Goal: Navigation & Orientation: Find specific page/section

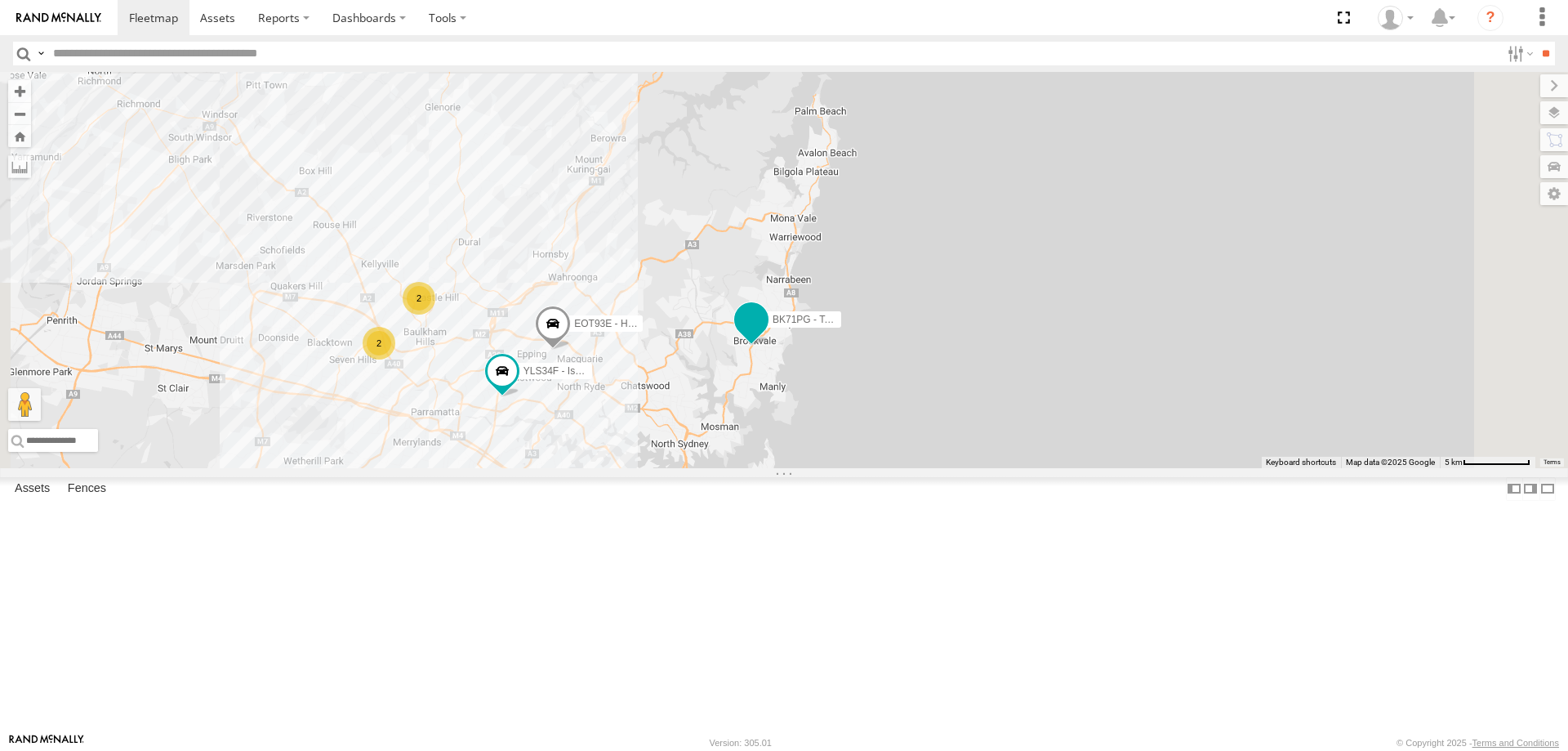
click at [766, 334] on span at bounding box center [751, 319] width 30 height 30
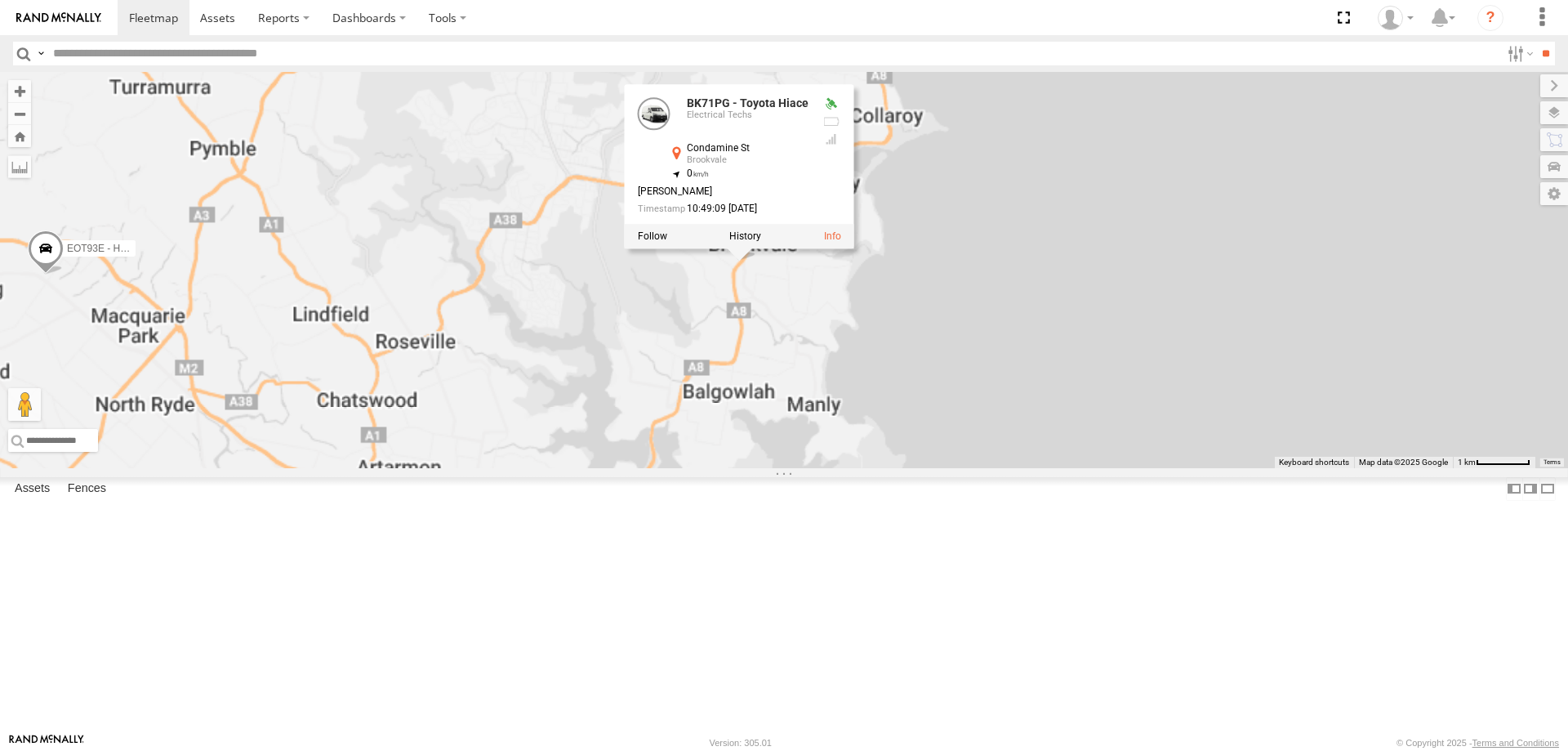
click at [963, 468] on div "YLI19N - Isuzu DMAX YLI01U - Isuzu DMAX BK71PG - Toyota Hiace EOT93E - HiAce YL…" at bounding box center [784, 270] width 1568 height 396
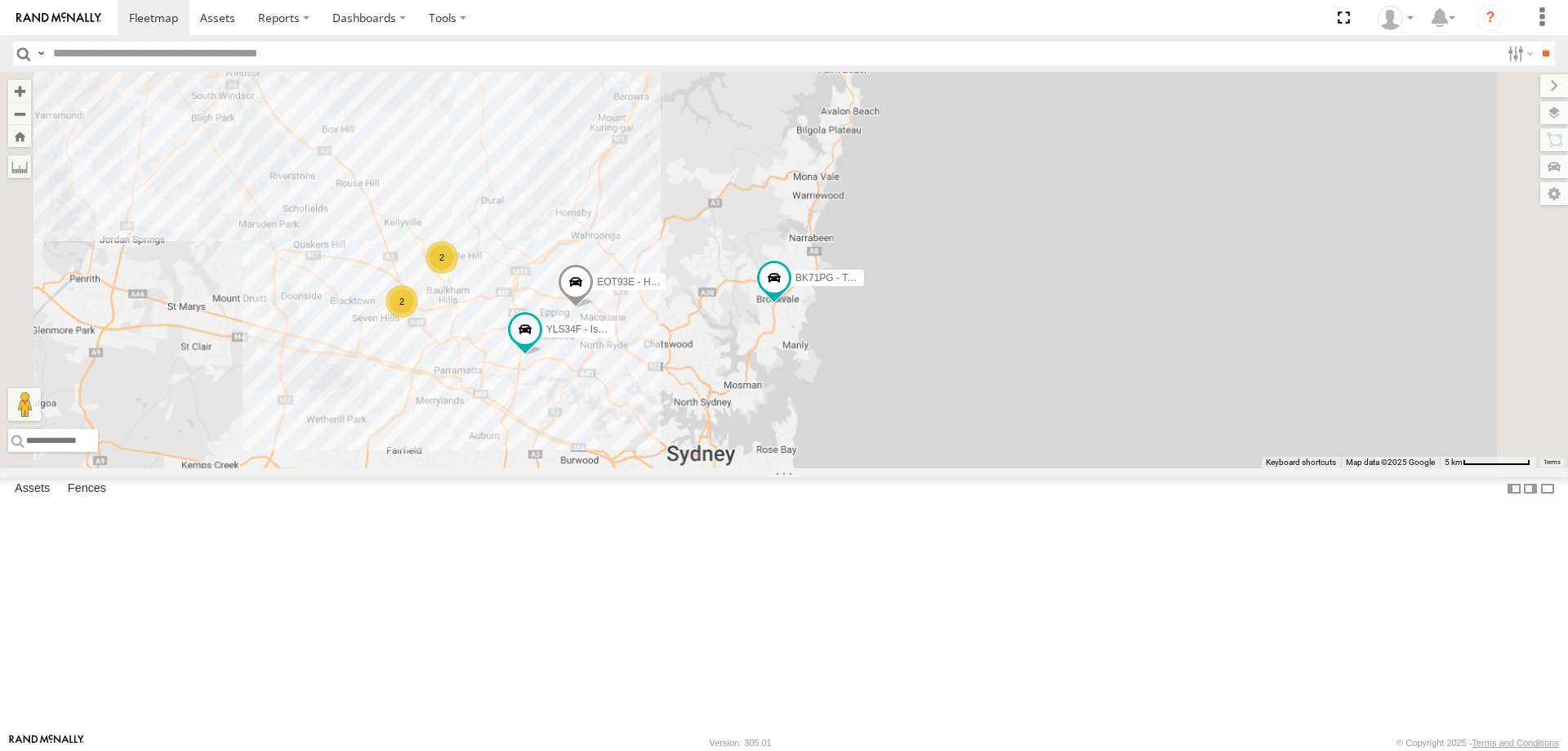
drag, startPoint x: 944, startPoint y: 471, endPoint x: 979, endPoint y: 455, distance: 38.5
click at [979, 455] on div "YLI19N - Isuzu DMAX YLI01U - Isuzu DMAX BK71PG - Toyota Hiace EOT93E - HiAce YL…" at bounding box center [784, 270] width 1568 height 396
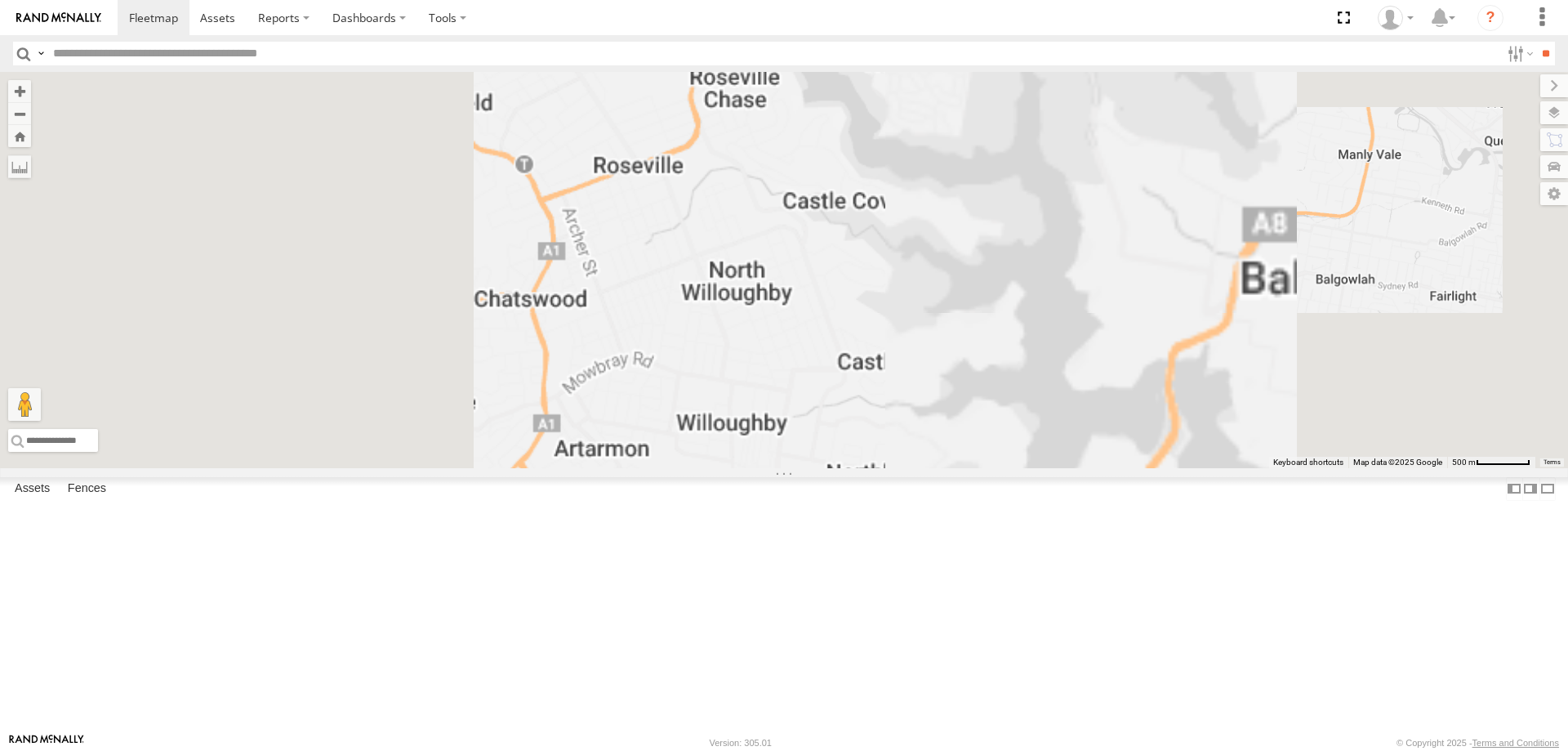
drag, startPoint x: 778, startPoint y: 467, endPoint x: 1242, endPoint y: 416, distance: 466.8
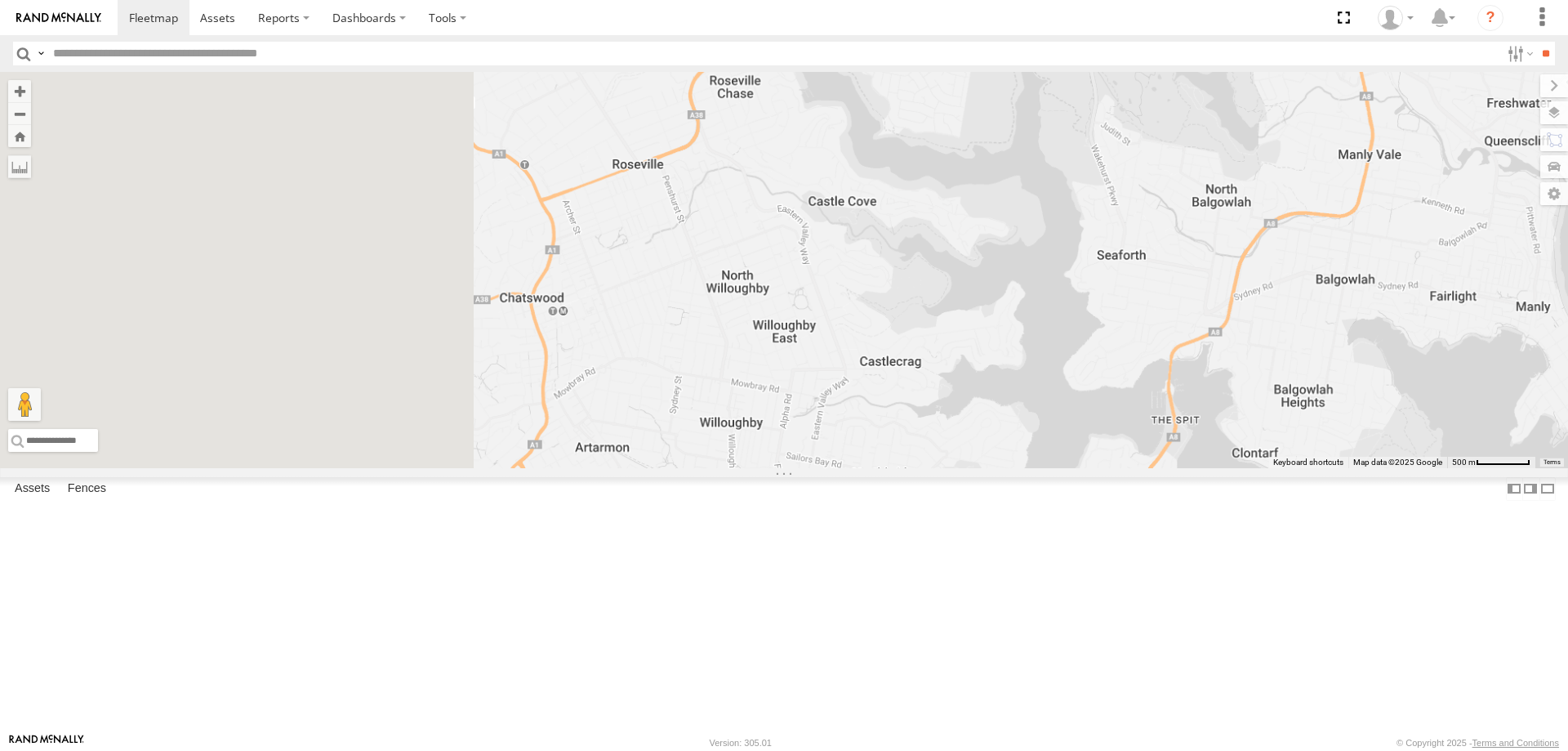
click at [1242, 416] on div "YLI19N - Isuzu DMAX YLI01U - Isuzu DMAX BK71PG - Toyota Hiace EOT93E - HiAce YL…" at bounding box center [784, 270] width 1568 height 396
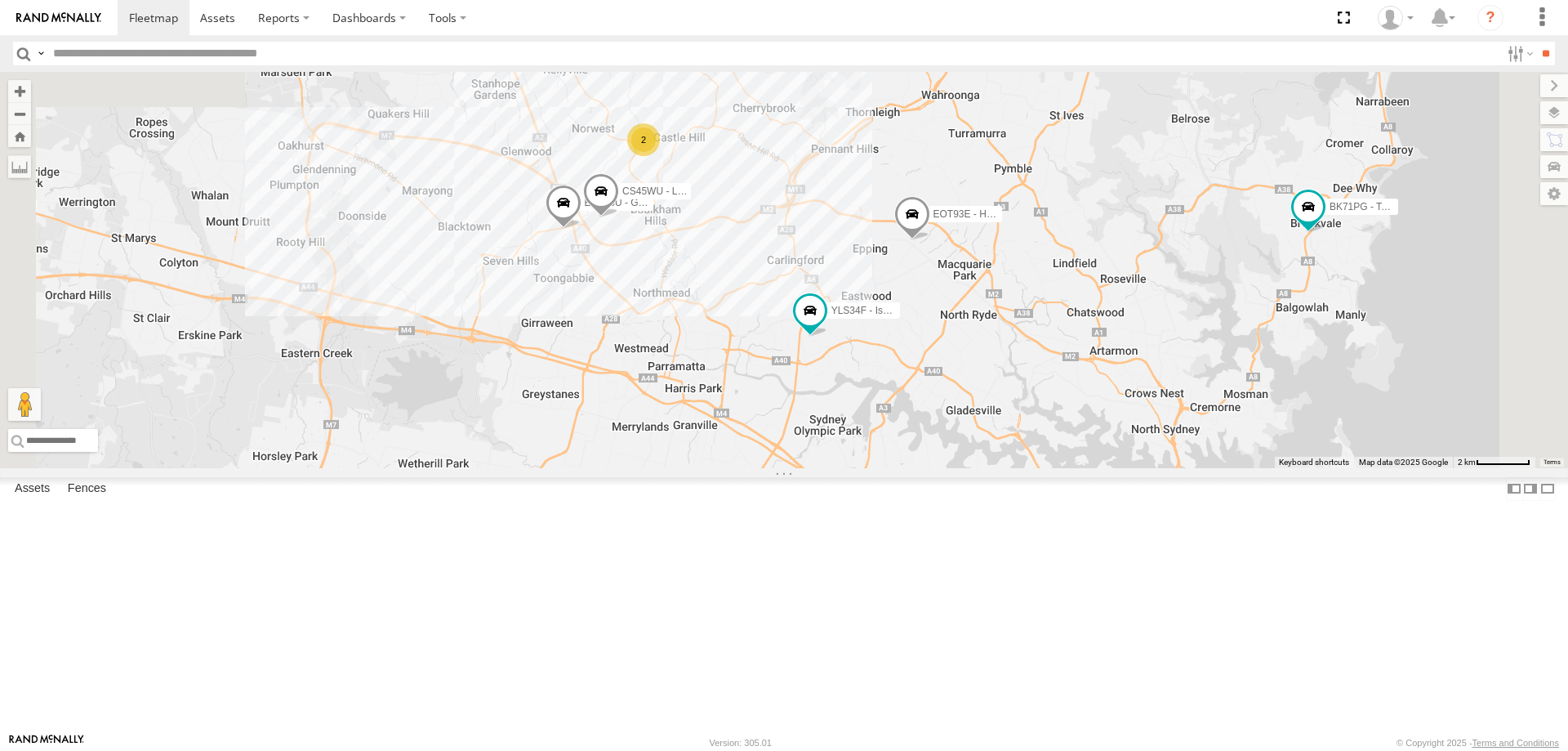
drag, startPoint x: 835, startPoint y: 277, endPoint x: 982, endPoint y: 307, distance: 150.0
click at [982, 307] on div "YLI19N - Isuzu DMAX YLI01U - Isuzu DMAX BK71PG - Toyota Hiace EOT93E - HiAce YL…" at bounding box center [784, 270] width 1568 height 396
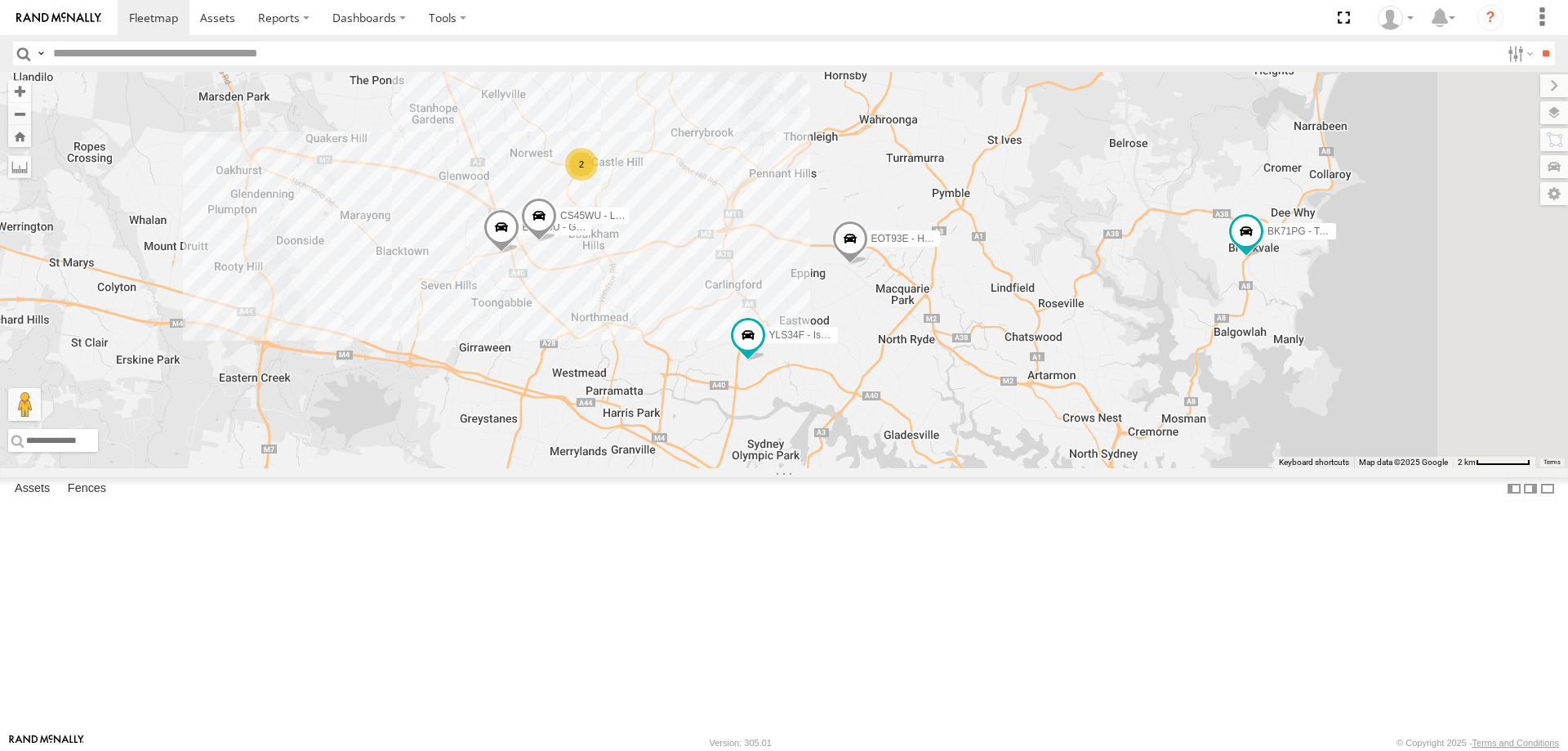
drag, startPoint x: 1367, startPoint y: 292, endPoint x: 1202, endPoint y: 343, distance: 172.7
click at [1200, 343] on div "YLI19N - Isuzu DMAX YLI01U - Isuzu DMAX BK71PG - Toyota Hiace EOT93E - HiAce YL…" at bounding box center [784, 270] width 1568 height 396
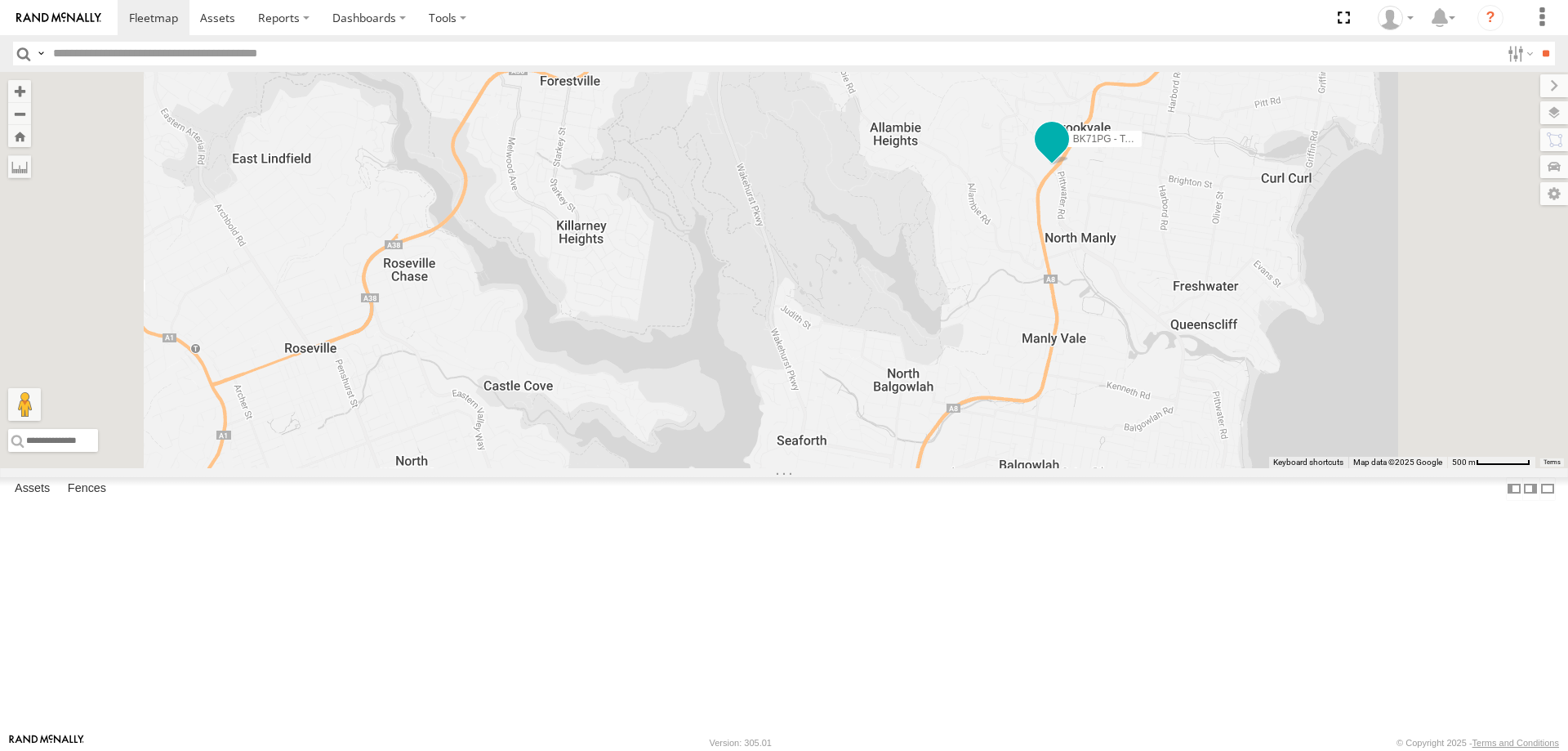
click at [1067, 154] on span at bounding box center [1051, 138] width 30 height 30
click at [878, 423] on div "YLI19N - Isuzu DMAX YLI01U - Isuzu DMAX BK71PG - Toyota Hiace EOT93E - HiAce YL…" at bounding box center [784, 270] width 1568 height 396
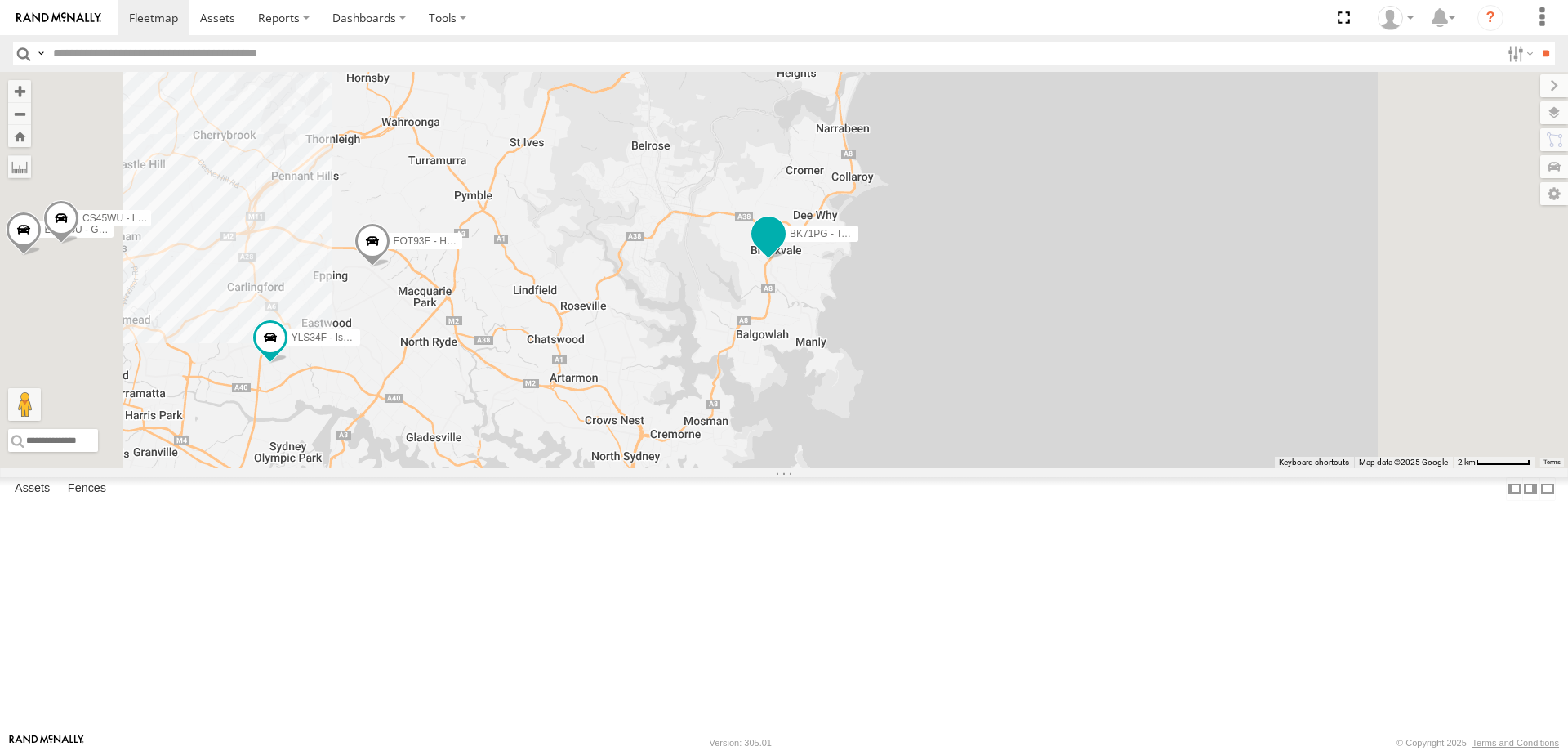
click at [783, 249] on span at bounding box center [768, 233] width 30 height 30
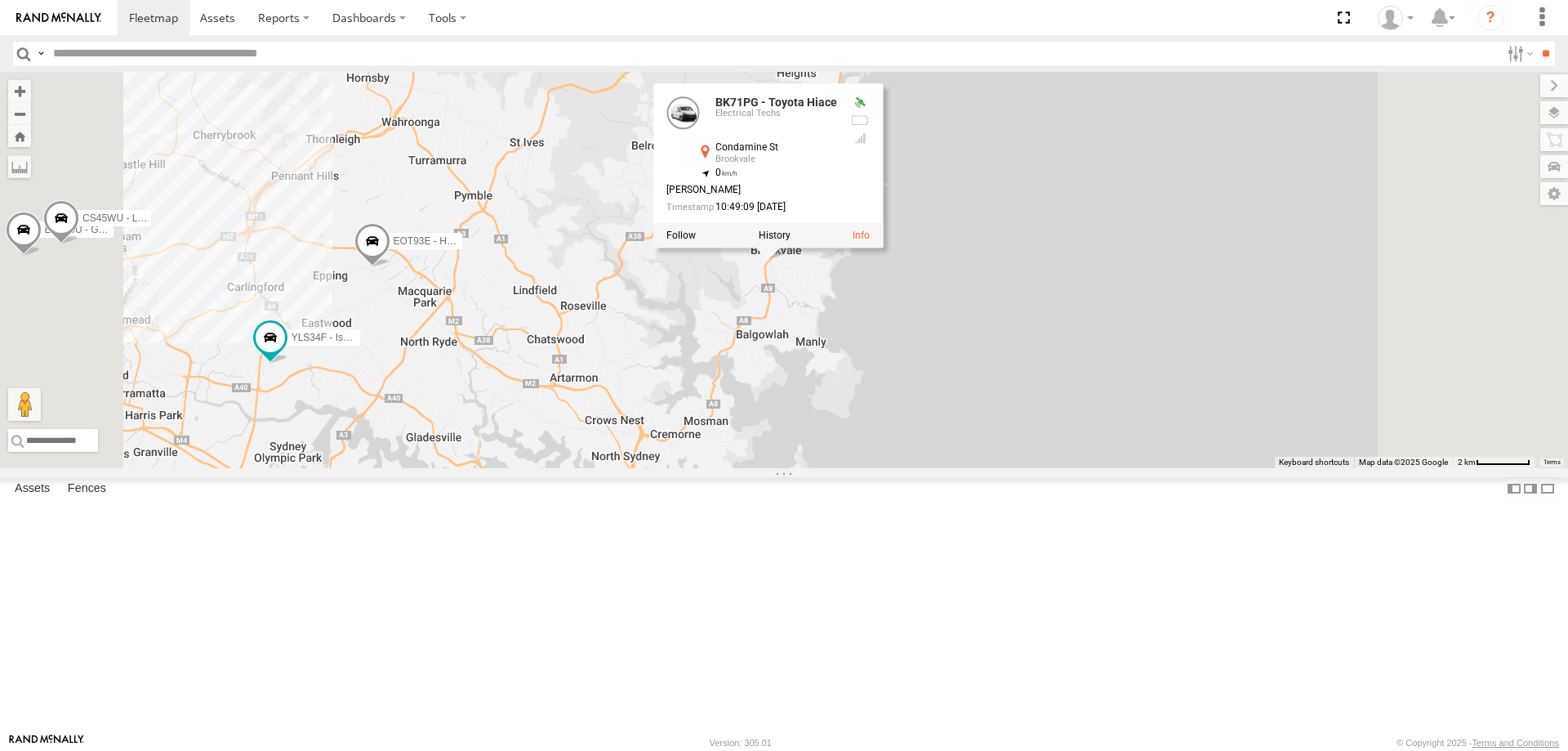
click at [920, 418] on div "YLI19N - Isuzu DMAX YLI01U - Isuzu DMAX BK71PG - Toyota Hiace EOT93E - HiAce YL…" at bounding box center [784, 270] width 1568 height 396
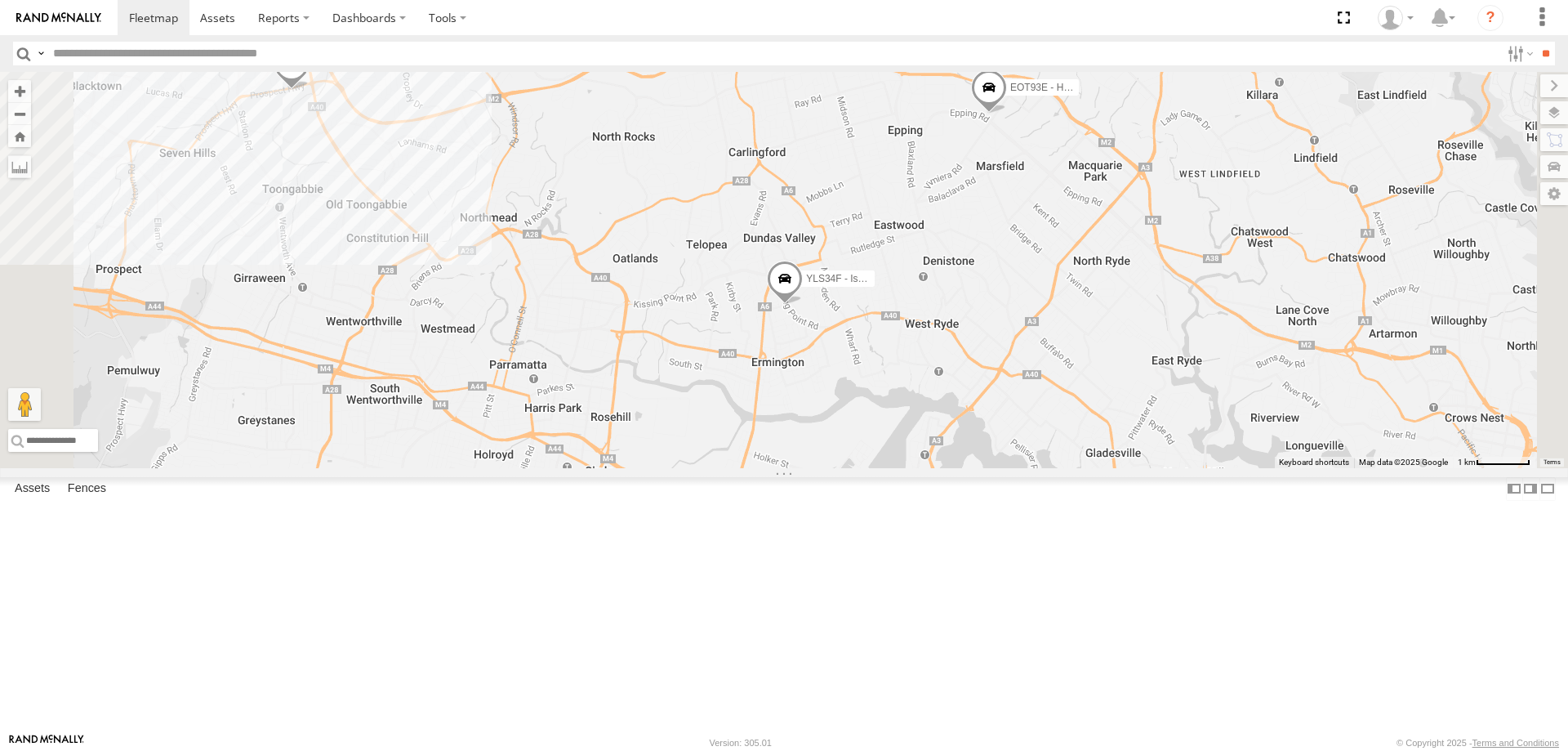
drag, startPoint x: 885, startPoint y: 583, endPoint x: 845, endPoint y: 381, distance: 205.9
click at [845, 381] on div "YLI19N - Isuzu DMAX YLI01U - Isuzu DMAX BK71PG - Toyota Hiace EOT93E - HiAce YL…" at bounding box center [784, 270] width 1568 height 396
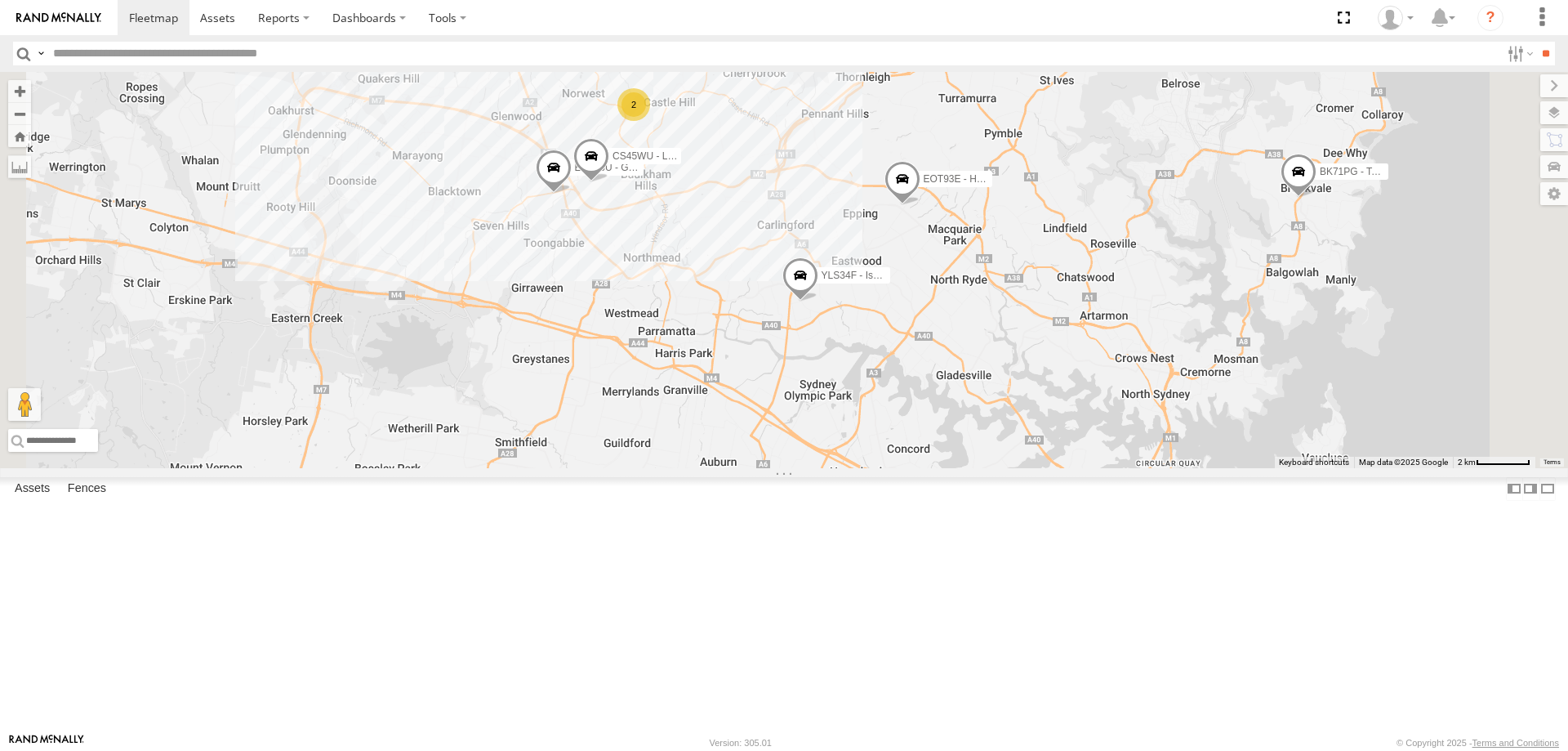
click at [818, 301] on span at bounding box center [800, 278] width 36 height 44
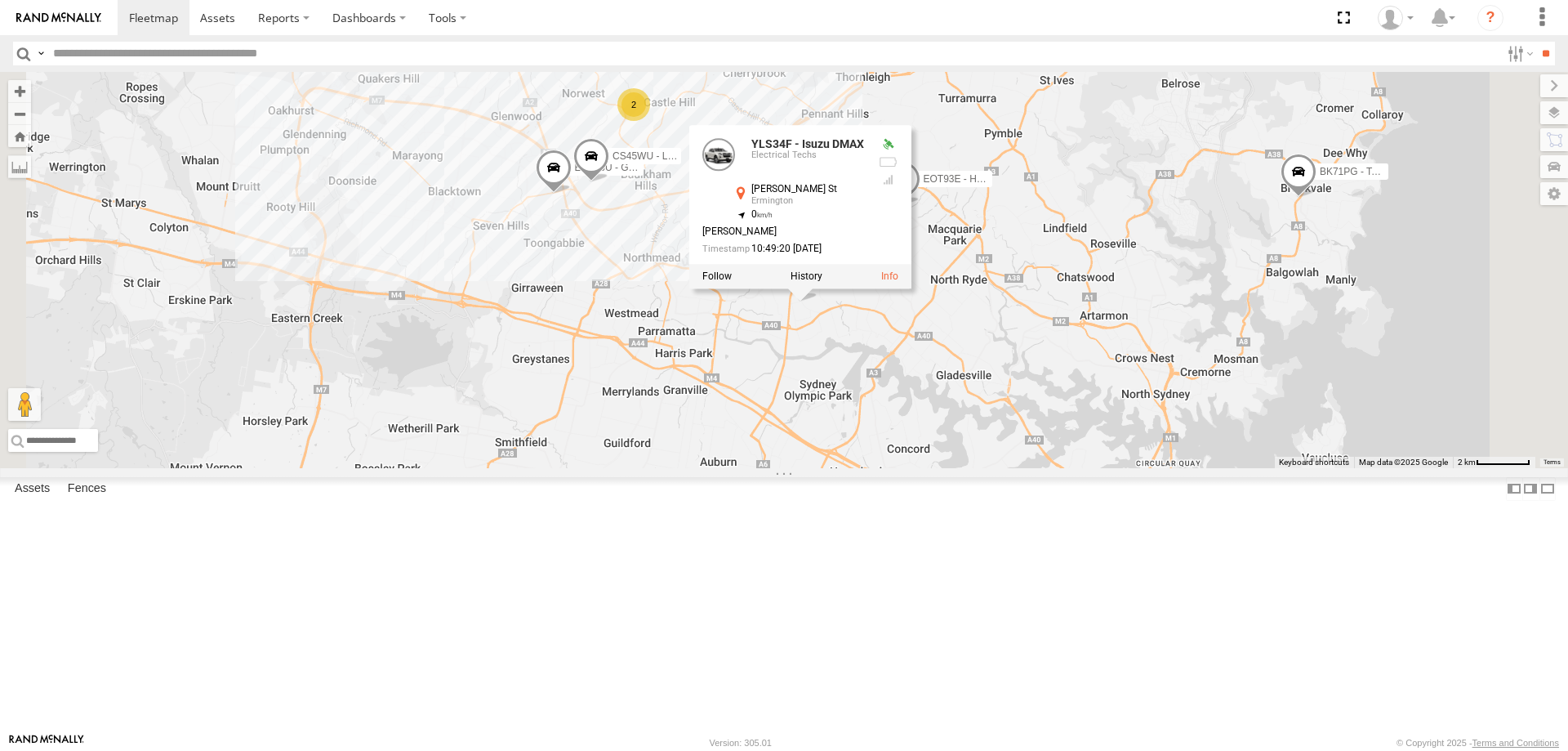
click at [1105, 468] on div "YLI19N - Isuzu DMAX YLI01U - Isuzu DMAX BK71PG - Toyota Hiace EOT93E - HiAce YL…" at bounding box center [784, 270] width 1568 height 396
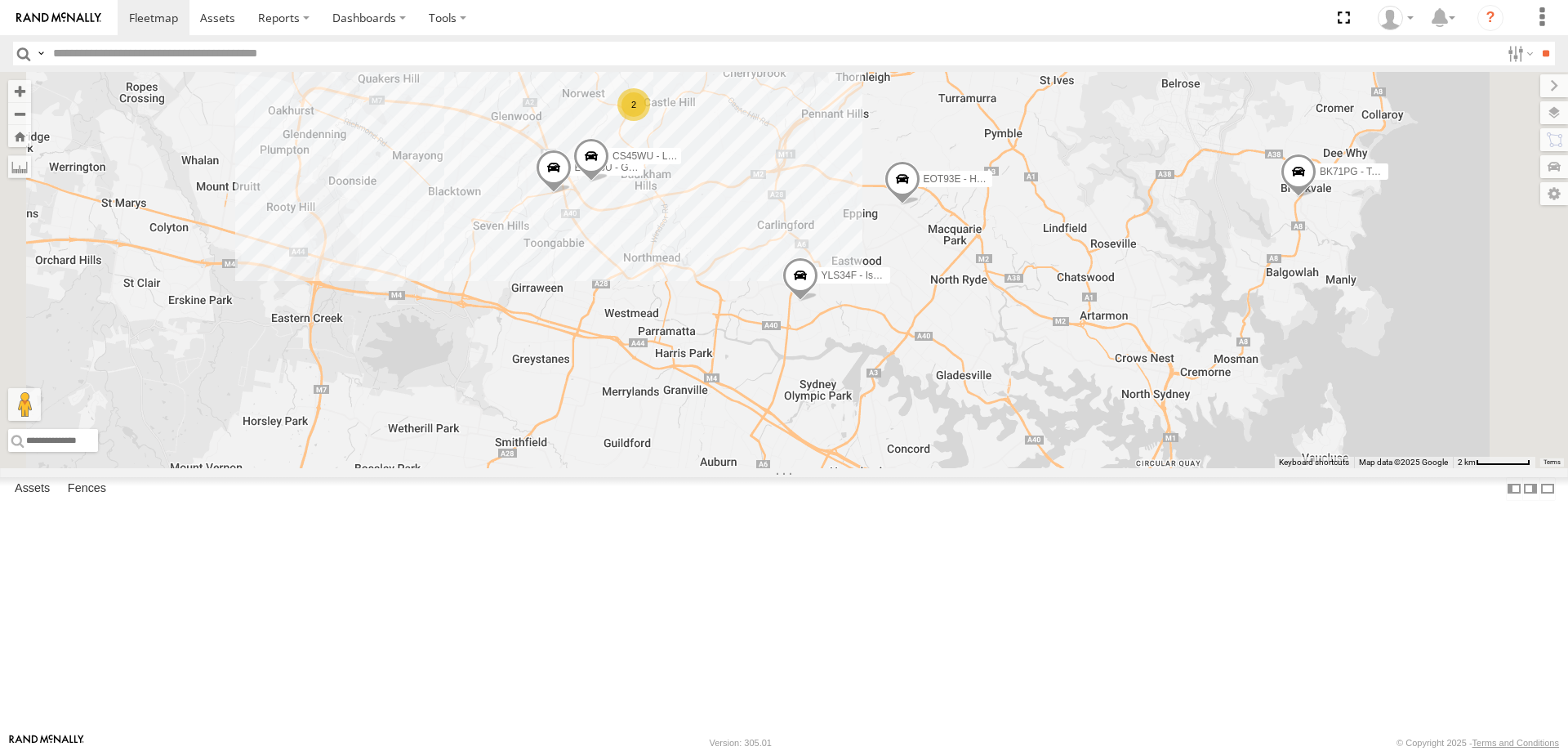
click at [1316, 198] on span at bounding box center [1298, 175] width 36 height 44
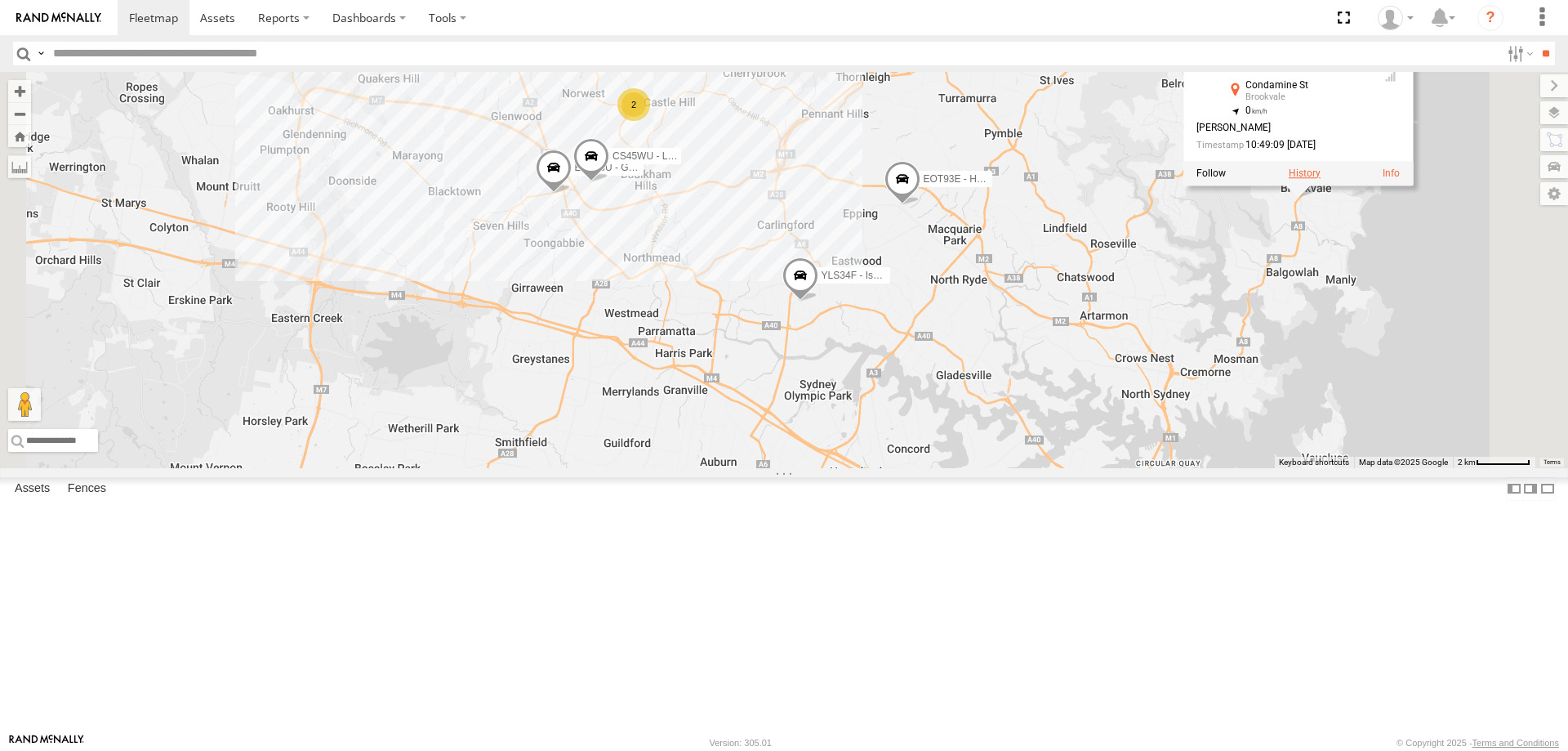
click at [1321, 179] on label at bounding box center [1303, 173] width 32 height 12
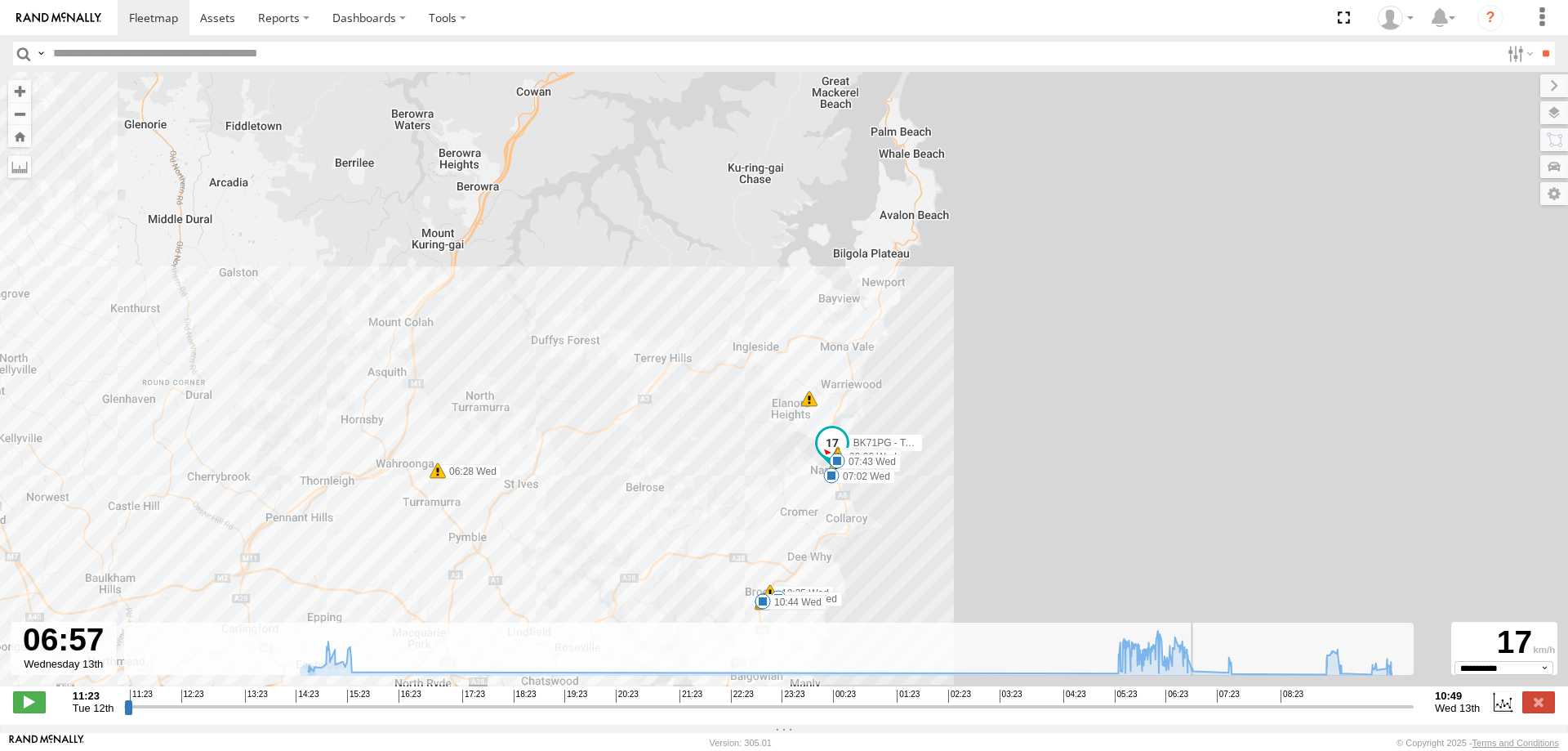
drag, startPoint x: 127, startPoint y: 710, endPoint x: 1198, endPoint y: 685, distance: 1071.3
type input "**********"
click at [1198, 699] on input "range" at bounding box center [768, 706] width 1289 height 15
click at [1547, 712] on label at bounding box center [1538, 702] width 33 height 22
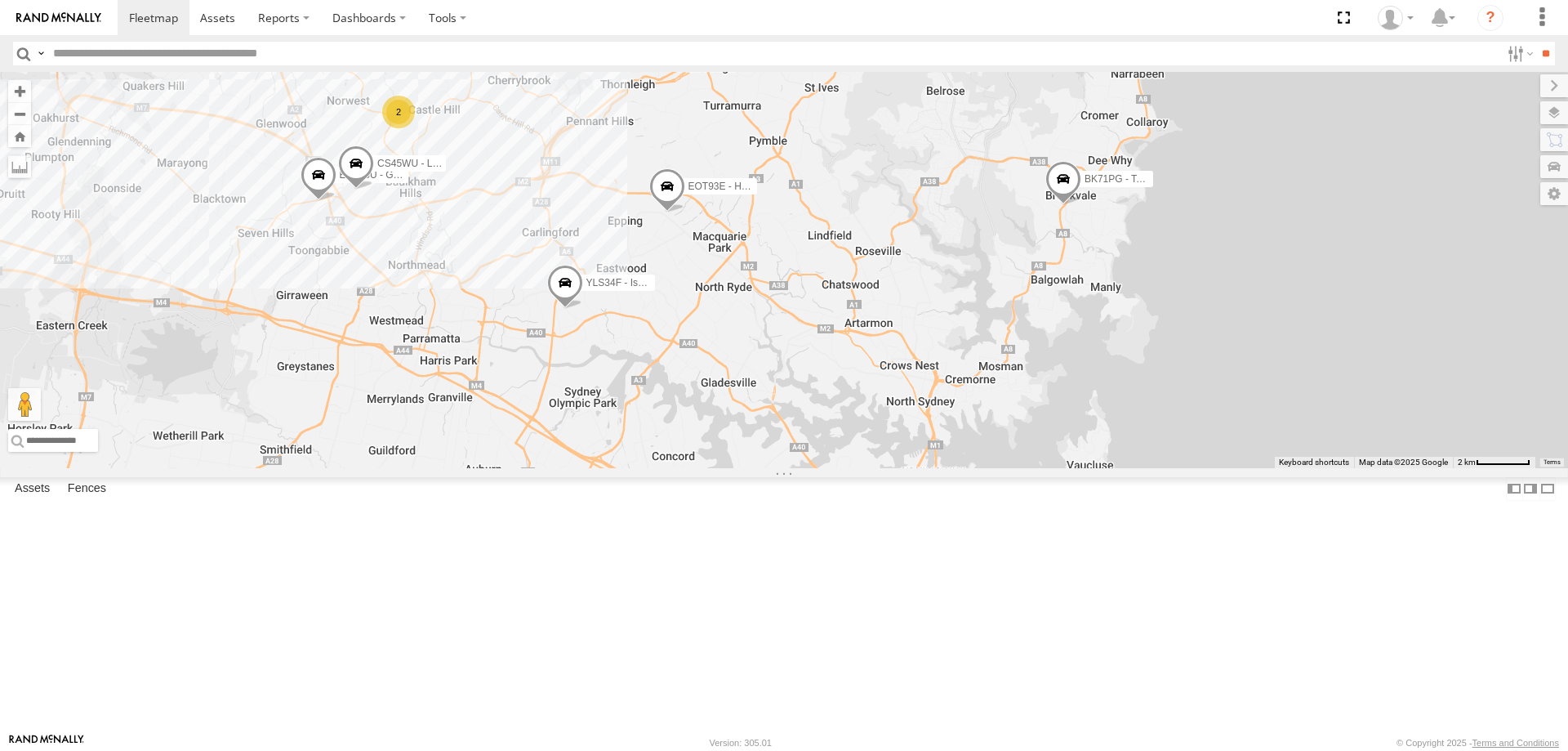
drag, startPoint x: 1507, startPoint y: 335, endPoint x: 1265, endPoint y: 343, distance: 242.1
click at [1265, 343] on div "ECZ96U - Great Wall CS45WU - LDV EOT93E - HiAce BK71PG - Toyota Hiace YLS34F - …" at bounding box center [784, 270] width 1568 height 396
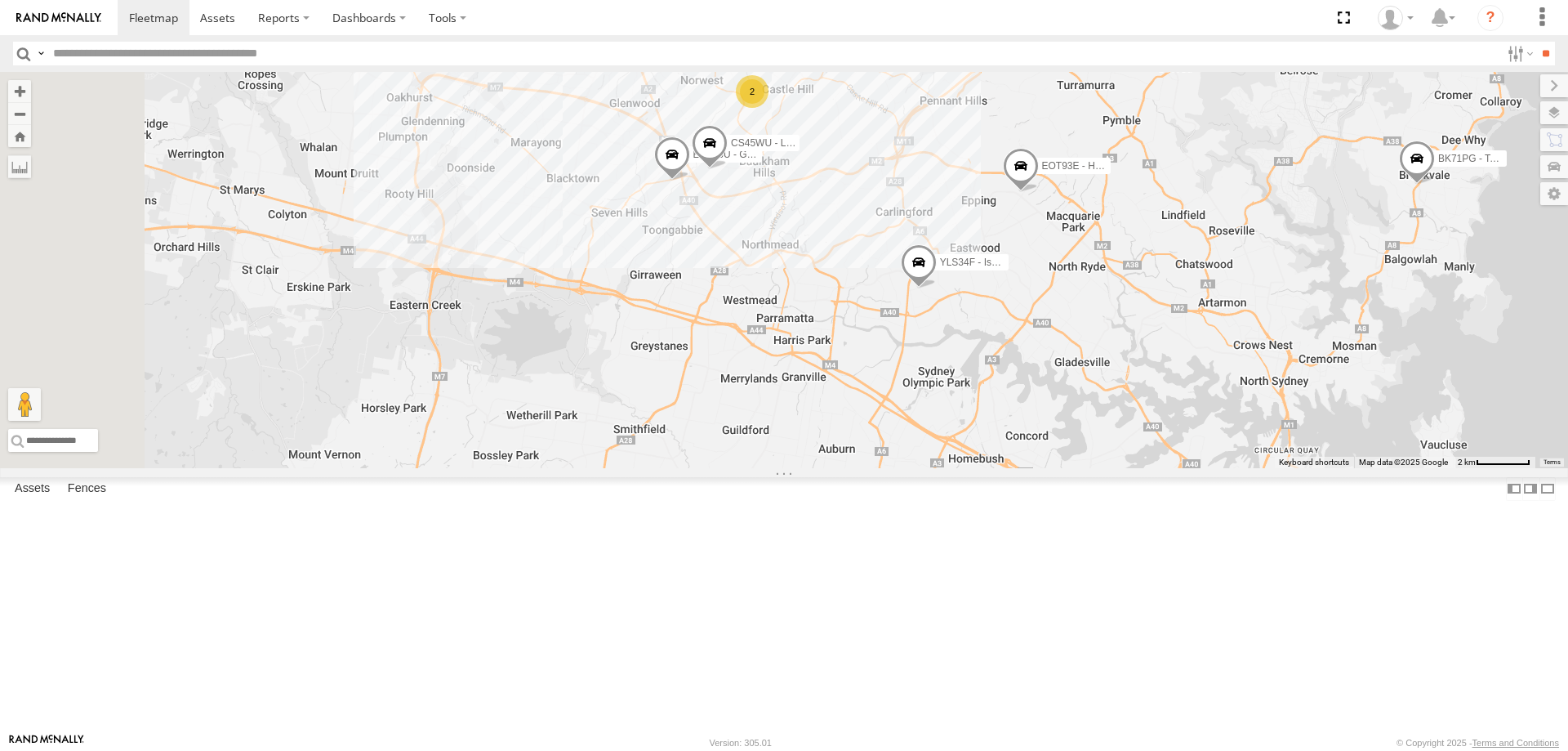
drag, startPoint x: 989, startPoint y: 370, endPoint x: 1357, endPoint y: 349, distance: 368.6
click at [1357, 349] on div "ECZ96U - Great Wall CS45WU - LDV EOT93E - HiAce BK71PG - Toyota Hiace YLS34F - …" at bounding box center [784, 270] width 1568 height 396
click at [937, 287] on span at bounding box center [919, 265] width 36 height 44
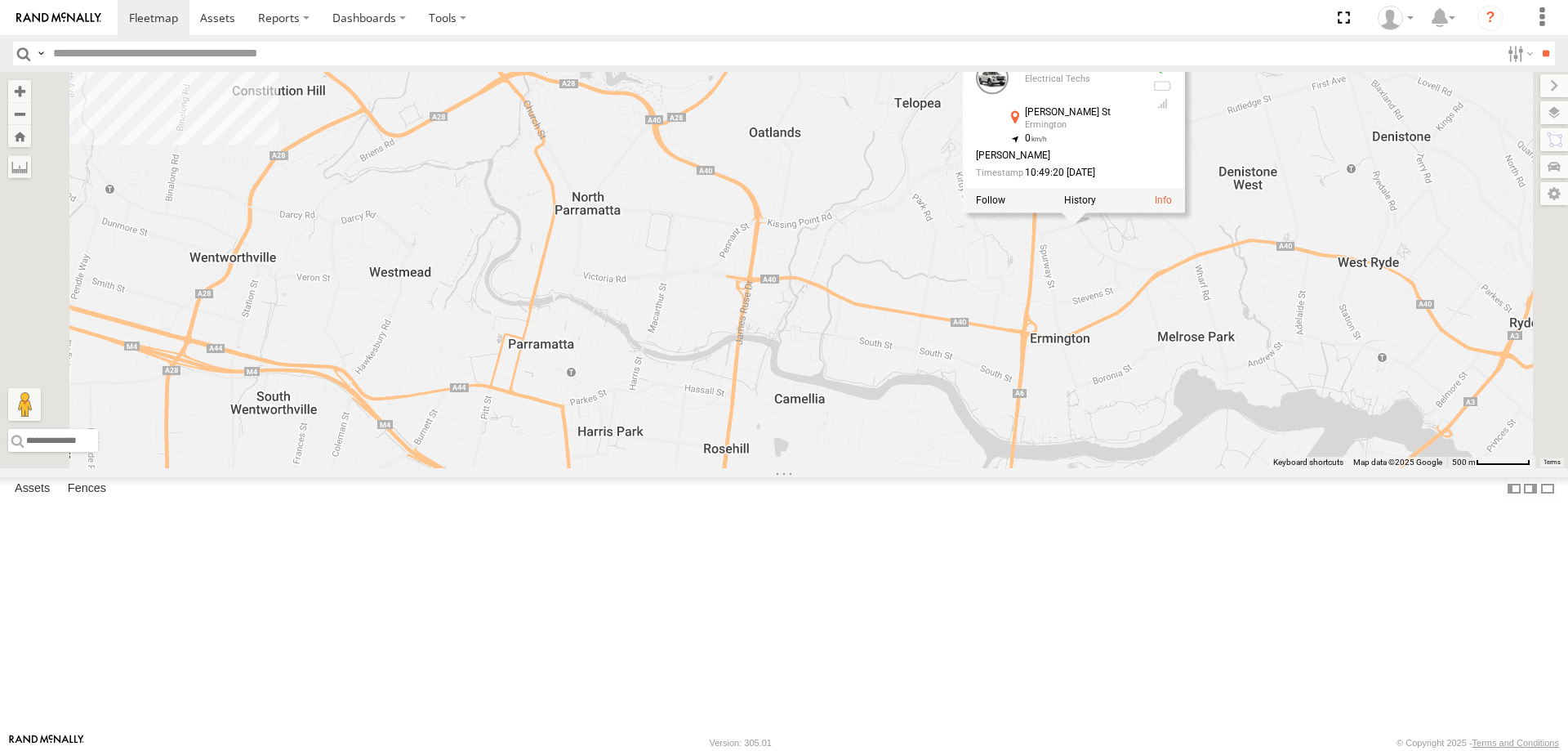
click at [1071, 439] on div "ECZ96U - Great Wall CS45WU - LDV EOT93E - HiAce BK71PG - Toyota Hiace YLS34F - …" at bounding box center [784, 270] width 1568 height 396
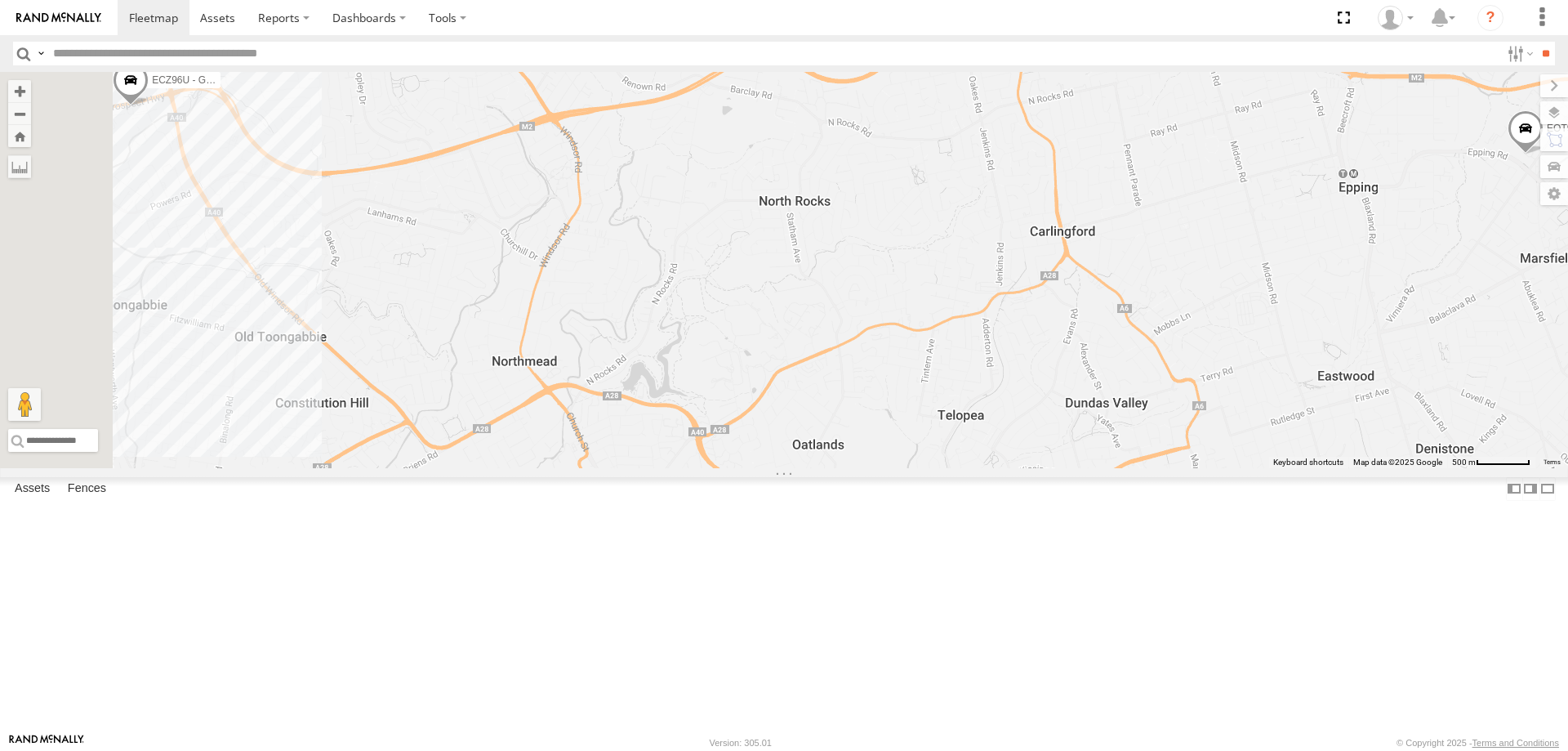
drag, startPoint x: 1066, startPoint y: 292, endPoint x: 1109, endPoint y: 615, distance: 325.8
click at [1109, 468] on div "ECZ96U - Great Wall CS45WU - LDV EOT93E - HiAce BK71PG - Toyota Hiace YLS34F - …" at bounding box center [784, 270] width 1568 height 396
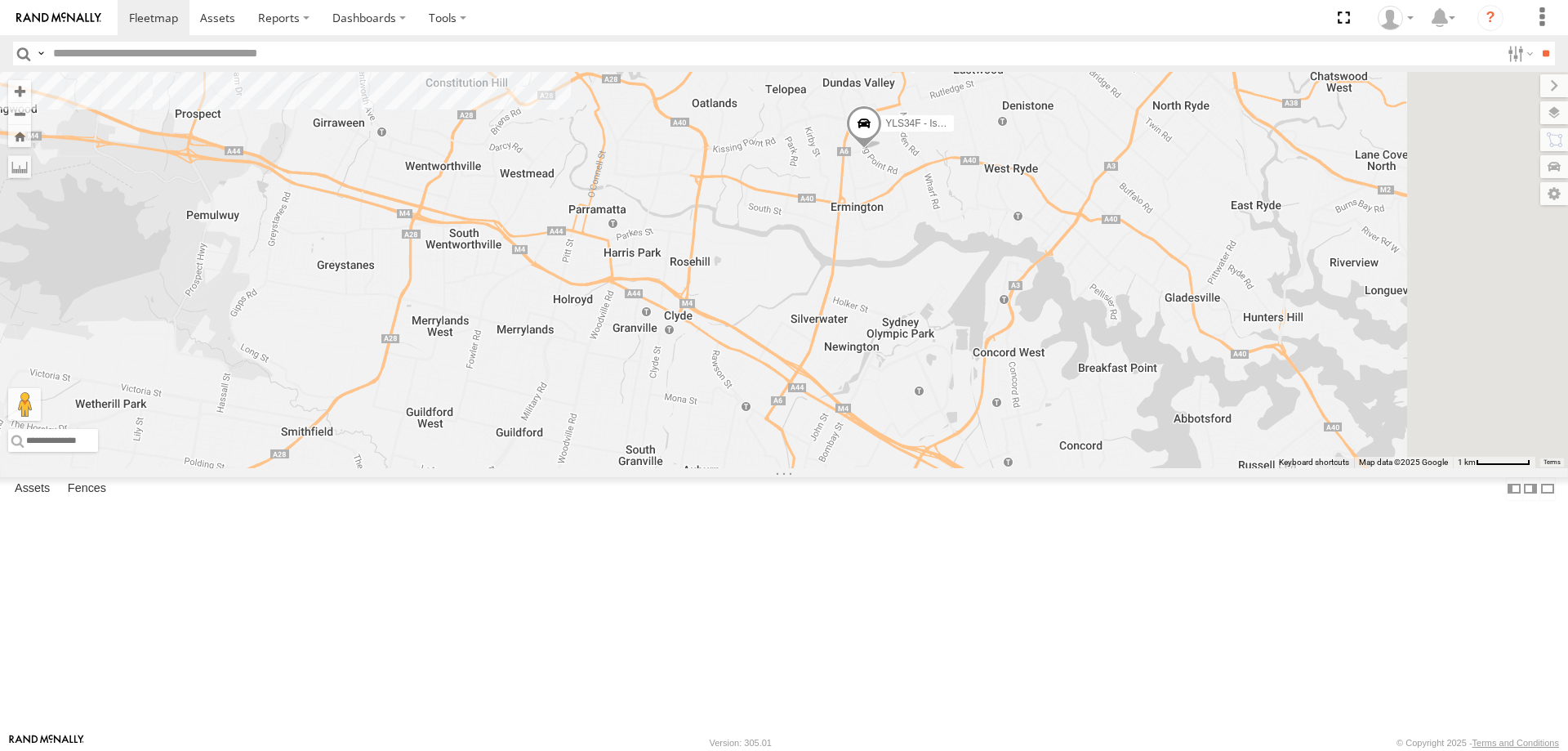
drag, startPoint x: 1228, startPoint y: 526, endPoint x: 1041, endPoint y: 34, distance: 526.3
click at [1041, 34] on body at bounding box center [784, 375] width 1568 height 751
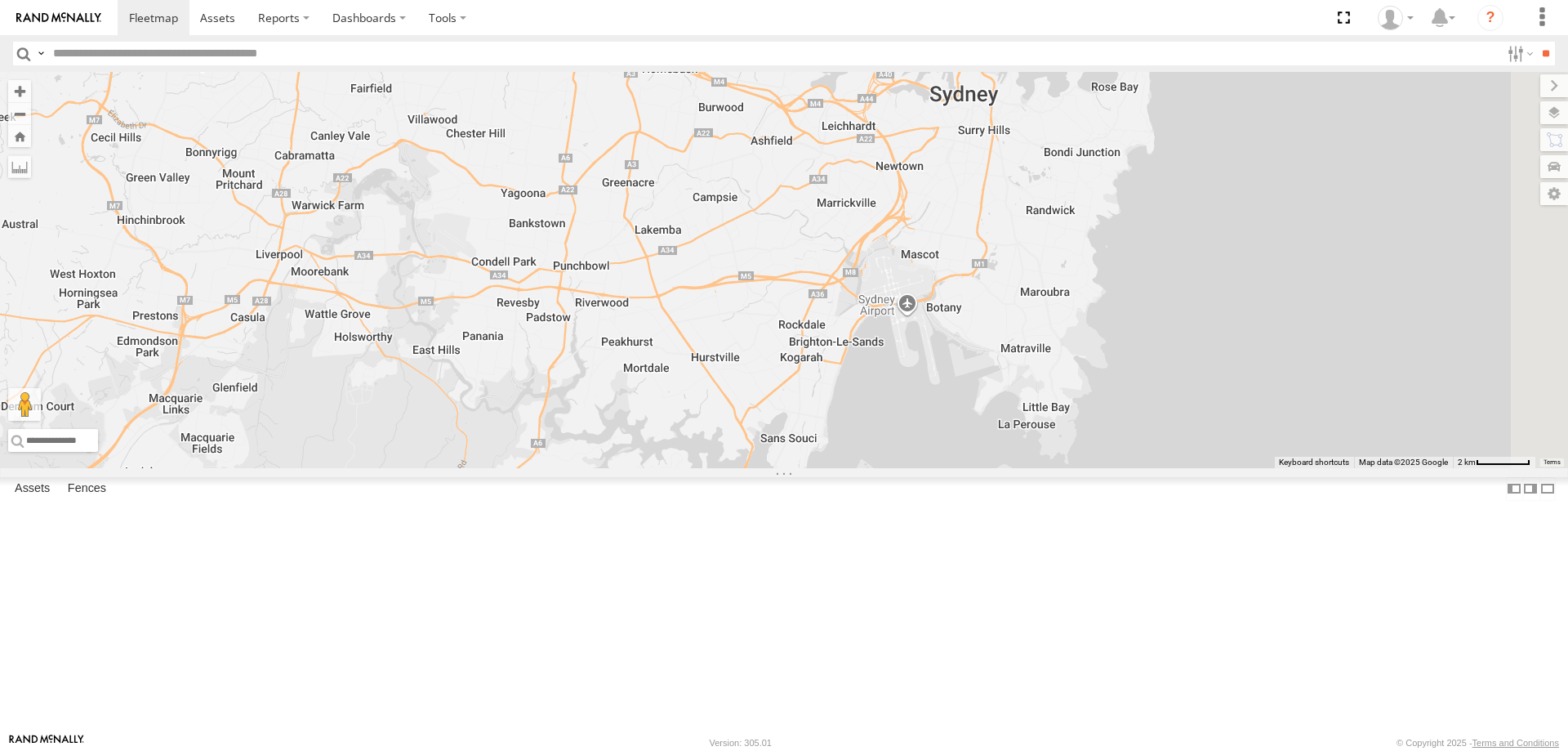
drag, startPoint x: 1003, startPoint y: 264, endPoint x: 898, endPoint y: 179, distance: 135.1
click at [898, 179] on div "ECZ96U - Great Wall CS45WU - LDV EOT93E - HiAce BK71PG - Toyota Hiace YLS34F - …" at bounding box center [784, 270] width 1568 height 396
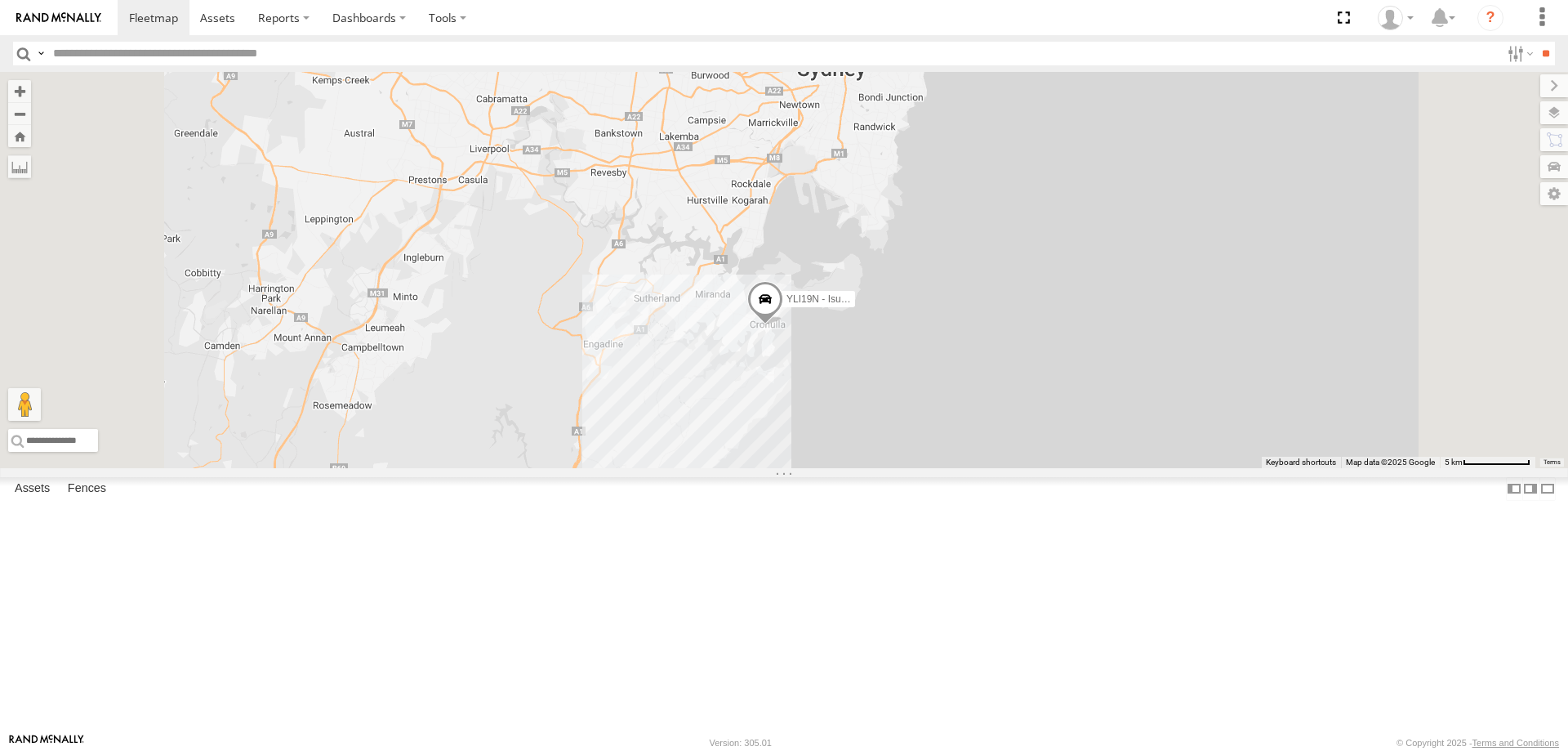
click at [783, 325] on span at bounding box center [765, 303] width 36 height 44
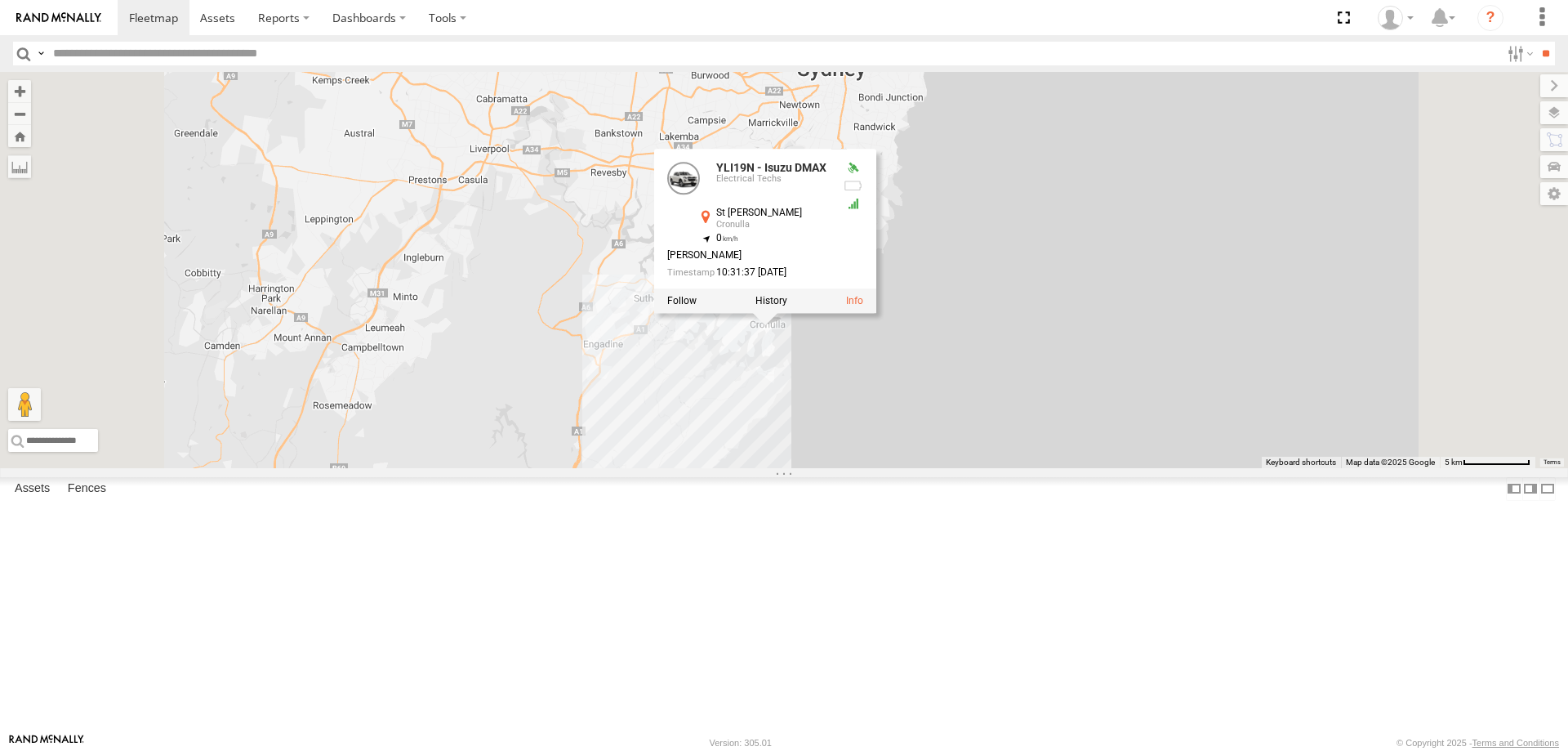
click at [583, 229] on div "ECZ96U - Great Wall CS45WU - LDV EOT93E - HiAce BK71PG - Toyota Hiace YLS34F - …" at bounding box center [784, 270] width 1568 height 396
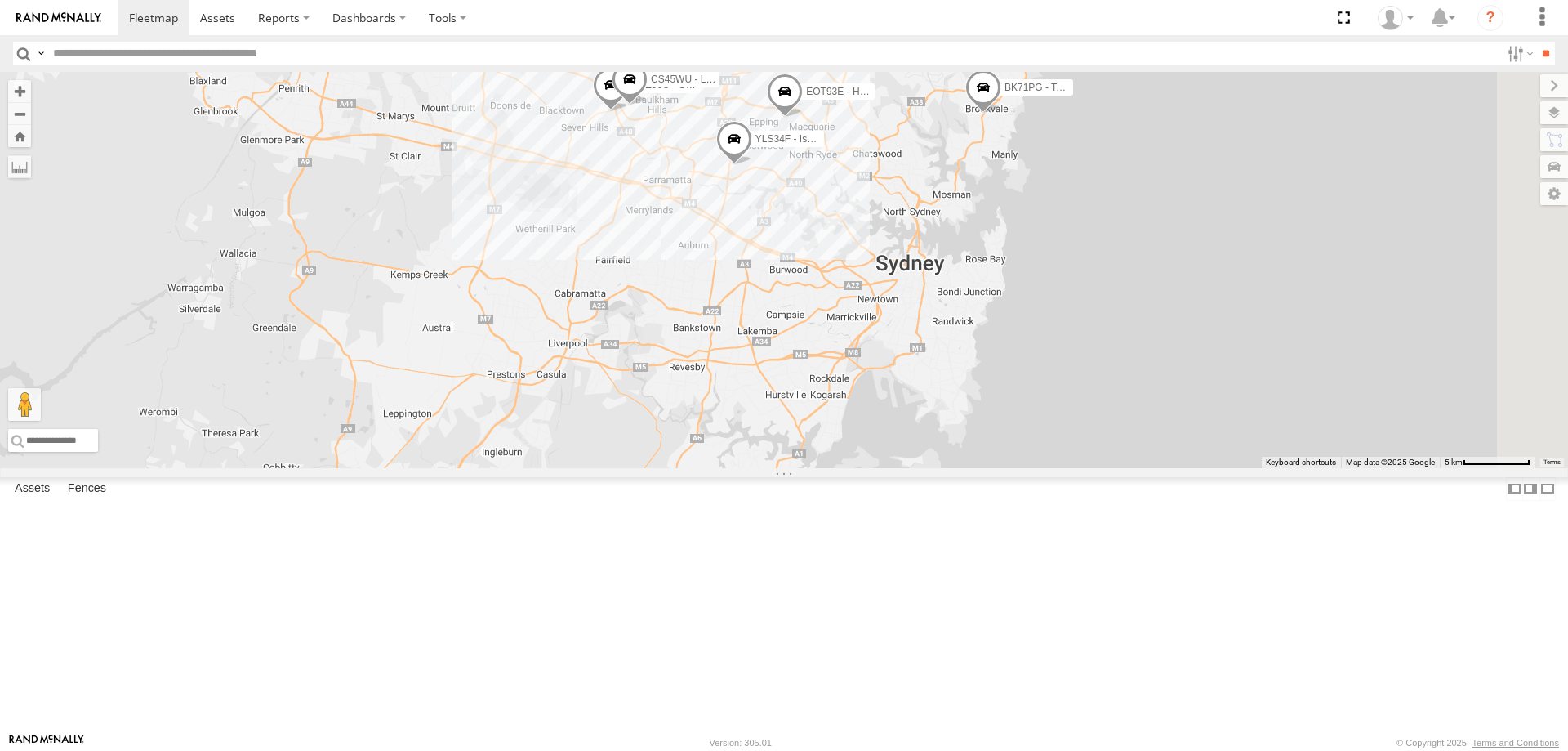
drag, startPoint x: 928, startPoint y: 351, endPoint x: 732, endPoint y: 404, distance: 203.0
click at [732, 404] on div "ECZ96U - Great Wall CS45WU - LDV EOT93E - HiAce BK71PG - Toyota Hiace YLS34F - …" at bounding box center [784, 270] width 1568 height 396
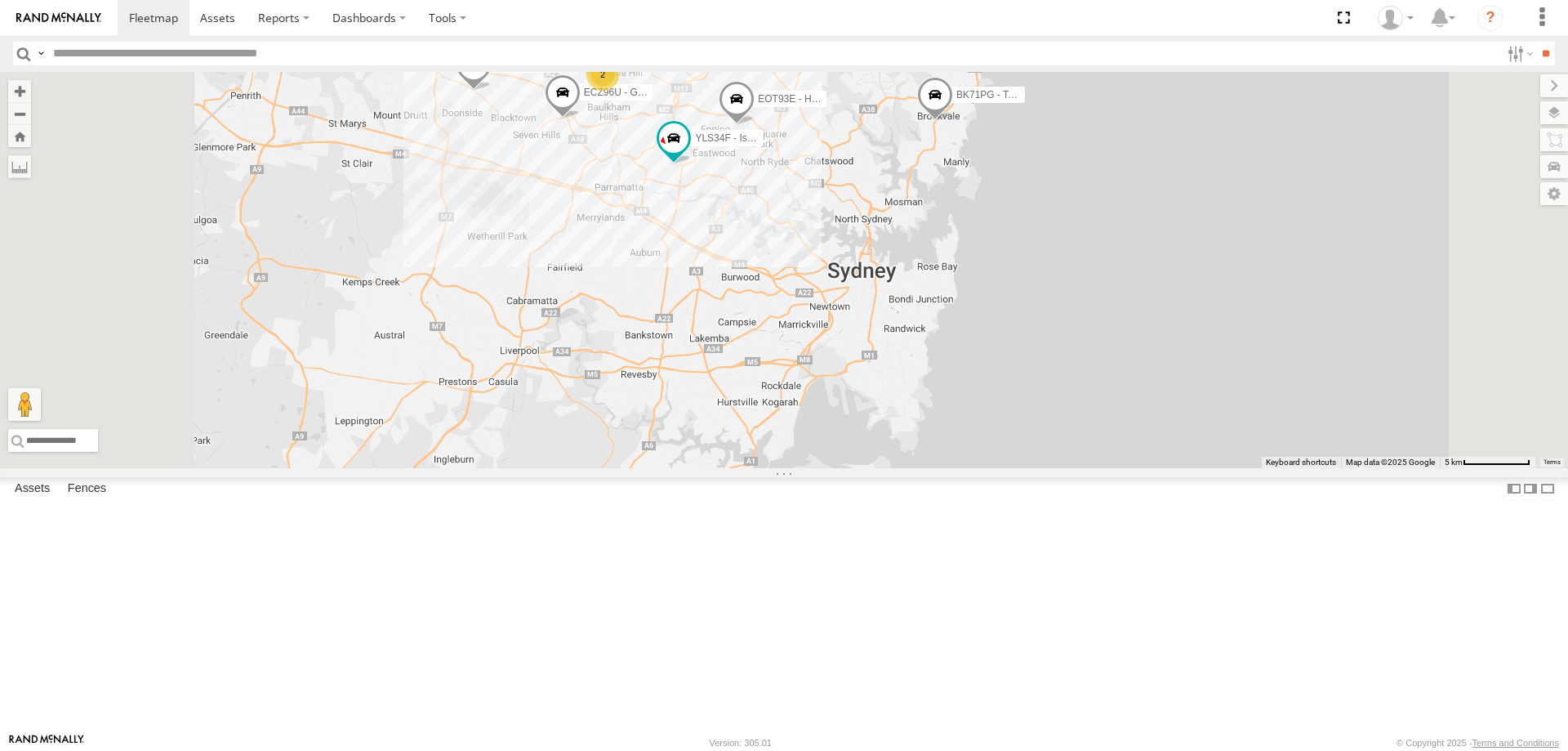
click at [1138, 200] on div "YLI19N - Isuzu DMAX YLI01U - Isuzu DMAX BK71PG - Toyota Hiace ECZ96U - Great Wa…" at bounding box center [784, 270] width 1568 height 396
drag, startPoint x: 1101, startPoint y: 319, endPoint x: 1107, endPoint y: 327, distance: 10.0
click at [1107, 327] on div "YLI19N - Isuzu DMAX YLI01U - Isuzu DMAX BK71PG - Toyota Hiace ECZ96U - Great Wa…" at bounding box center [784, 270] width 1568 height 396
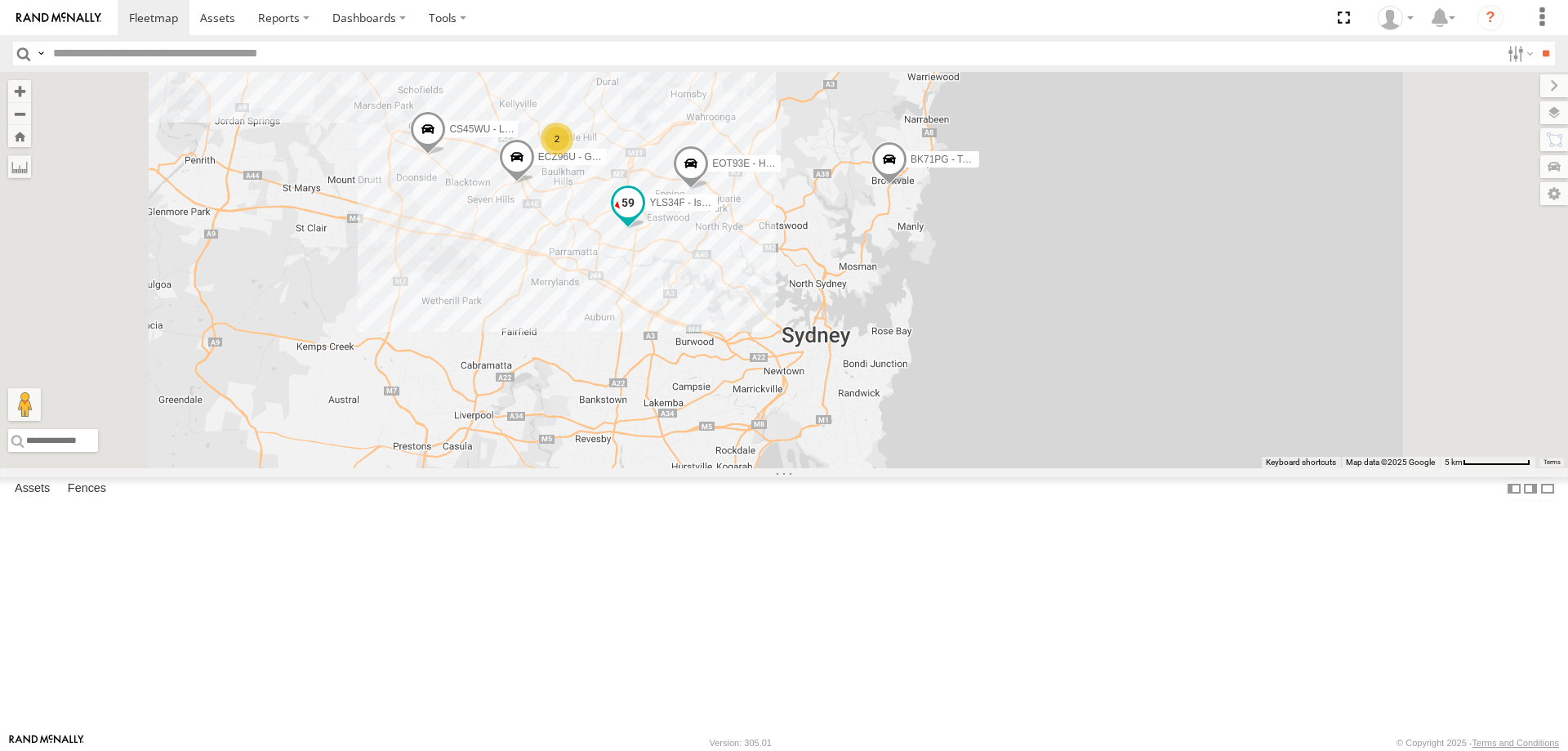
click at [642, 217] on span at bounding box center [628, 202] width 30 height 30
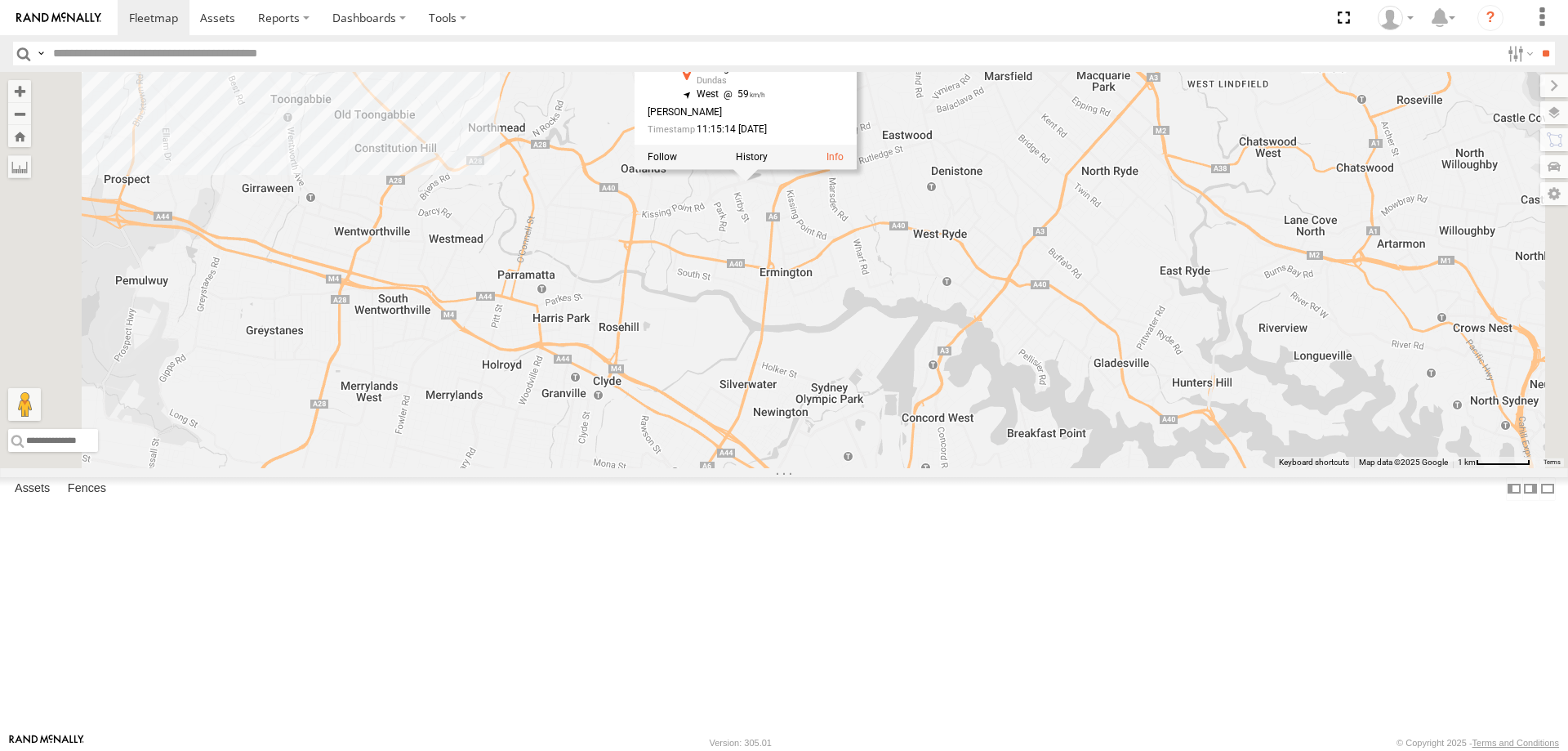
click at [897, 345] on div "YLI19N - Isuzu DMAX YLI01U - Isuzu DMAX BK71PG - Toyota Hiace ECZ96U - Great Wa…" at bounding box center [784, 270] width 1568 height 396
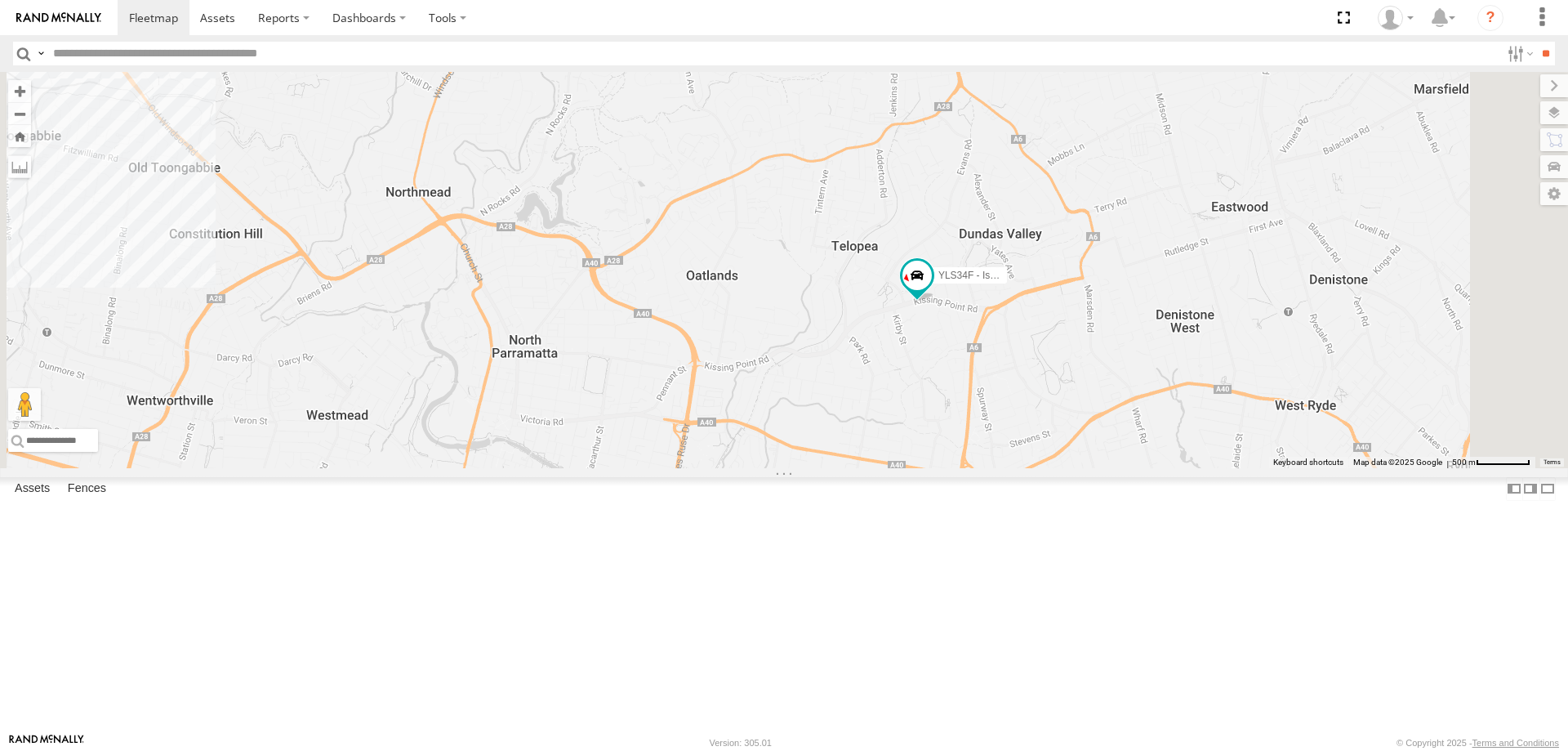
drag, startPoint x: 879, startPoint y: 311, endPoint x: 988, endPoint y: 465, distance: 188.7
click at [988, 465] on div "YLI19N - Isuzu DMAX YLI01U - Isuzu DMAX BK71PG - Toyota Hiace ECZ96U - Great Wa…" at bounding box center [784, 270] width 1568 height 396
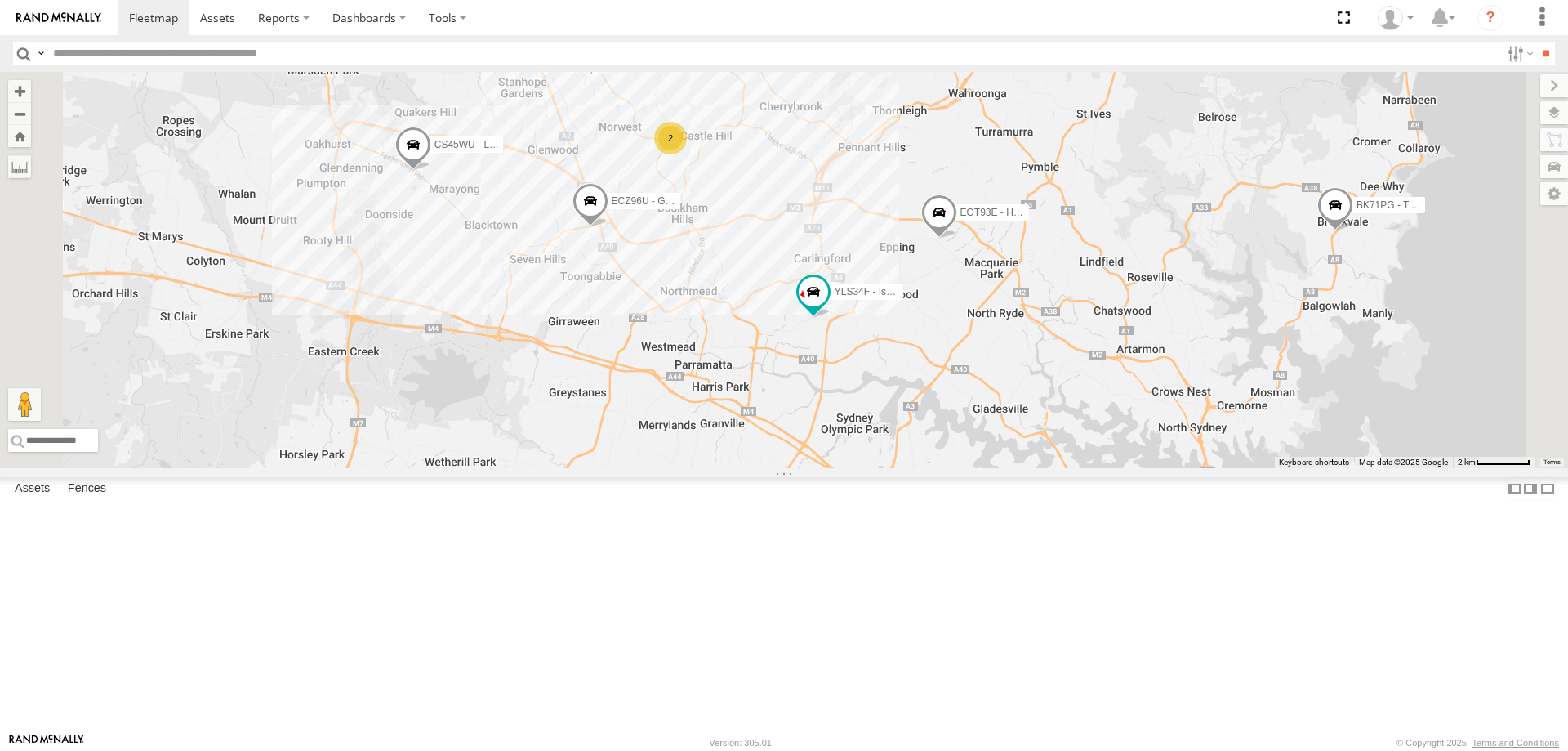
click at [1353, 231] on span at bounding box center [1335, 209] width 36 height 44
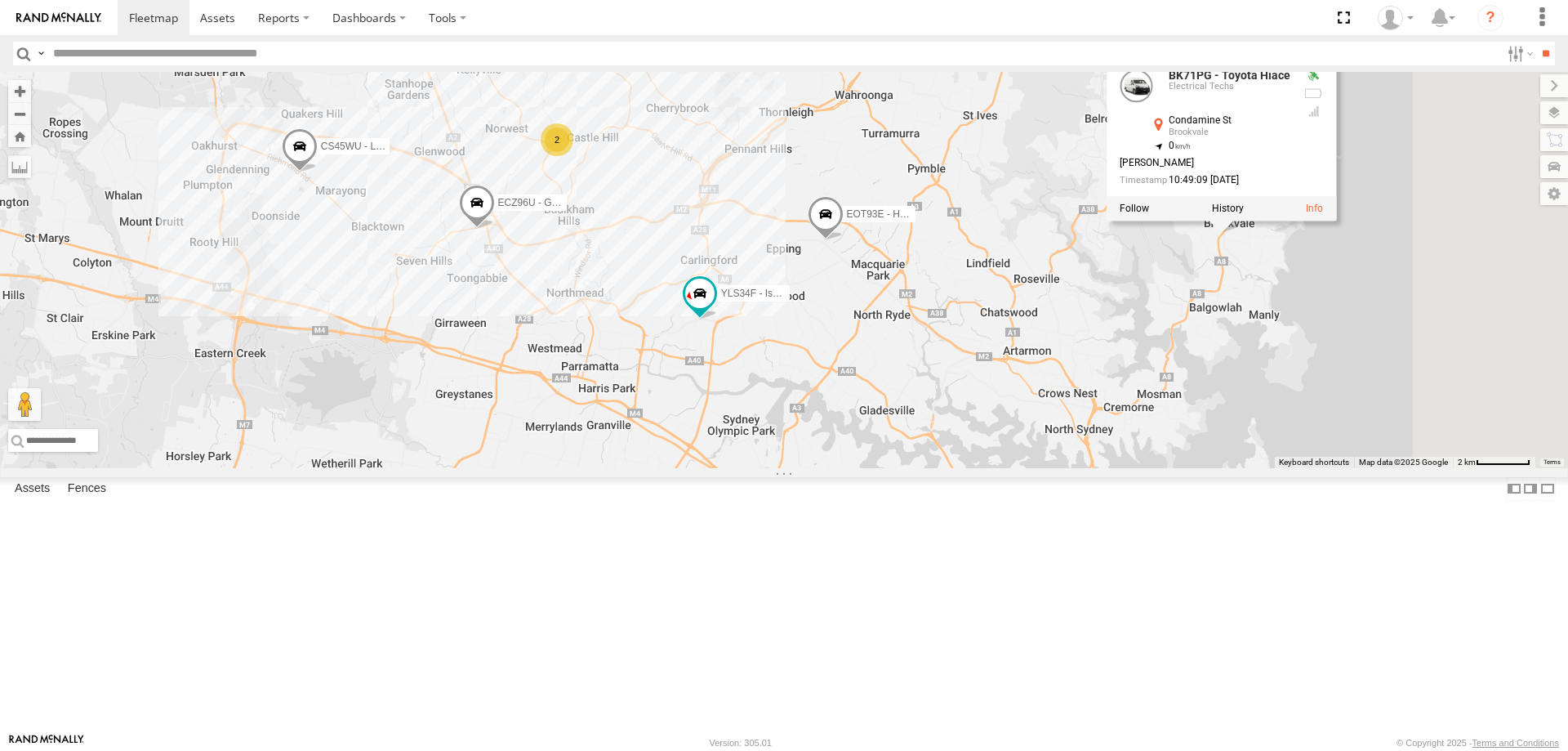
drag, startPoint x: 1409, startPoint y: 465, endPoint x: 1290, endPoint y: 468, distance: 119.0
click at [1290, 468] on div "YLI19N - Isuzu DMAX YLI01U - Isuzu DMAX BK71PG - Toyota Hiace ECZ96U - Great Wa…" at bounding box center [784, 270] width 1568 height 396
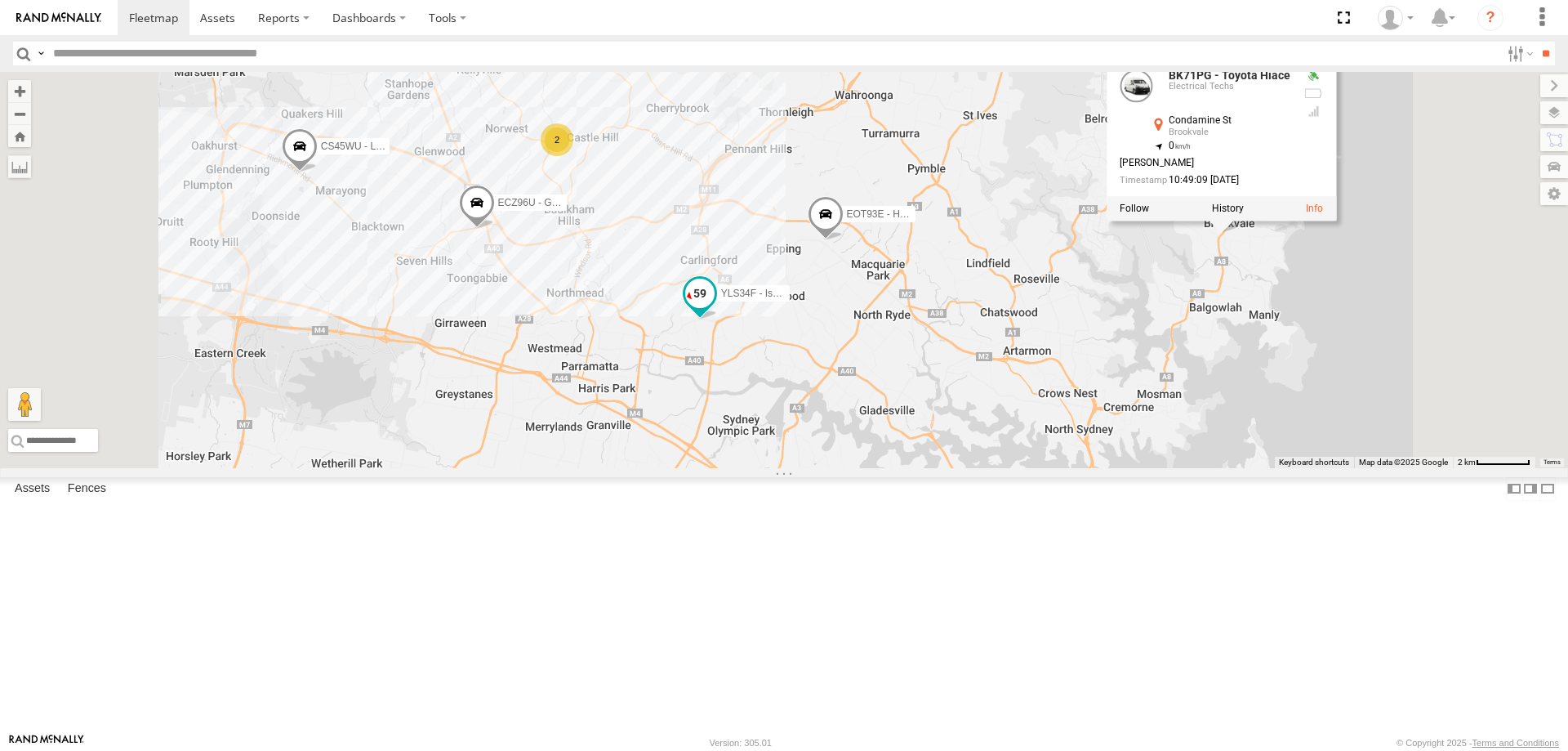
click at [714, 308] on span at bounding box center [699, 293] width 30 height 30
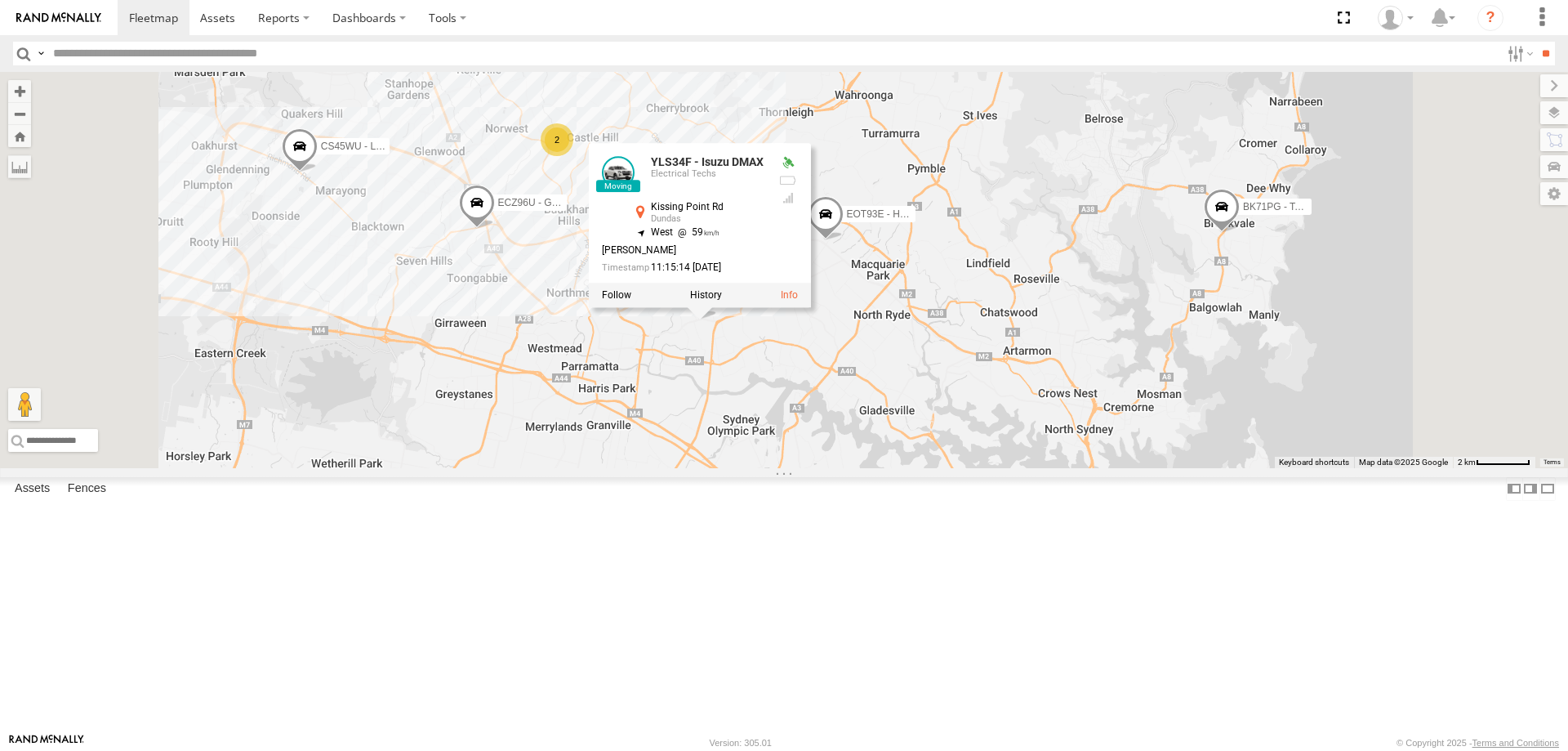
click at [909, 468] on div "YLI19N - Isuzu DMAX YLI01U - Isuzu DMAX BK71PG - Toyota Hiace ECZ96U - Great Wa…" at bounding box center [784, 270] width 1568 height 396
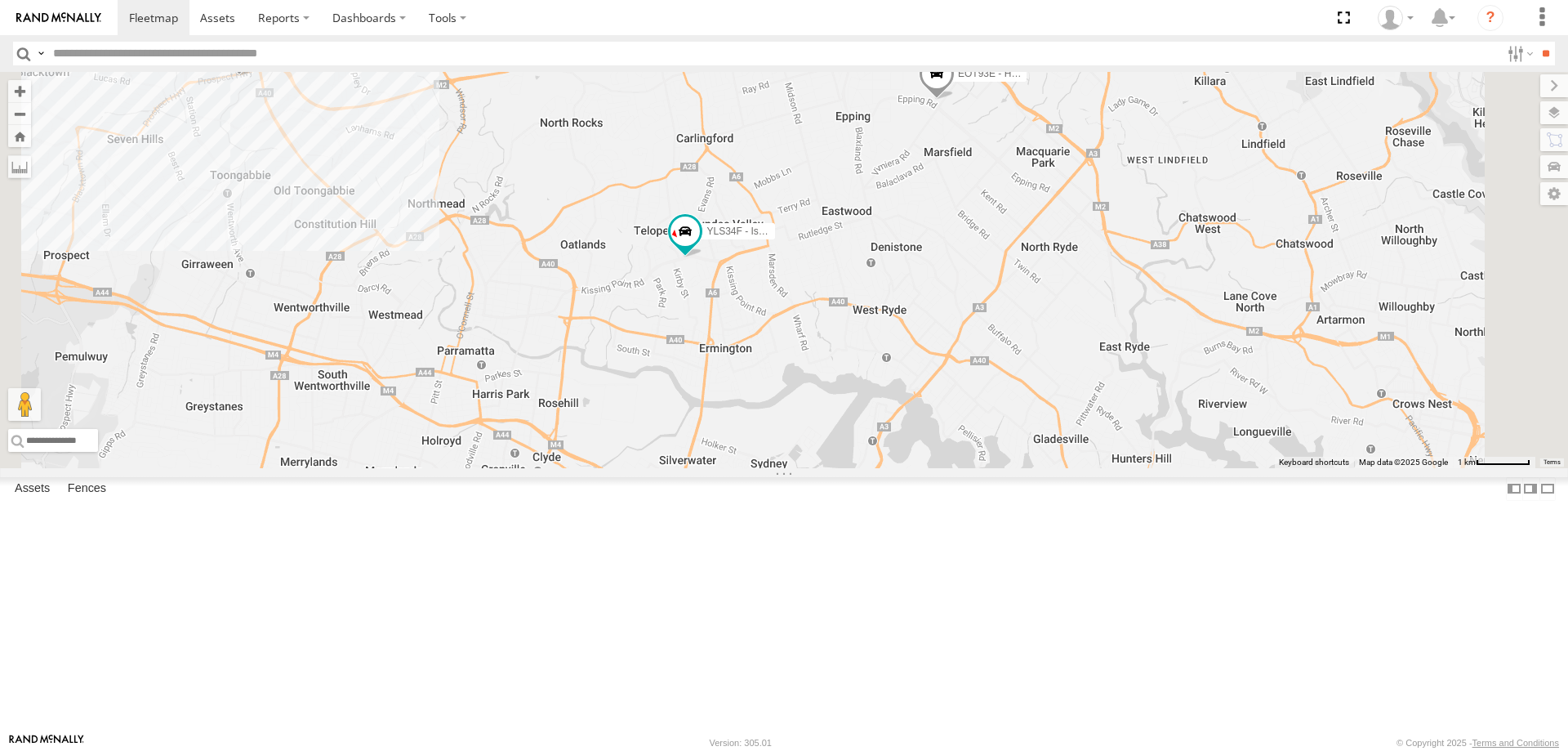
drag, startPoint x: 985, startPoint y: 568, endPoint x: 965, endPoint y: 477, distance: 93.2
click at [965, 468] on div "YLI19N - Isuzu DMAX YLI01U - Isuzu DMAX BK71PG - Toyota Hiace ECZ96U - Great Wa…" at bounding box center [784, 270] width 1568 height 396
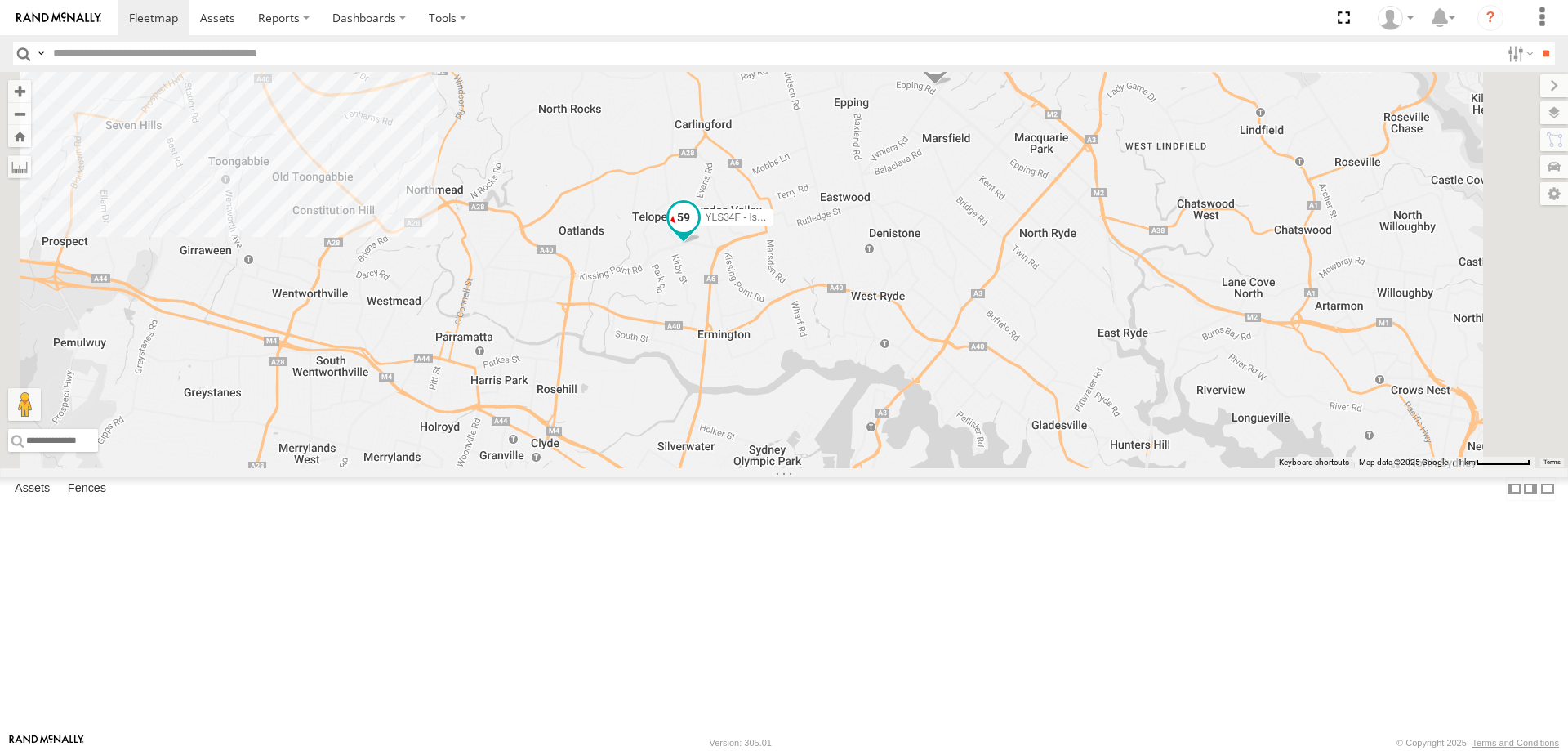
click at [698, 232] on span at bounding box center [683, 217] width 30 height 30
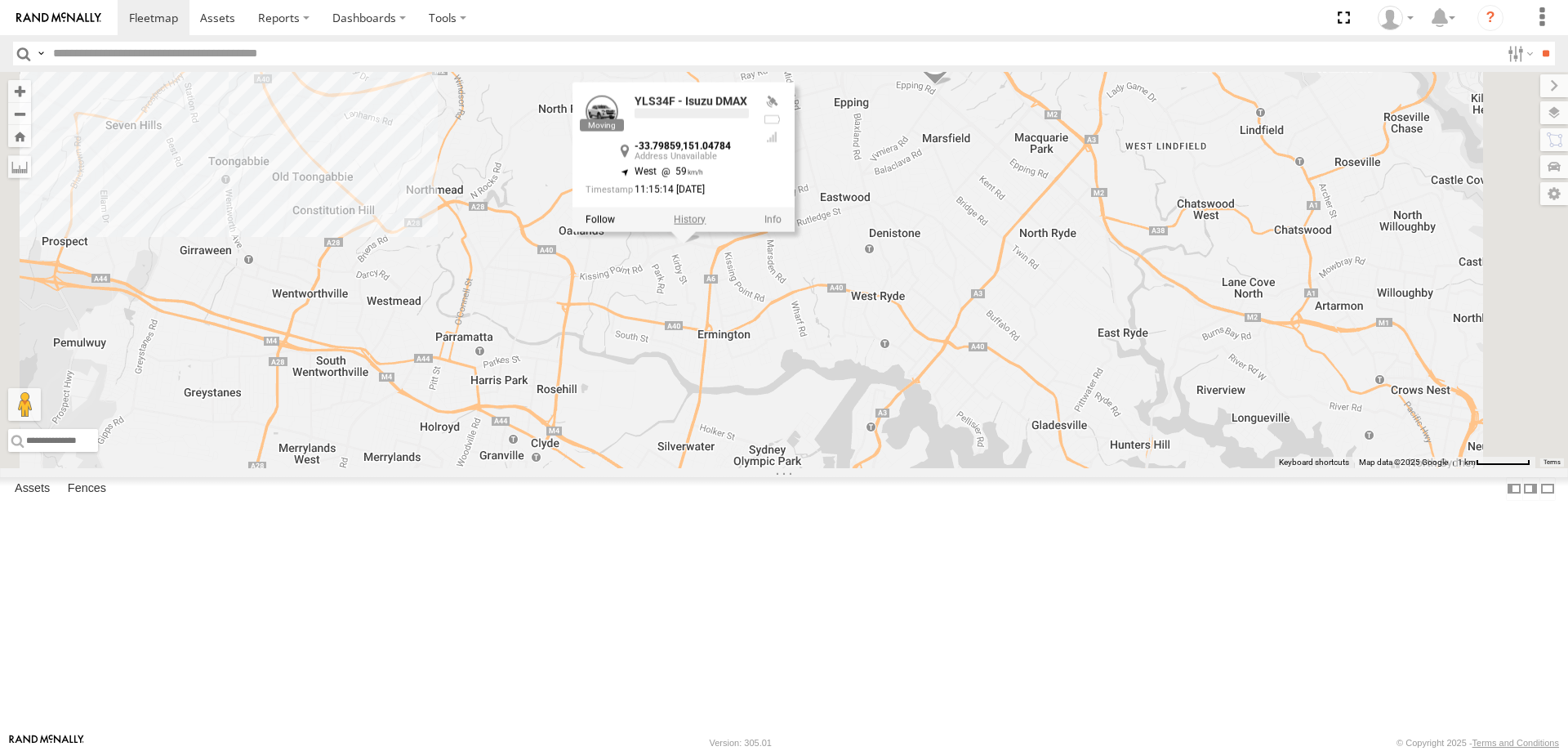
click at [705, 225] on label at bounding box center [689, 219] width 32 height 12
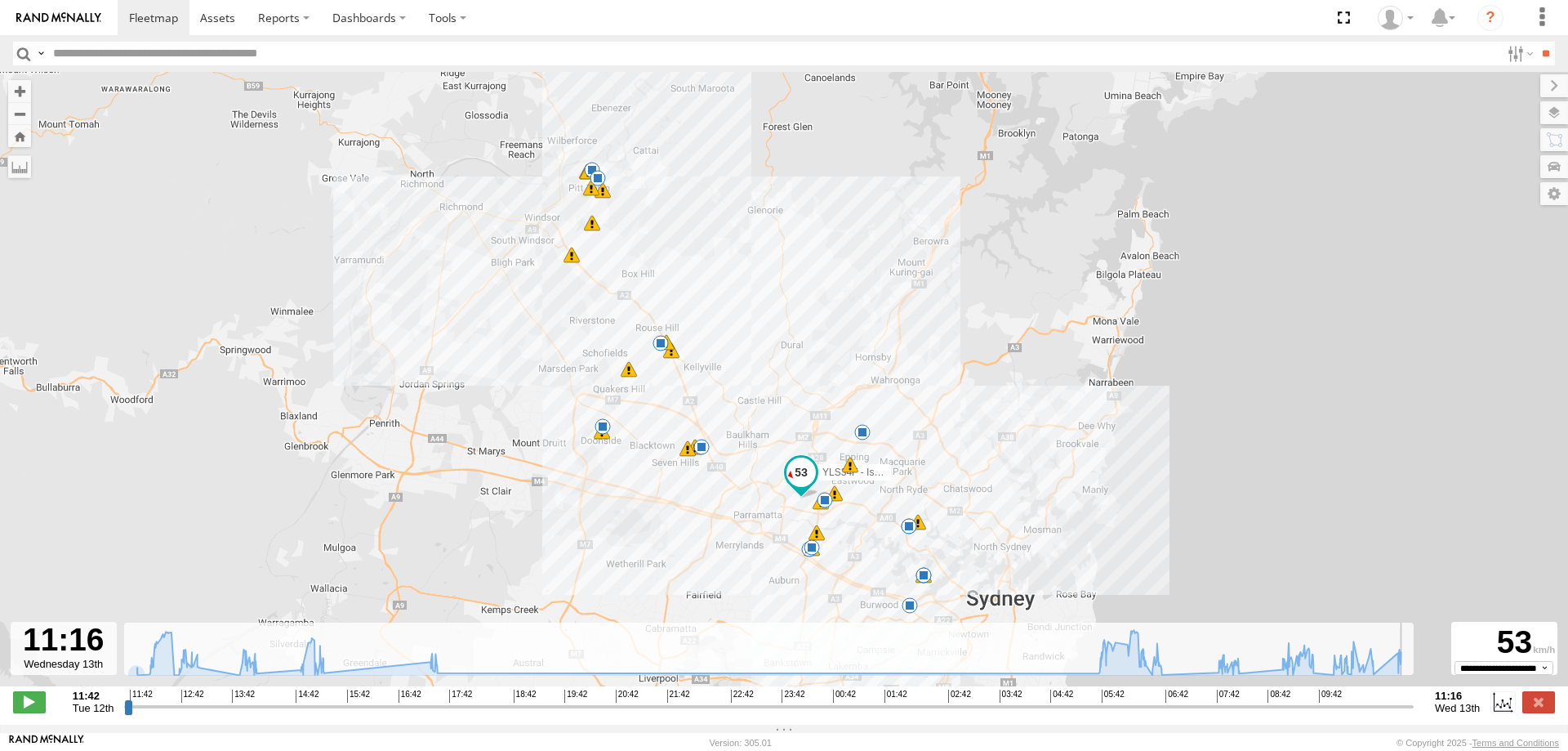
drag, startPoint x: 126, startPoint y: 718, endPoint x: 1486, endPoint y: 709, distance: 1360.0
type input "**********"
click at [1414, 709] on input "range" at bounding box center [768, 706] width 1289 height 15
click at [1533, 712] on label at bounding box center [1538, 702] width 33 height 22
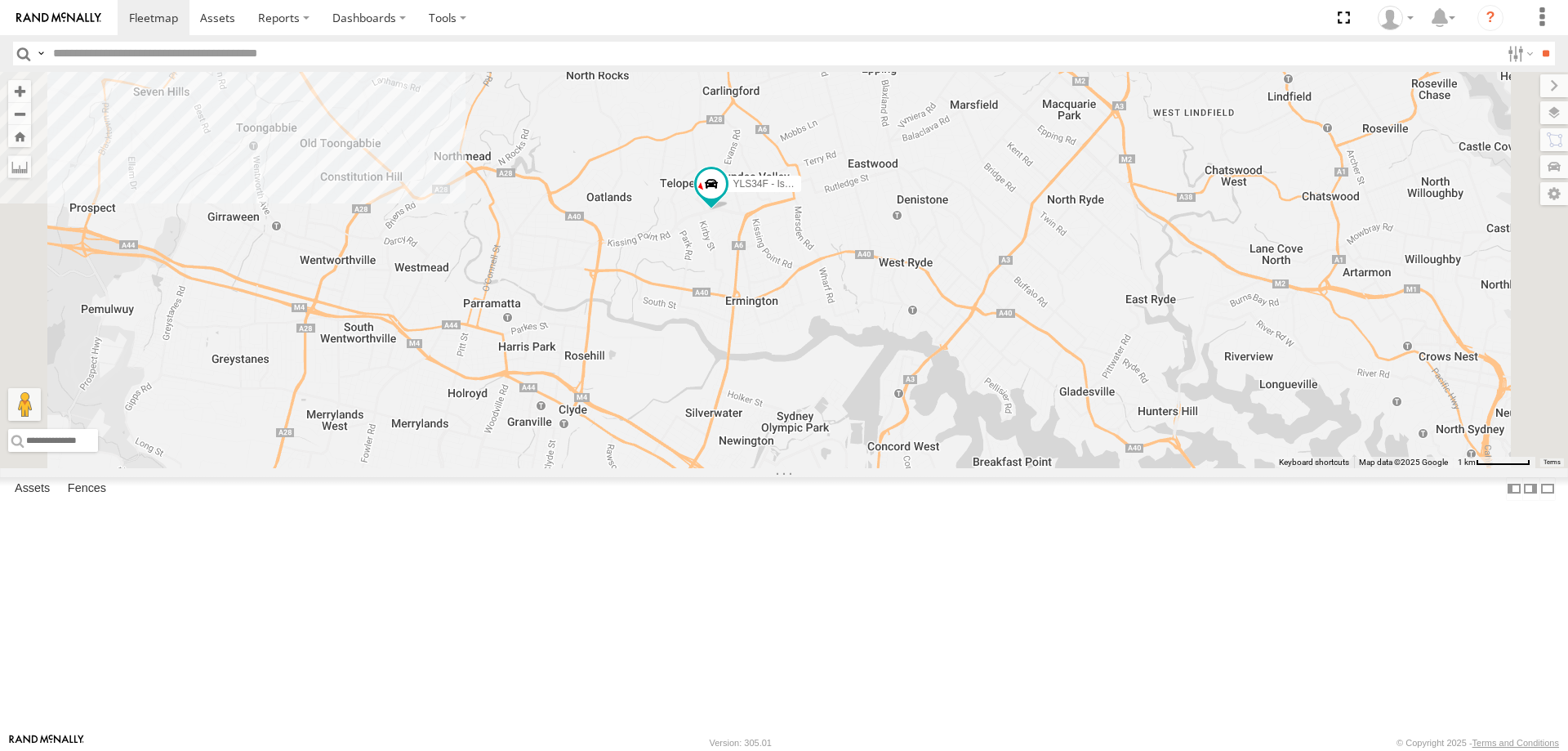
drag, startPoint x: 845, startPoint y: 372, endPoint x: 876, endPoint y: 335, distance: 48.3
click at [876, 335] on div "ECZ96U - Great Wall EOT93E - HiAce YLS34F - Isuzu DMAX" at bounding box center [784, 270] width 1568 height 396
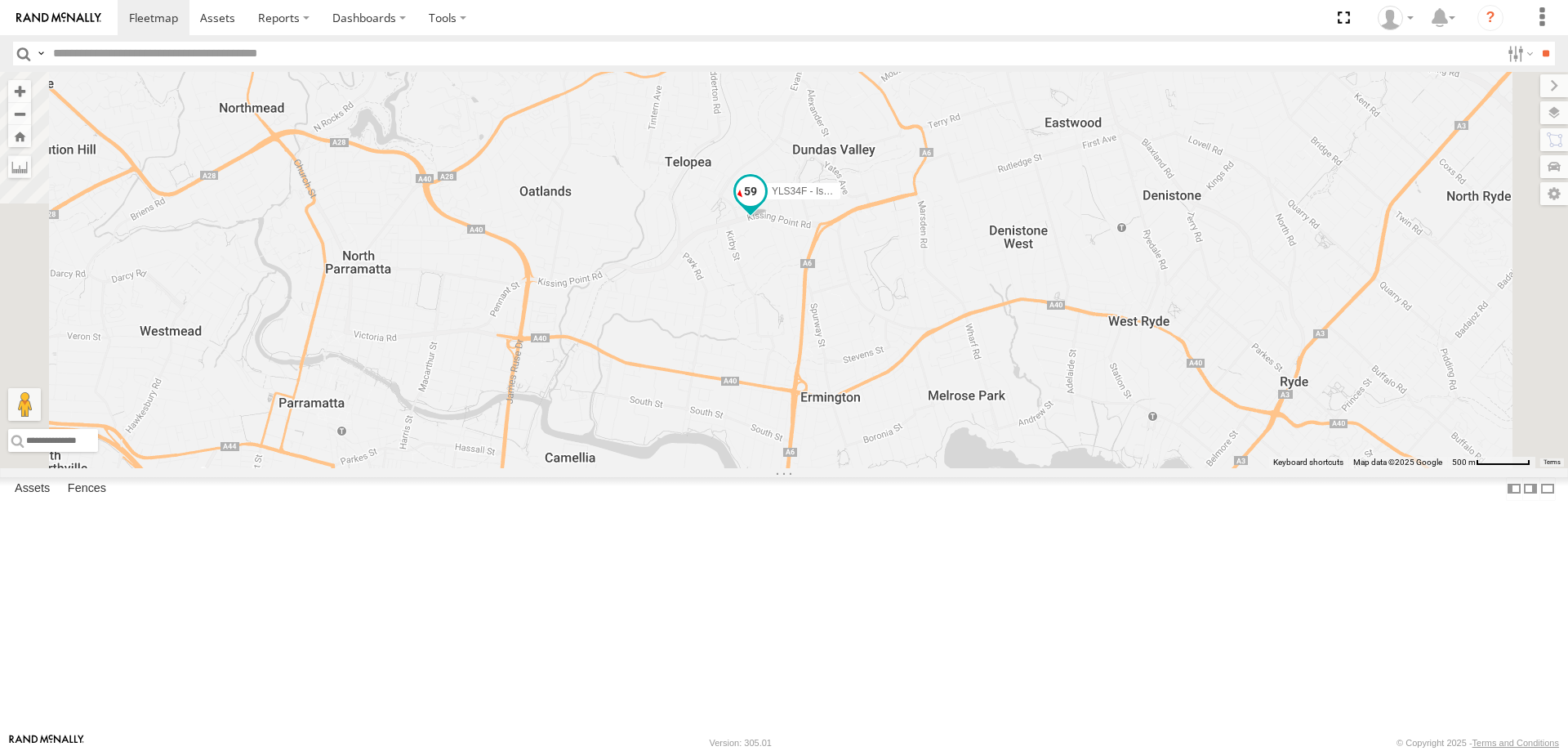
click at [765, 205] on span at bounding box center [750, 190] width 30 height 30
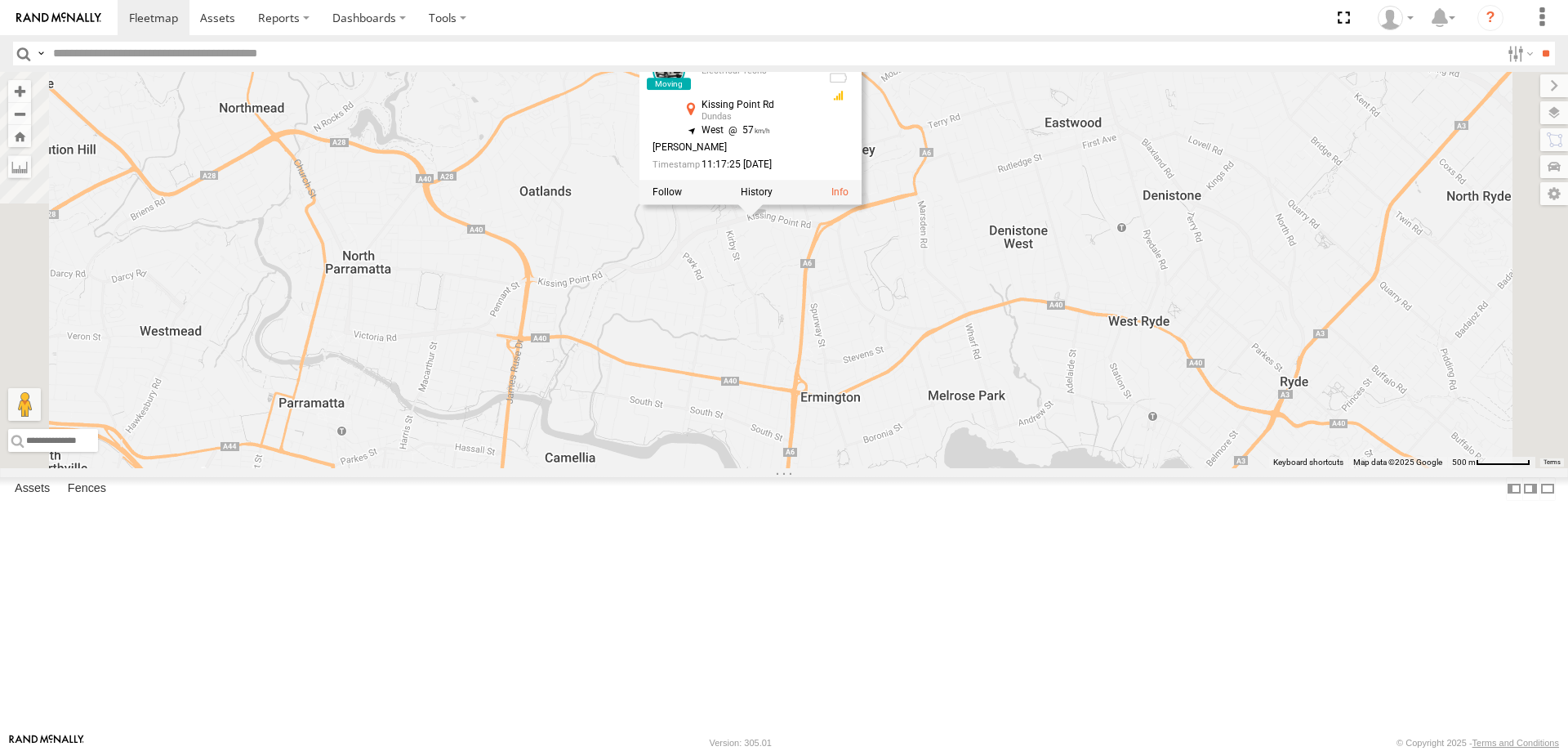
click at [773, 361] on div "ECZ96U - Great Wall EOT93E - HiAce YLS34F - Isuzu DMAX YLS34F - Isuzu DMAX Elec…" at bounding box center [784, 270] width 1568 height 396
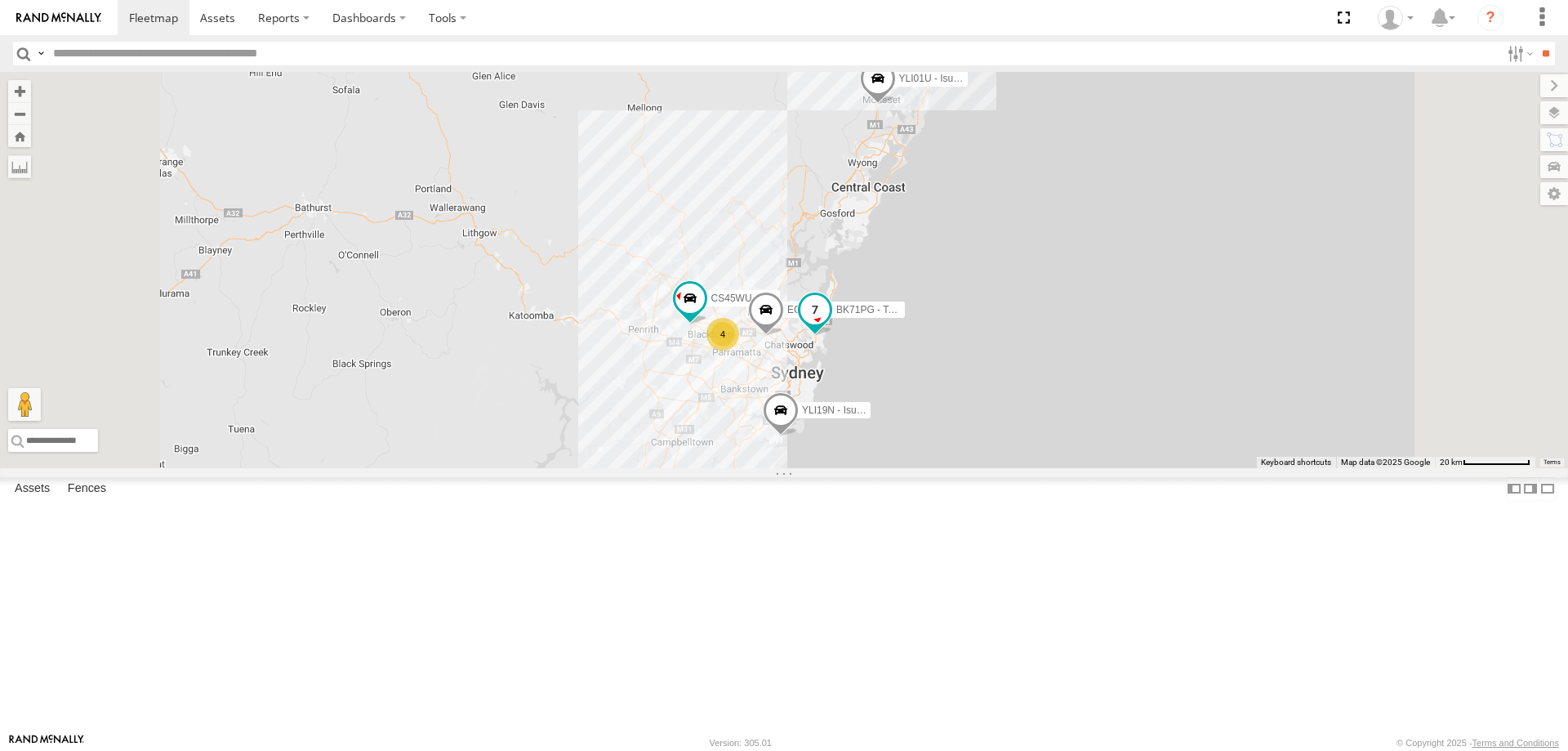
click at [829, 324] on span at bounding box center [815, 309] width 30 height 30
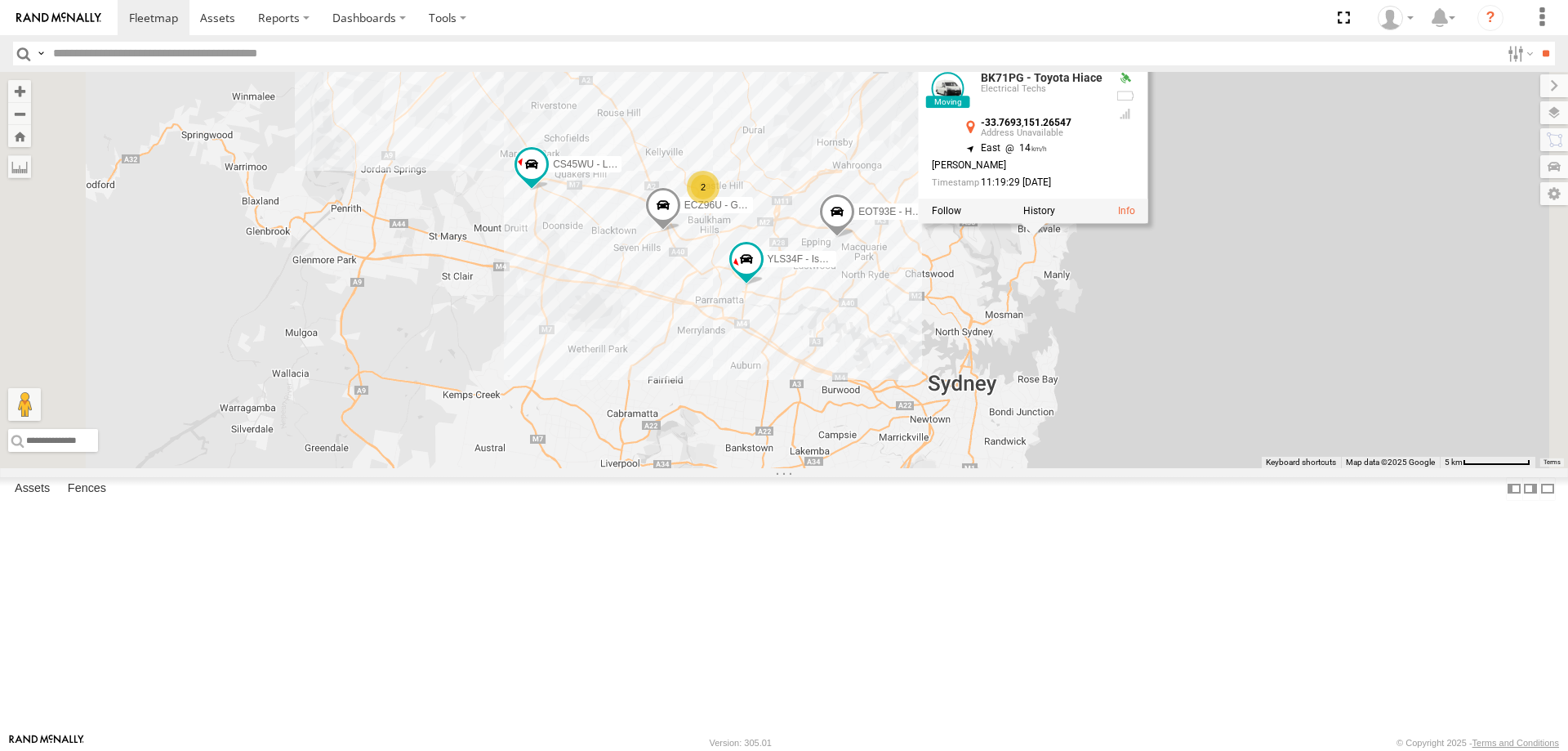
drag, startPoint x: 869, startPoint y: 365, endPoint x: 931, endPoint y: 455, distance: 109.3
click at [931, 455] on div "YLI19N - Isuzu DMAX CS45WU - LDV EOT93E - HiAce YLI01U - Isuzu DMAX BK71PG - To…" at bounding box center [784, 270] width 1568 height 396
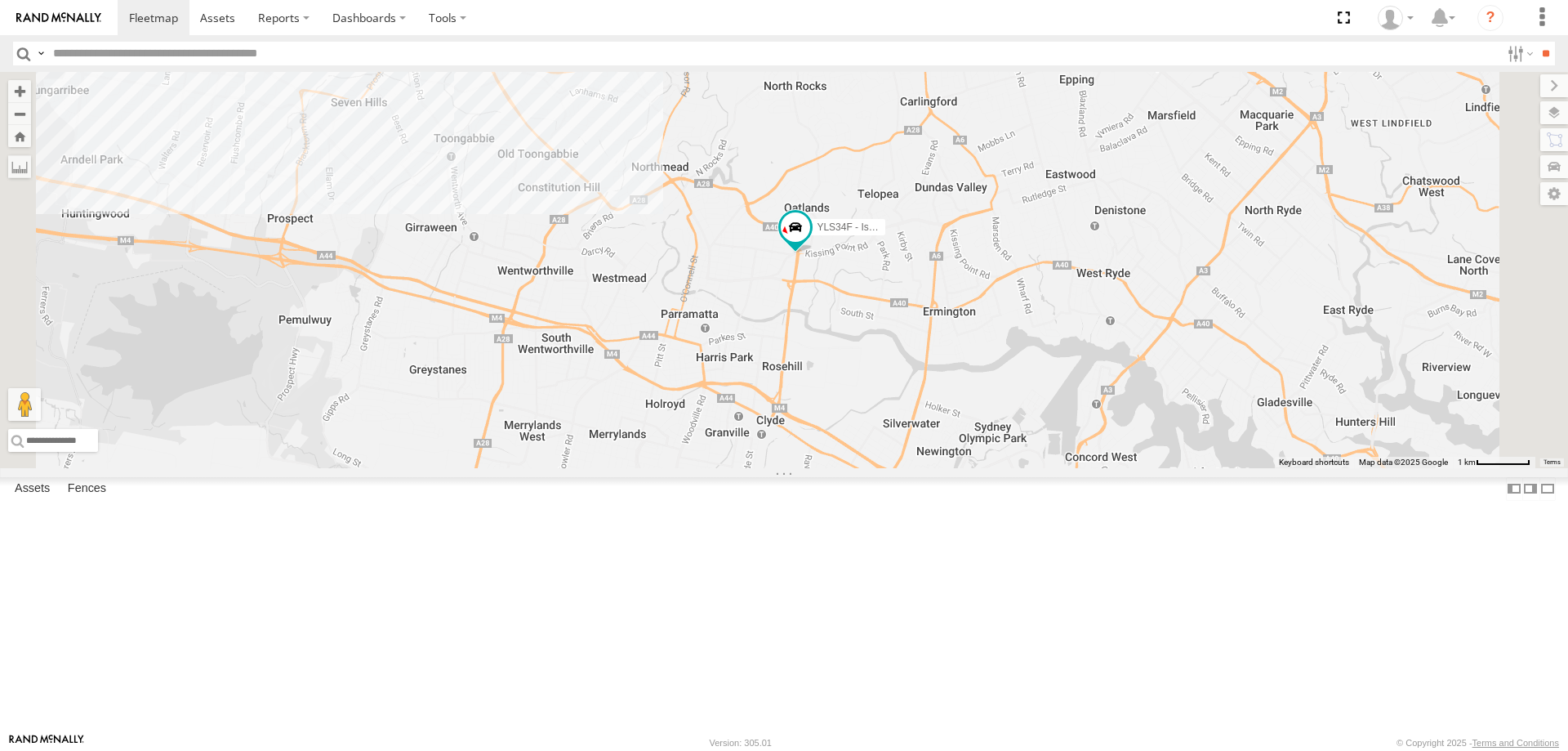
drag, startPoint x: 897, startPoint y: 356, endPoint x: 912, endPoint y: 431, distance: 76.5
click at [912, 431] on div "YLI19N - Isuzu DMAX CS45WU - LDV EOT93E - HiAce YLI01U - Isuzu DMAX BK71PG - To…" at bounding box center [784, 270] width 1568 height 396
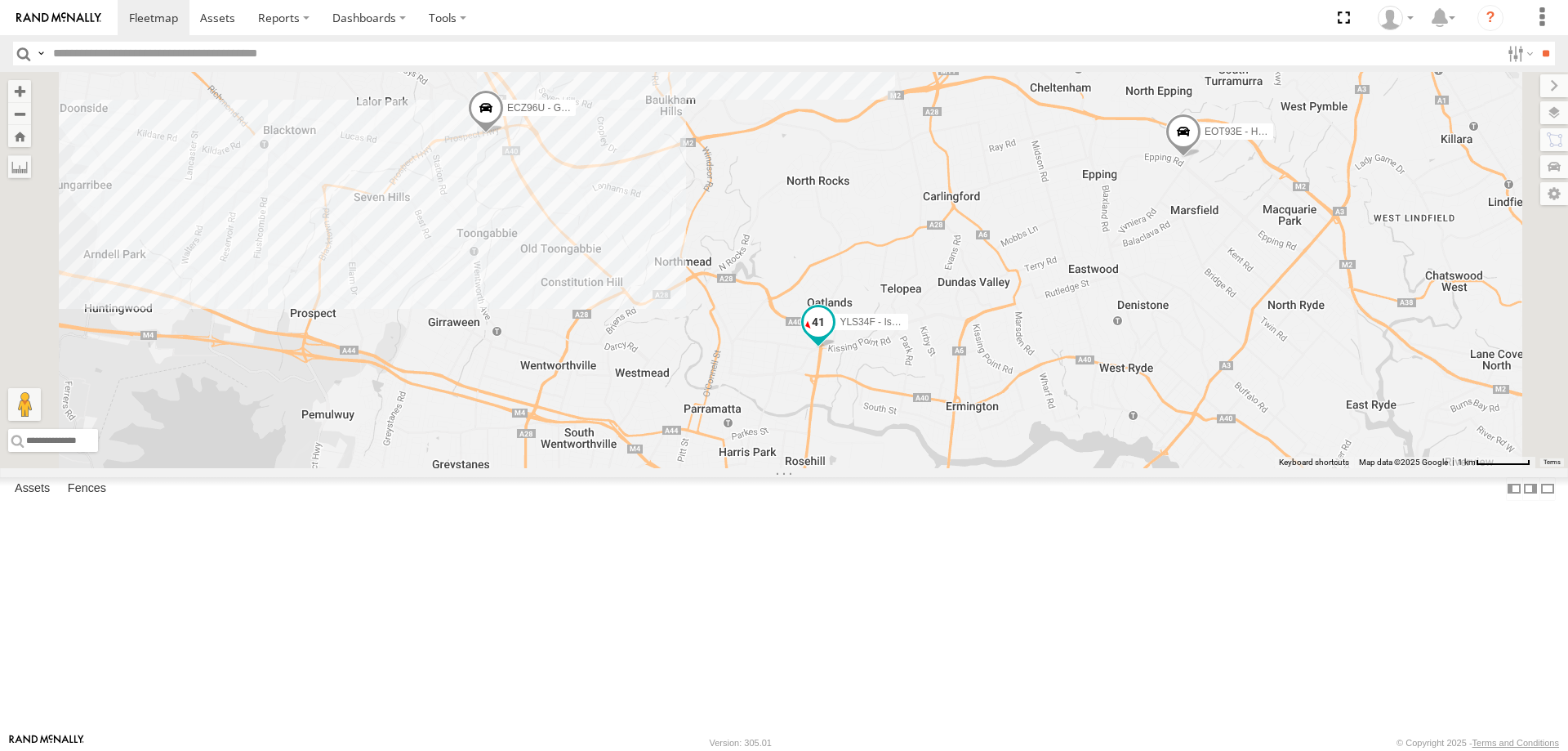
click at [833, 336] on span at bounding box center [817, 321] width 30 height 30
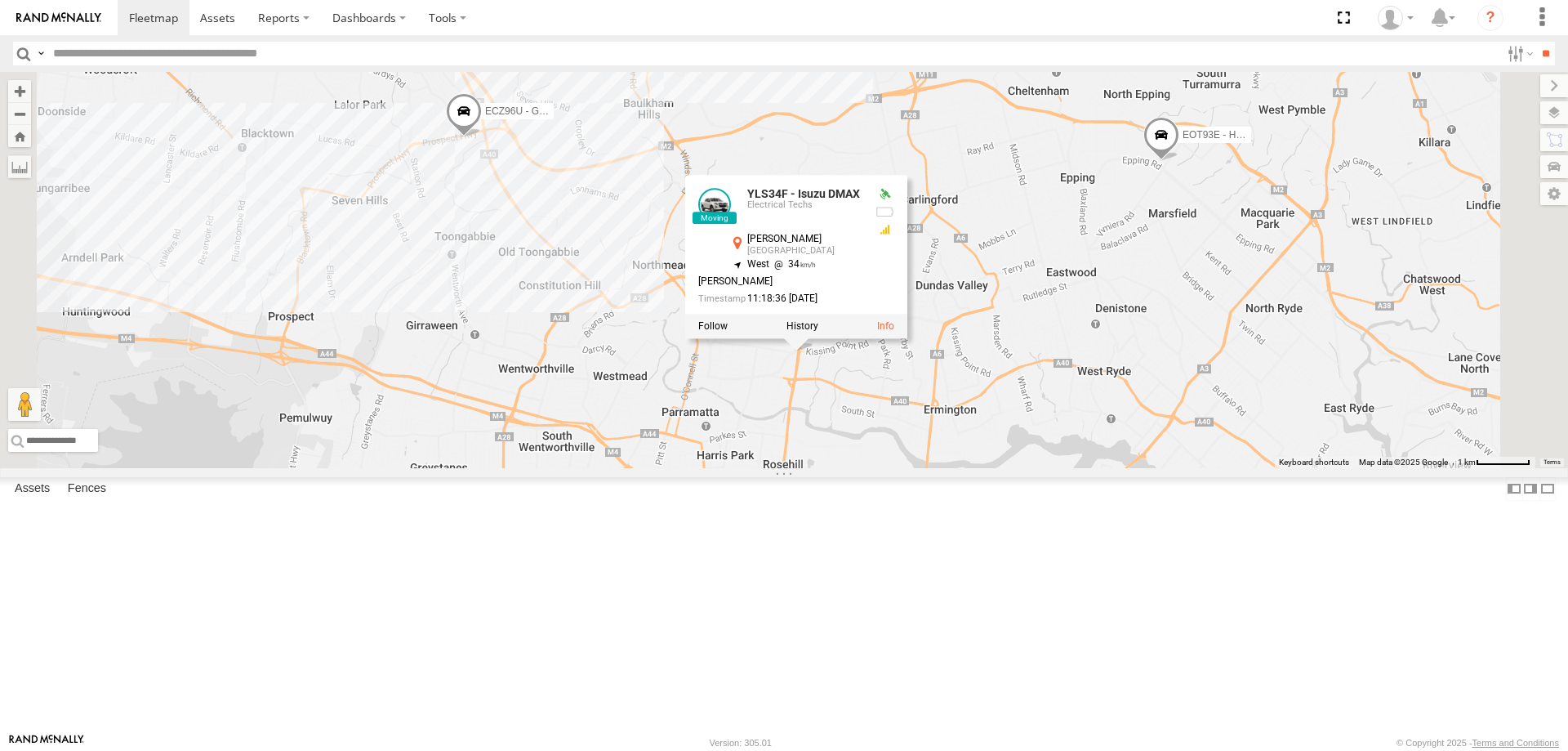
drag, startPoint x: 966, startPoint y: 514, endPoint x: 872, endPoint y: 524, distance: 94.5
click at [872, 468] on div "YLI19N - Isuzu DMAX CS45WU - LDV EOT93E - HiAce YLI01U - Isuzu DMAX BK71PG - To…" at bounding box center [784, 270] width 1568 height 396
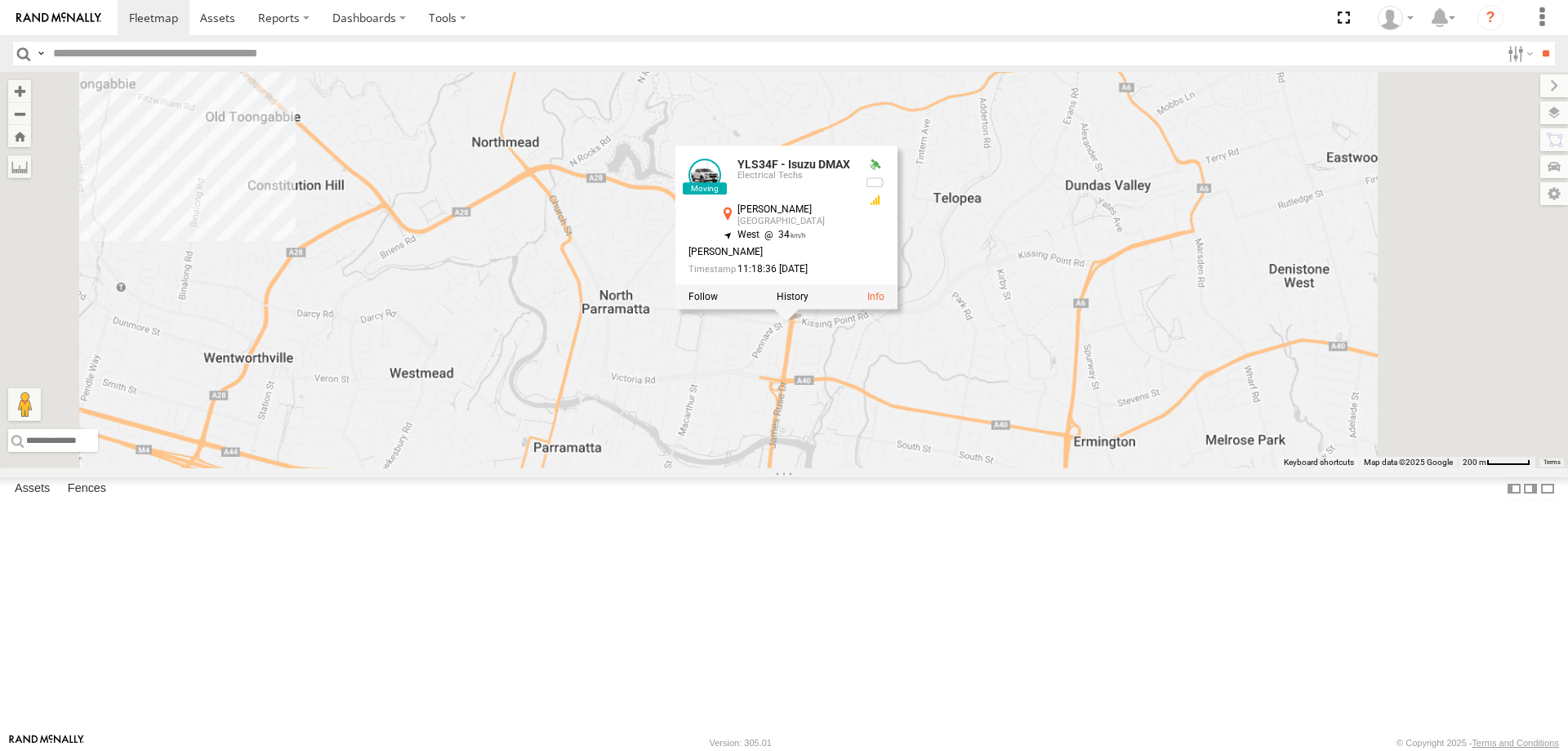
click at [871, 468] on div "YLI19N - Isuzu DMAX CS45WU - LDV EOT93E - HiAce YLI01U - Isuzu DMAX BK71PG - To…" at bounding box center [784, 270] width 1568 height 396
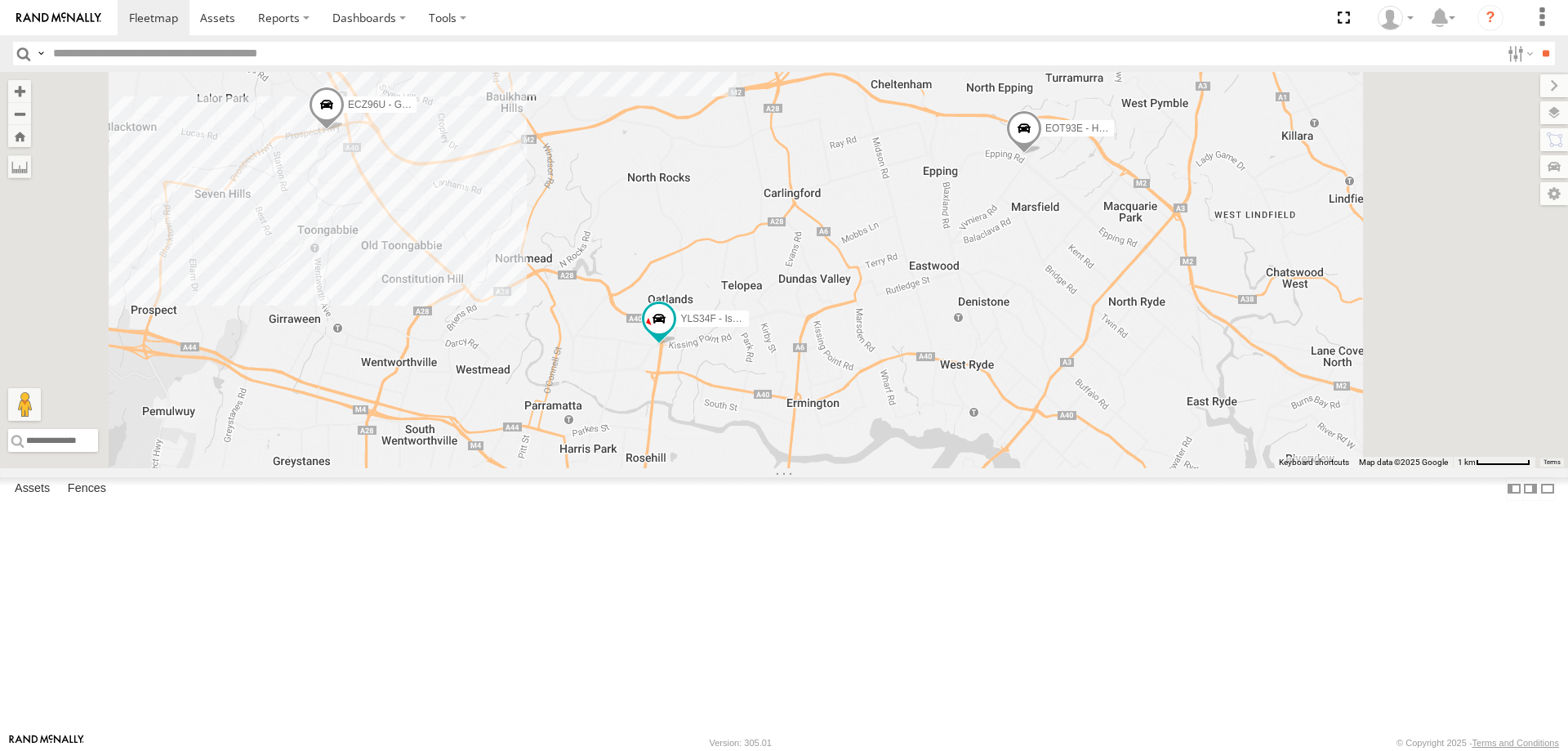
drag, startPoint x: 1263, startPoint y: 495, endPoint x: 1116, endPoint y: 480, distance: 147.8
click at [1116, 468] on div "YLI19N - Isuzu DMAX CS45WU - LDV EOT93E - HiAce YLI01U - Isuzu DMAX BK71PG - To…" at bounding box center [784, 270] width 1568 height 396
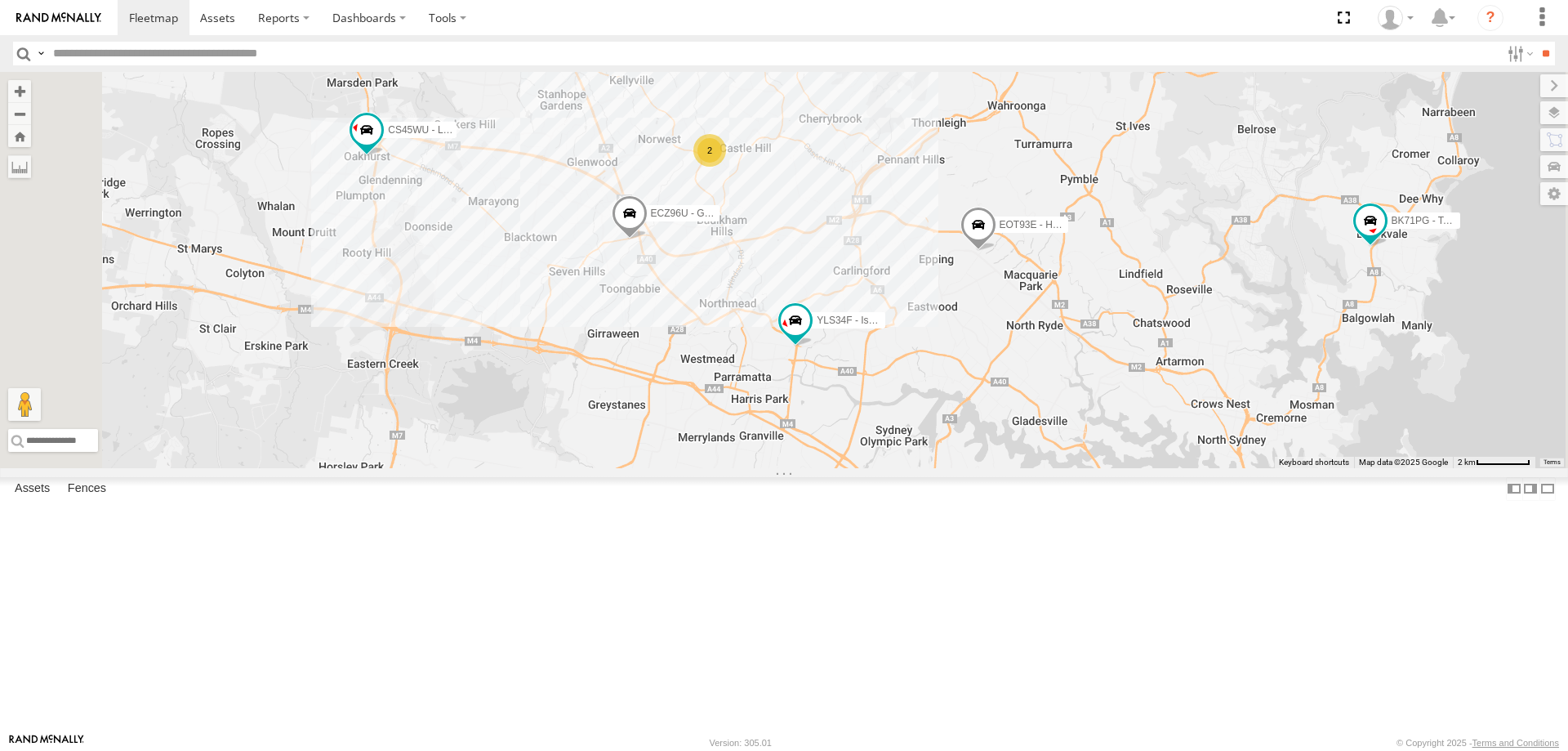
drag, startPoint x: 1116, startPoint y: 479, endPoint x: 1178, endPoint y: 481, distance: 62.0
click at [1178, 468] on div "YLI19N - Isuzu DMAX CS45WU - LDV EOT93E - HiAce YLI01U - Isuzu DMAX BK71PG - To…" at bounding box center [784, 270] width 1568 height 396
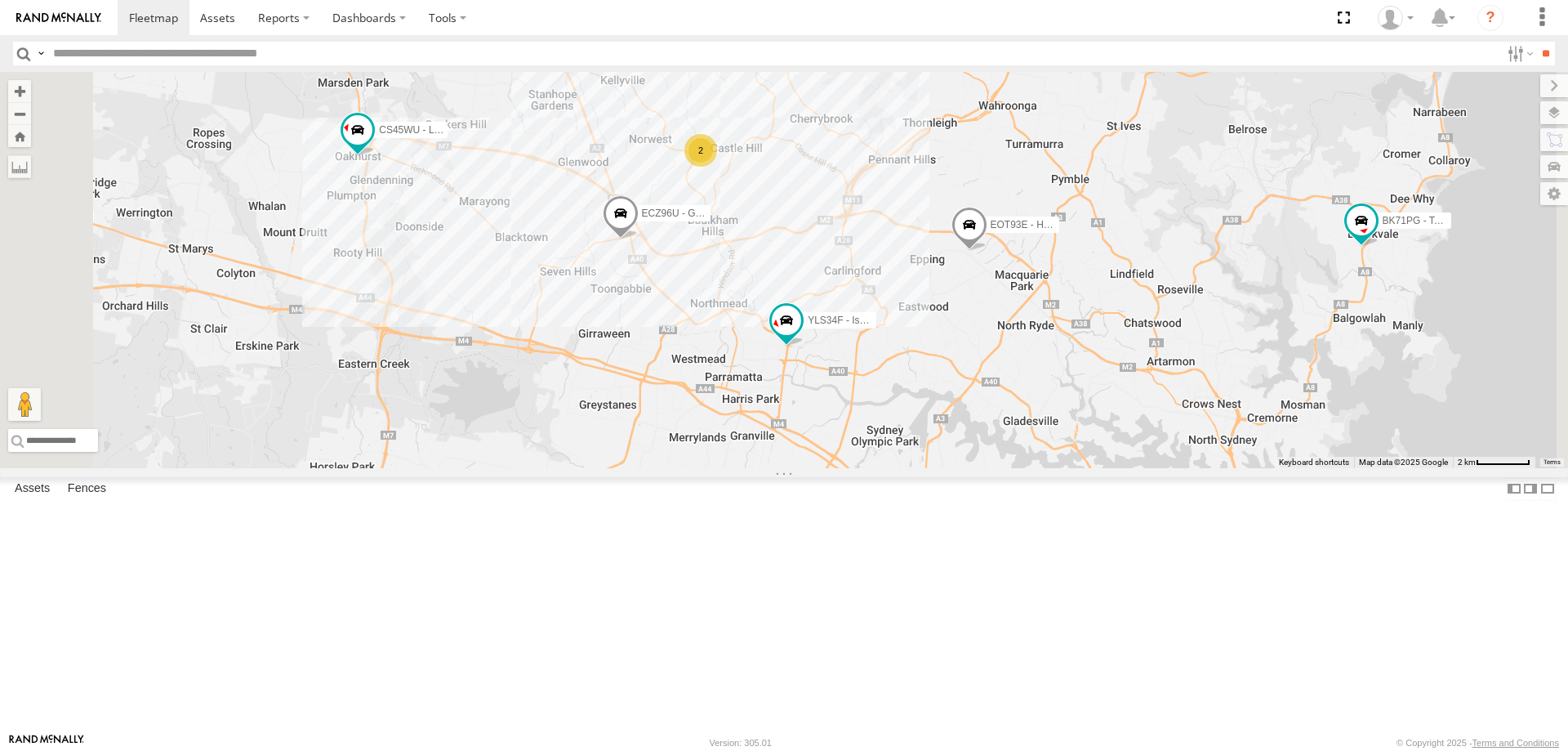
drag, startPoint x: 1135, startPoint y: 464, endPoint x: 1118, endPoint y: 464, distance: 17.0
click at [1118, 464] on div "YLI19N - Isuzu DMAX CS45WU - LDV EOT93E - HiAce YLI01U - Isuzu DMAX BK71PG - To…" at bounding box center [784, 270] width 1568 height 396
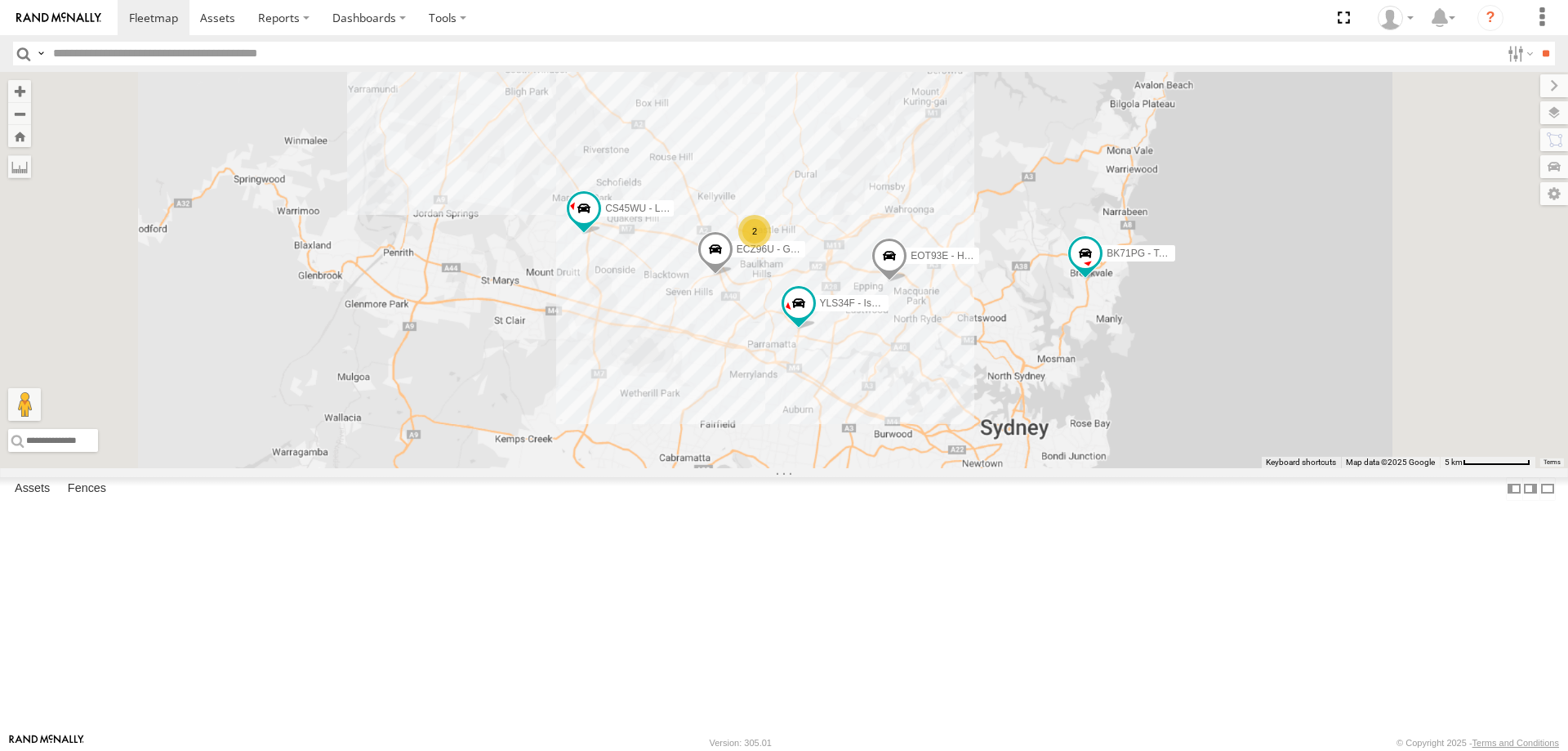
drag, startPoint x: 1118, startPoint y: 463, endPoint x: 1057, endPoint y: 452, distance: 62.0
click at [1057, 452] on div "YLI19N - Isuzu DMAX CS45WU - LDV EOT93E - HiAce YLI01U - Isuzu DMAX BK71PG - To…" at bounding box center [784, 270] width 1568 height 396
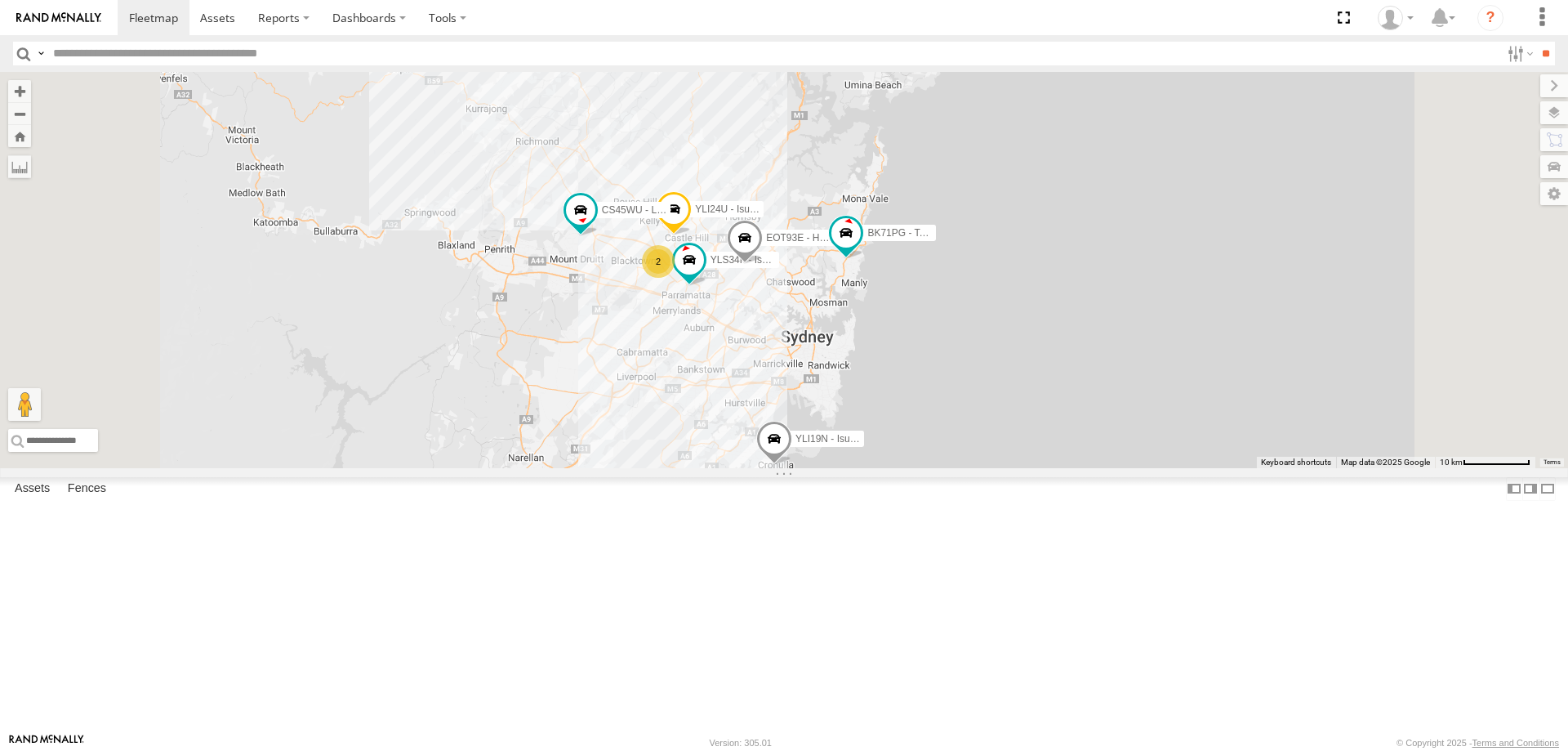
drag, startPoint x: 1036, startPoint y: 455, endPoint x: 997, endPoint y: 430, distance: 46.3
click at [997, 430] on div "YLI19N - Isuzu DMAX CS45WU - LDV EOT93E - HiAce YLI01U - Isuzu DMAX BK71PG - To…" at bounding box center [784, 270] width 1568 height 396
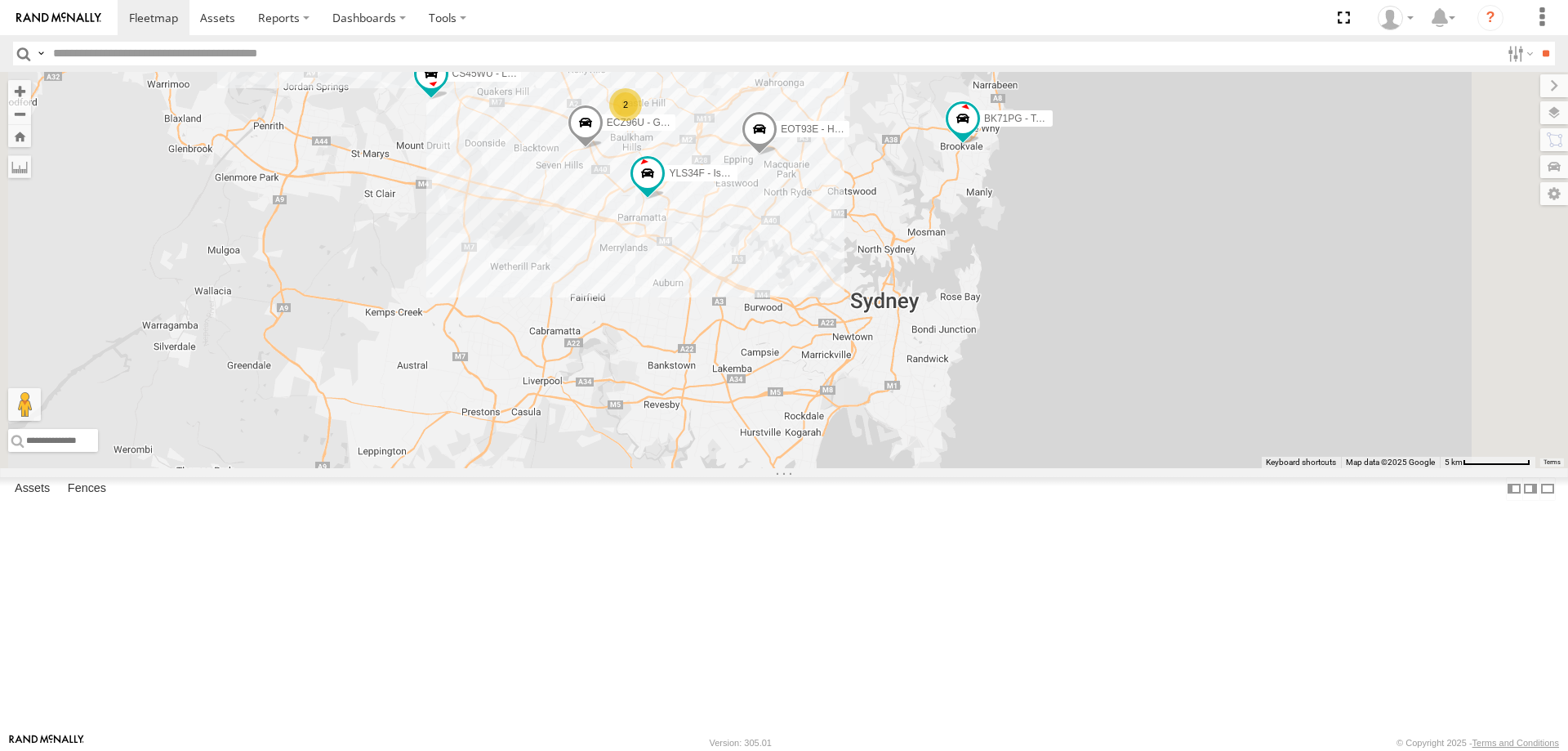
drag, startPoint x: 953, startPoint y: 344, endPoint x: 956, endPoint y: 333, distance: 11.4
click at [956, 333] on div "YLI19N - Isuzu DMAX CS45WU - LDV EOT93E - HiAce YLI01U - Isuzu DMAX BK71PG - To…" at bounding box center [784, 270] width 1568 height 396
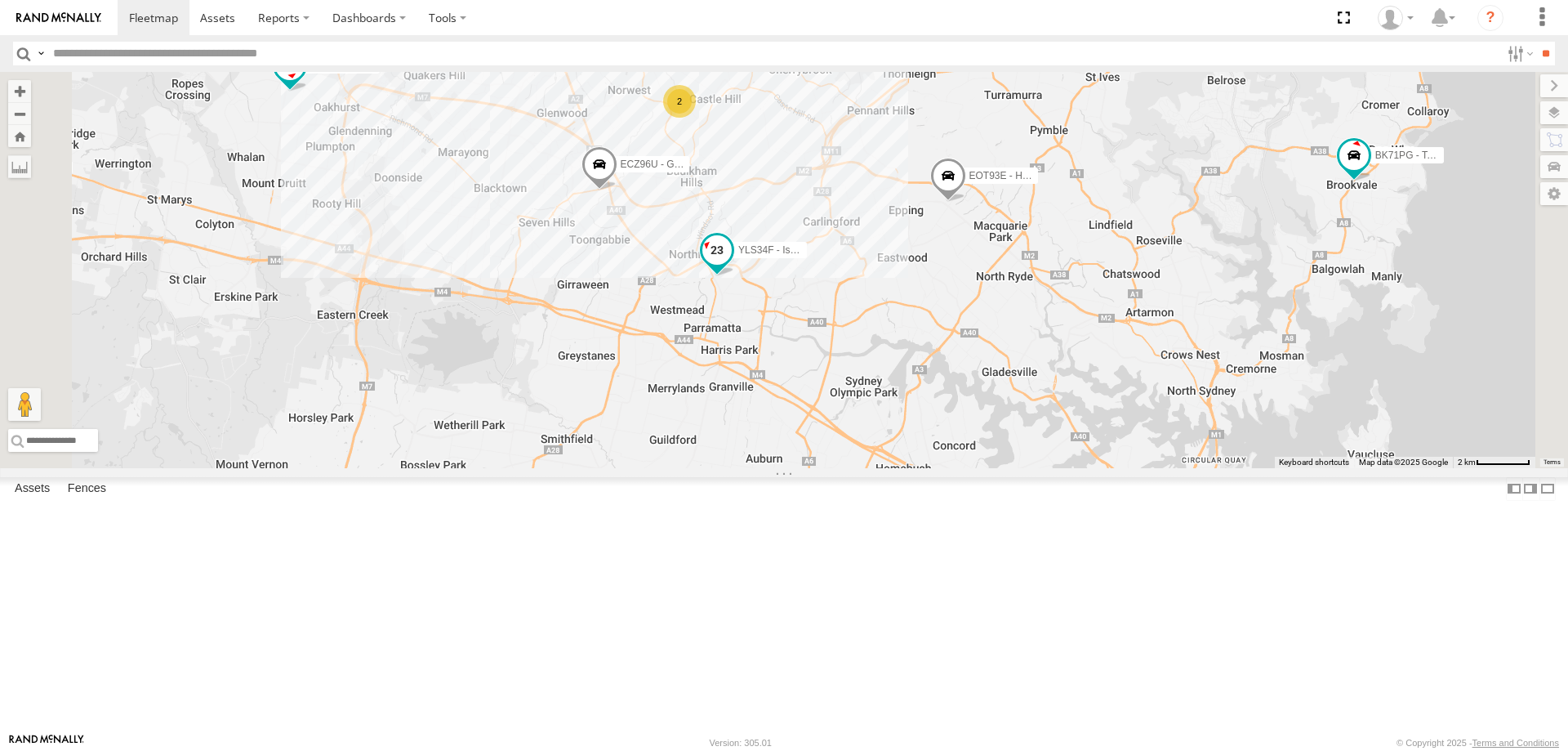
click at [735, 276] on span at bounding box center [717, 253] width 36 height 44
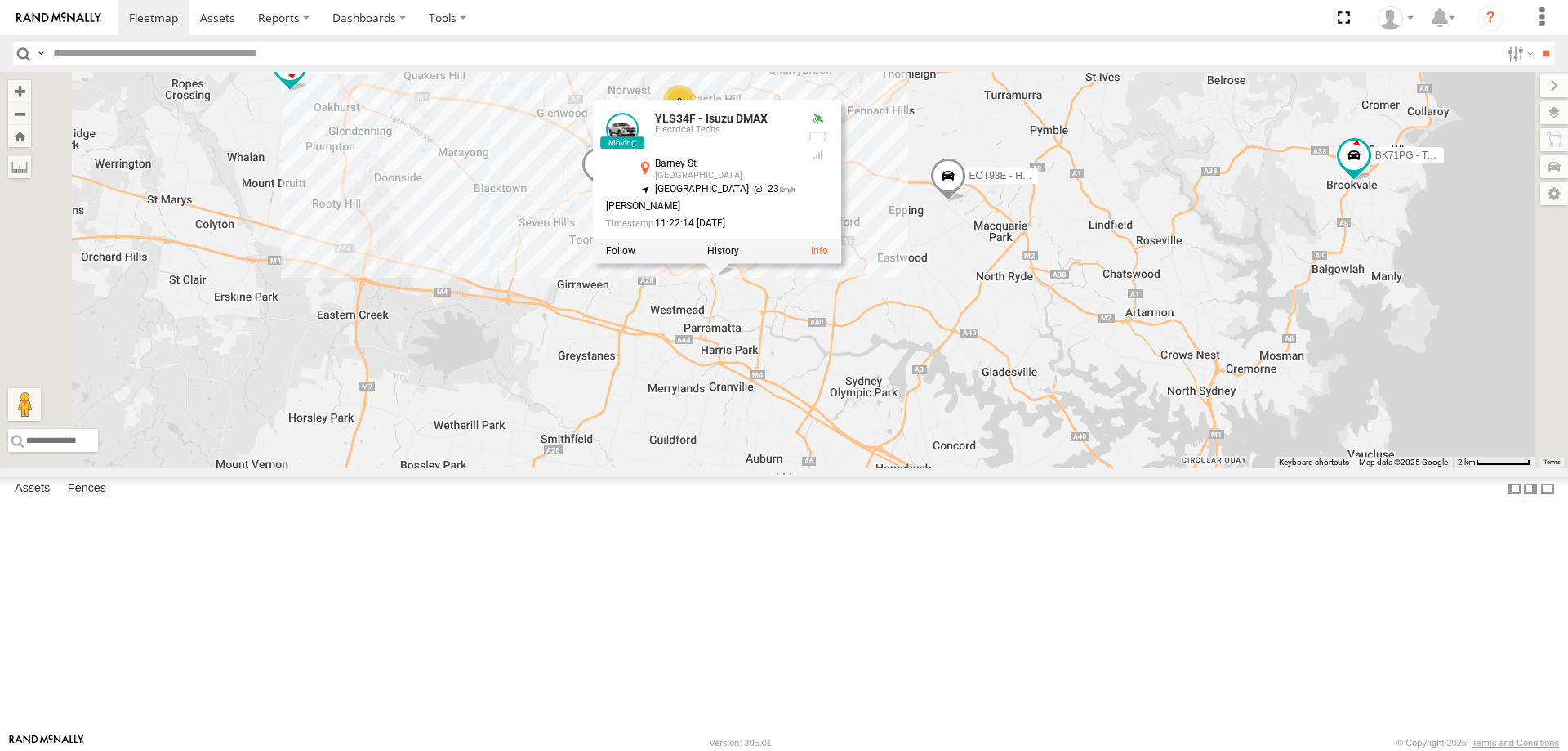
click at [883, 468] on div "YLI19N - Isuzu DMAX CS45WU - LDV EOT93E - HiAce YLI01U - Isuzu DMAX BK71PG - To…" at bounding box center [784, 270] width 1568 height 396
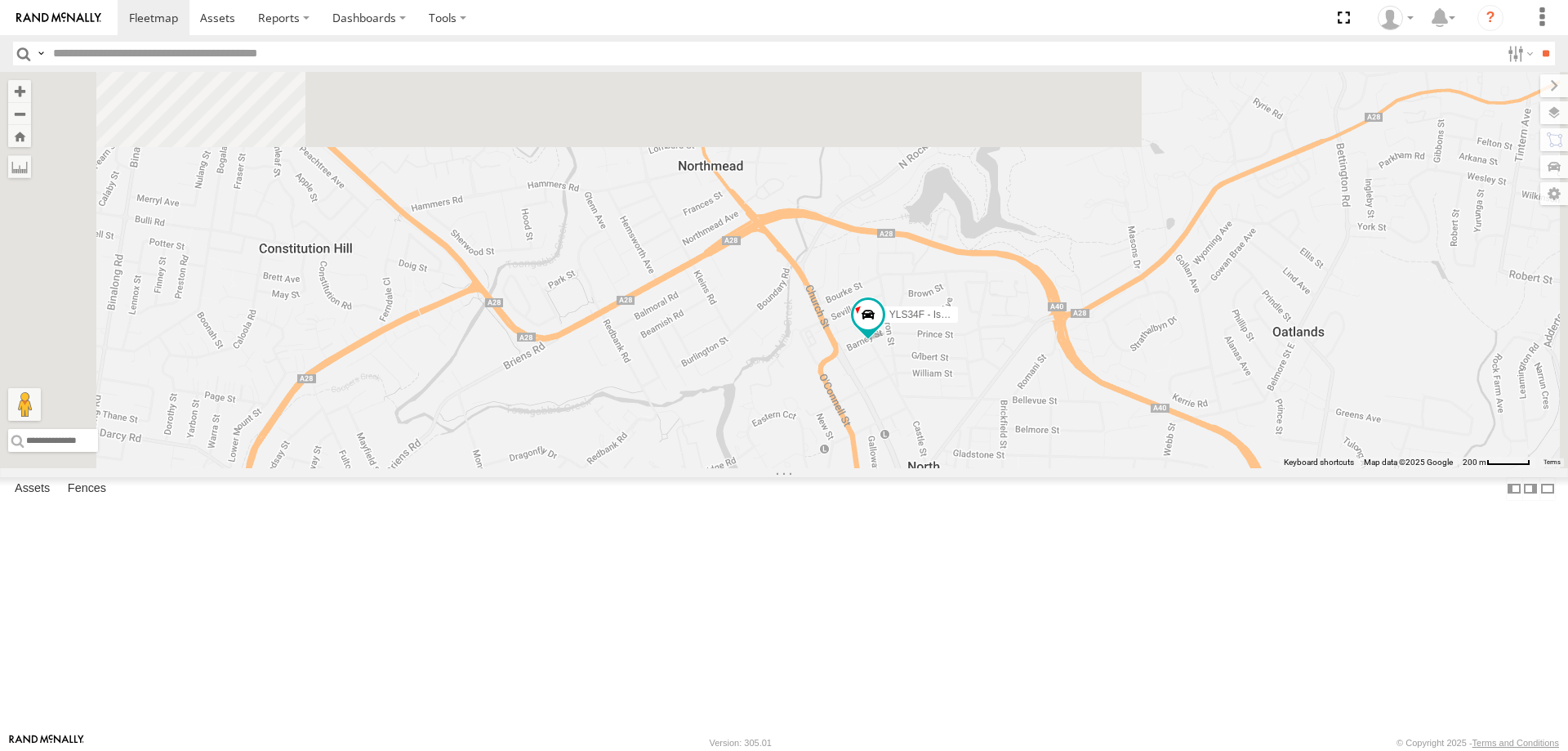
drag, startPoint x: 891, startPoint y: 237, endPoint x: 908, endPoint y: 615, distance: 378.4
click at [908, 468] on div "YLI19N - Isuzu DMAX CS45WU - LDV EOT93E - HiAce YLI01U - Isuzu DMAX BK71PG - To…" at bounding box center [784, 270] width 1568 height 396
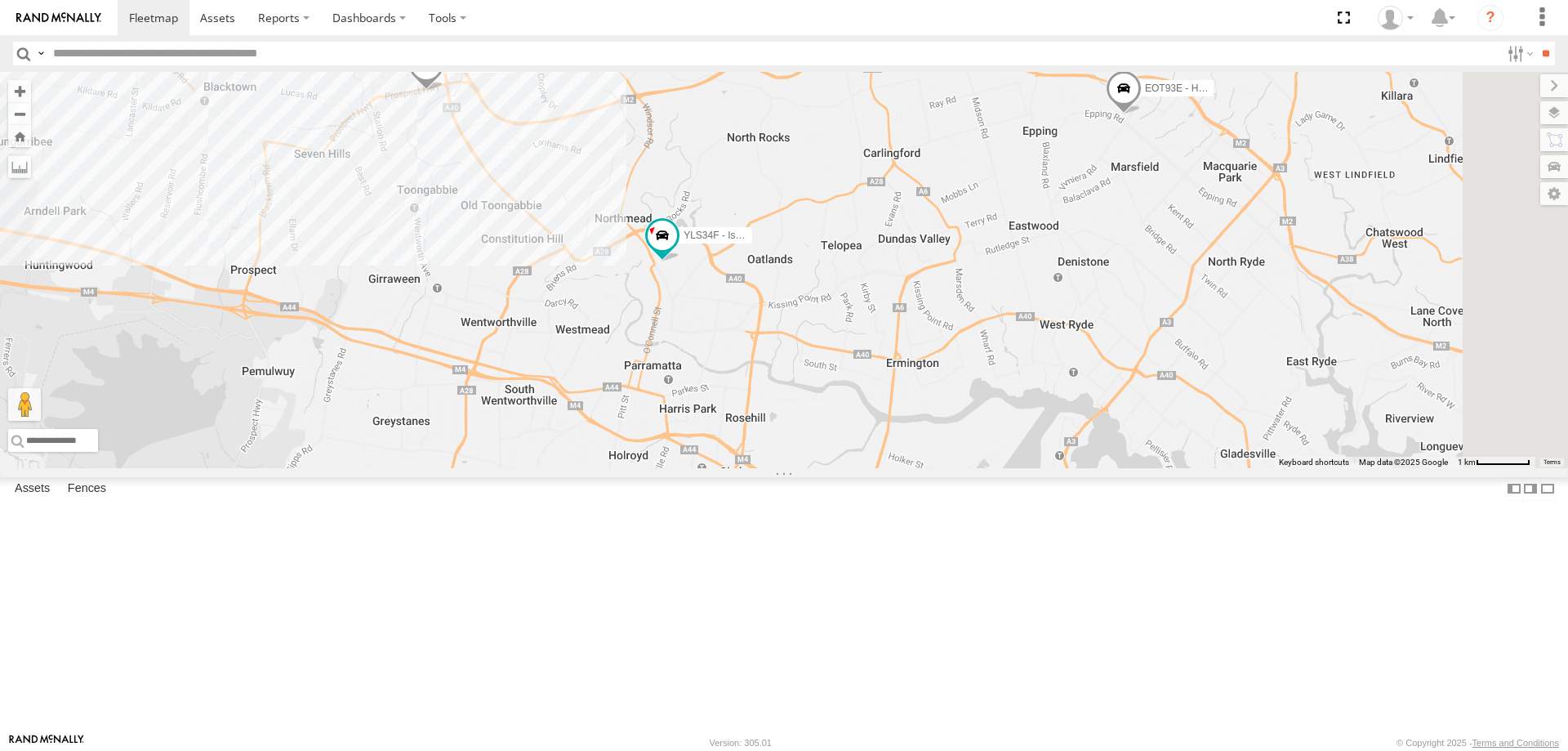
drag, startPoint x: 1237, startPoint y: 676, endPoint x: 1073, endPoint y: 513, distance: 231.2
click at [1073, 468] on div "YLI19N - Isuzu DMAX CS45WU - LDV EOT93E - HiAce YLI01U - Isuzu DMAX BK71PG - To…" at bounding box center [784, 270] width 1568 height 396
click at [833, 367] on div "YLI19N - Isuzu DMAX CS45WU - LDV EOT93E - HiAce YLI01U - Isuzu DMAX BK71PG - To…" at bounding box center [784, 270] width 1568 height 396
click at [677, 250] on span at bounding box center [662, 235] width 30 height 30
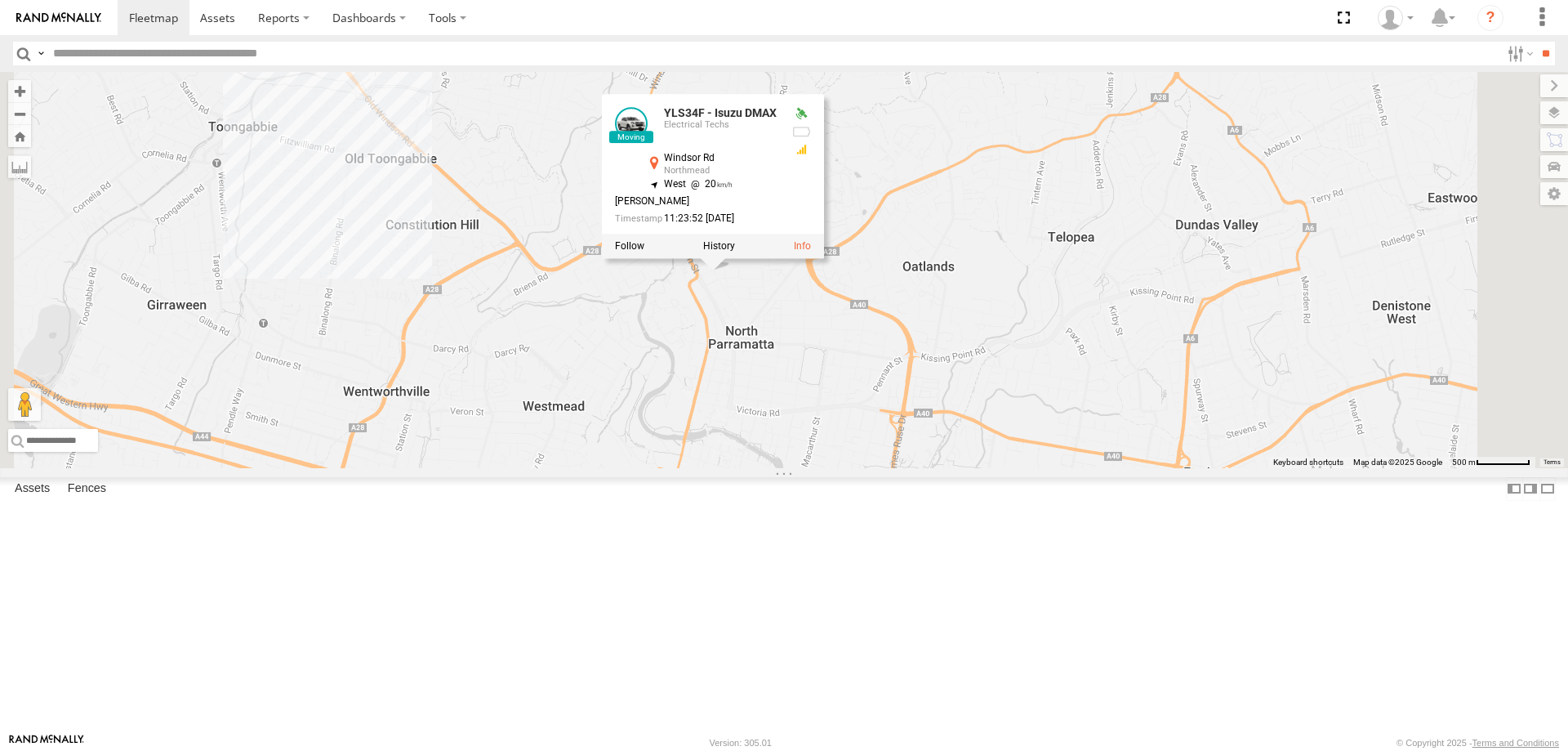
click at [826, 452] on div "YLI19N - Isuzu DMAX CS45WU - LDV EOT93E - HiAce YLI01U - Isuzu DMAX BK71PG - To…" at bounding box center [784, 270] width 1568 height 396
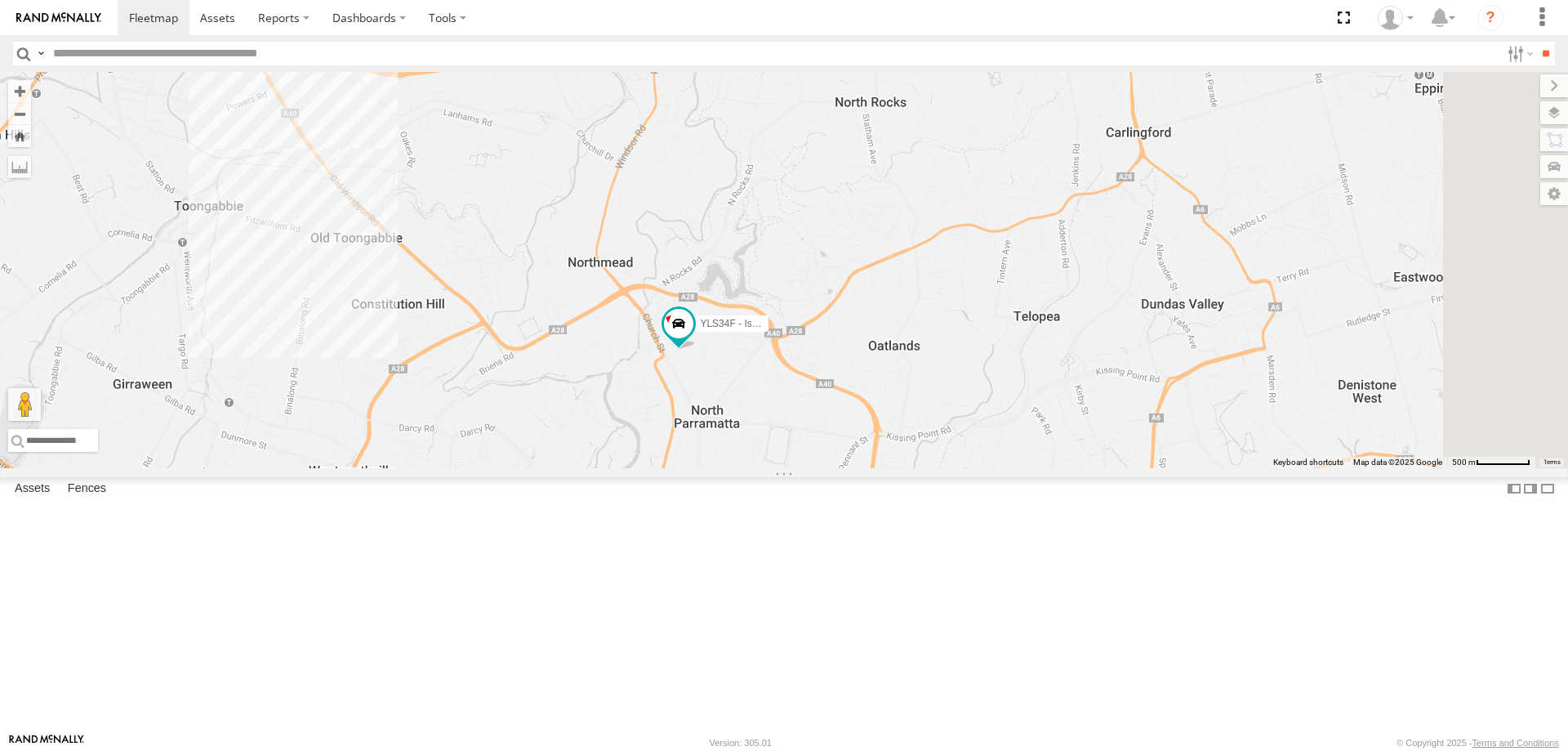
drag, startPoint x: 1053, startPoint y: 254, endPoint x: 1018, endPoint y: 343, distance: 95.6
click at [1018, 343] on div "YLI19N - Isuzu DMAX CS45WU - LDV EOT93E - HiAce YLI01U - Isuzu DMAX BK71PG - To…" at bounding box center [784, 270] width 1568 height 396
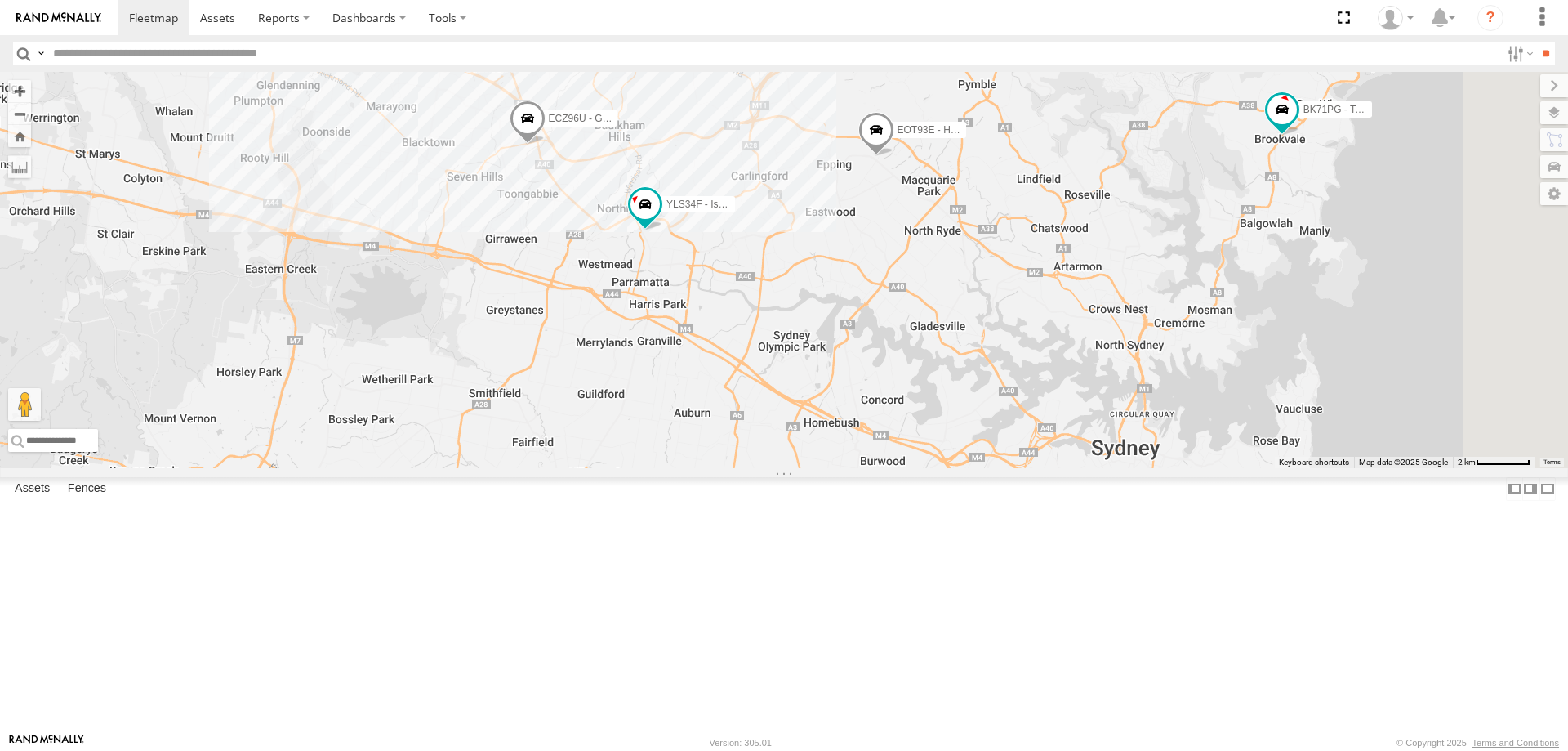
drag, startPoint x: 1038, startPoint y: 321, endPoint x: 958, endPoint y: 315, distance: 80.2
click at [958, 315] on div "YLI19N - Isuzu DMAX CS45WU - LDV EOT93E - HiAce YLI01U - Isuzu DMAX BK71PG - To…" at bounding box center [784, 270] width 1568 height 396
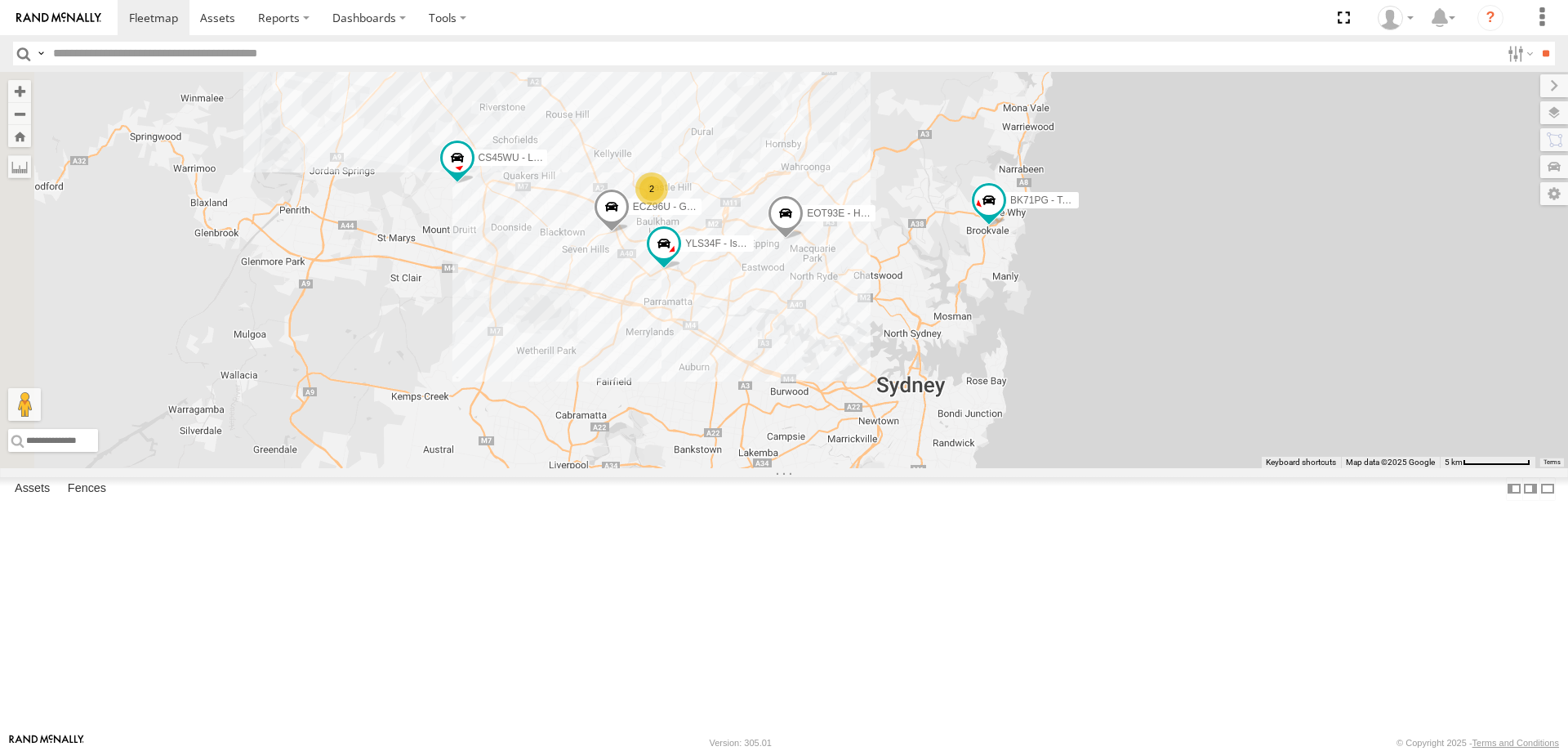
drag, startPoint x: 890, startPoint y: 390, endPoint x: 1087, endPoint y: 361, distance: 199.1
click at [1087, 361] on div "YLI19N - Isuzu DMAX CS45WU - LDV EOT93E - HiAce YLI01U - Isuzu DMAX BK71PG - To…" at bounding box center [784, 270] width 1568 height 396
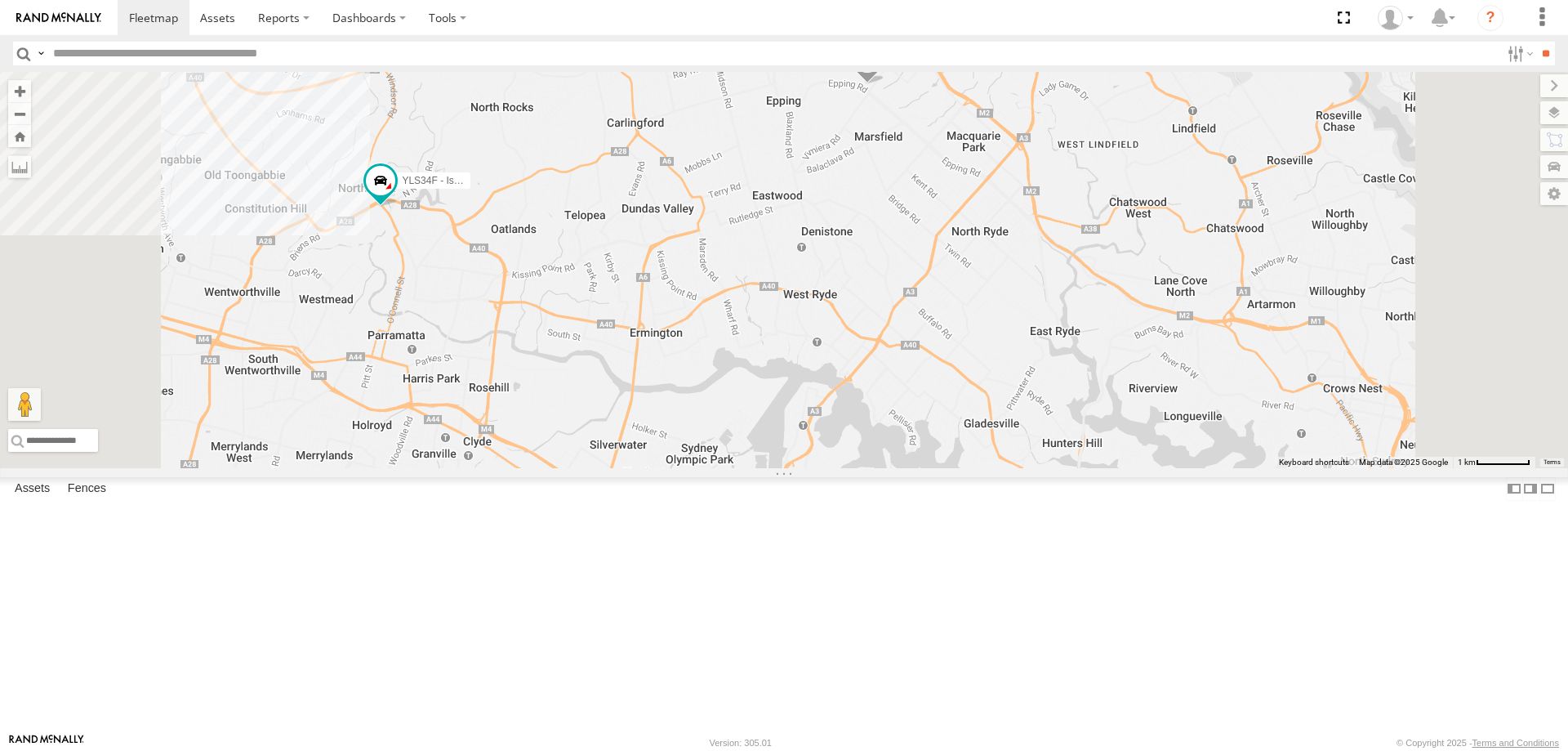
drag, startPoint x: 849, startPoint y: 353, endPoint x: 910, endPoint y: 359, distance: 61.3
click at [910, 359] on div "YLI19N - Isuzu DMAX CS45WU - LDV EOT93E - HiAce YLI01U - Isuzu DMAX BK71PG - To…" at bounding box center [784, 270] width 1568 height 396
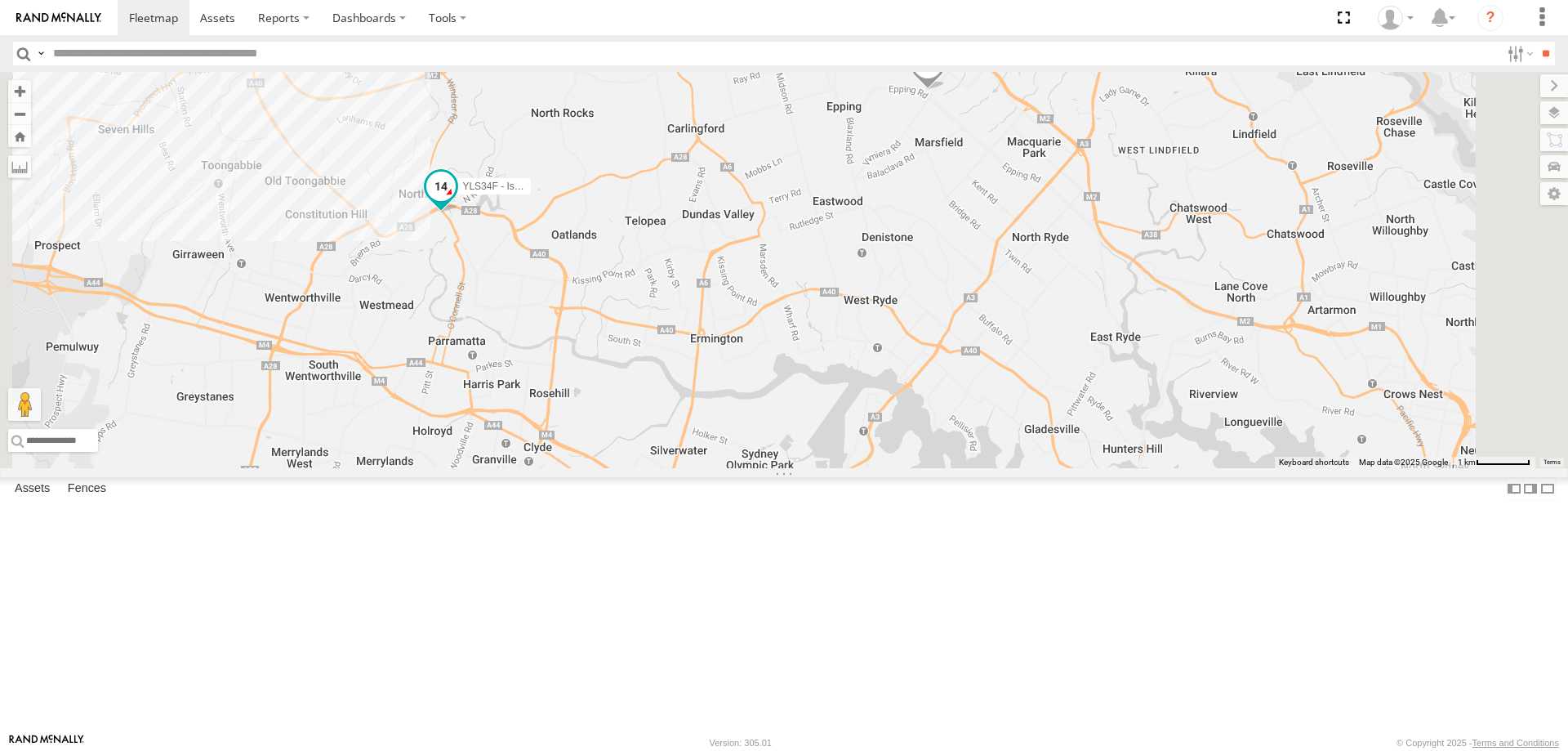
click at [455, 201] on span at bounding box center [441, 186] width 30 height 30
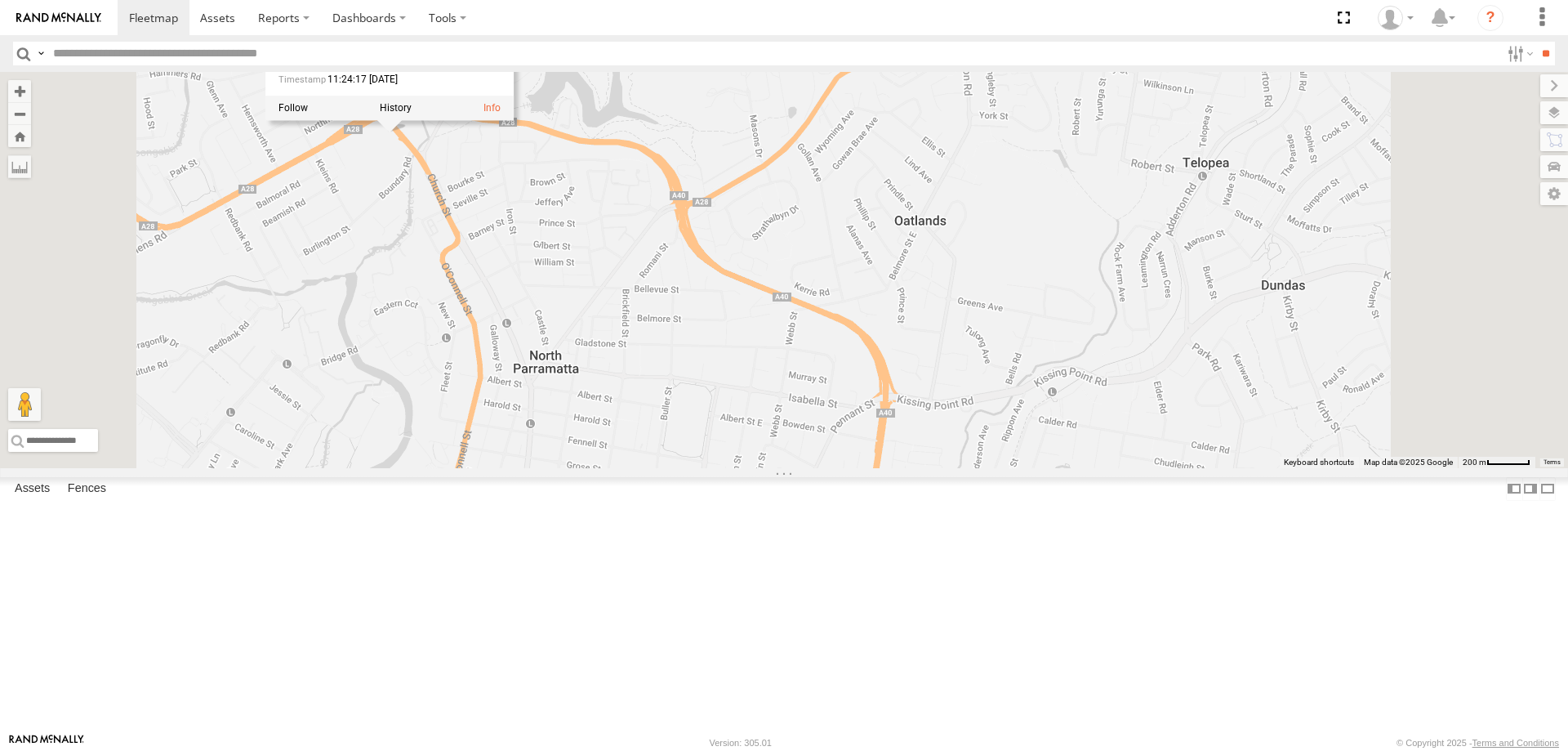
click at [646, 336] on div "YLI19N - Isuzu DMAX CS45WU - LDV EOT93E - HiAce YLI01U - Isuzu DMAX BK71PG - To…" at bounding box center [784, 270] width 1568 height 396
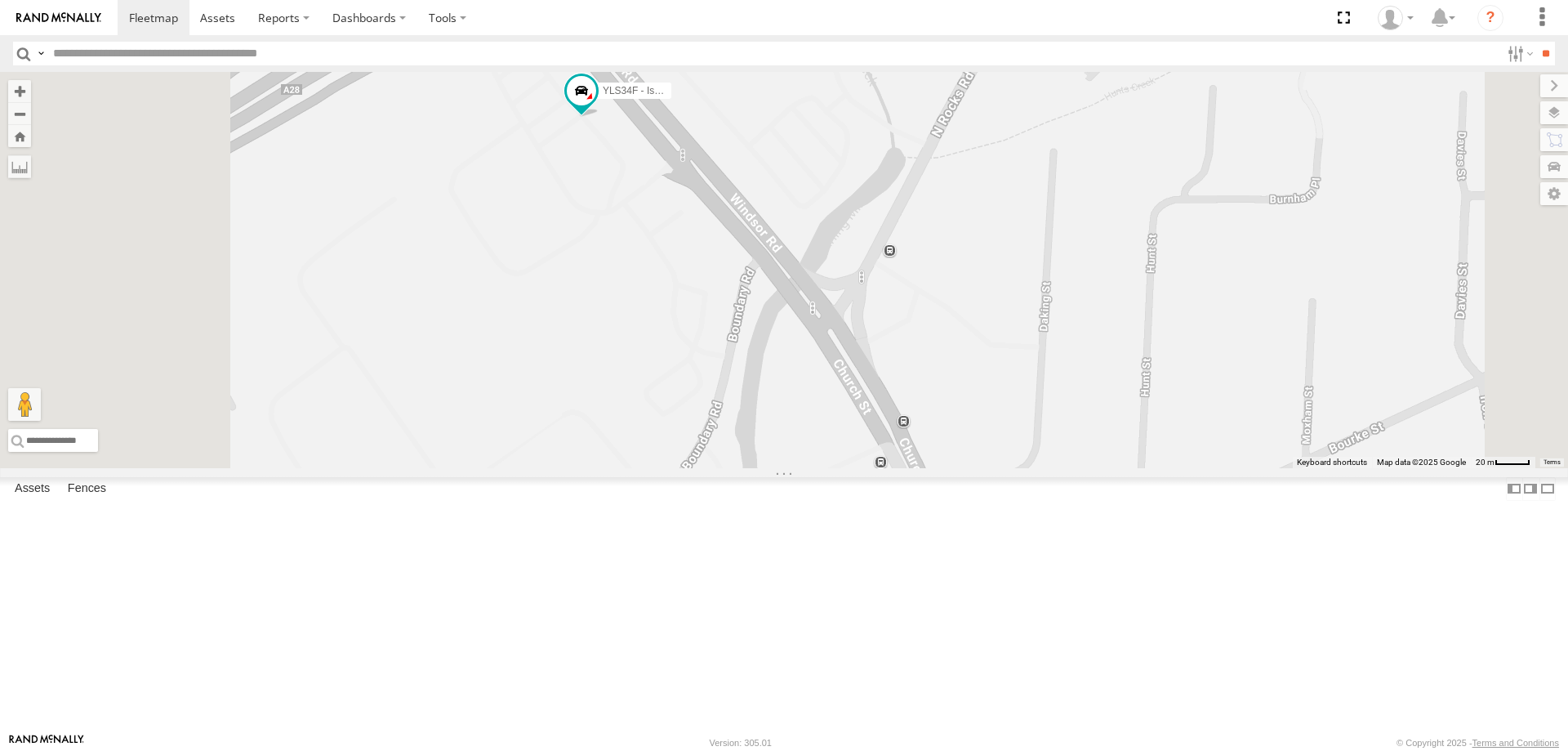
drag, startPoint x: 624, startPoint y: 170, endPoint x: 660, endPoint y: 327, distance: 161.1
click at [660, 327] on div "YLI19N - Isuzu DMAX CS45WU - LDV EOT93E - HiAce YLI01U - Isuzu DMAX BK71PG - To…" at bounding box center [784, 270] width 1568 height 396
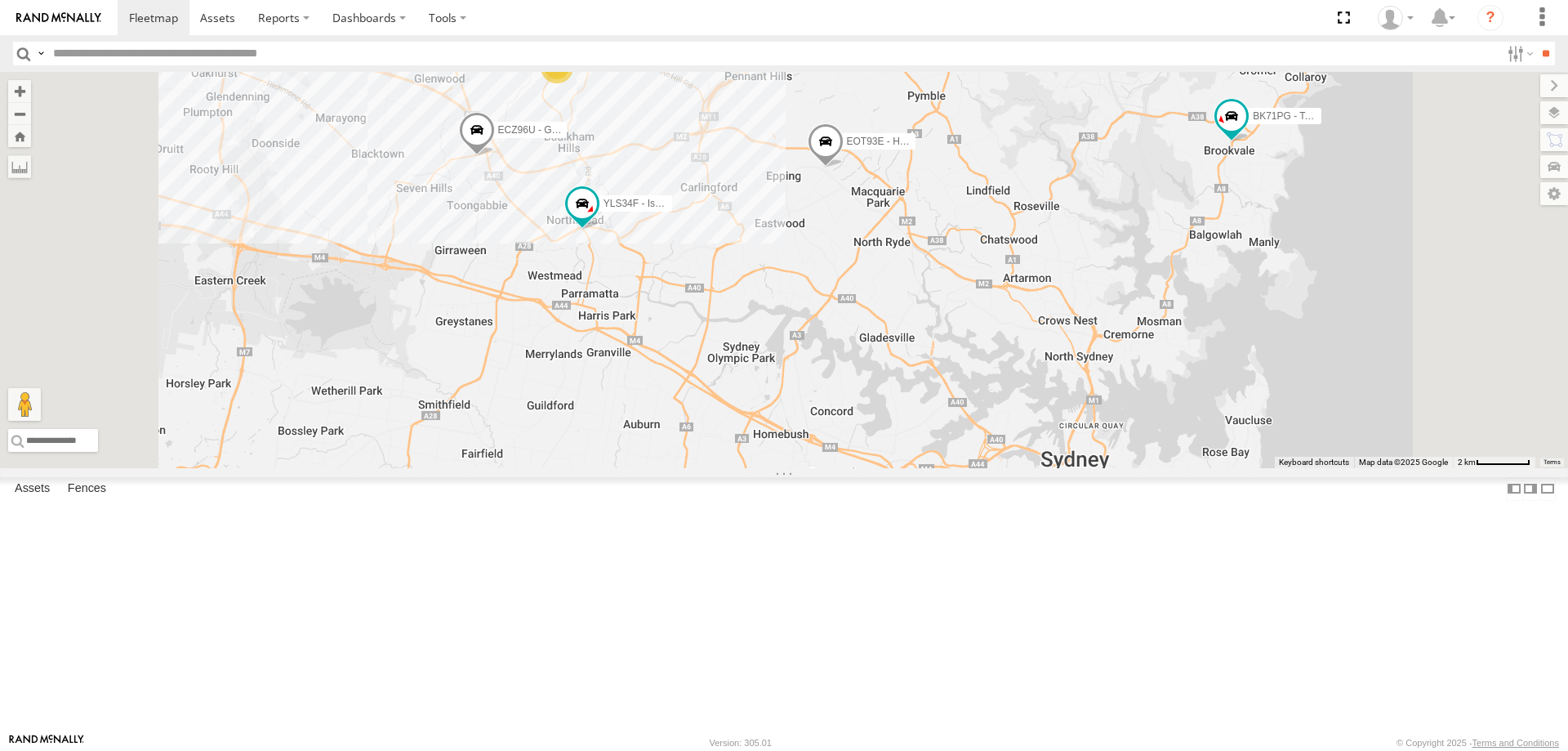
drag, startPoint x: 874, startPoint y: 206, endPoint x: 871, endPoint y: 277, distance: 71.1
click at [871, 277] on div "YLI19N - Isuzu DMAX CS45WU - LDV EOT93E - HiAce YLI01U - Isuzu DMAX BK71PG - To…" at bounding box center [784, 270] width 1568 height 396
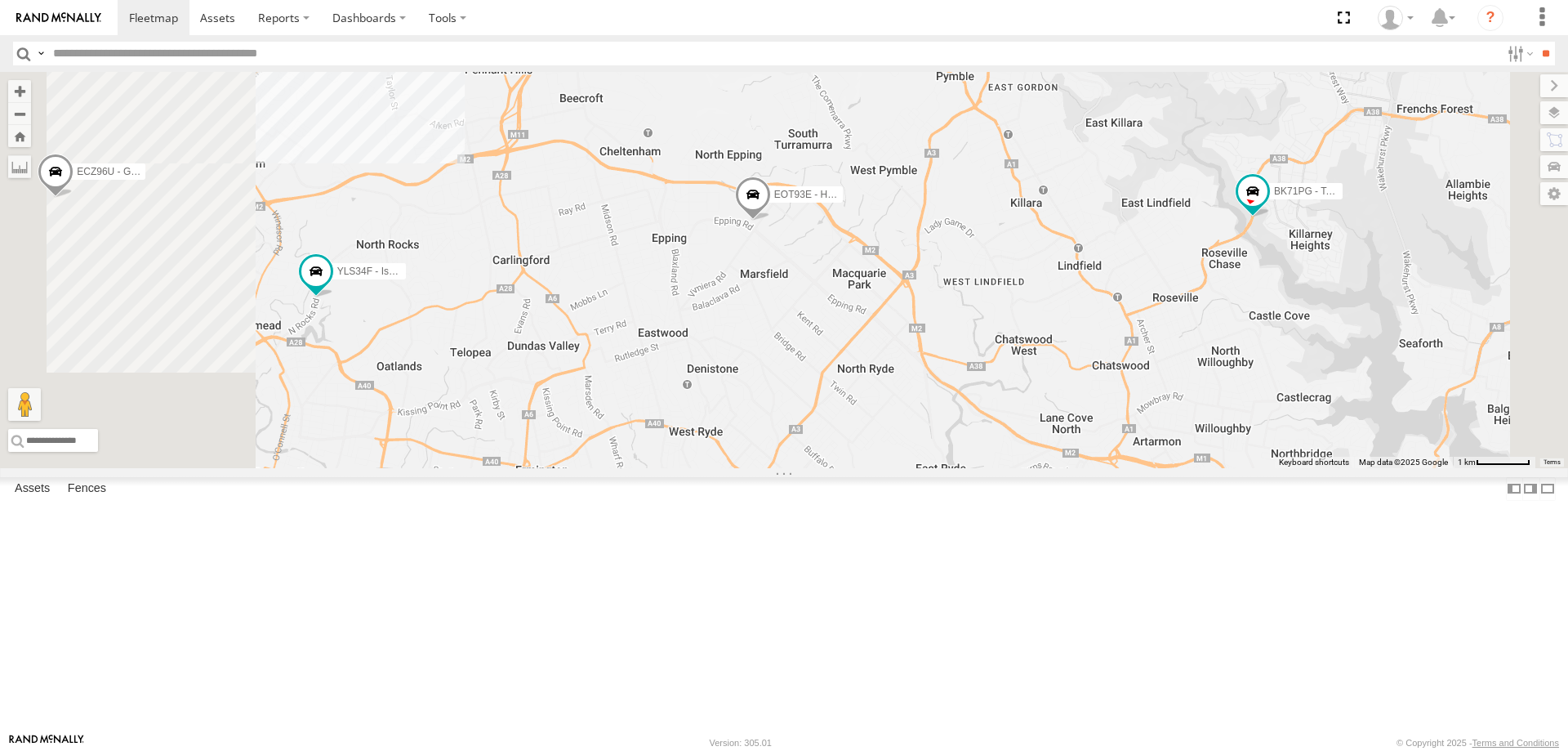
drag, startPoint x: 707, startPoint y: 602, endPoint x: 947, endPoint y: 354, distance: 345.1
click at [954, 356] on div "YLI19N - Isuzu DMAX ECZ96U - Great Wall CS45WU - LDV EOT93E - HiAce YLI01U - Is…" at bounding box center [784, 270] width 1568 height 396
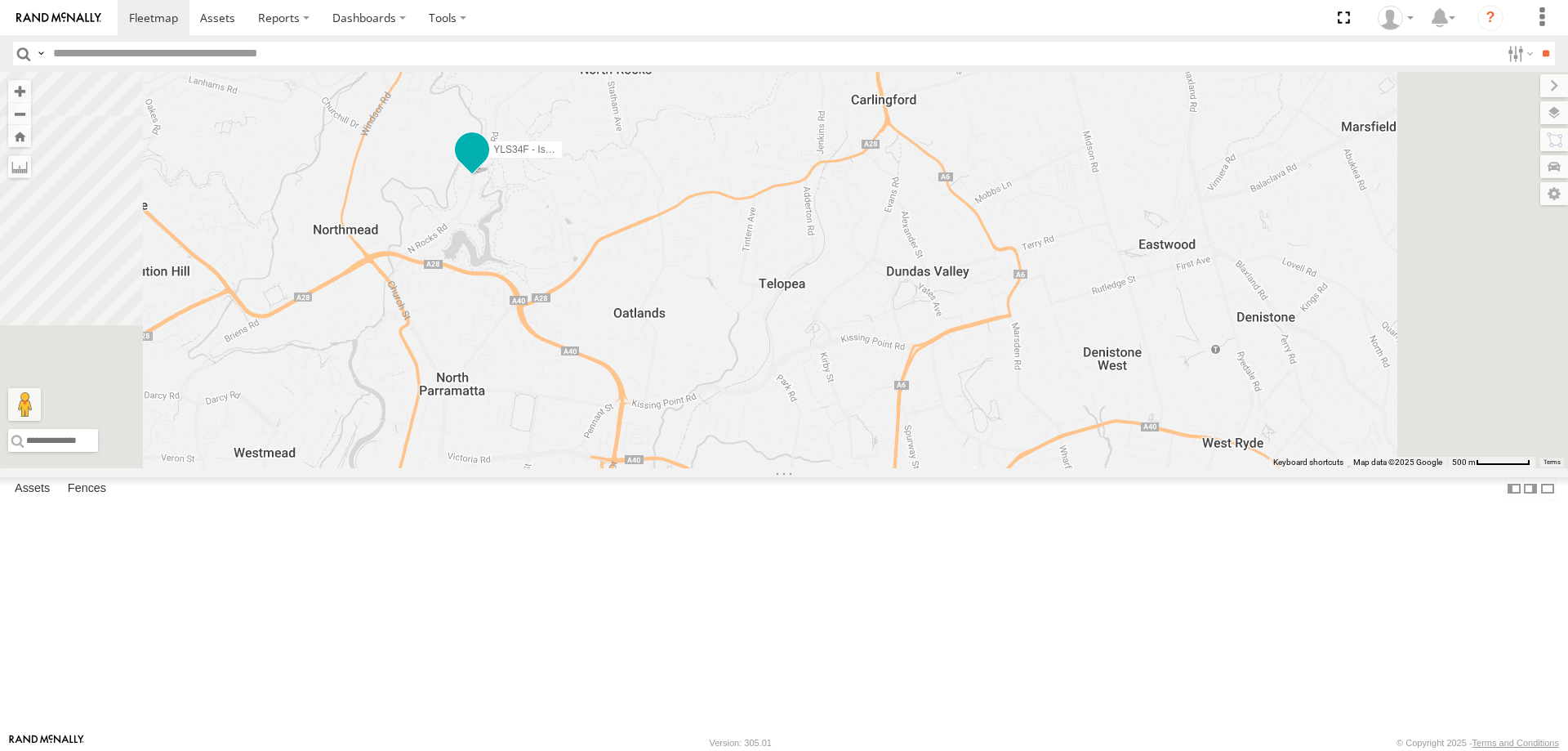
click at [487, 164] on span at bounding box center [471, 149] width 30 height 30
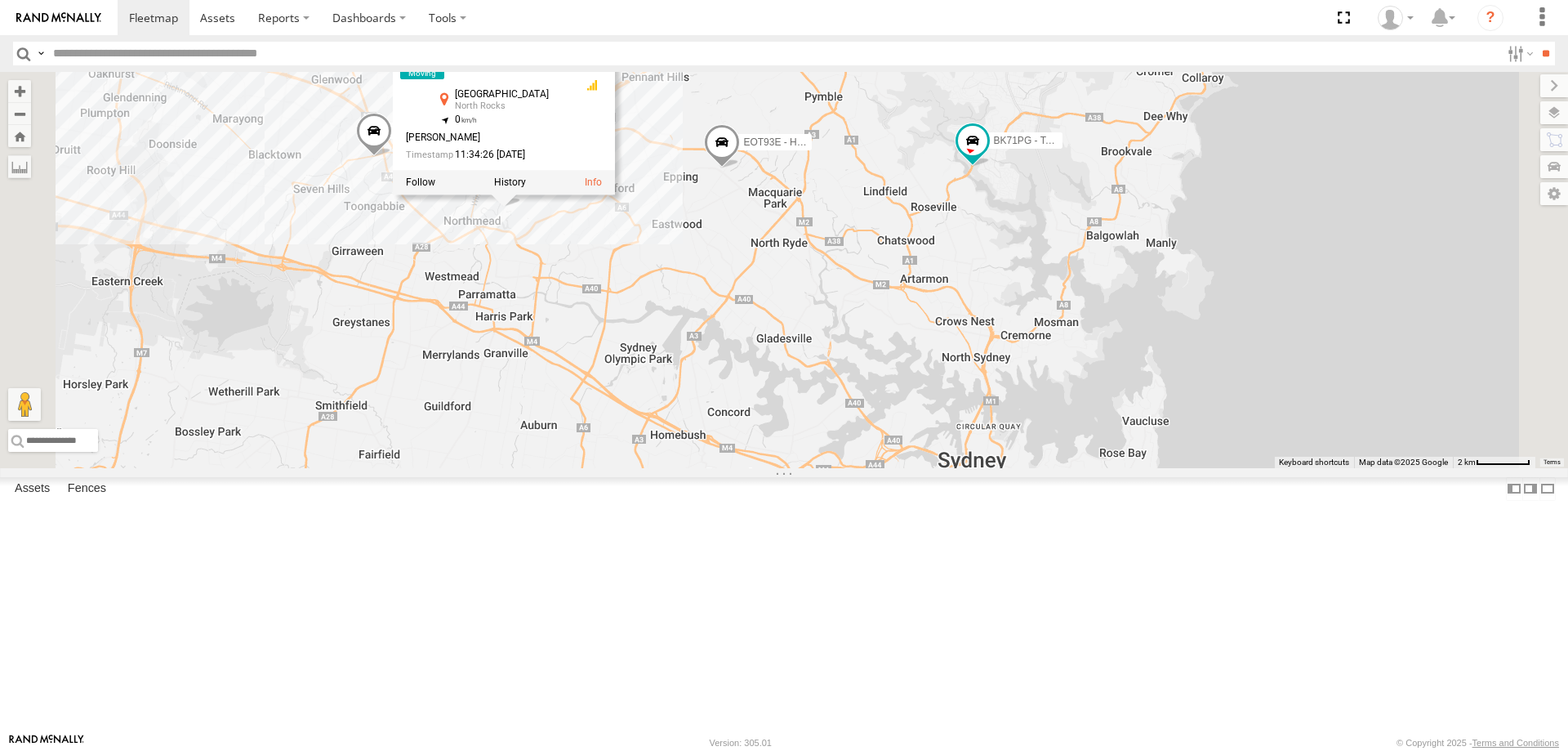
drag, startPoint x: 714, startPoint y: 524, endPoint x: 801, endPoint y: 467, distance: 104.0
click at [801, 467] on div "YLI19N - Isuzu DMAX ECZ96U - Great Wall CS45WU - LDV EOT93E - HiAce YLI01U - Is…" at bounding box center [784, 270] width 1568 height 396
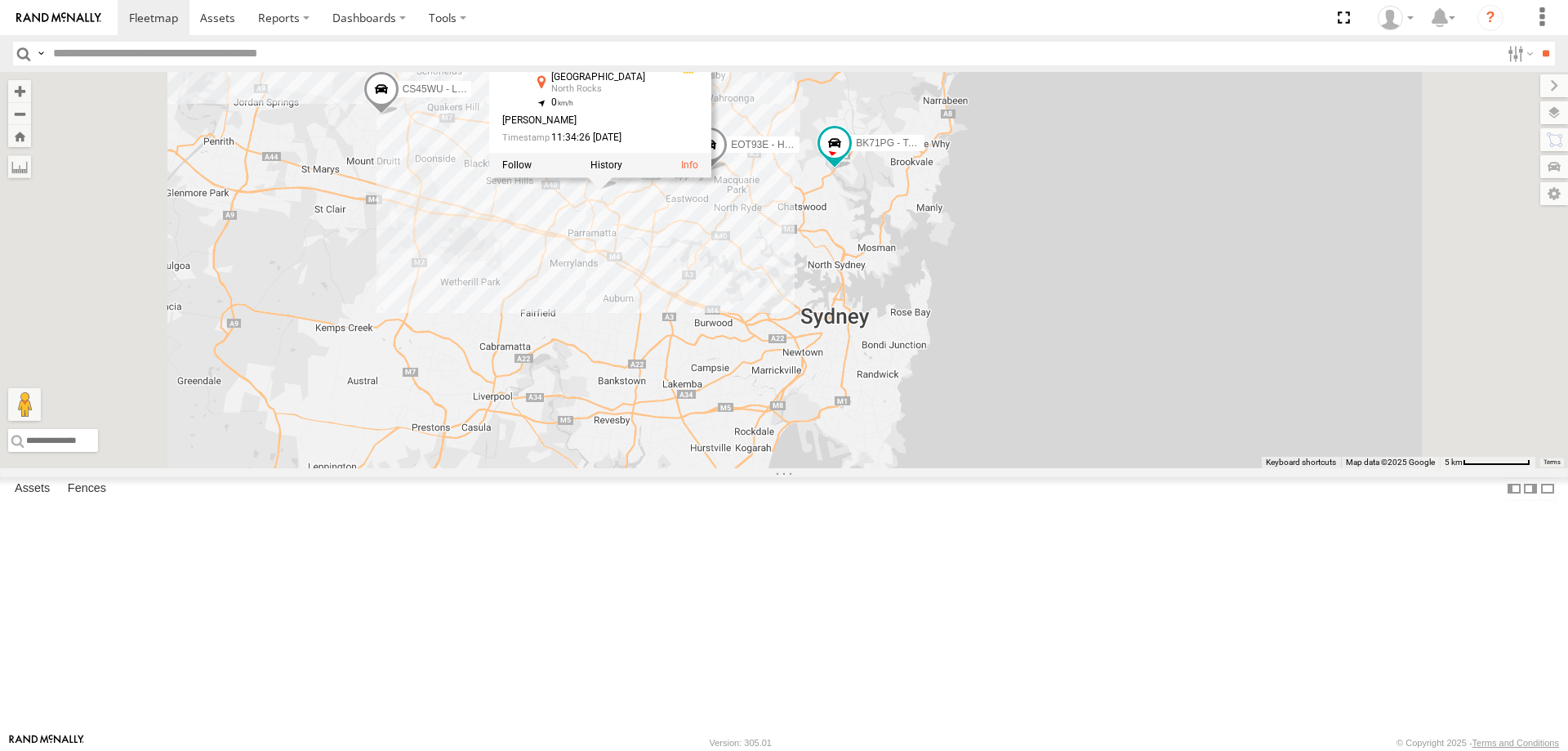
drag, startPoint x: 802, startPoint y: 517, endPoint x: 856, endPoint y: 432, distance: 100.7
click at [856, 432] on div "YLI19N - Isuzu DMAX ECZ96U - Great Wall CS45WU - LDV EOT93E - HiAce YLI01U - Is…" at bounding box center [784, 270] width 1568 height 396
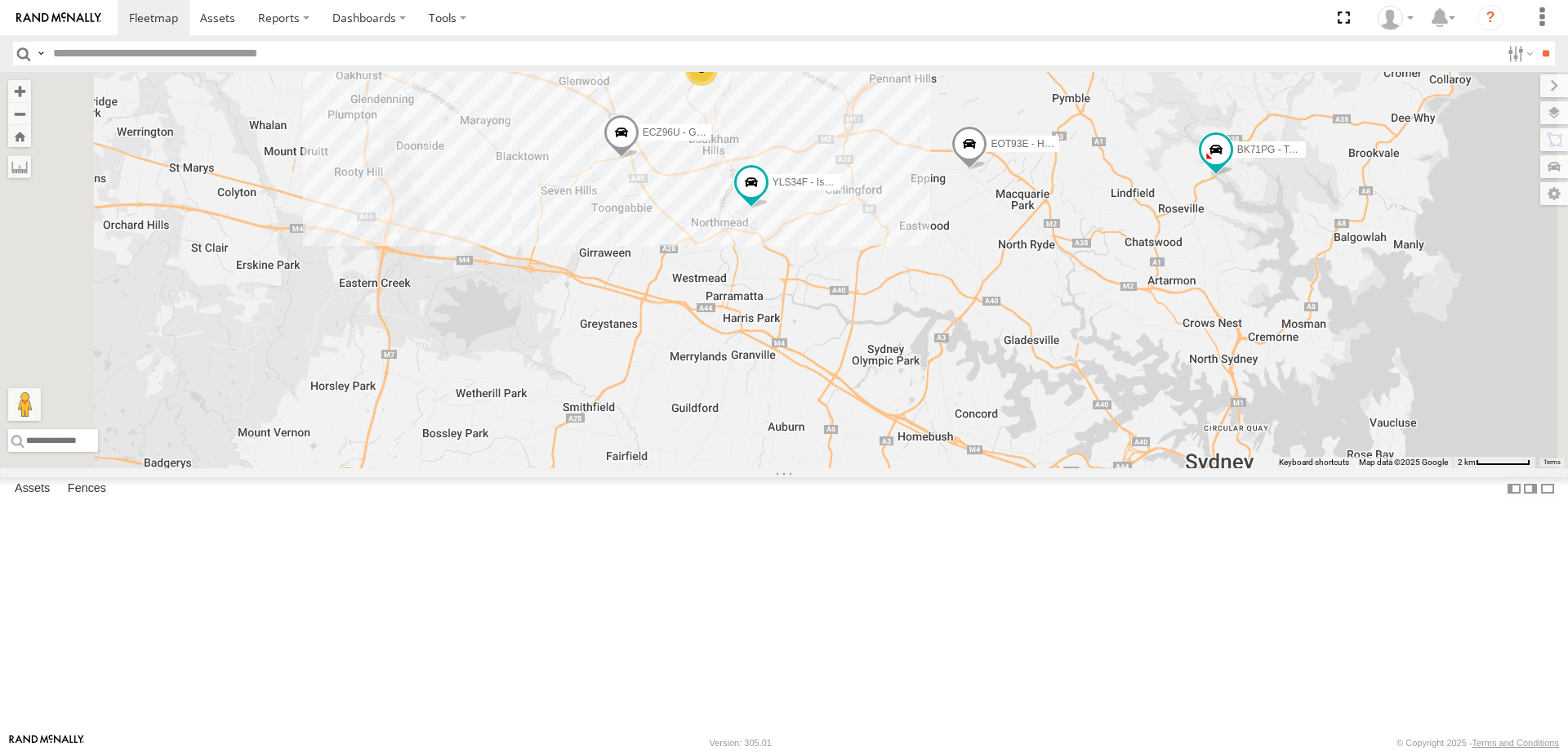
drag, startPoint x: 1107, startPoint y: 300, endPoint x: 1081, endPoint y: 393, distance: 96.6
click at [1081, 393] on div "YLI19N - Isuzu DMAX CS45WU - LDV EOT93E - HiAce YLI01U - Isuzu DMAX BK71PG - To…" at bounding box center [784, 270] width 1568 height 396
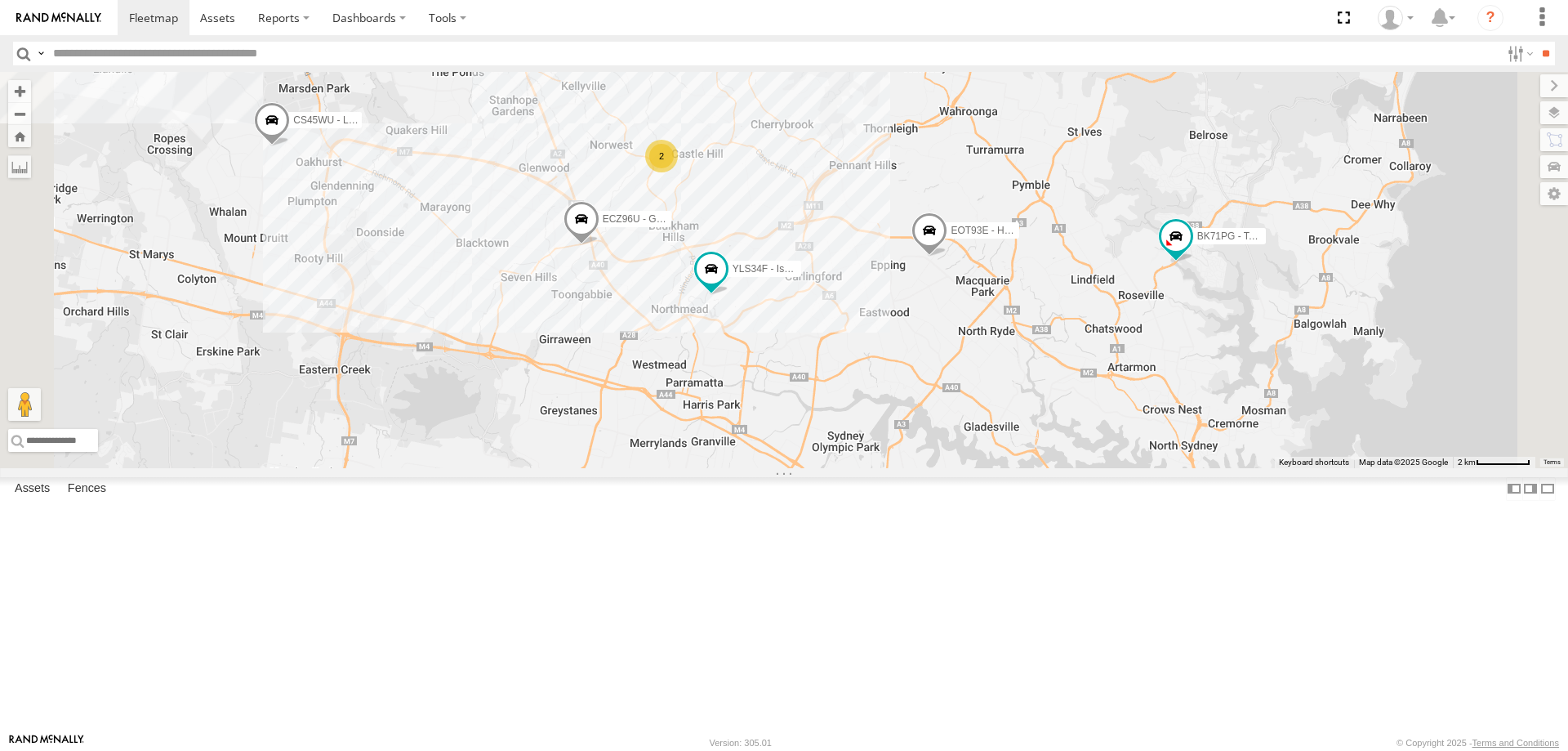
click at [600, 245] on span at bounding box center [582, 222] width 36 height 44
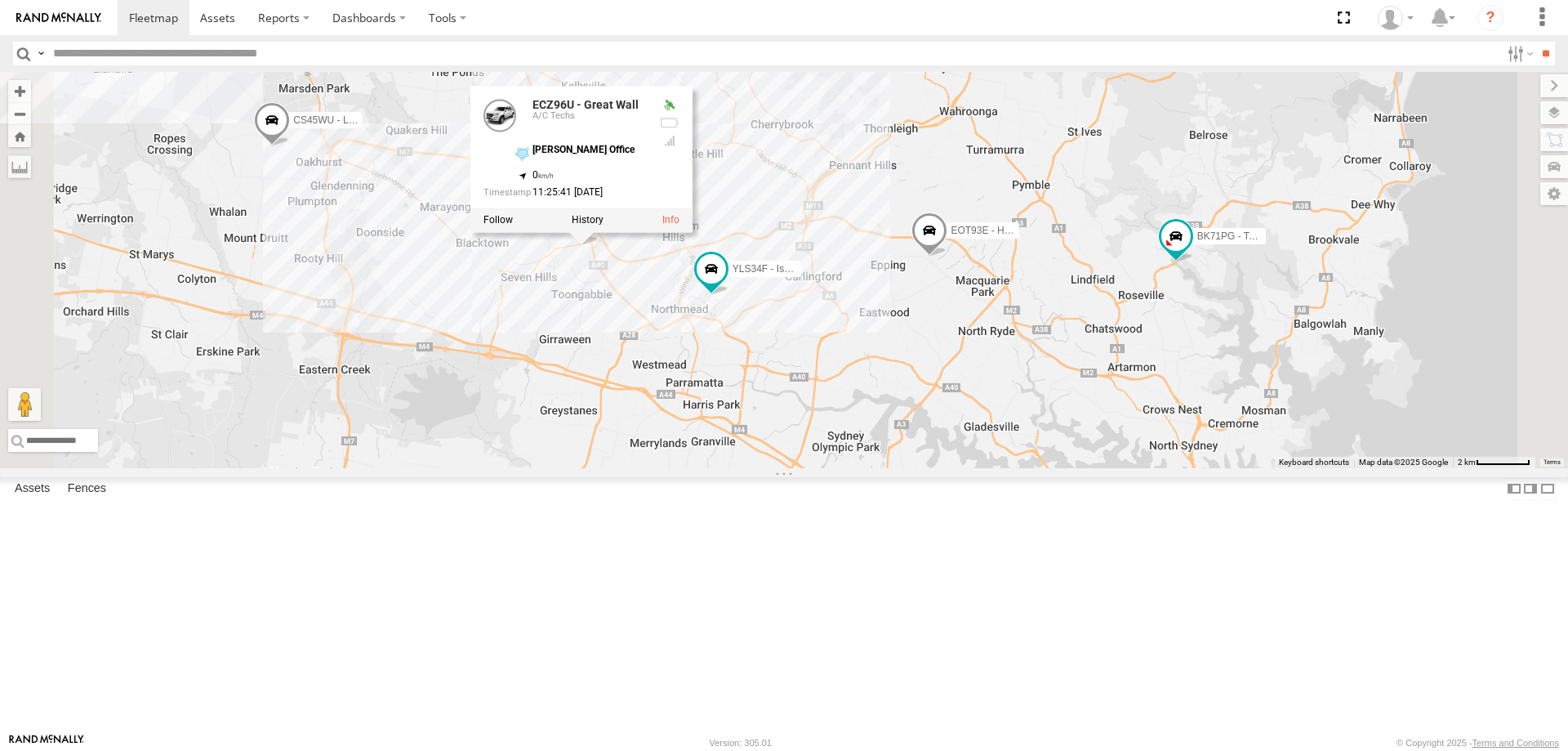
click at [906, 441] on div "YLI19N - Isuzu DMAX CS45WU - LDV EOT93E - HiAce YLI01U - Isuzu DMAX BK71PG - To…" at bounding box center [784, 270] width 1568 height 396
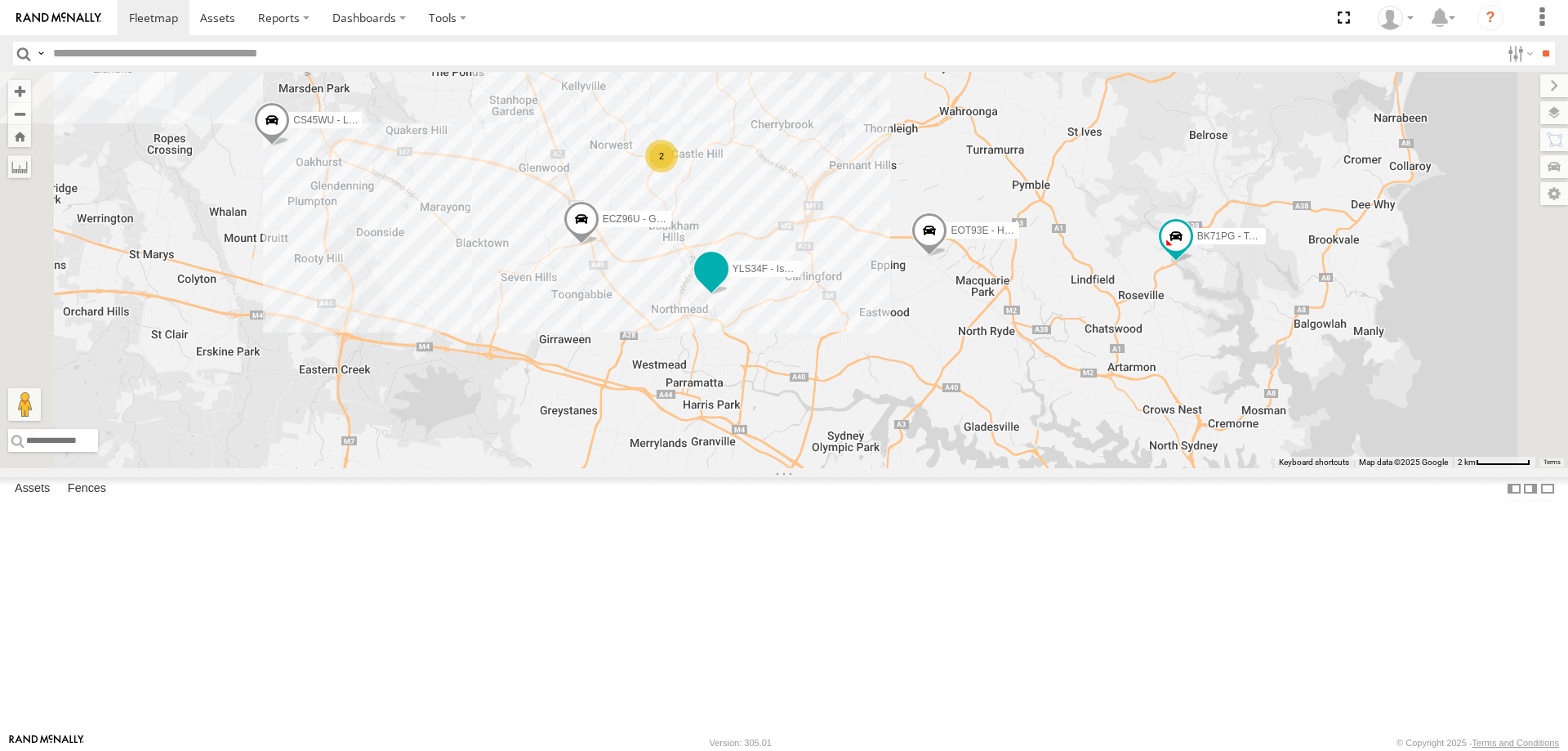
click at [729, 295] on span at bounding box center [711, 273] width 36 height 44
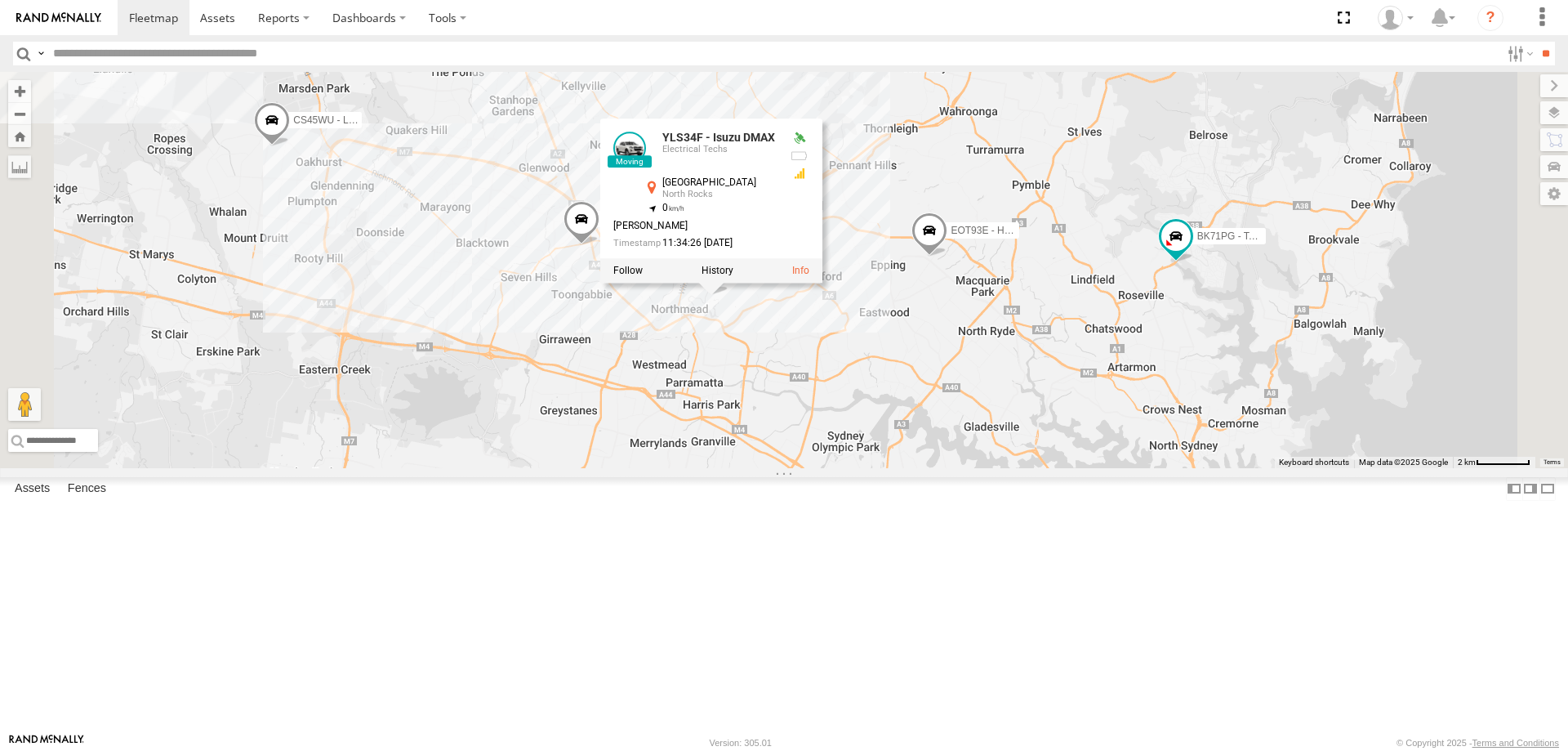
click at [934, 459] on div "YLI19N - Isuzu DMAX CS45WU - LDV EOT93E - HiAce YLI01U - Isuzu DMAX BK71PG - To…" at bounding box center [784, 270] width 1568 height 396
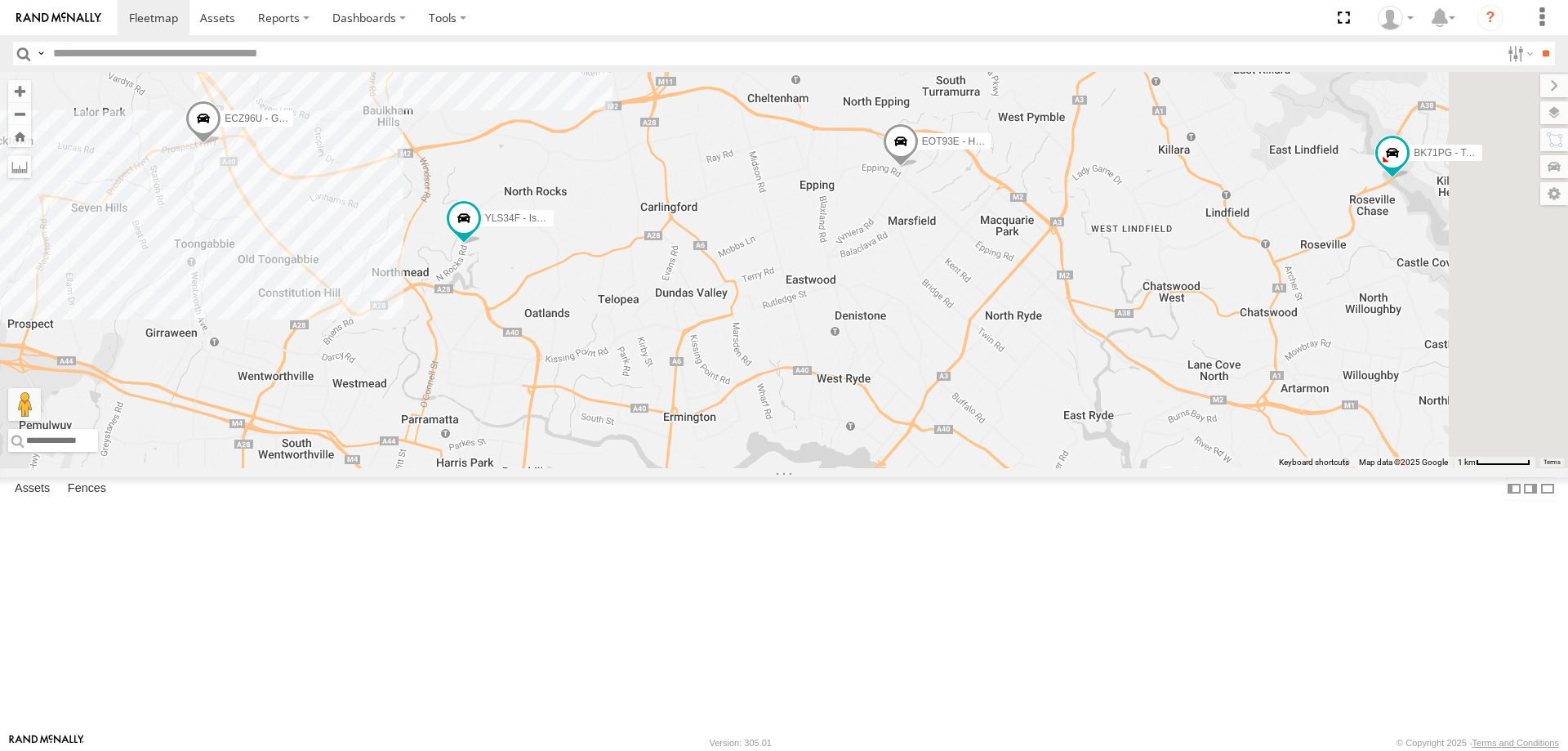
drag, startPoint x: 934, startPoint y: 449, endPoint x: 778, endPoint y: 434, distance: 156.7
click at [778, 434] on div "YLI19N - Isuzu DMAX CS45WU - LDV EOT93E - HiAce YLI01U - Isuzu DMAX BK71PG - To…" at bounding box center [784, 270] width 1568 height 396
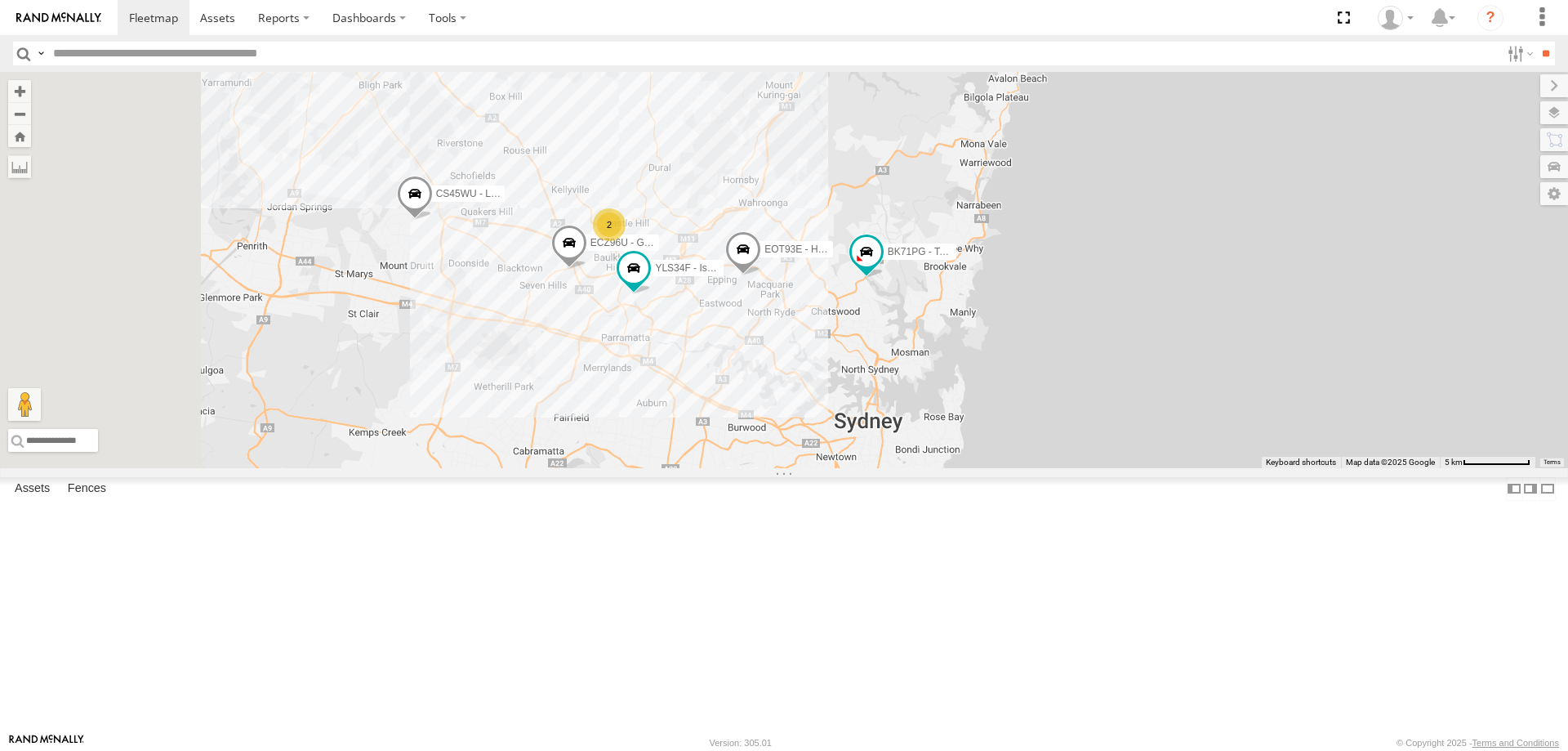
drag, startPoint x: 701, startPoint y: 415, endPoint x: 862, endPoint y: 449, distance: 164.6
click at [862, 449] on div "YLI19N - Isuzu DMAX CS45WU - LDV EOT93E - HiAce YLI01U - Isuzu DMAX BK71PG - To…" at bounding box center [784, 270] width 1568 height 396
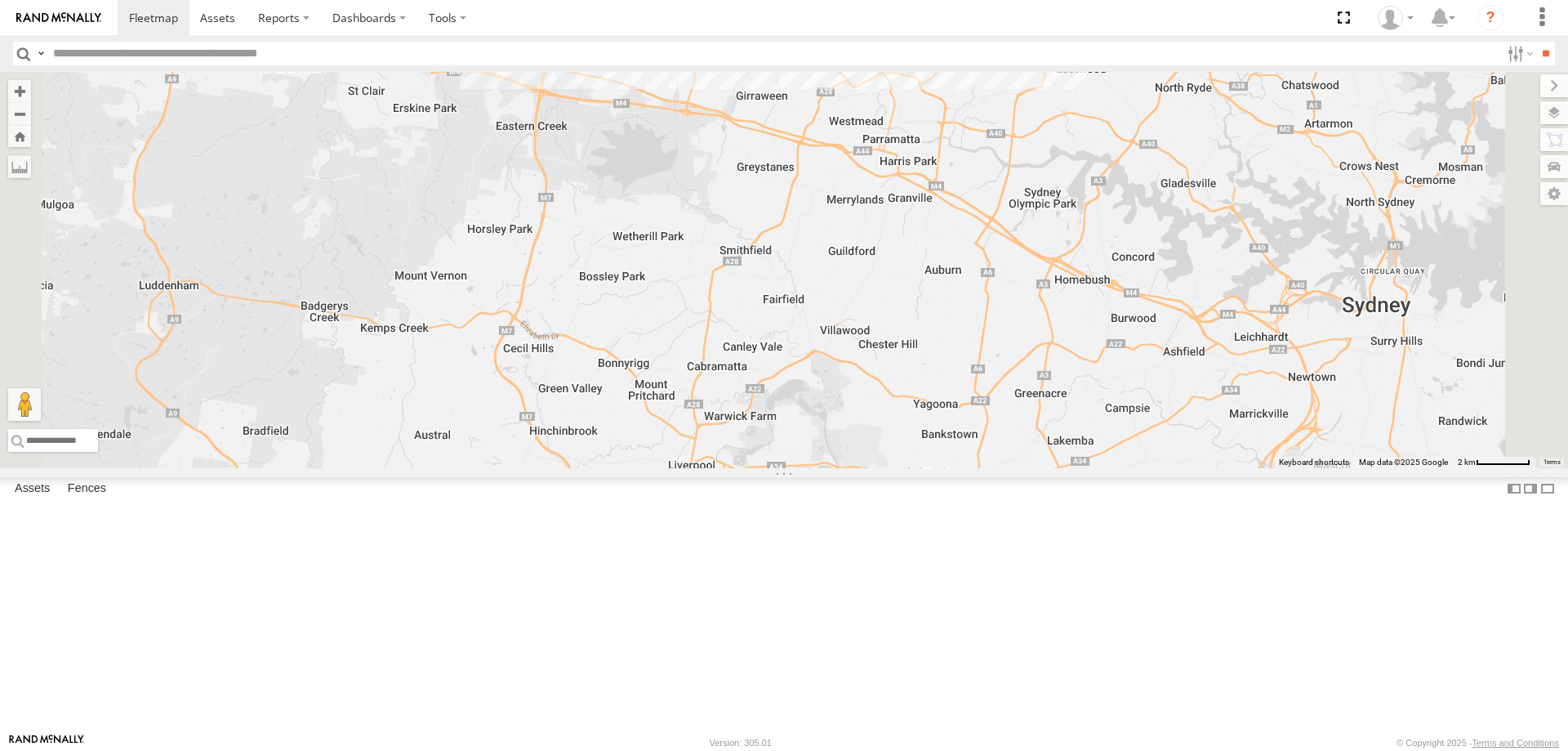
click at [926, 52] on span at bounding box center [908, 29] width 36 height 44
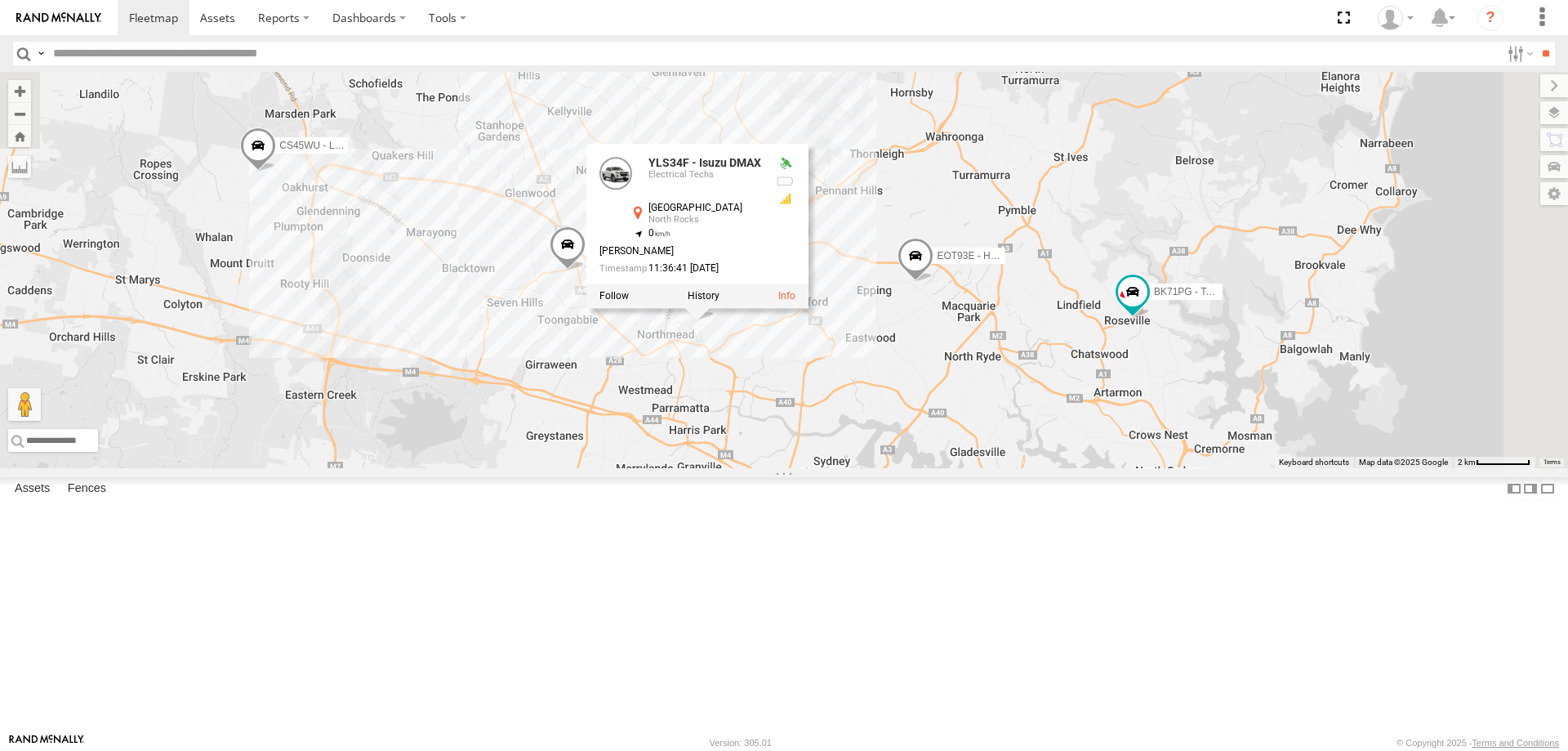
drag, startPoint x: 1321, startPoint y: 187, endPoint x: 1108, endPoint y: 456, distance: 343.1
click at [1108, 456] on div "CS45WU - LDV EOT93E - HiAce BK71PG - Toyota Hiace YLI19N - Isuzu DMAX YLI01U - …" at bounding box center [784, 270] width 1568 height 396
drag, startPoint x: 1351, startPoint y: 510, endPoint x: 1356, endPoint y: 428, distance: 82.2
click at [1351, 468] on div "CS45WU - LDV EOT93E - HiAce BK71PG - Toyota Hiace YLI19N - Isuzu DMAX YLI01U - …" at bounding box center [784, 270] width 1568 height 396
click at [1147, 306] on span at bounding box center [1133, 291] width 30 height 30
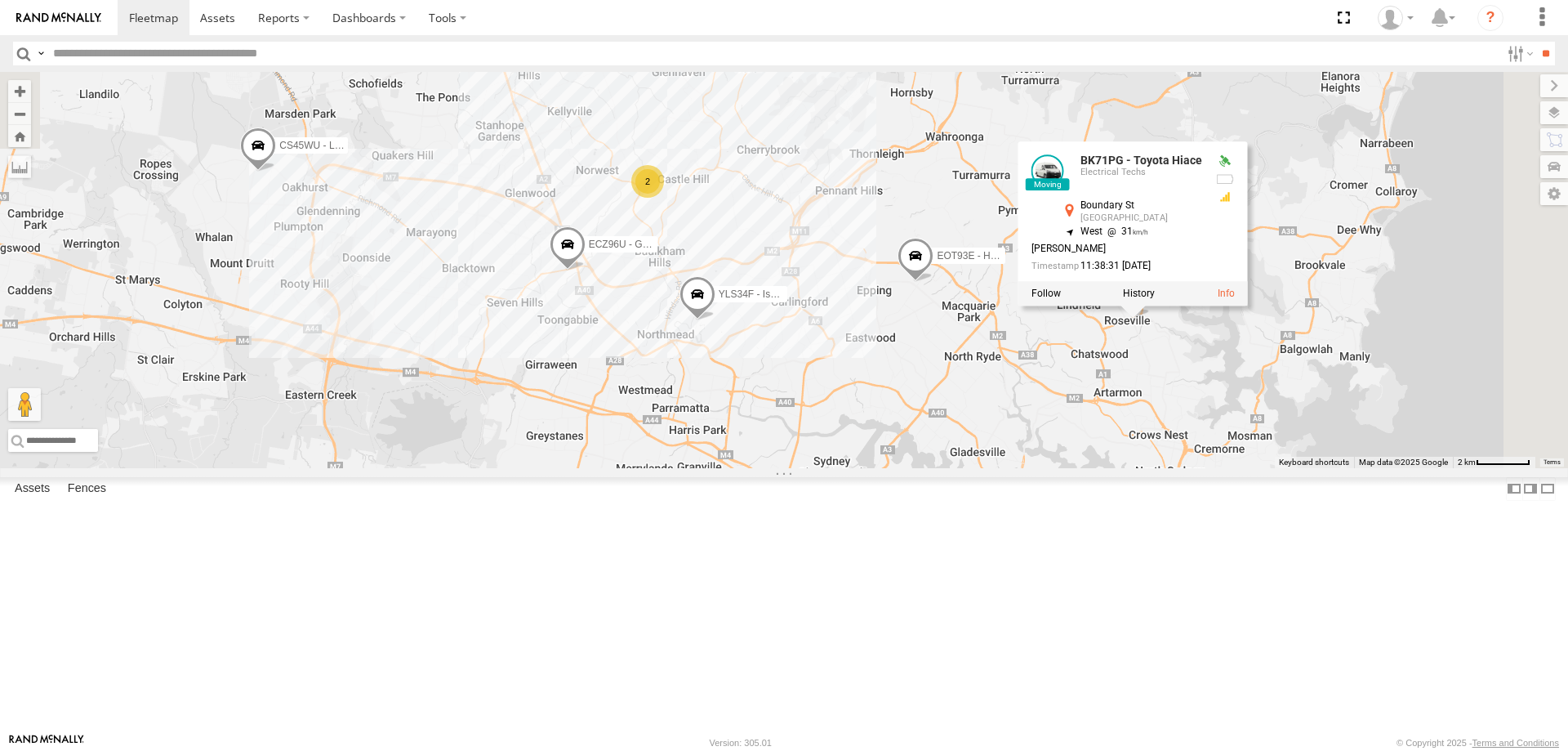
click at [1110, 468] on div "CS45WU - LDV EOT93E - HiAce BK71PG - Toyota Hiace YLI19N - Isuzu DMAX YLI01U - …" at bounding box center [784, 270] width 1568 height 396
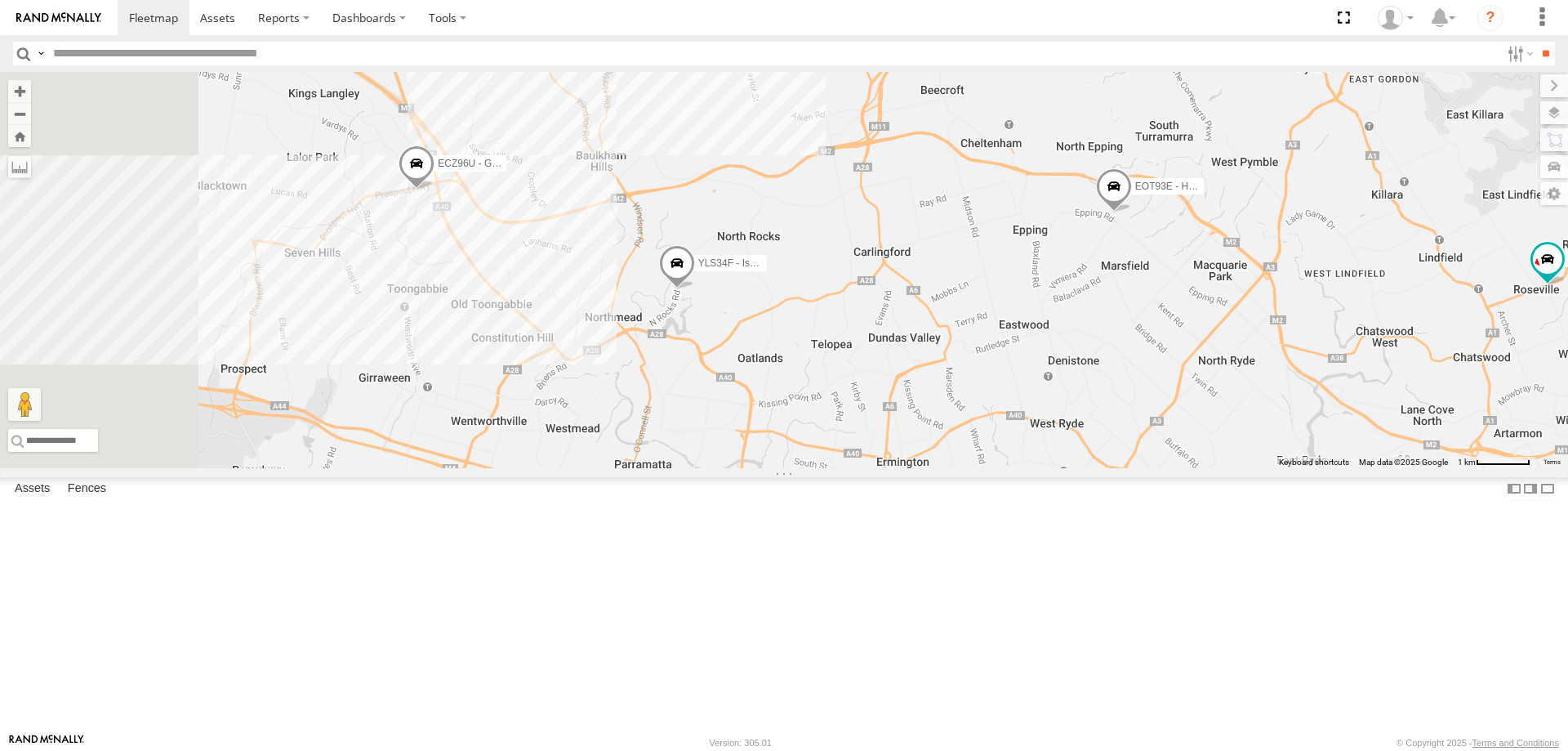
drag, startPoint x: 815, startPoint y: 380, endPoint x: 1050, endPoint y: 427, distance: 239.7
click at [1050, 427] on div "CS45WU - LDV EOT93E - HiAce BK71PG - Toyota Hiace YLI19N - Isuzu DMAX YLI01U - …" at bounding box center [784, 270] width 1568 height 396
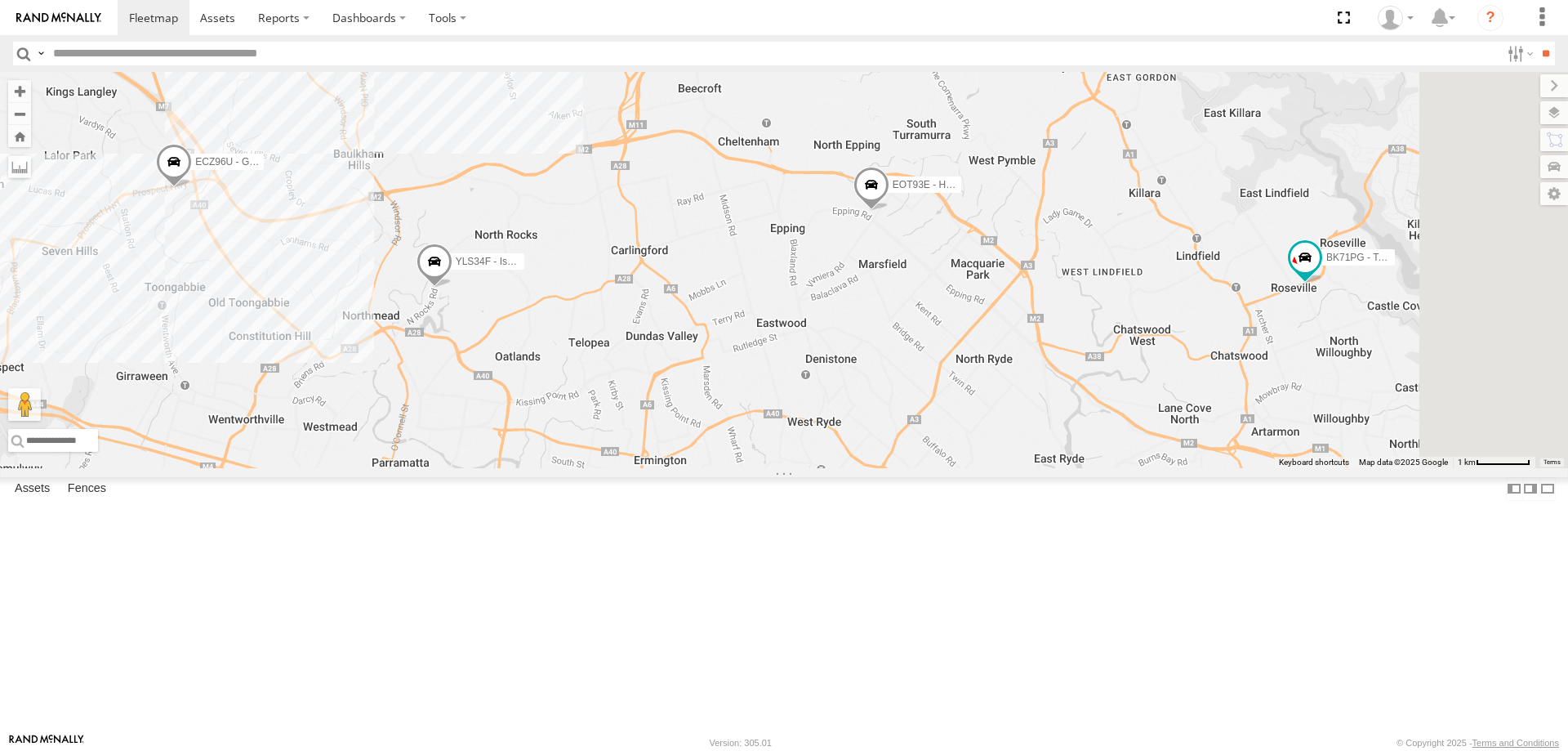
drag, startPoint x: 1272, startPoint y: 429, endPoint x: 982, endPoint y: 422, distance: 290.1
click at [982, 422] on div "CS45WU - LDV EOT93E - HiAce BK71PG - Toyota Hiace YLI19N - Isuzu DMAX YLI01U - …" at bounding box center [784, 270] width 1568 height 396
click at [453, 287] on span at bounding box center [434, 265] width 36 height 44
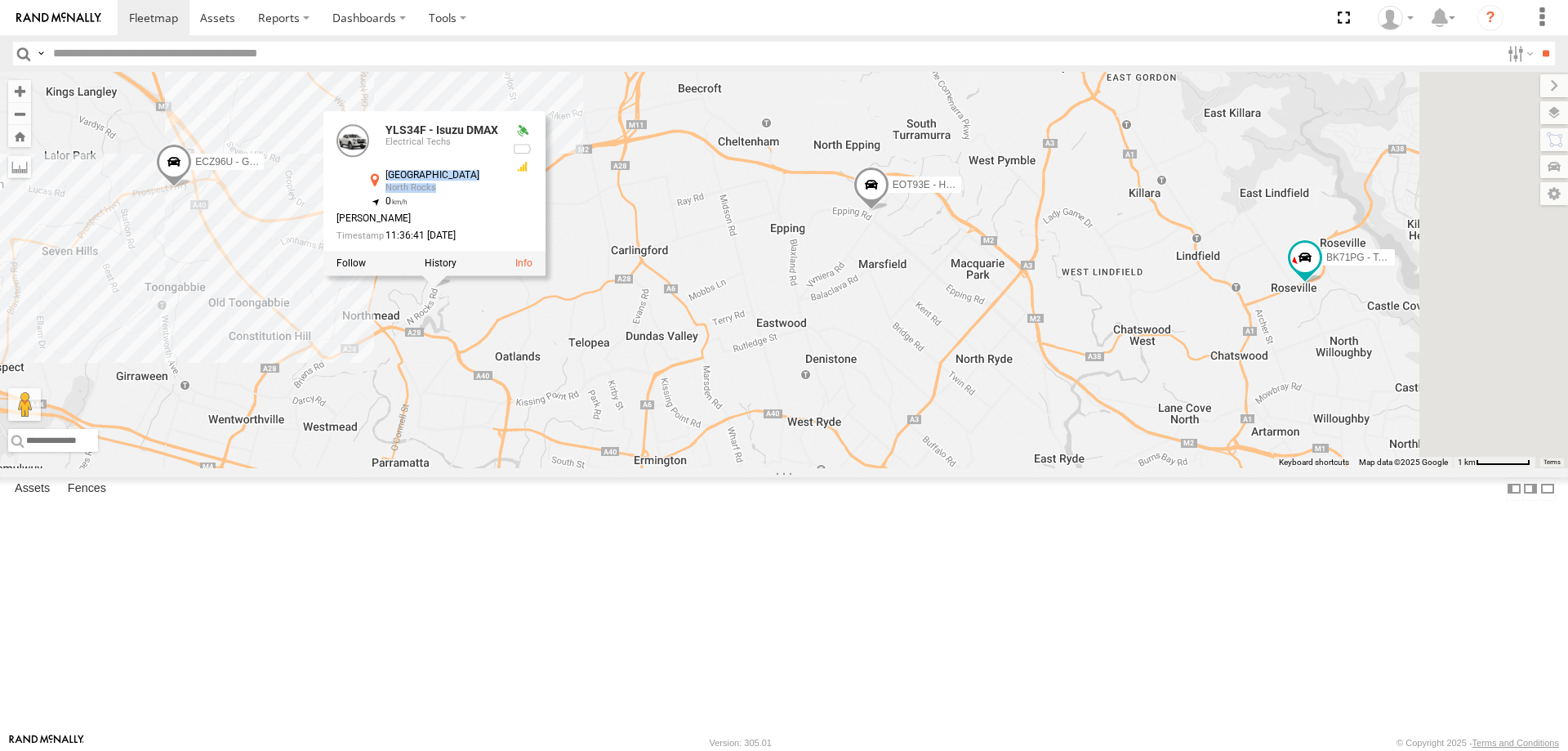
drag, startPoint x: 593, startPoint y: 305, endPoint x: 641, endPoint y: 326, distance: 52.4
click at [499, 195] on div "North Rocks Rd North Rocks -33.78434 , 151.00874" at bounding box center [433, 183] width 134 height 25
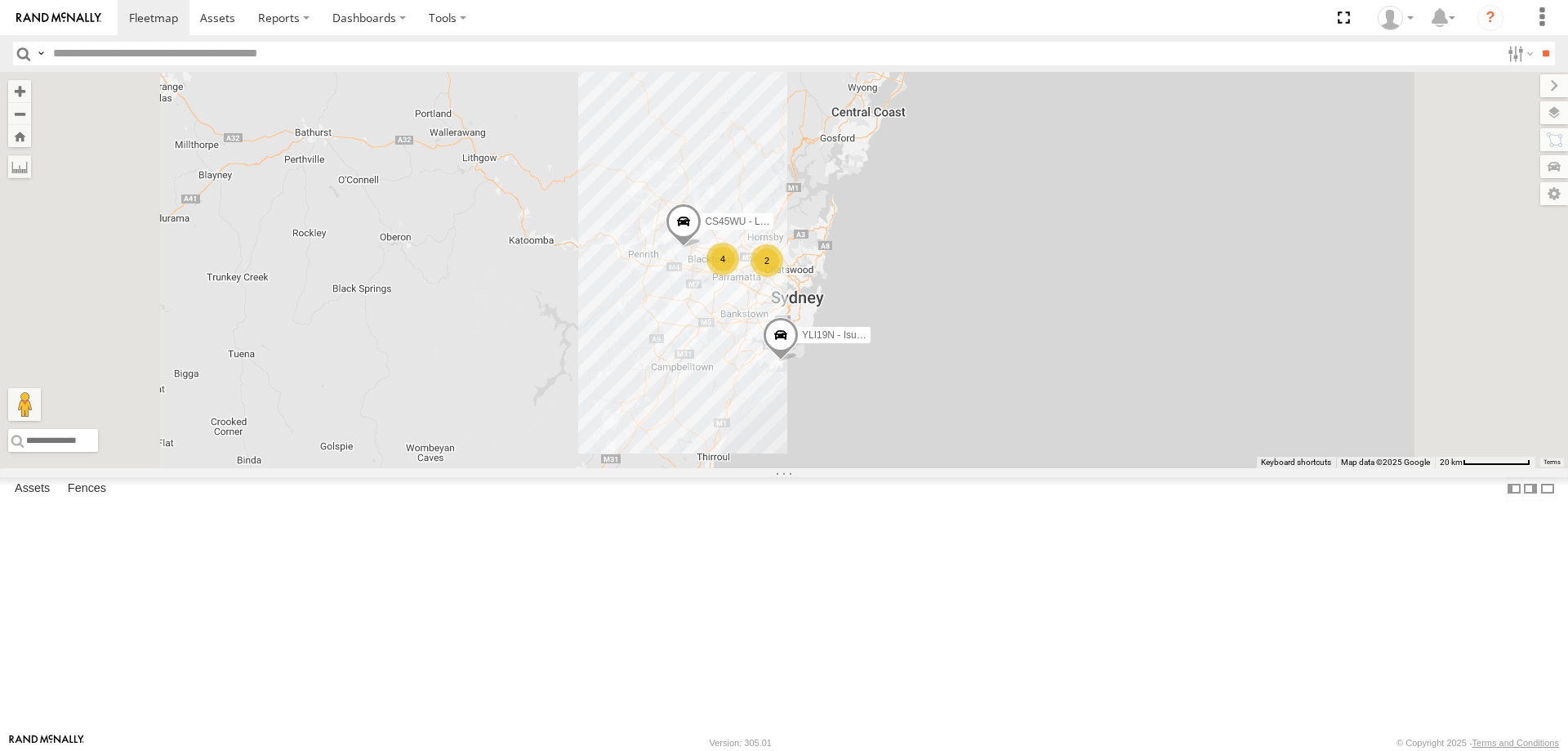
drag, startPoint x: 1006, startPoint y: 572, endPoint x: 1003, endPoint y: 495, distance: 77.1
click at [1003, 468] on div "YLI19N - Isuzu DMAX 4 CS45WU - LDV 2 YLI01U - Isuzu DMAX" at bounding box center [784, 270] width 1568 height 396
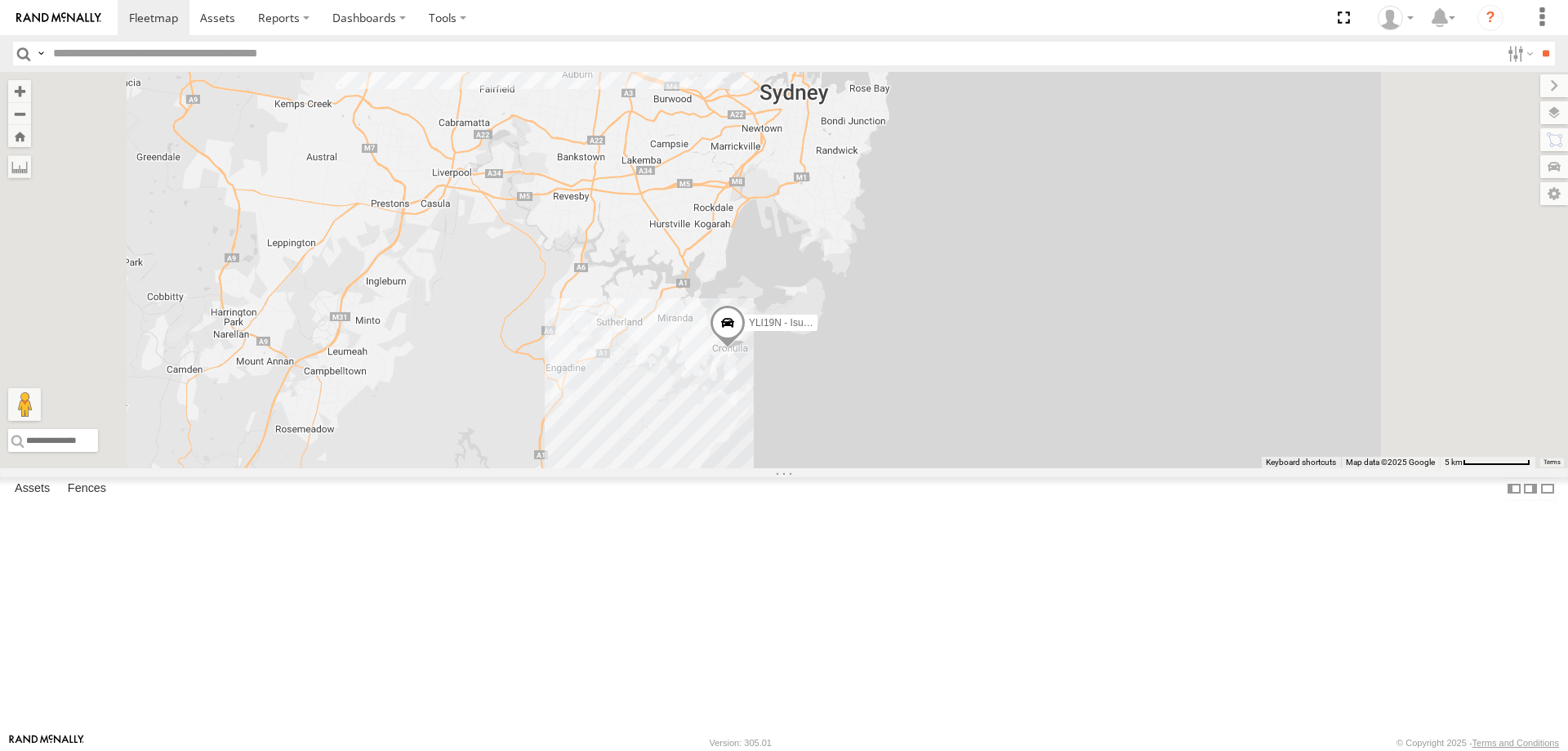
click at [745, 349] on span at bounding box center [728, 326] width 36 height 44
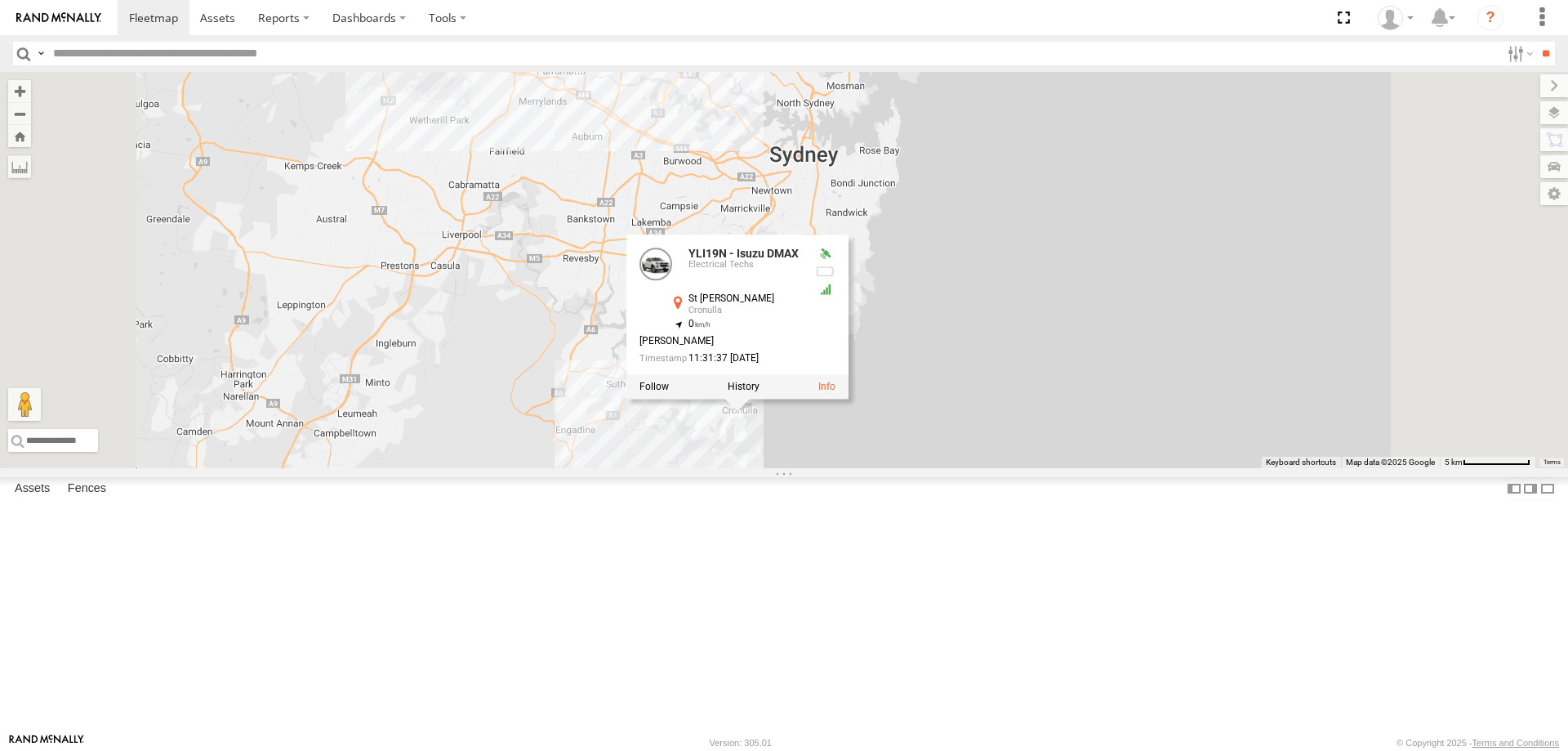
drag, startPoint x: 1228, startPoint y: 254, endPoint x: 1246, endPoint y: 379, distance: 126.3
click at [1246, 379] on div "YLI19N - Isuzu DMAX CS45WU - LDV YLI01U - Isuzu DMAX ECZ96U - Great Wall EOT93E…" at bounding box center [784, 270] width 1568 height 396
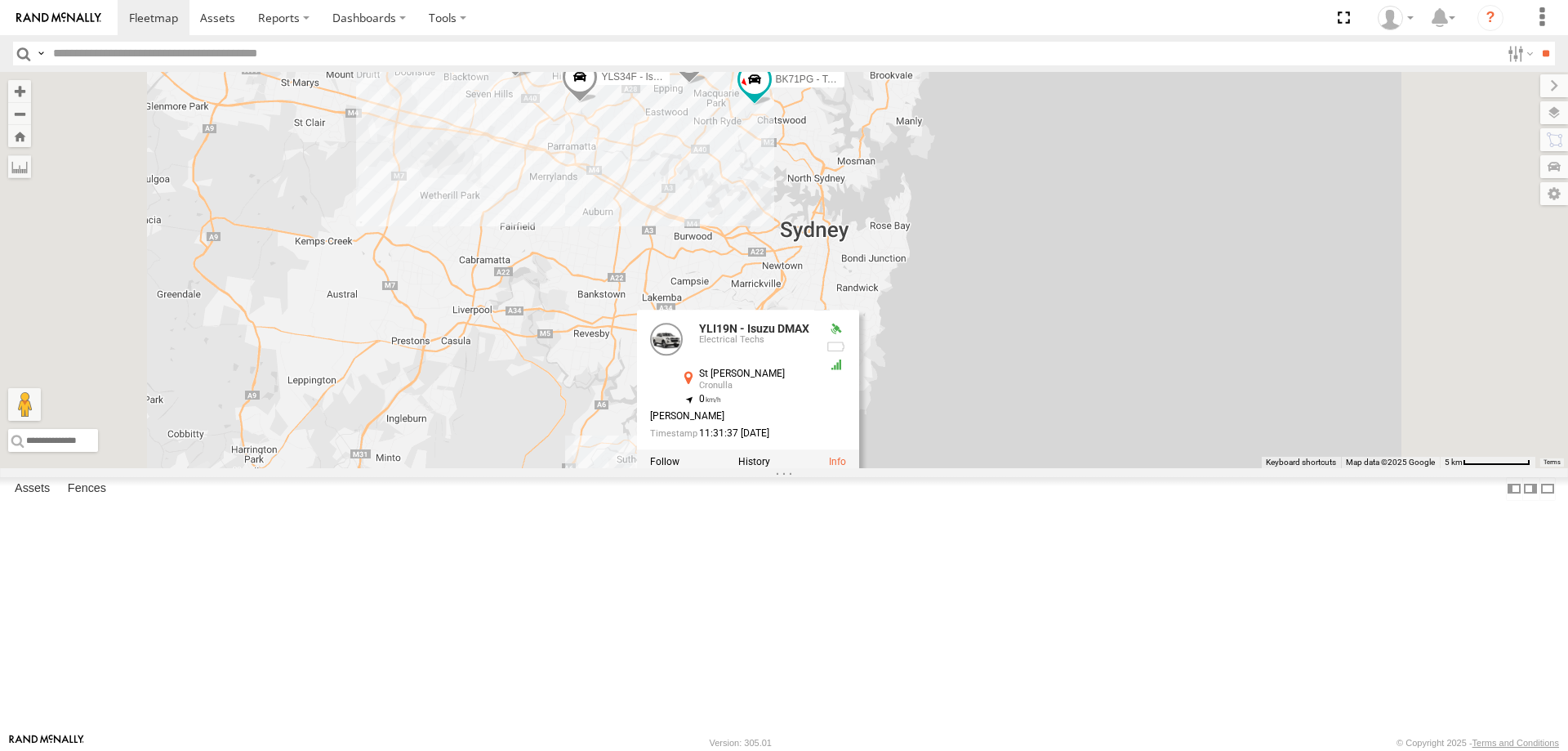
click at [1251, 389] on div "YLI19N - Isuzu DMAX CS45WU - LDV YLI01U - Isuzu DMAX ECZ96U - Great Wall EOT93E…" at bounding box center [784, 270] width 1568 height 396
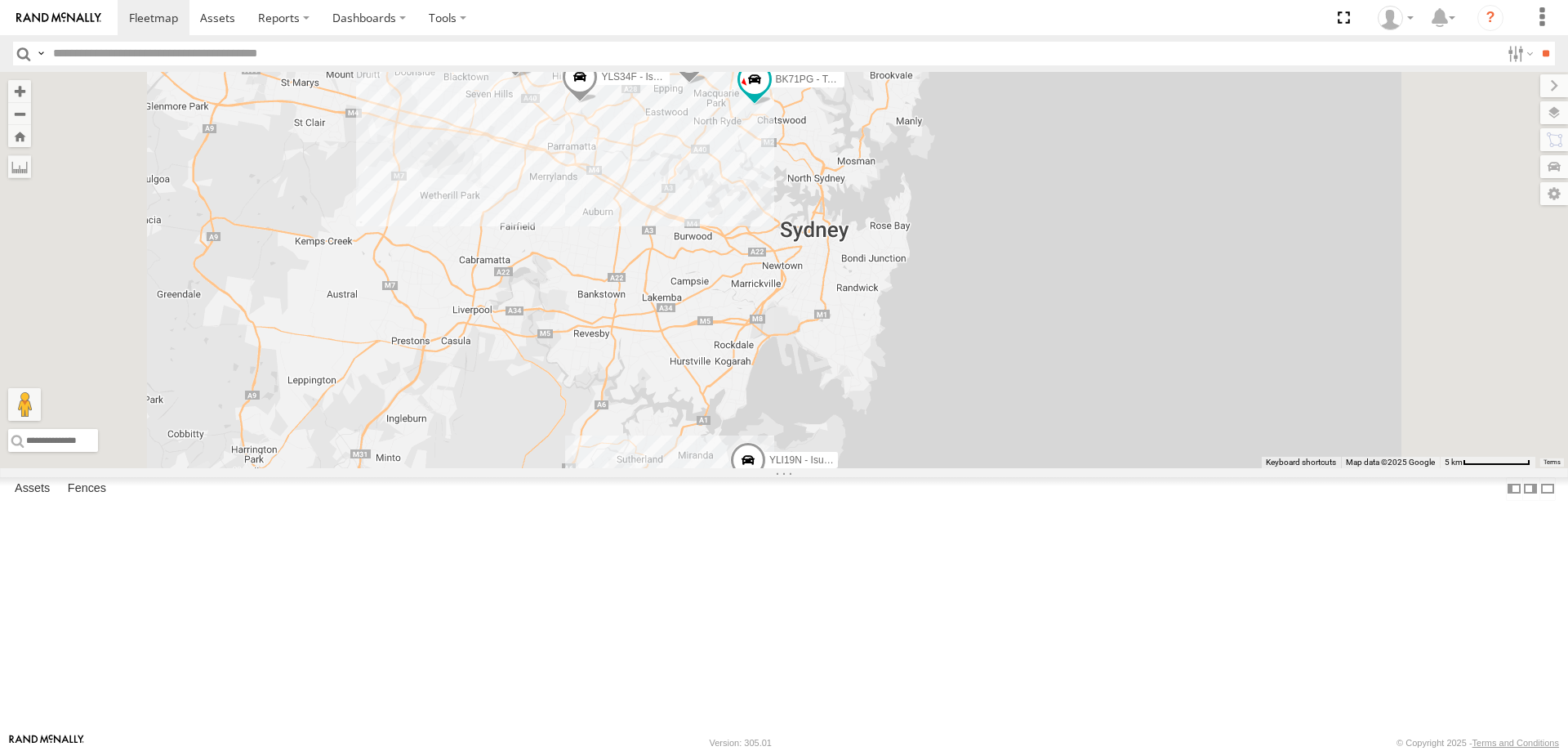
drag, startPoint x: 1134, startPoint y: 377, endPoint x: 1208, endPoint y: 437, distance: 95.3
click at [1208, 437] on div "YLI19N - Isuzu DMAX CS45WU - LDV YLI01U - Isuzu DMAX ECZ96U - Great Wall EOT93E…" at bounding box center [784, 270] width 1568 height 396
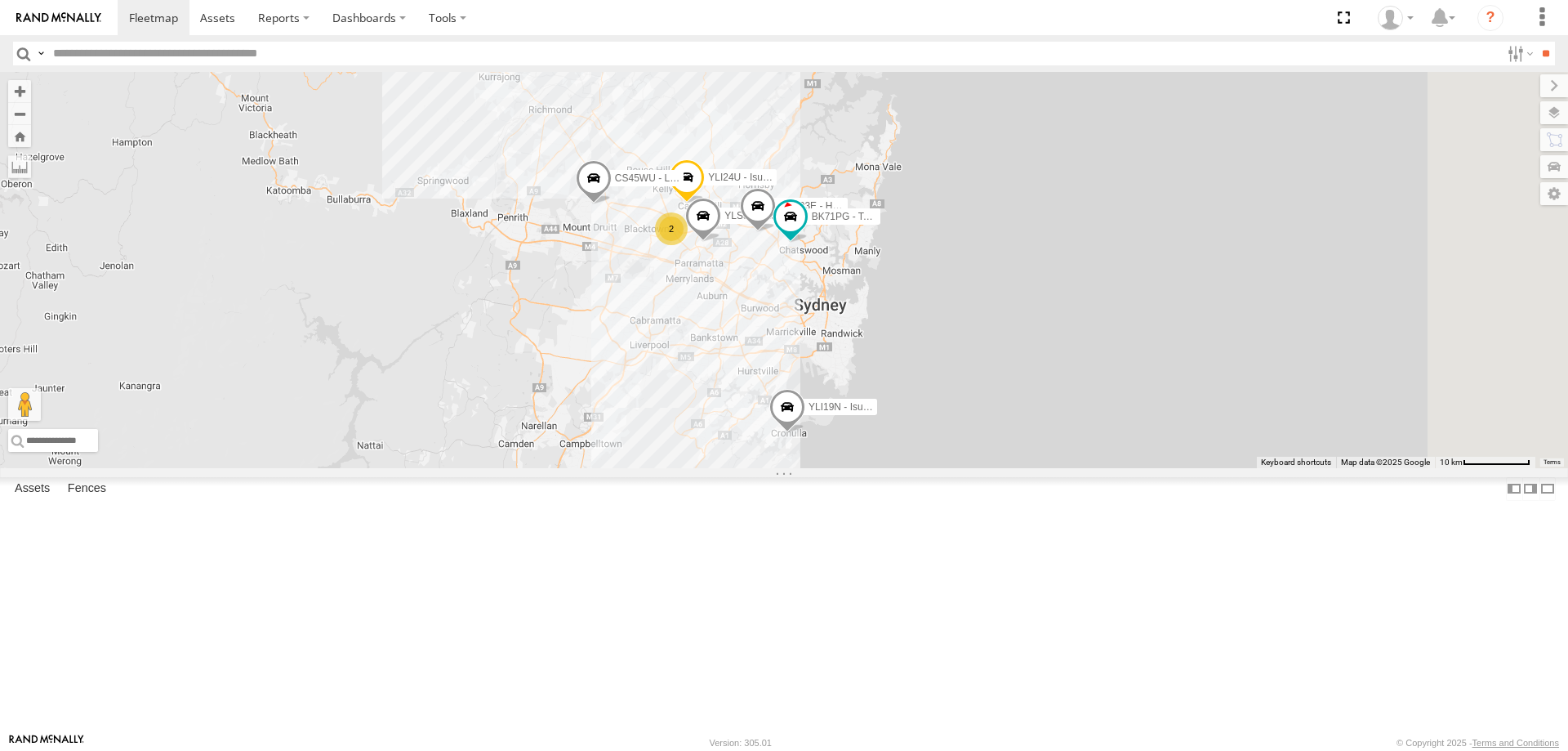
drag, startPoint x: 880, startPoint y: 562, endPoint x: 830, endPoint y: 409, distance: 161.0
click at [830, 409] on div "YLI19N - Isuzu DMAX CS45WU - LDV YLI01U - Isuzu DMAX 2 YLI24U - Isuzu D-MAX EOT…" at bounding box center [784, 270] width 1568 height 396
click at [1093, 212] on div "YLI19N - Isuzu DMAX CS45WU - LDV YLI01U - Isuzu DMAX 2 YLI24U - Isuzu D-MAX EOT…" at bounding box center [784, 270] width 1568 height 396
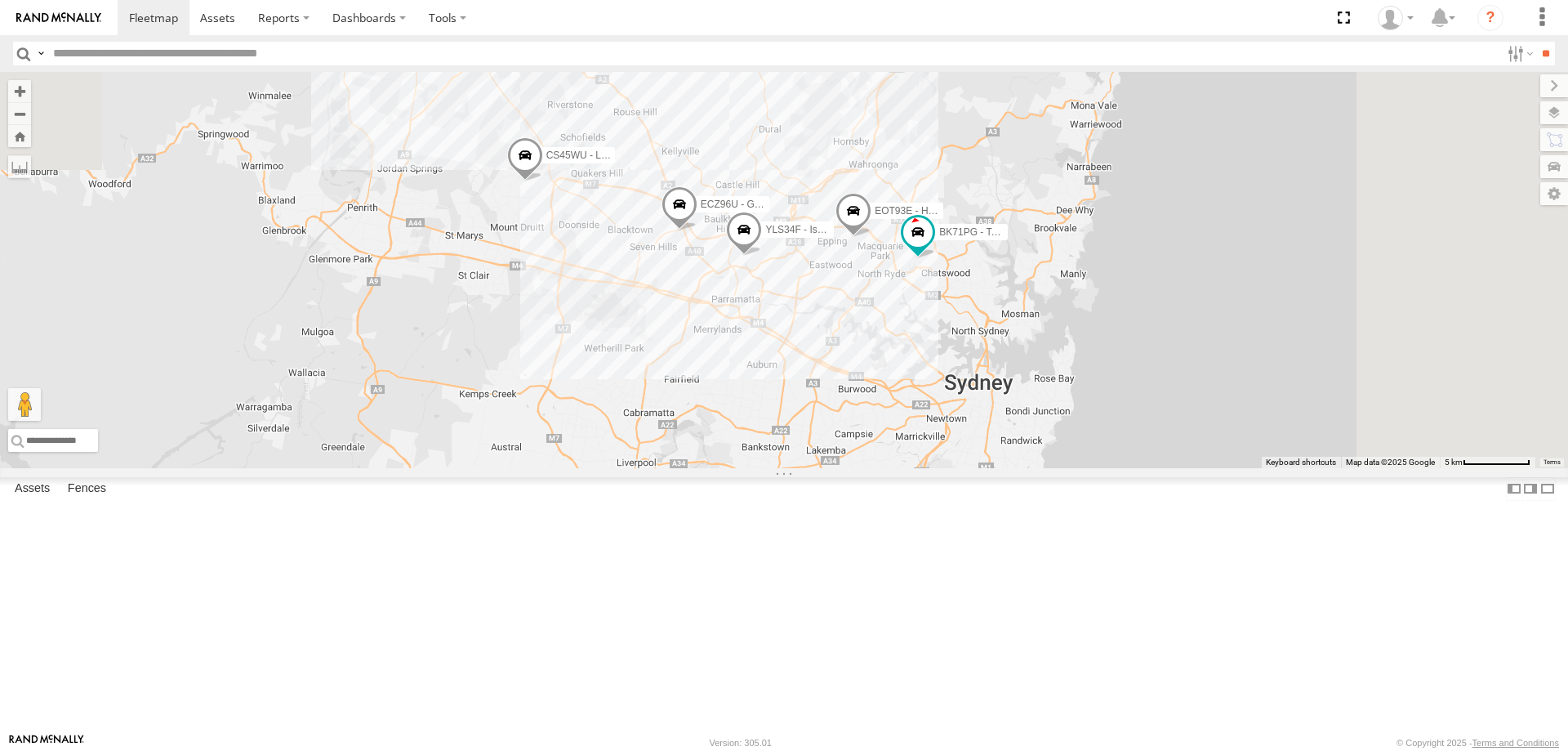
drag, startPoint x: 1208, startPoint y: 249, endPoint x: 1081, endPoint y: 547, distance: 323.9
click at [1081, 468] on div "YLI19N - Isuzu DMAX CS45WU - LDV YLI01U - Isuzu DMAX ECZ96U - Great Wall EOT93E…" at bounding box center [784, 270] width 1568 height 396
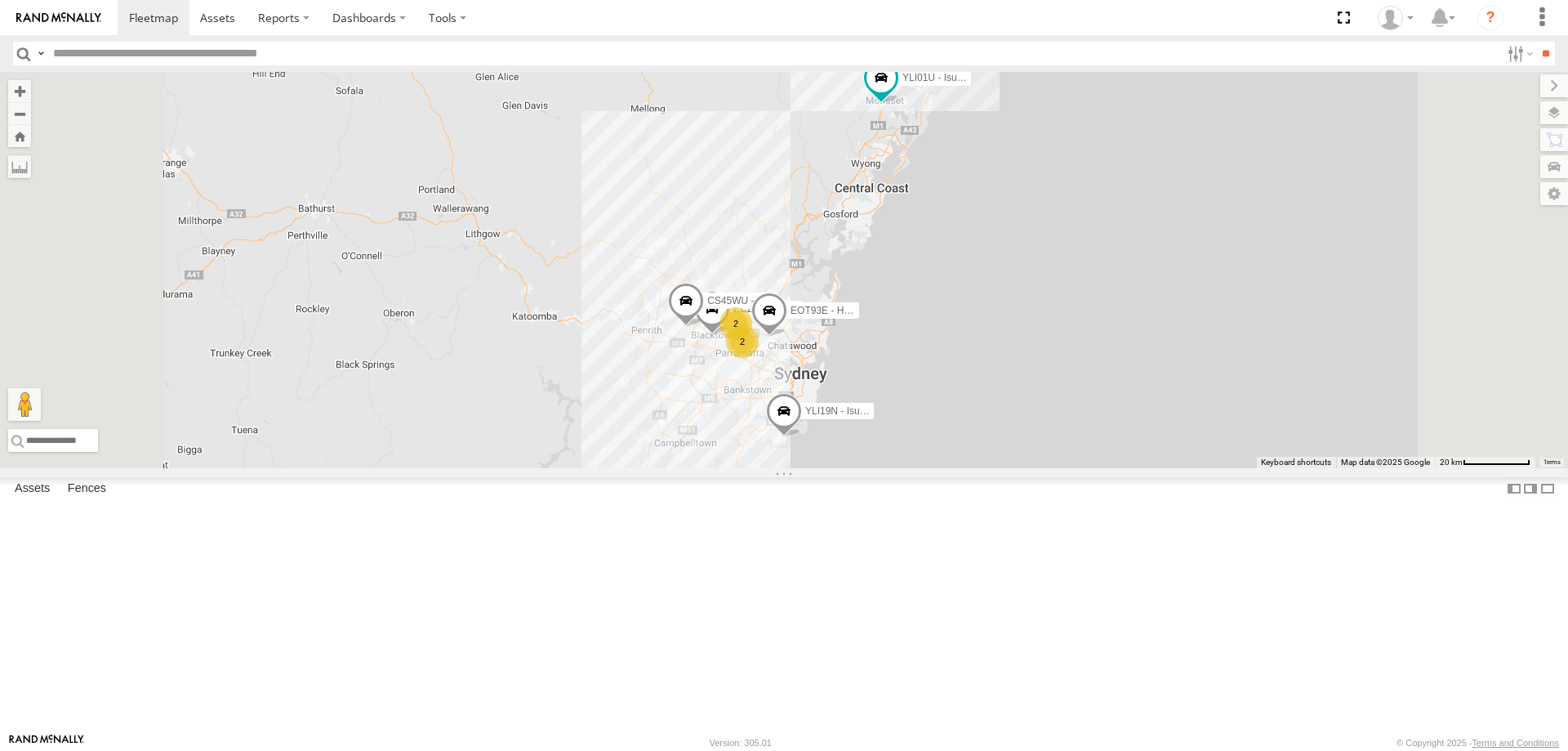
click at [994, 468] on div "YLI19N - Isuzu DMAX ECZ96U - Great Wall 2 CS45WU - LDV EOT93E - HiAce YLI01U - …" at bounding box center [784, 270] width 1568 height 396
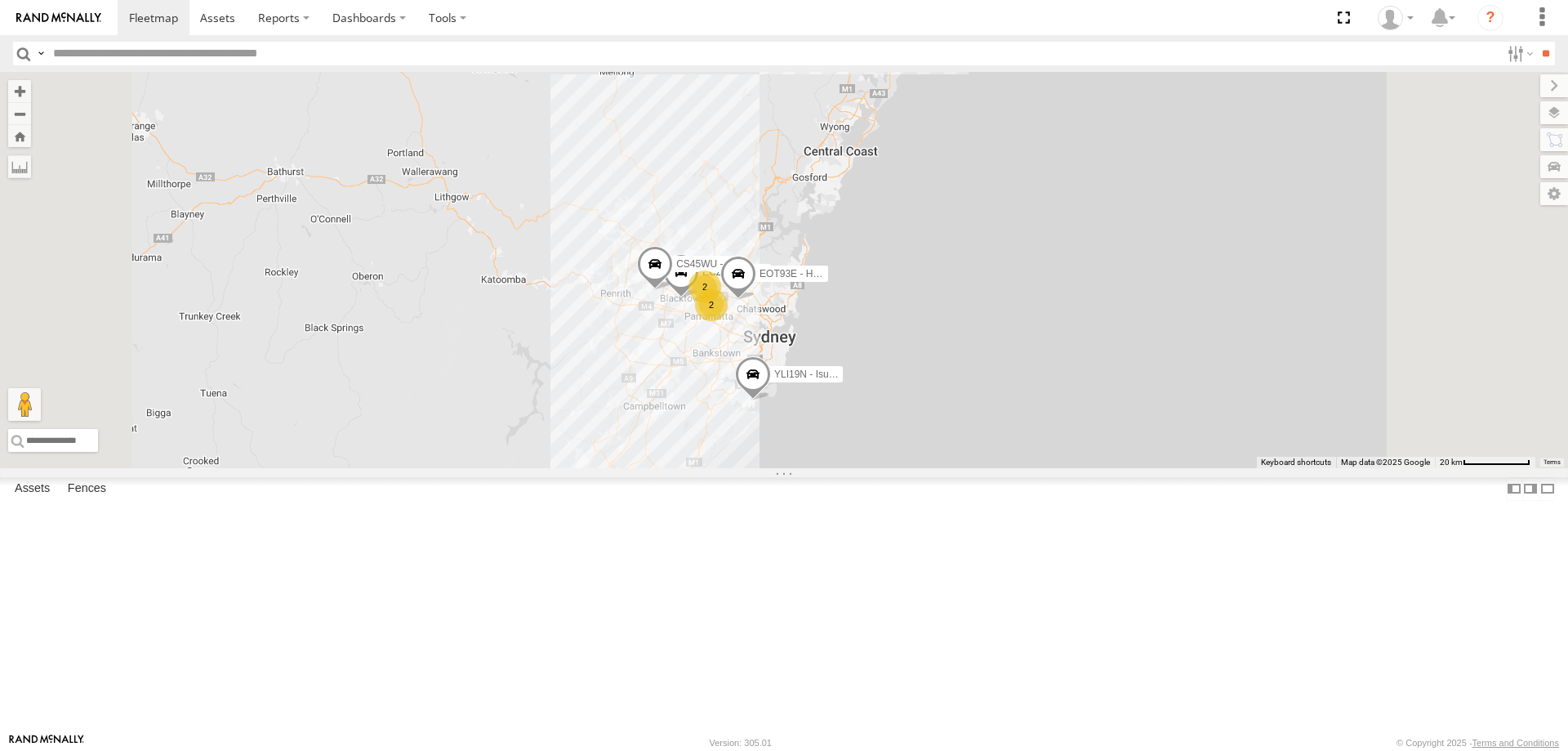
drag, startPoint x: 919, startPoint y: 587, endPoint x: 885, endPoint y: 549, distance: 51.0
click at [885, 468] on div "YLI19N - Isuzu DMAX ECZ96U - Great Wall 2 CS45WU - LDV EOT93E - HiAce YLI01U - …" at bounding box center [784, 270] width 1568 height 396
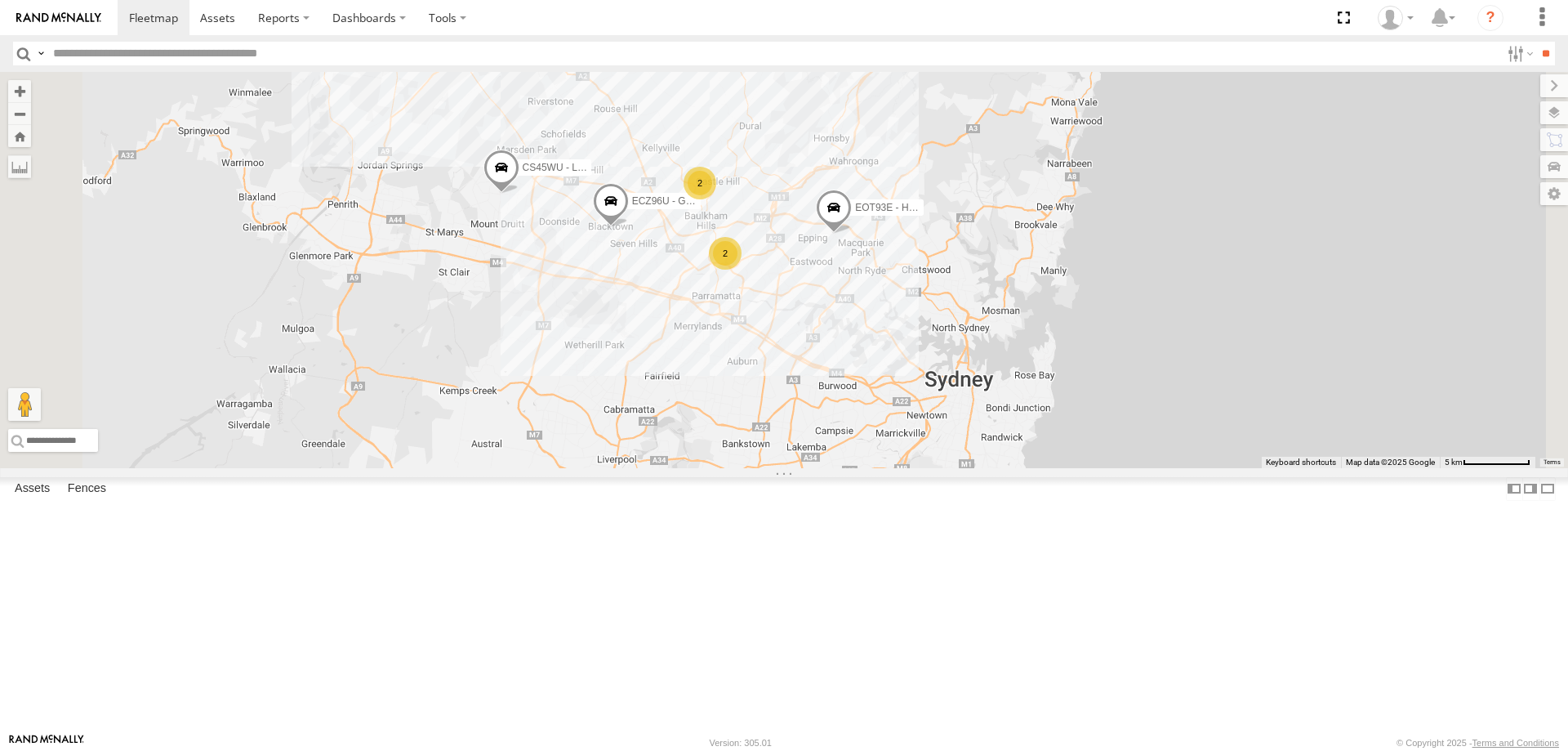
drag, startPoint x: 854, startPoint y: 455, endPoint x: 959, endPoint y: 450, distance: 105.1
click at [959, 450] on div "YLI19N - Isuzu DMAX ECZ96U - Great Wall CS45WU - LDV EOT93E - HiAce YLI01U - Is…" at bounding box center [784, 270] width 1568 height 396
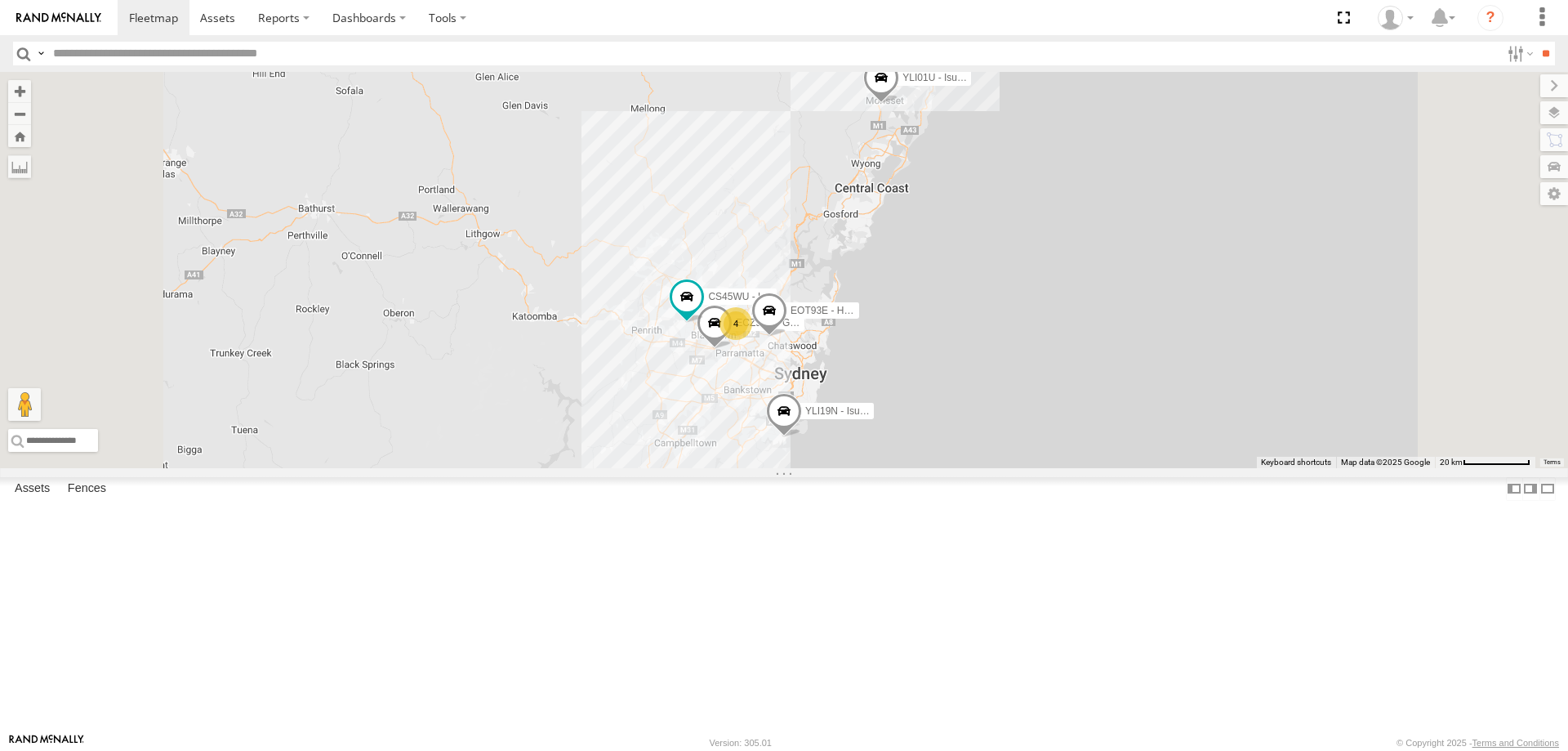
click at [802, 437] on span at bounding box center [784, 415] width 36 height 44
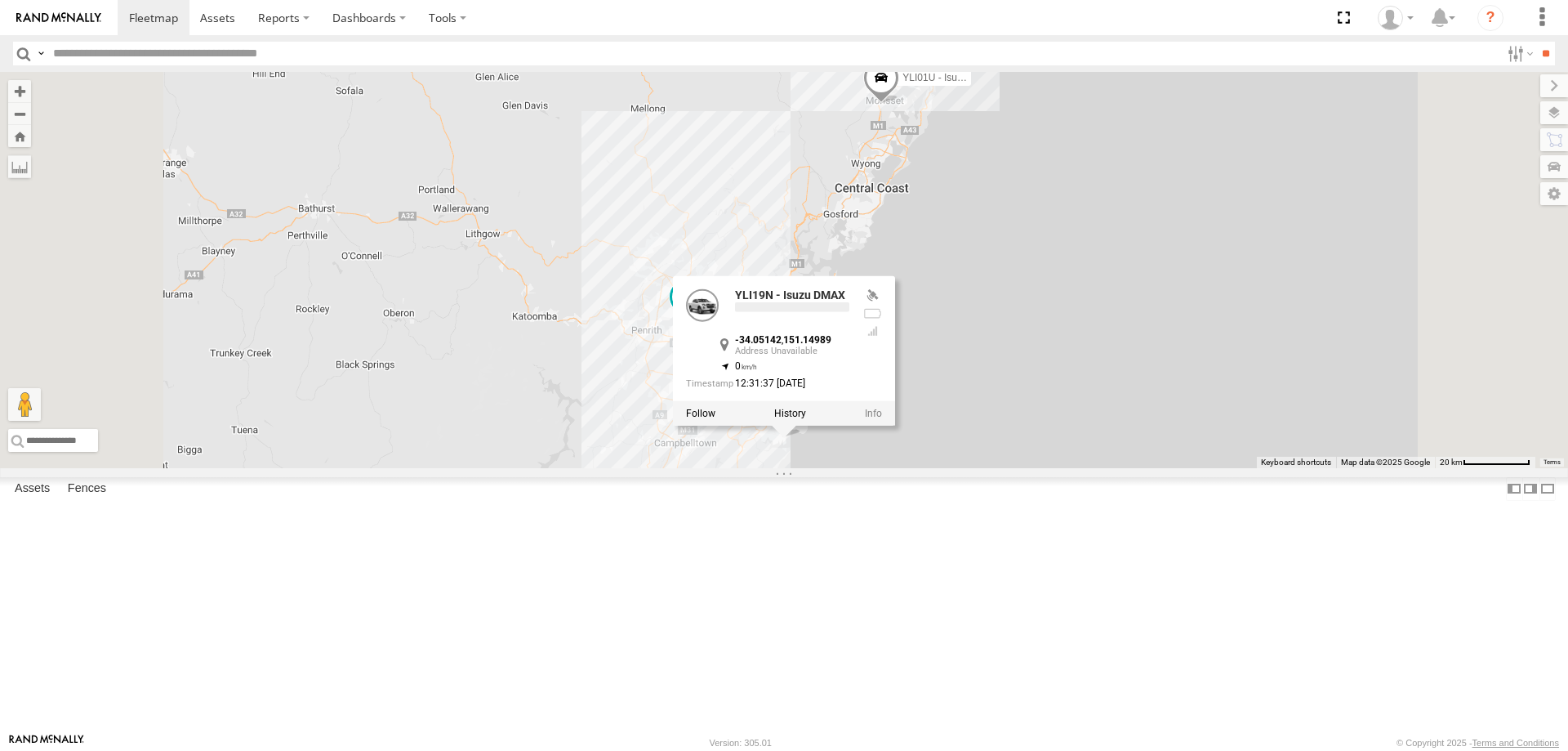
click at [994, 468] on div "ECZ96U - Great Wall CS45WU - LDV EOT93E - HiAce YLI19N - Isuzu DMAX 4 YLI01U - …" at bounding box center [784, 270] width 1568 height 396
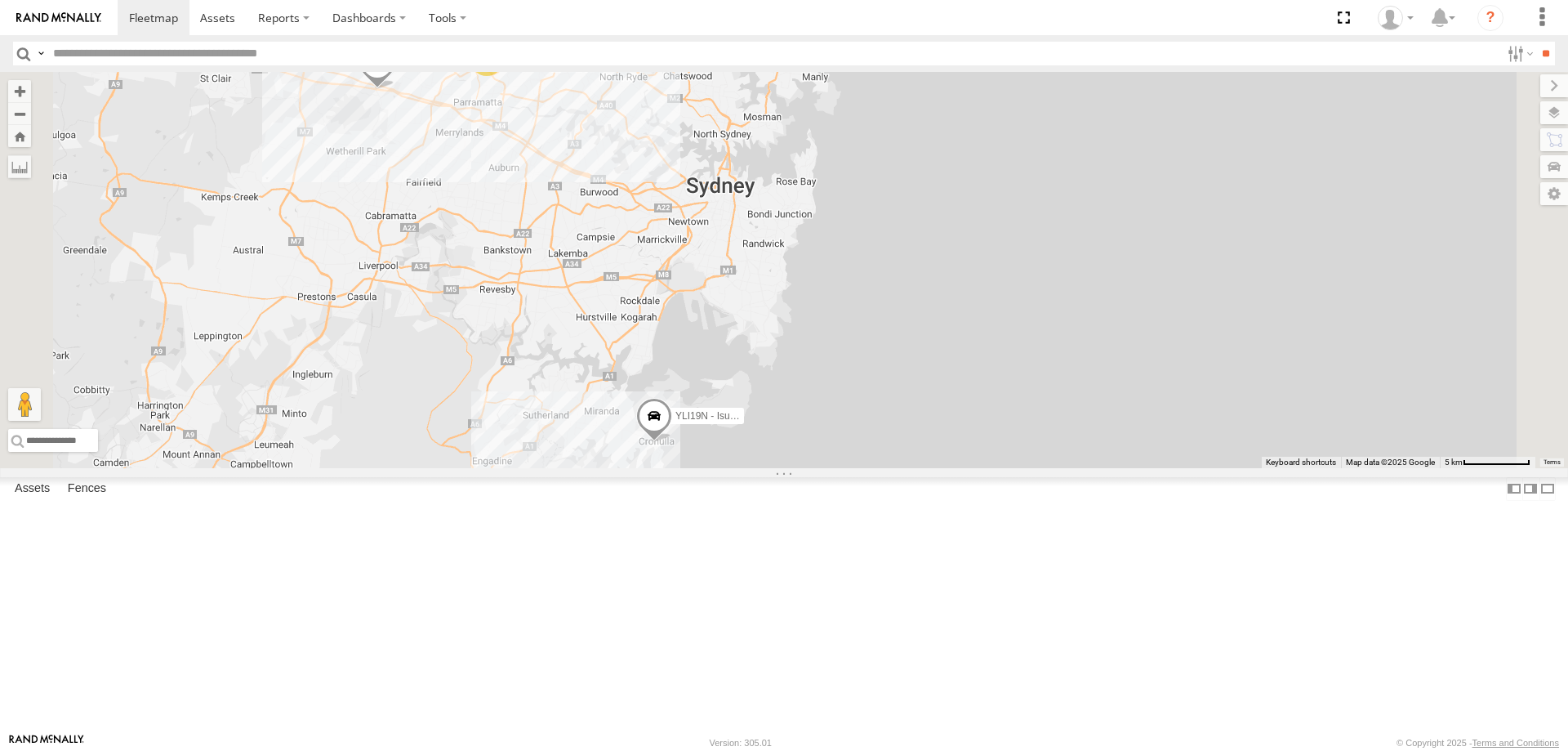
click at [672, 442] on span at bounding box center [654, 419] width 36 height 44
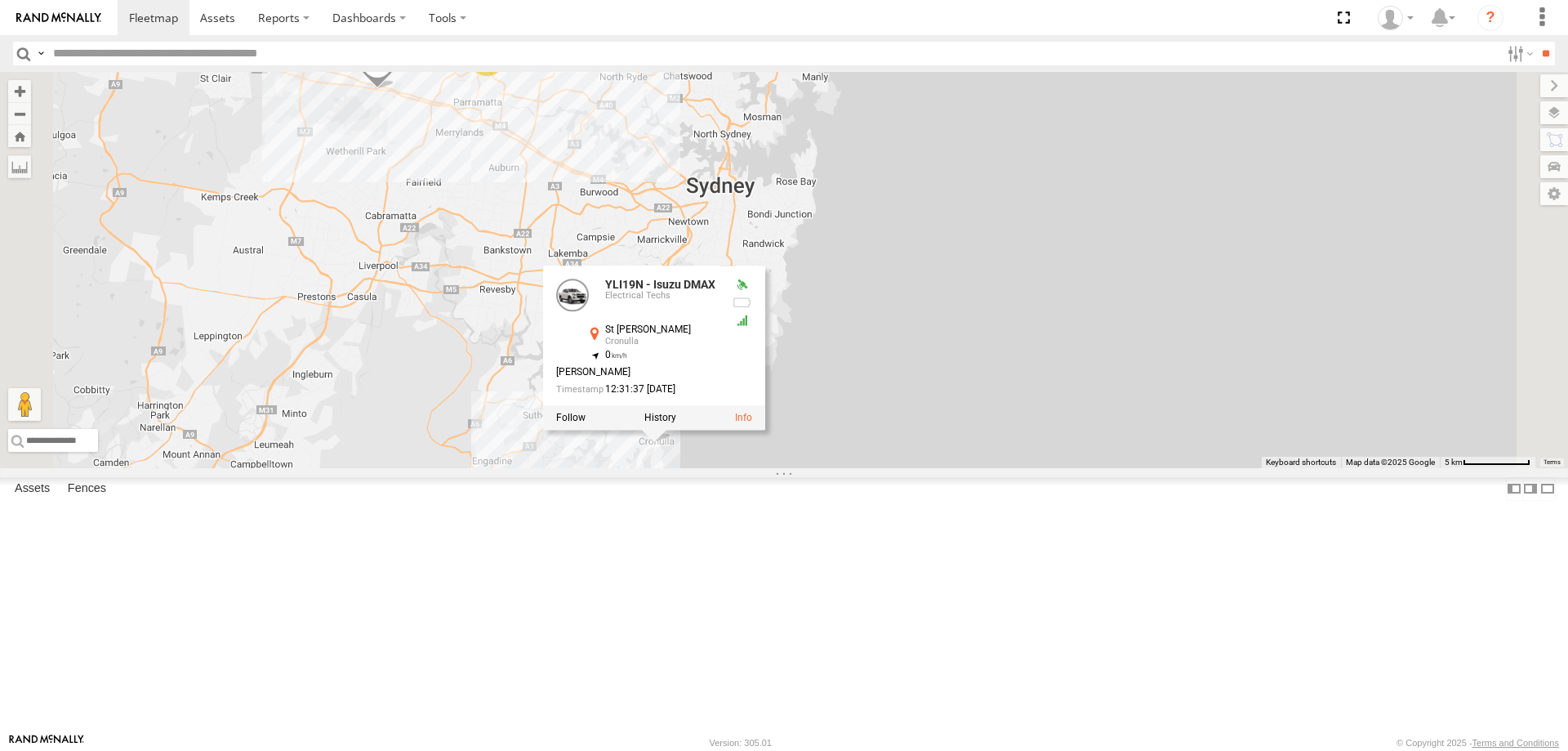
click at [835, 468] on div "ECZ96U - Great Wall CS45WU - LDV EOT93E - HiAce YLI19N - Isuzu DMAX YLI01U - Is…" at bounding box center [784, 270] width 1568 height 396
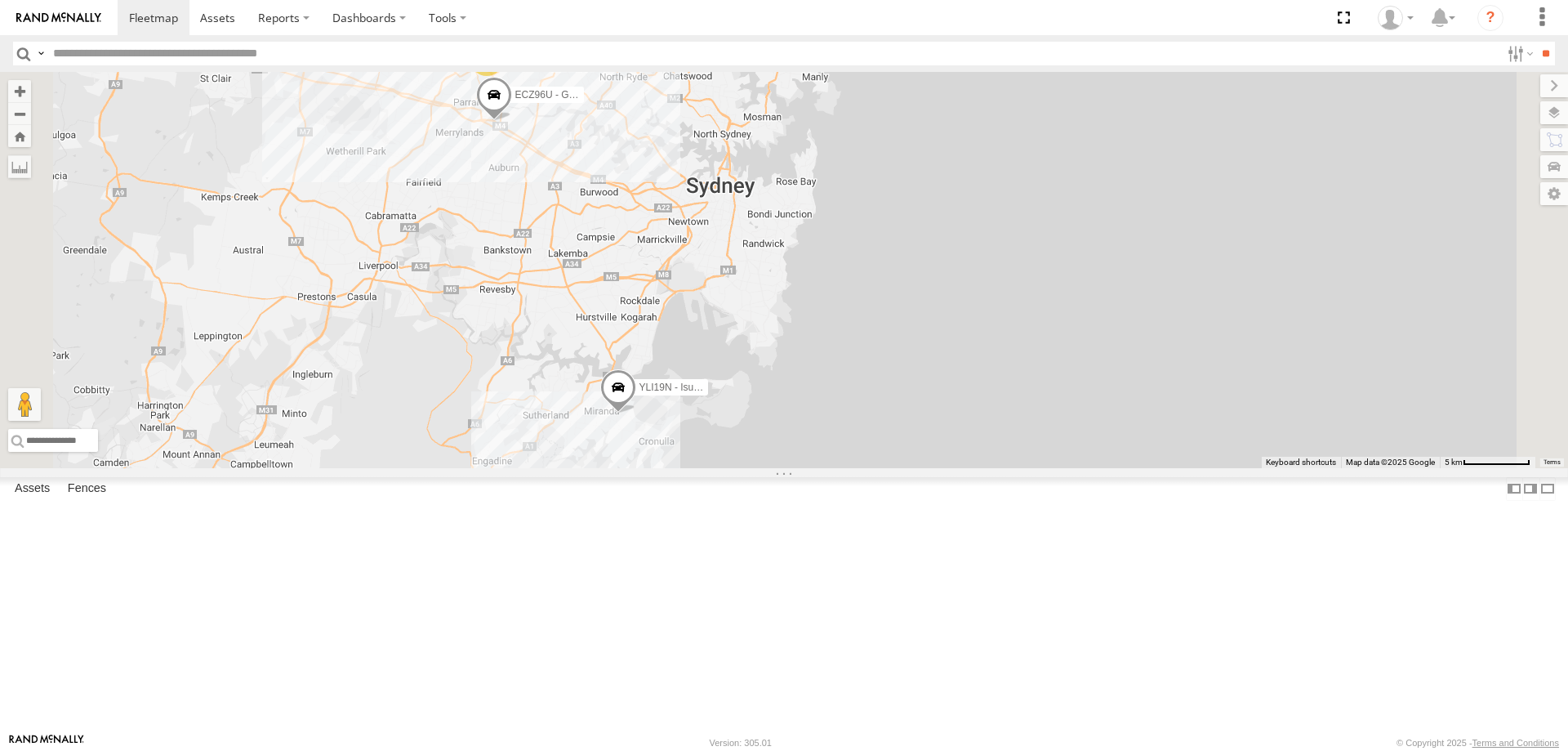
click at [512, 121] on span at bounding box center [494, 99] width 36 height 44
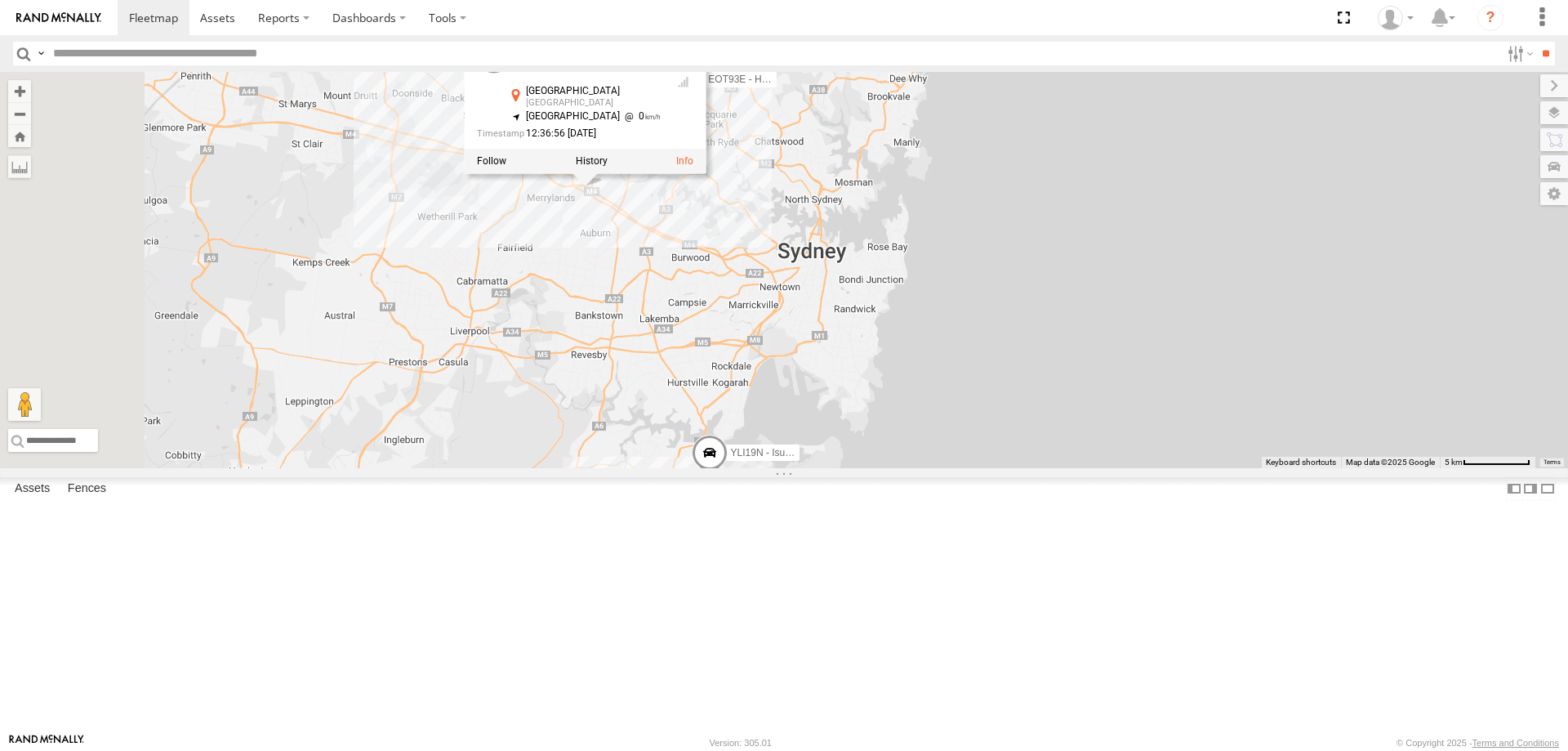
drag, startPoint x: 690, startPoint y: 302, endPoint x: 797, endPoint y: 381, distance: 133.0
click at [797, 381] on div "YLI19N - Isuzu DMAX ECZ96U - Great Wall CS45WU - LDV EOT93E - HiAce 2 2 ECZ96U …" at bounding box center [784, 270] width 1568 height 396
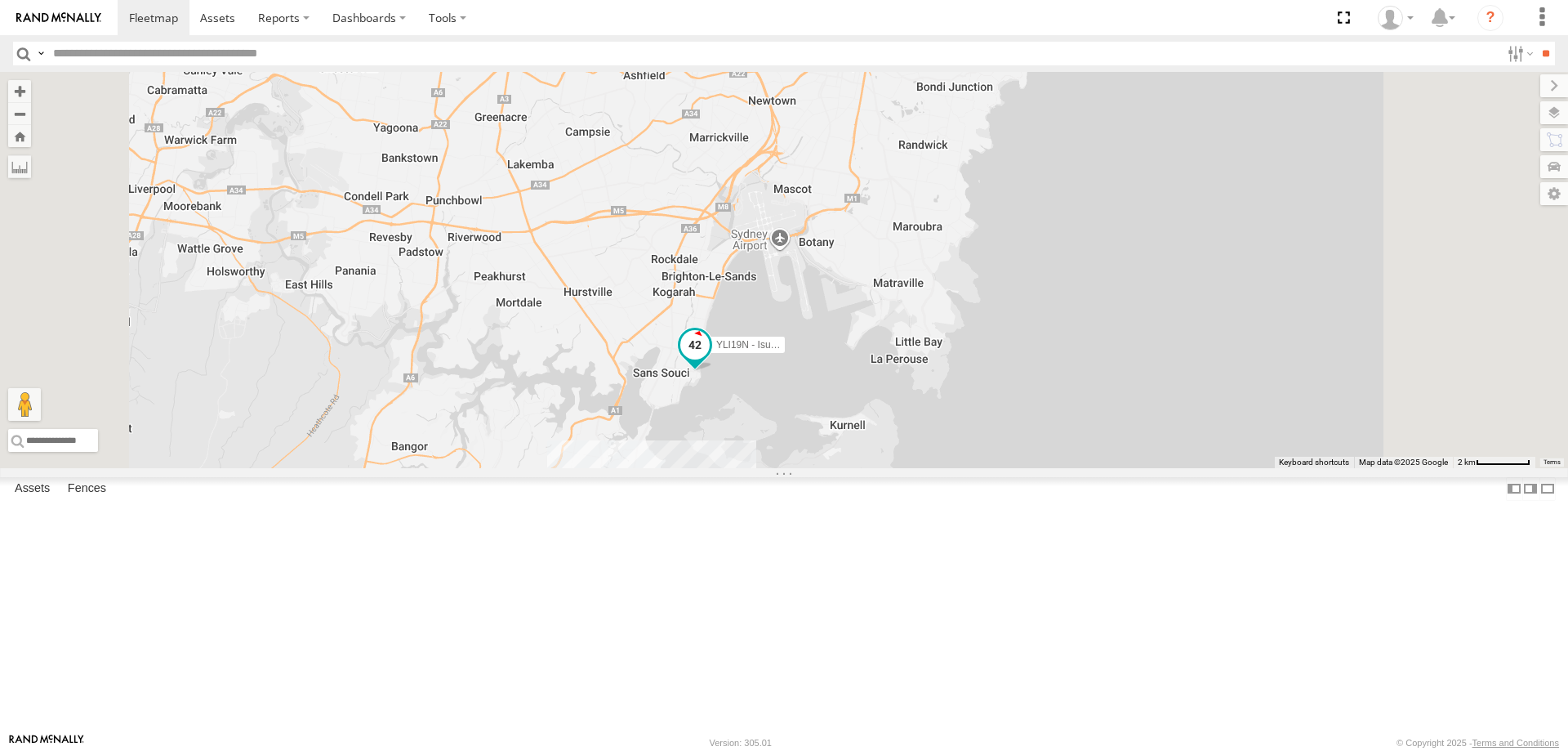
click at [710, 360] on span at bounding box center [695, 344] width 30 height 30
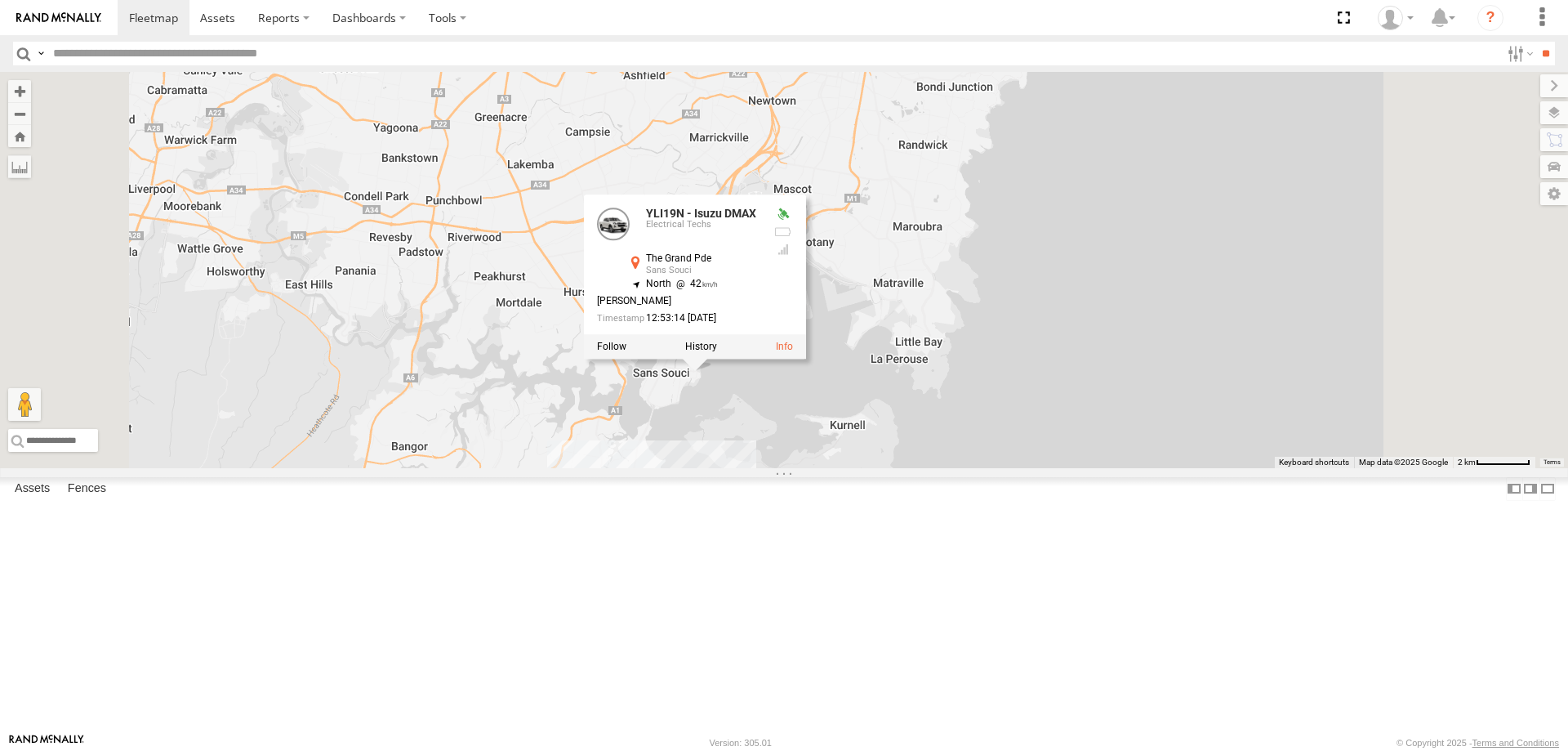
click at [914, 468] on div "YLI19N - Isuzu DMAX ECZ96U - Great Wall CS45WU - LDV EOT93E - HiAce YLI01U - Is…" at bounding box center [784, 270] width 1568 height 396
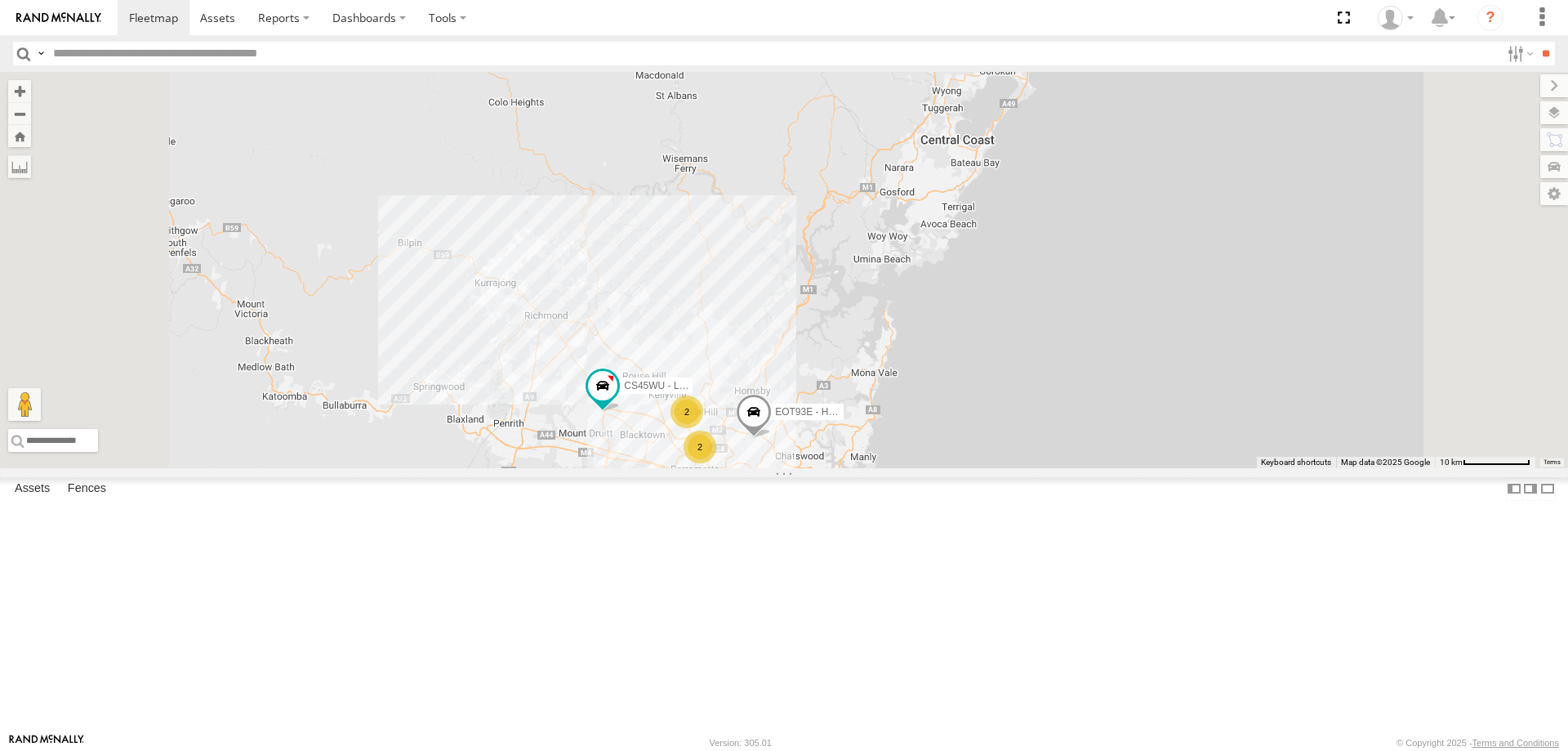
click at [838, 514] on span at bounding box center [821, 493] width 36 height 44
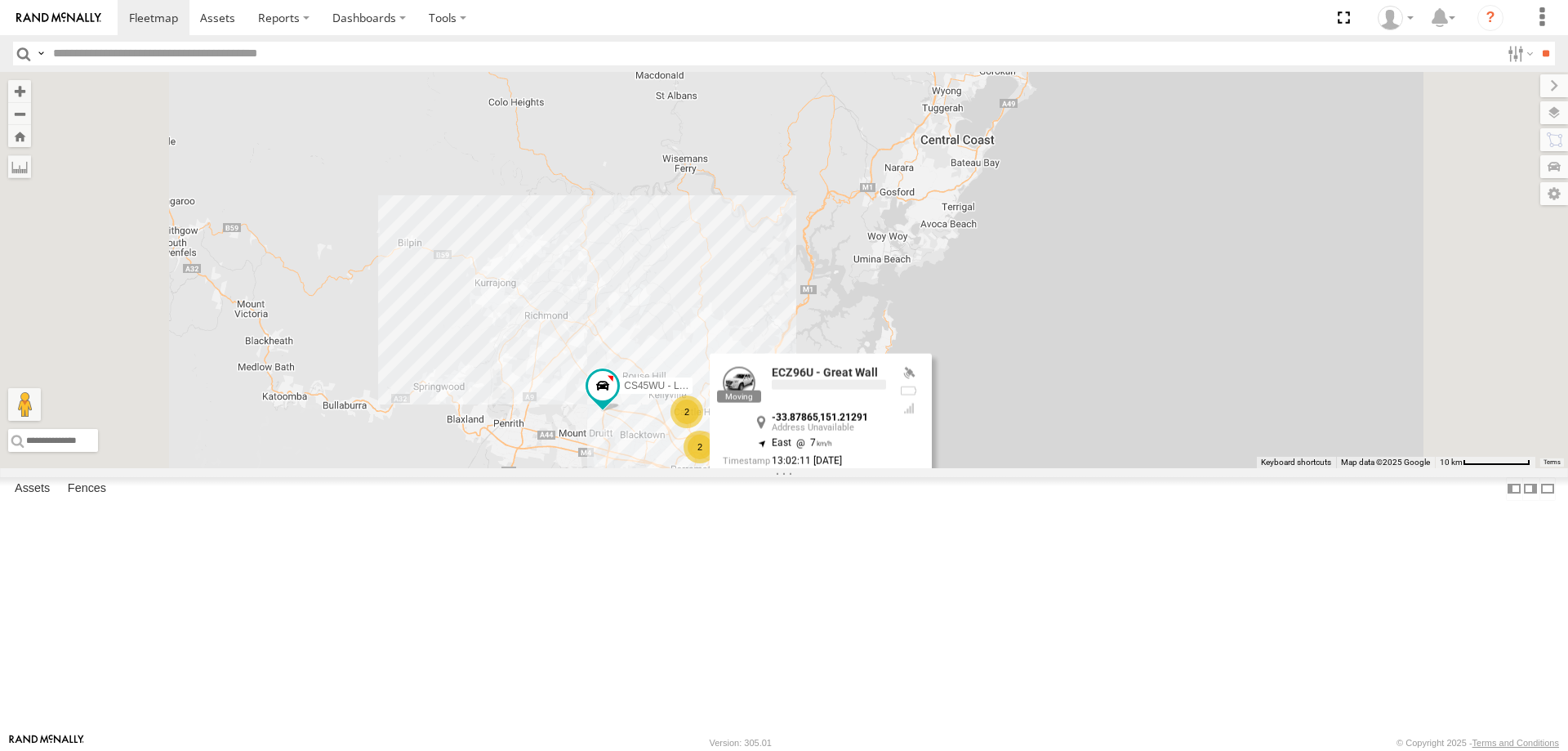
click at [843, 496] on label at bounding box center [826, 490] width 32 height 12
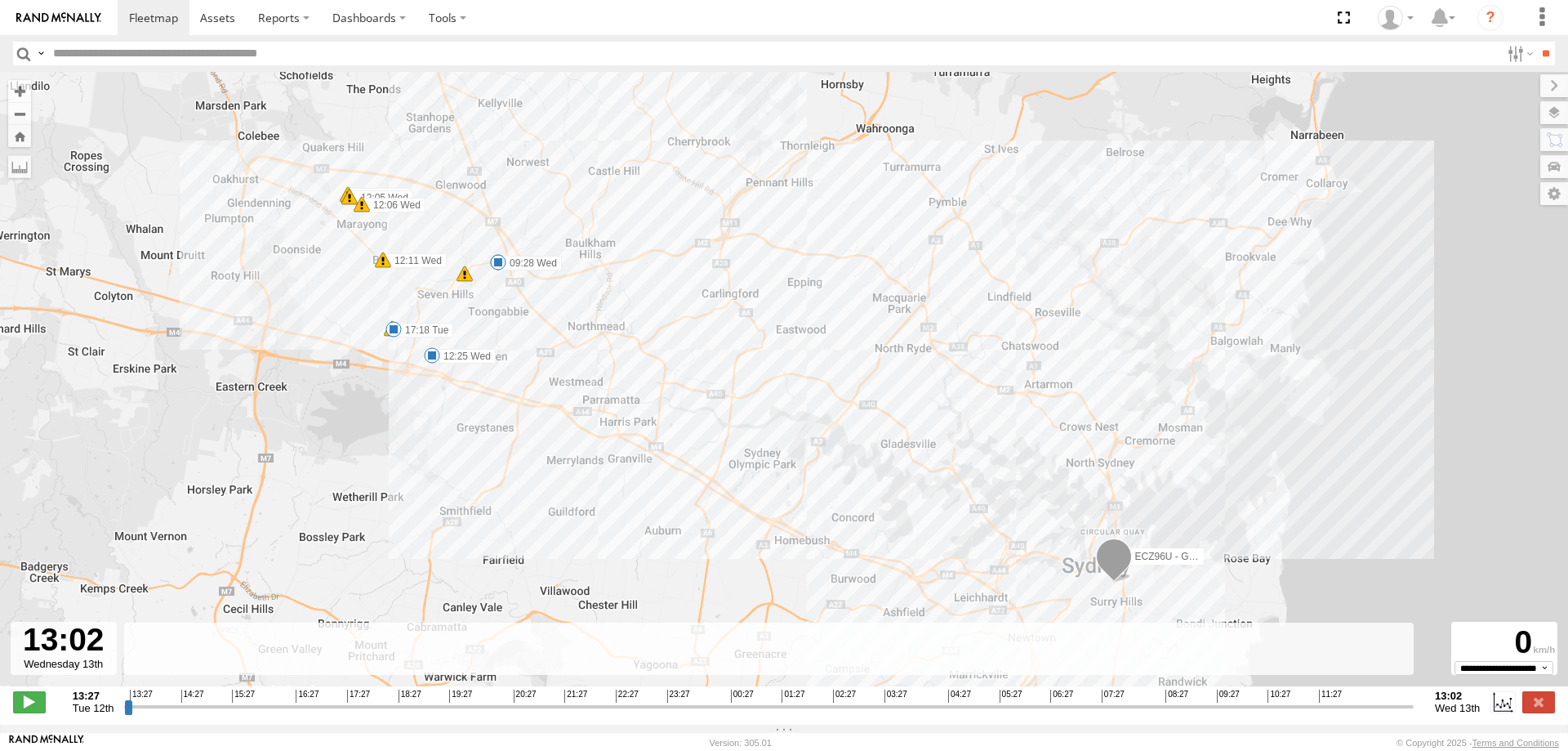
drag, startPoint x: 127, startPoint y: 718, endPoint x: 1470, endPoint y: 666, distance: 1344.0
click at [1414, 699] on input "range" at bounding box center [768, 706] width 1289 height 15
click at [1535, 703] on label at bounding box center [1538, 702] width 33 height 22
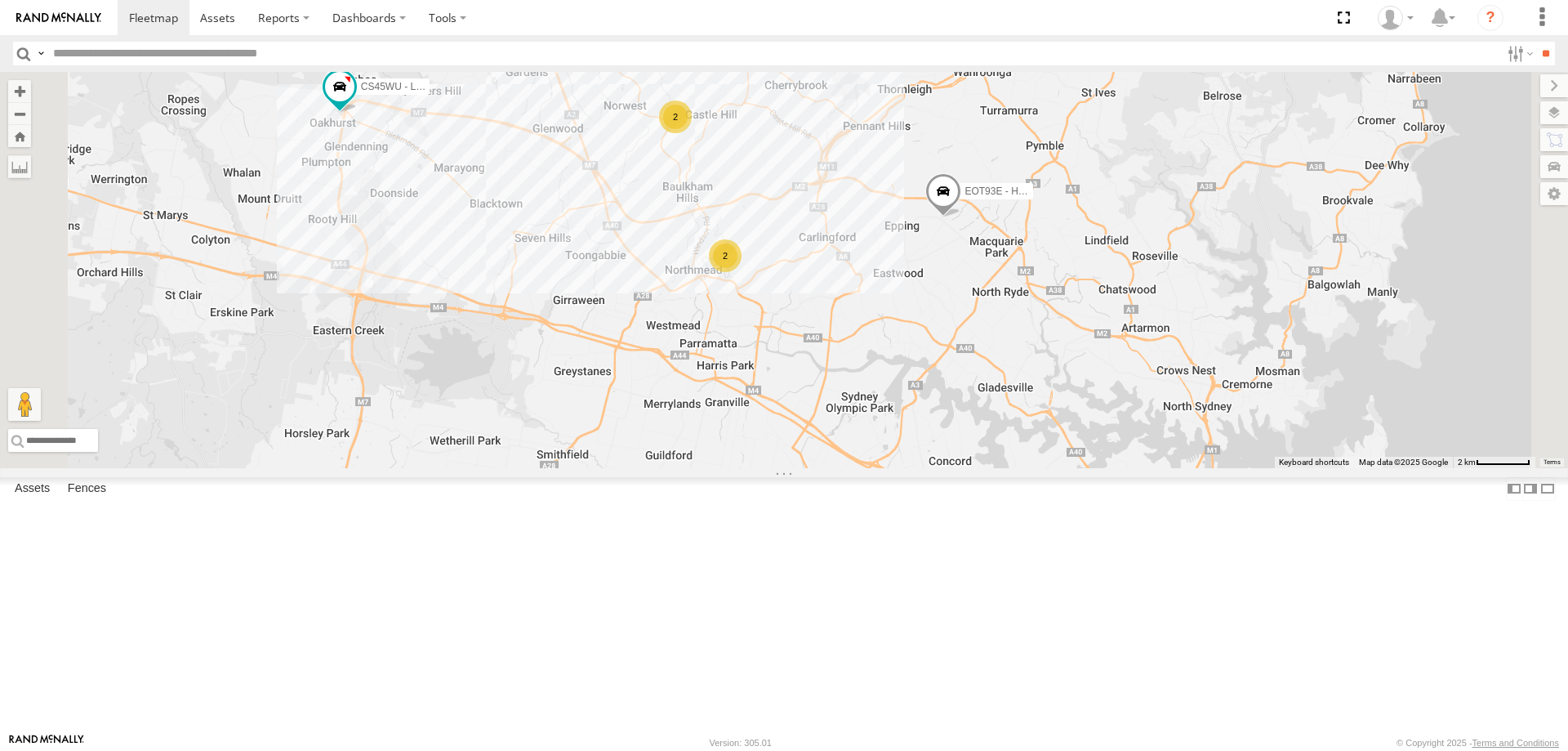
drag, startPoint x: 1330, startPoint y: 695, endPoint x: 1241, endPoint y: 522, distance: 194.6
click at [1232, 468] on div "ECZ96U - Great Wall CS45WU - LDV EOT93E - HiAce YLI19N - Isuzu DMAX YLI01U - Is…" at bounding box center [784, 270] width 1568 height 396
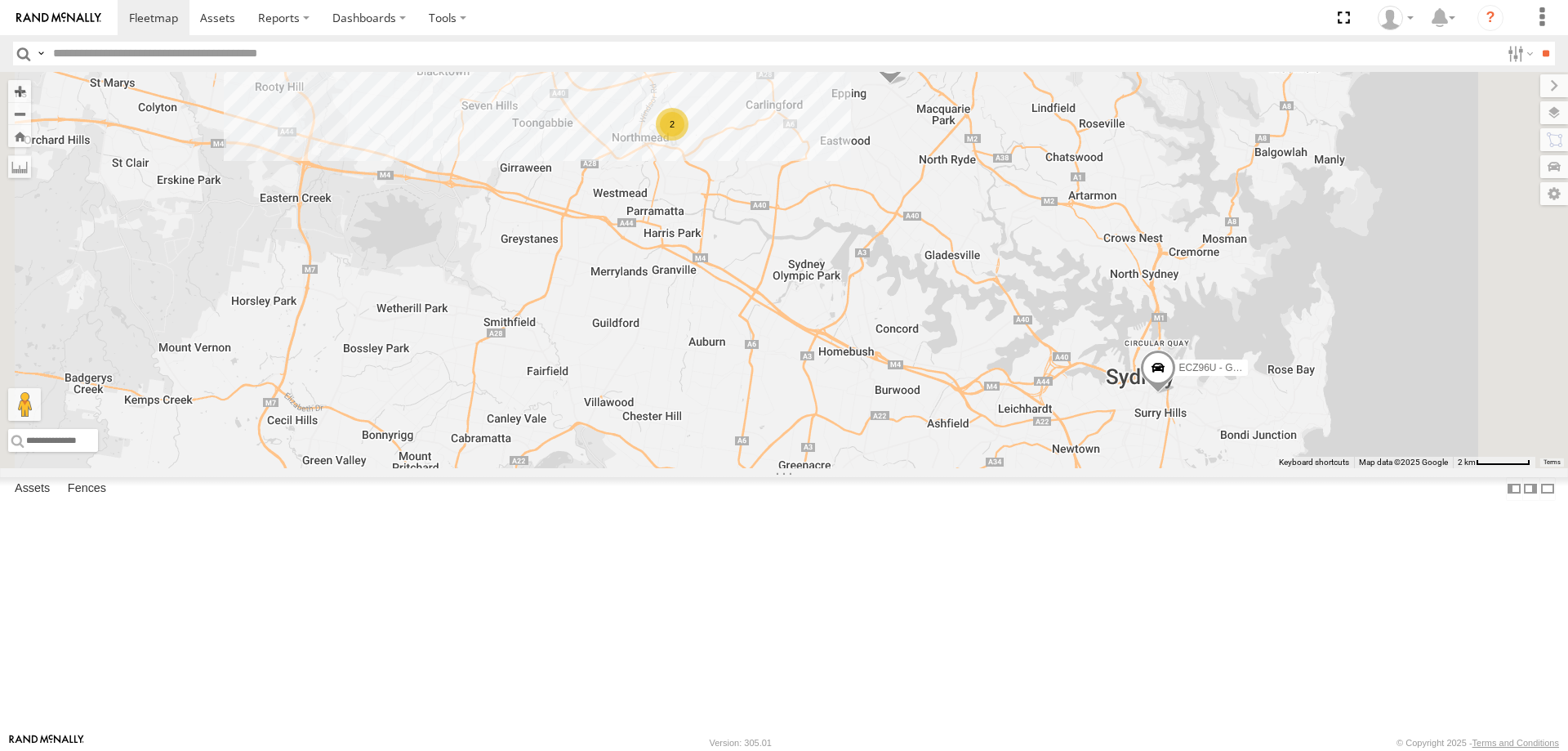
click at [1176, 394] on span at bounding box center [1158, 371] width 36 height 44
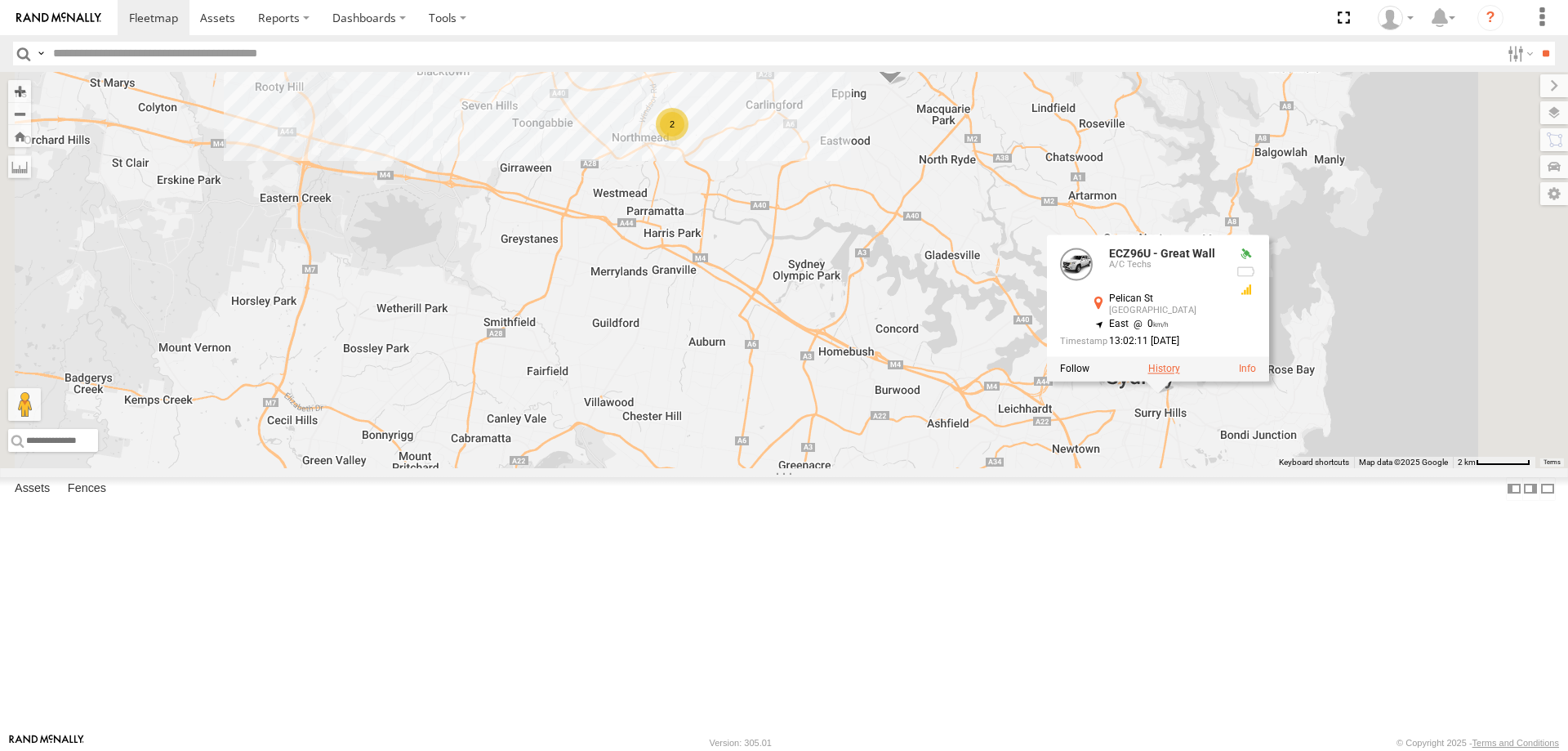
click at [1180, 375] on label at bounding box center [1163, 369] width 32 height 12
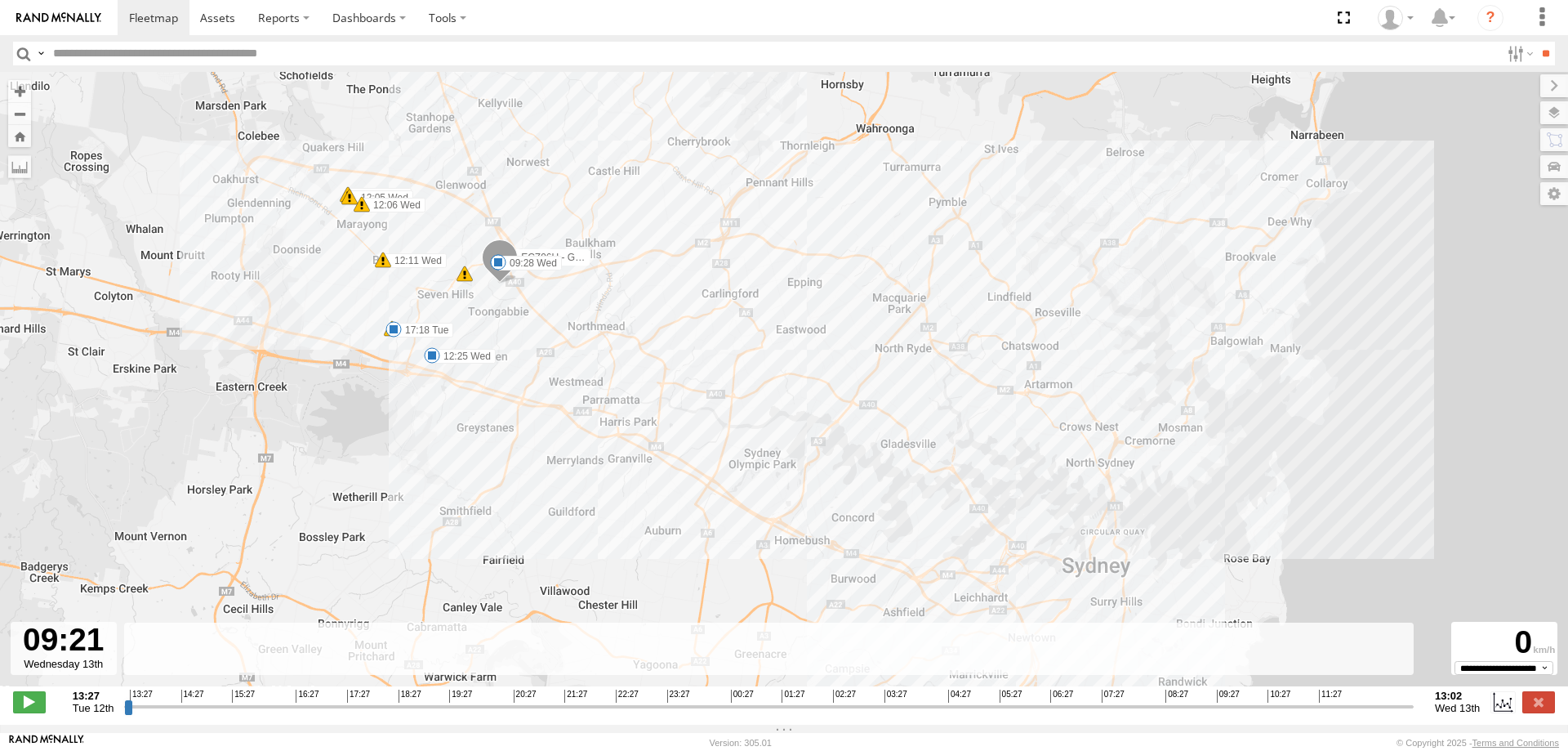
drag, startPoint x: 129, startPoint y: 714, endPoint x: 1209, endPoint y: 710, distance: 1080.0
click at [1209, 710] on input "range" at bounding box center [768, 706] width 1289 height 15
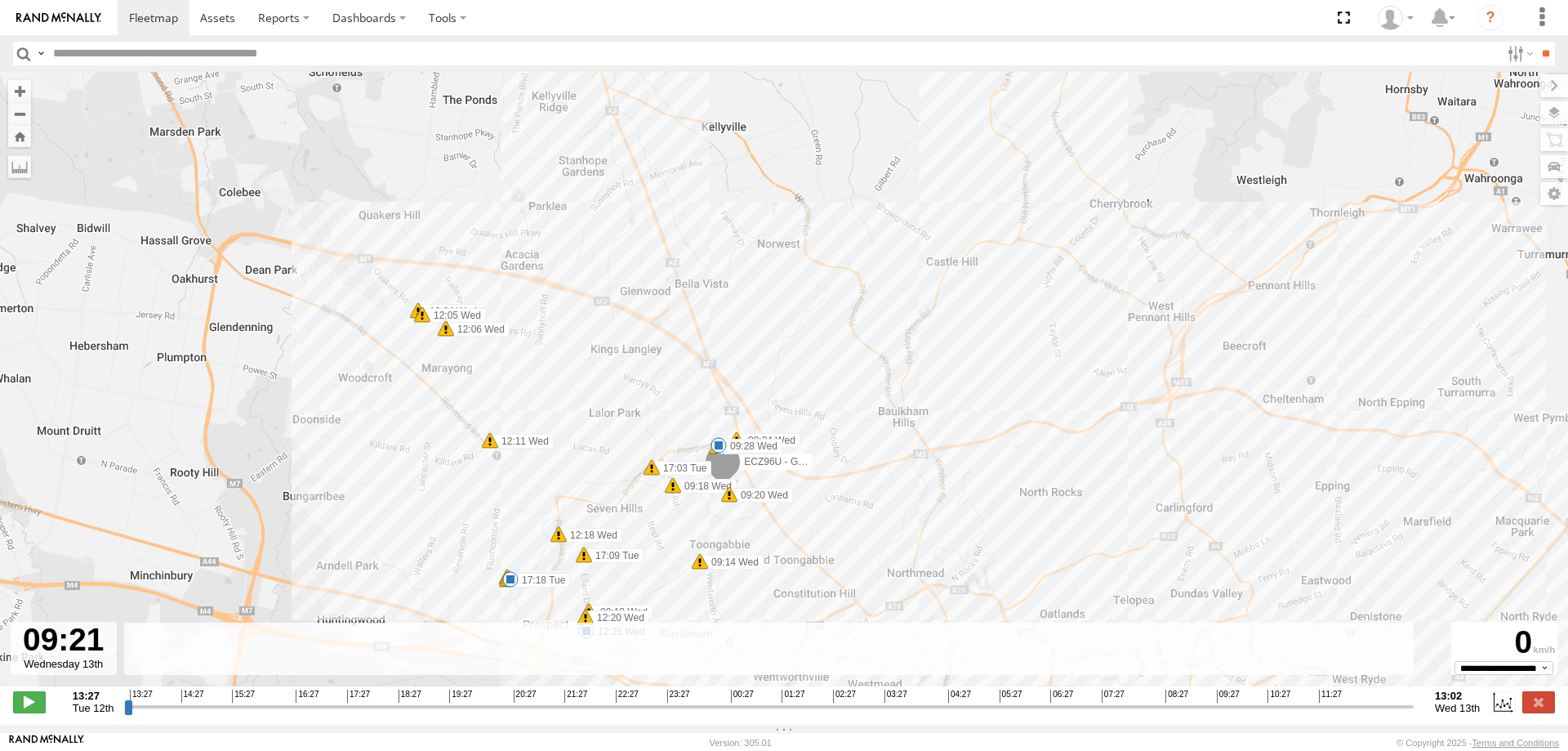
drag, startPoint x: 864, startPoint y: 538, endPoint x: 900, endPoint y: 468, distance: 78.7
click at [900, 468] on div "ECZ96U - Great Wall 14:36 Tue 17:18 Tue 09:28 Wed 12:04 Wed 12:05 Wed 12:06 Wed…" at bounding box center [784, 388] width 1568 height 632
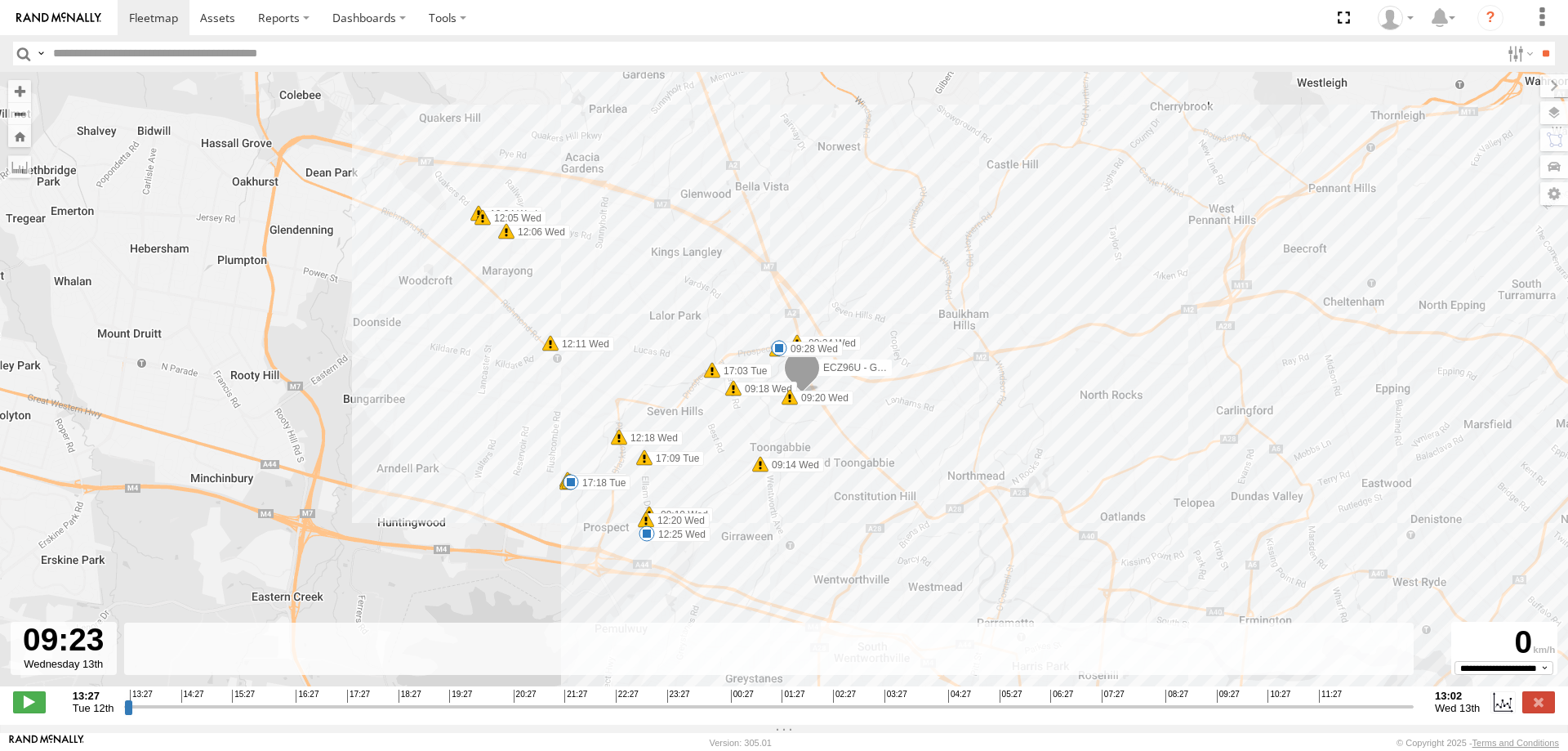
click at [1210, 714] on input "range" at bounding box center [768, 706] width 1289 height 15
click at [1526, 709] on label at bounding box center [1538, 702] width 33 height 22
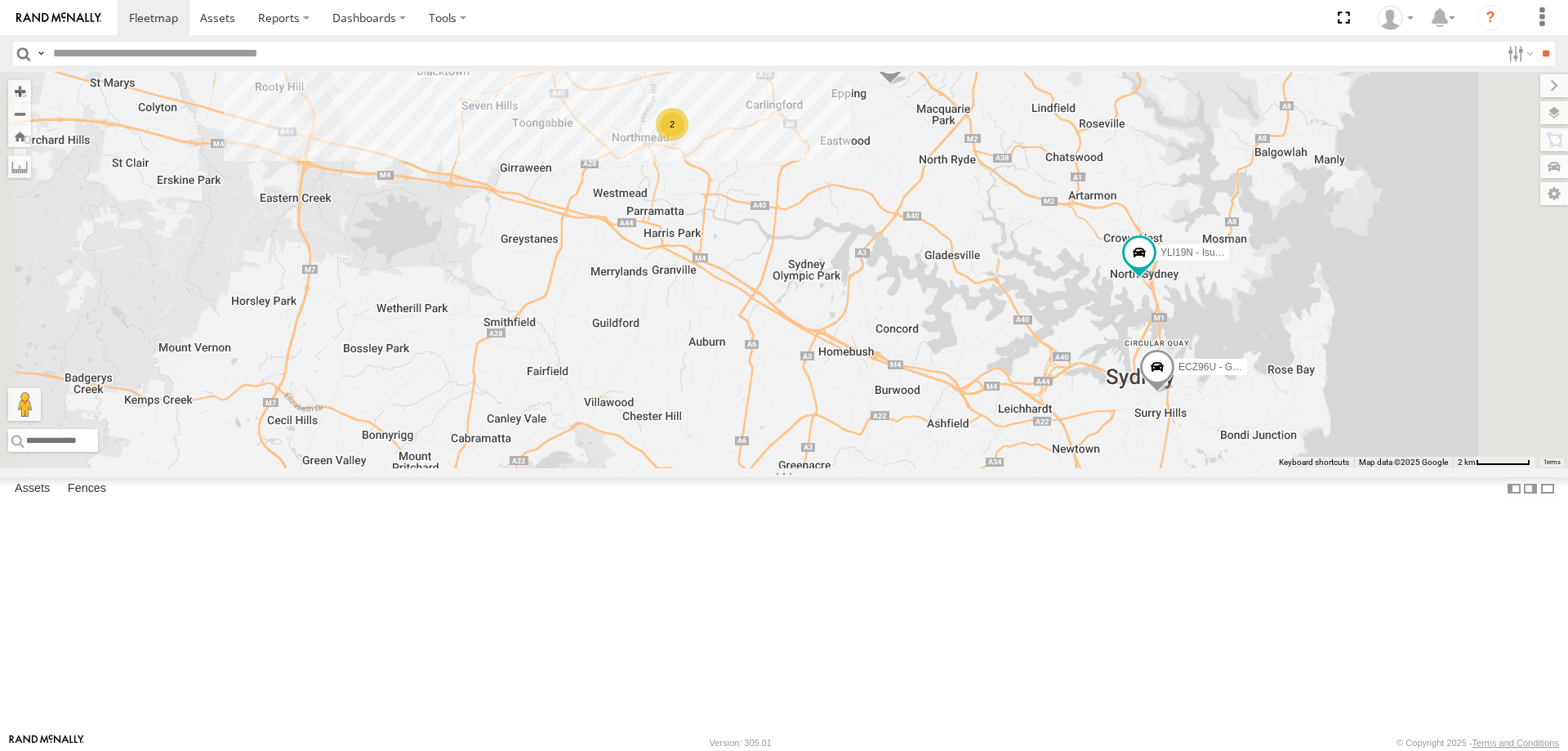
click at [1175, 392] on span at bounding box center [1157, 370] width 36 height 44
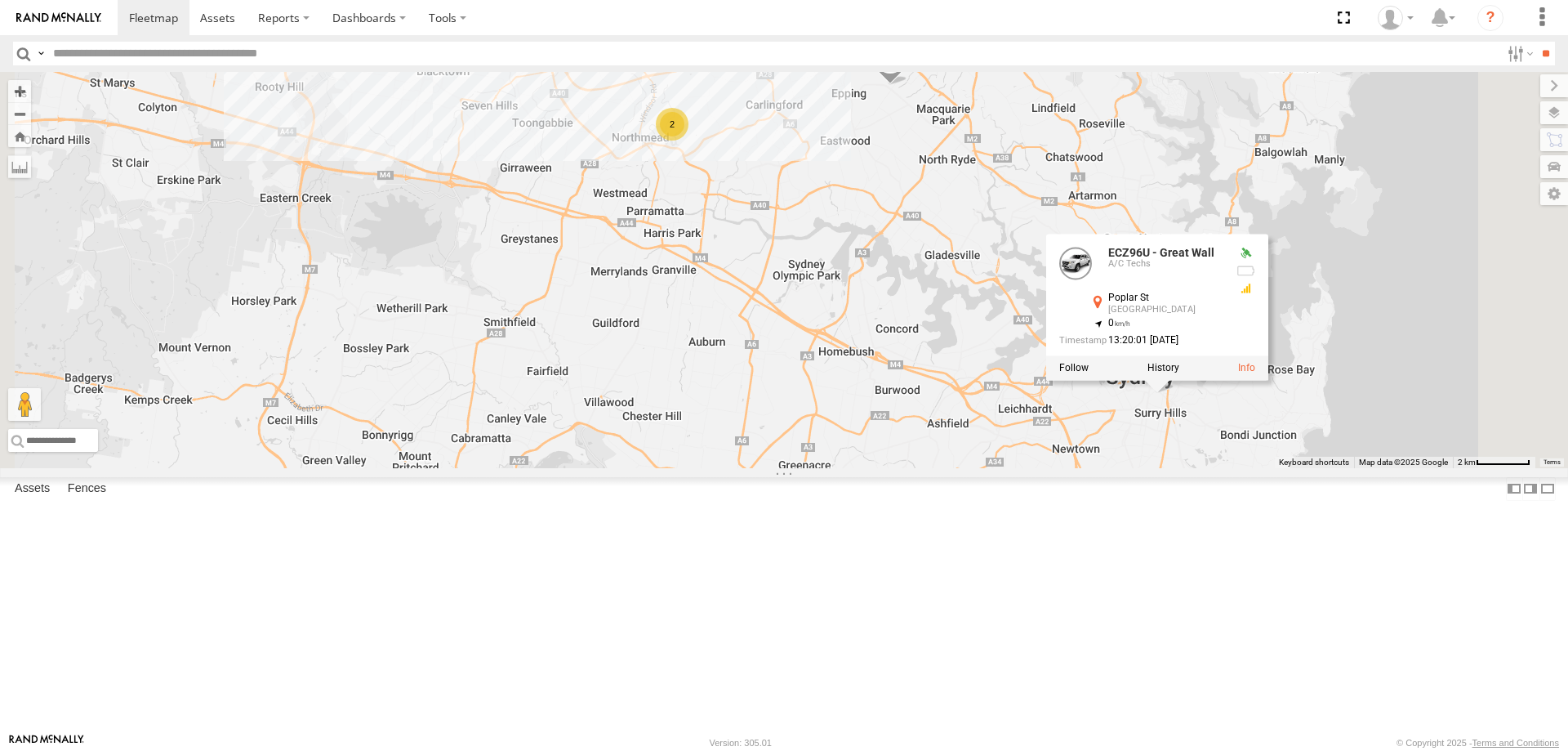
click at [1320, 468] on div "YLI19N - Isuzu DMAX ECZ96U - Great Wall EOT93E - HiAce 2 2 ECZ96U - Great Wall …" at bounding box center [784, 270] width 1568 height 396
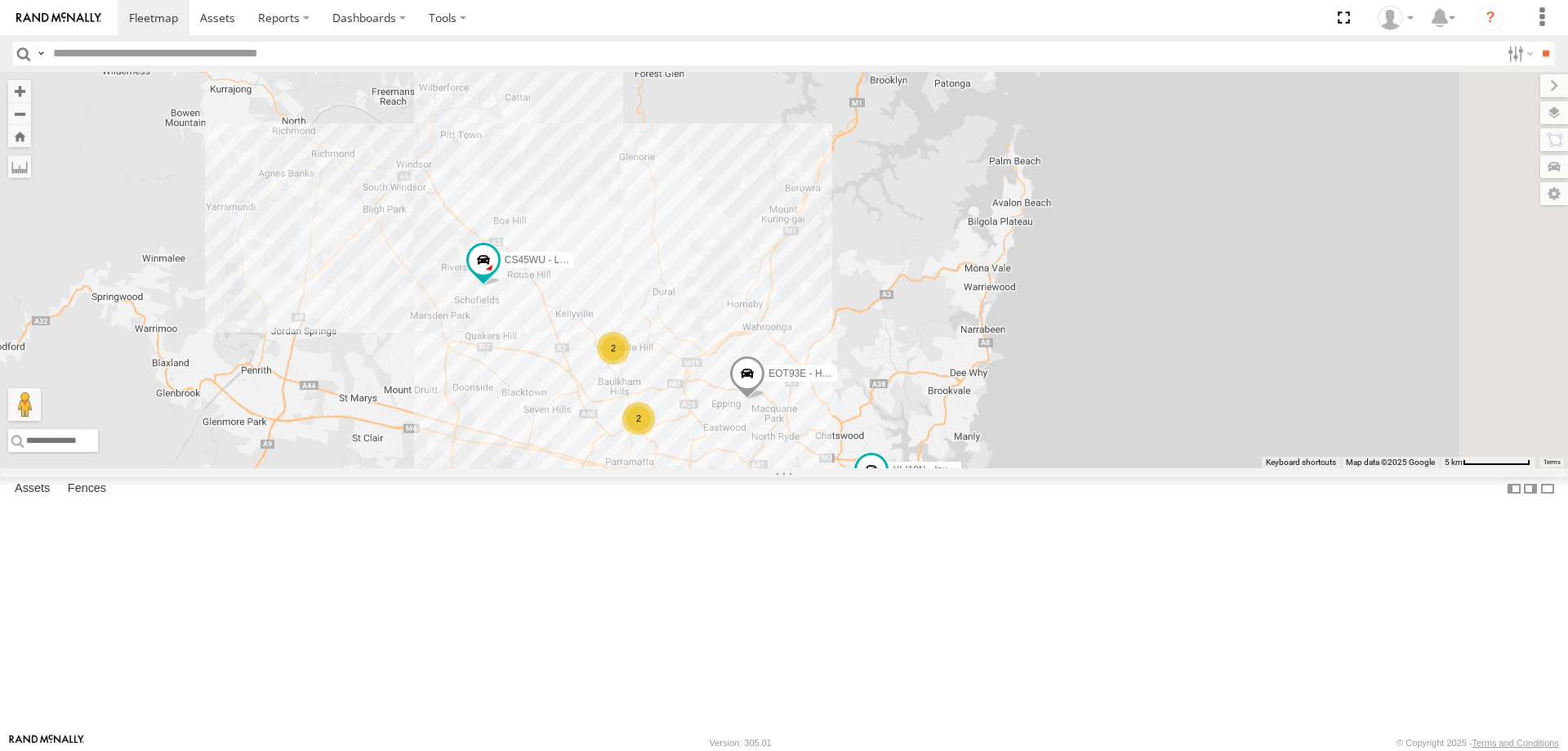
click at [899, 553] on span at bounding box center [881, 530] width 36 height 44
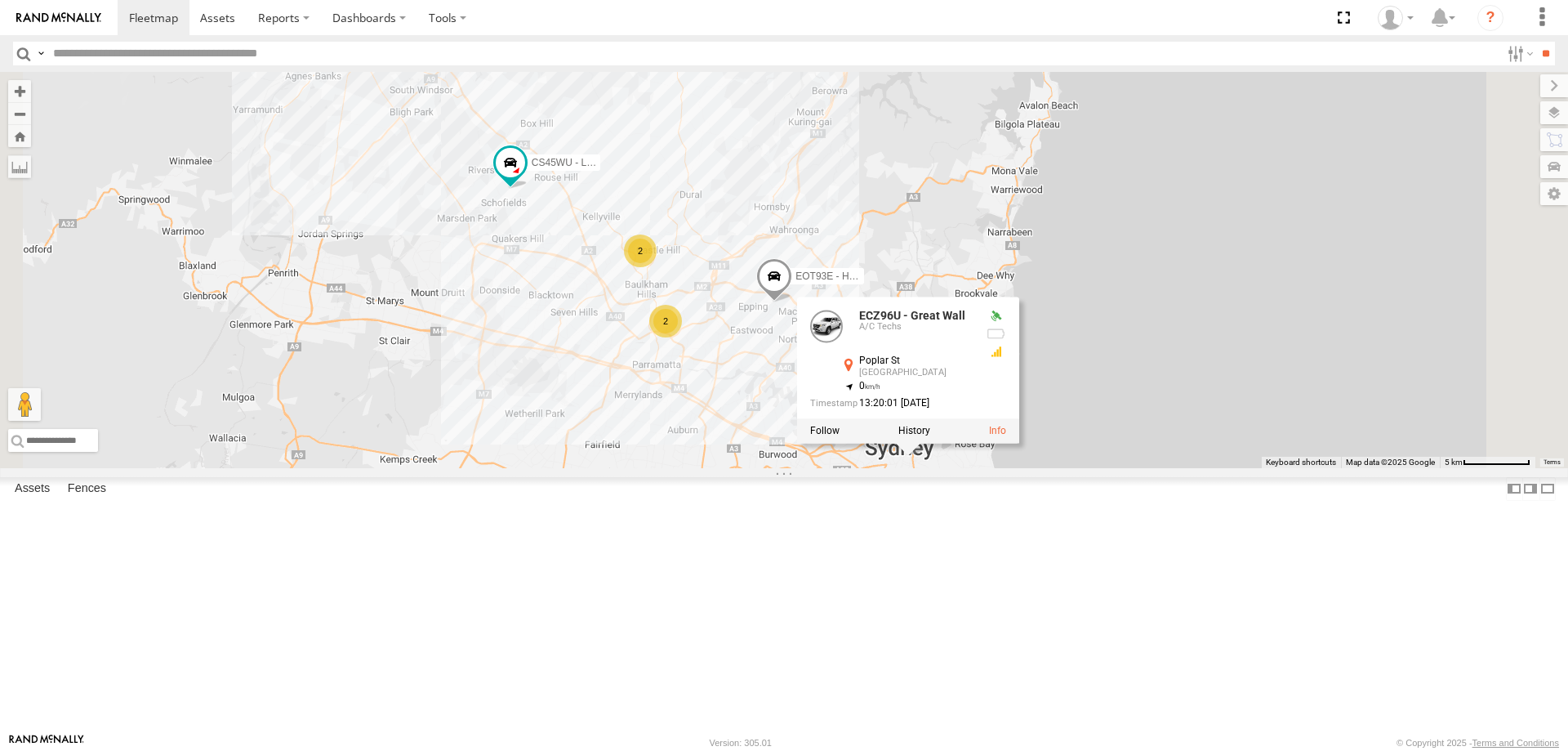
drag, startPoint x: 1026, startPoint y: 710, endPoint x: 1054, endPoint y: 608, distance: 105.8
click at [1054, 468] on div "YLI19N - Isuzu DMAX ECZ96U - Great Wall CS45WU - LDV EOT93E - HiAce YLI01U - Is…" at bounding box center [784, 270] width 1568 height 396
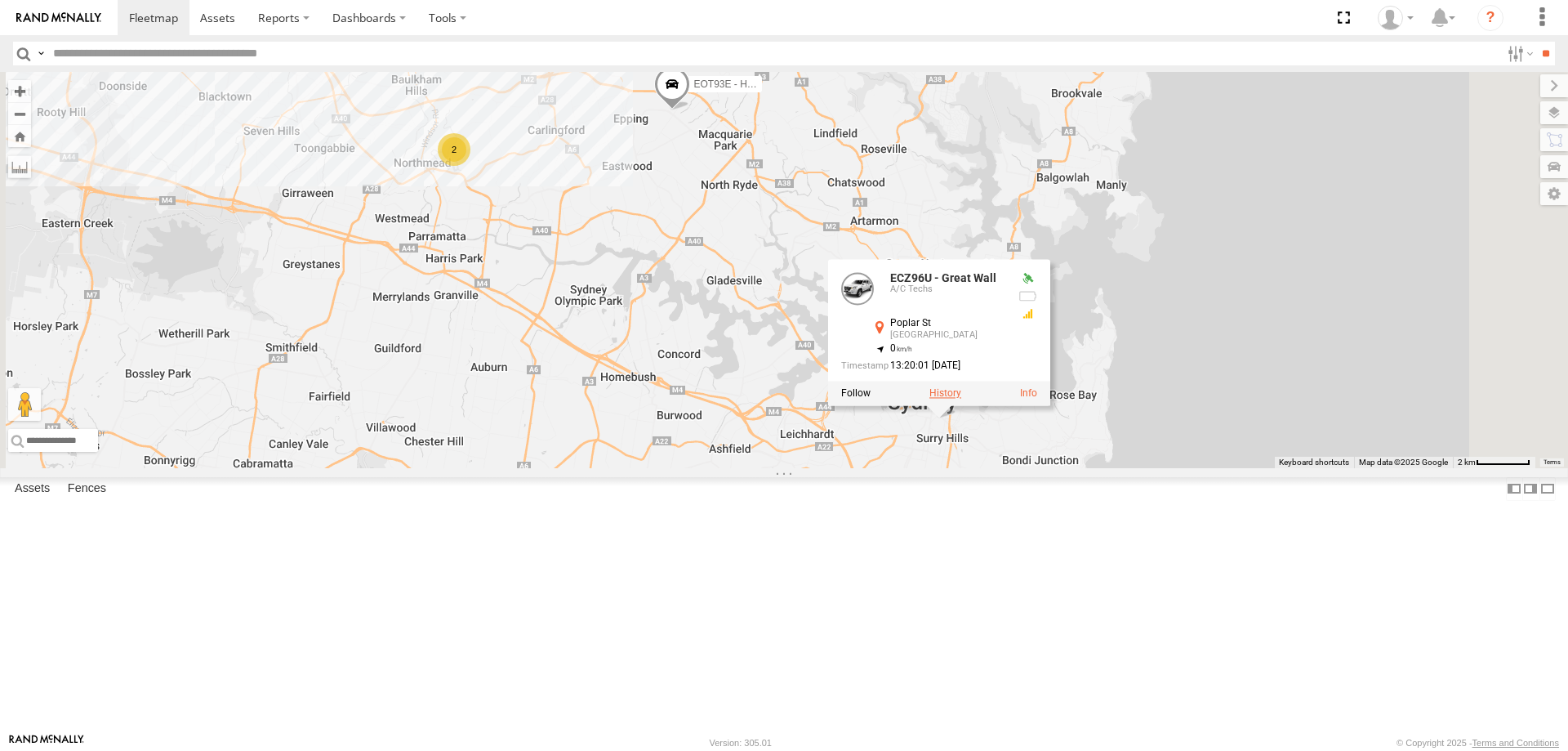
click at [961, 399] on label at bounding box center [945, 392] width 32 height 12
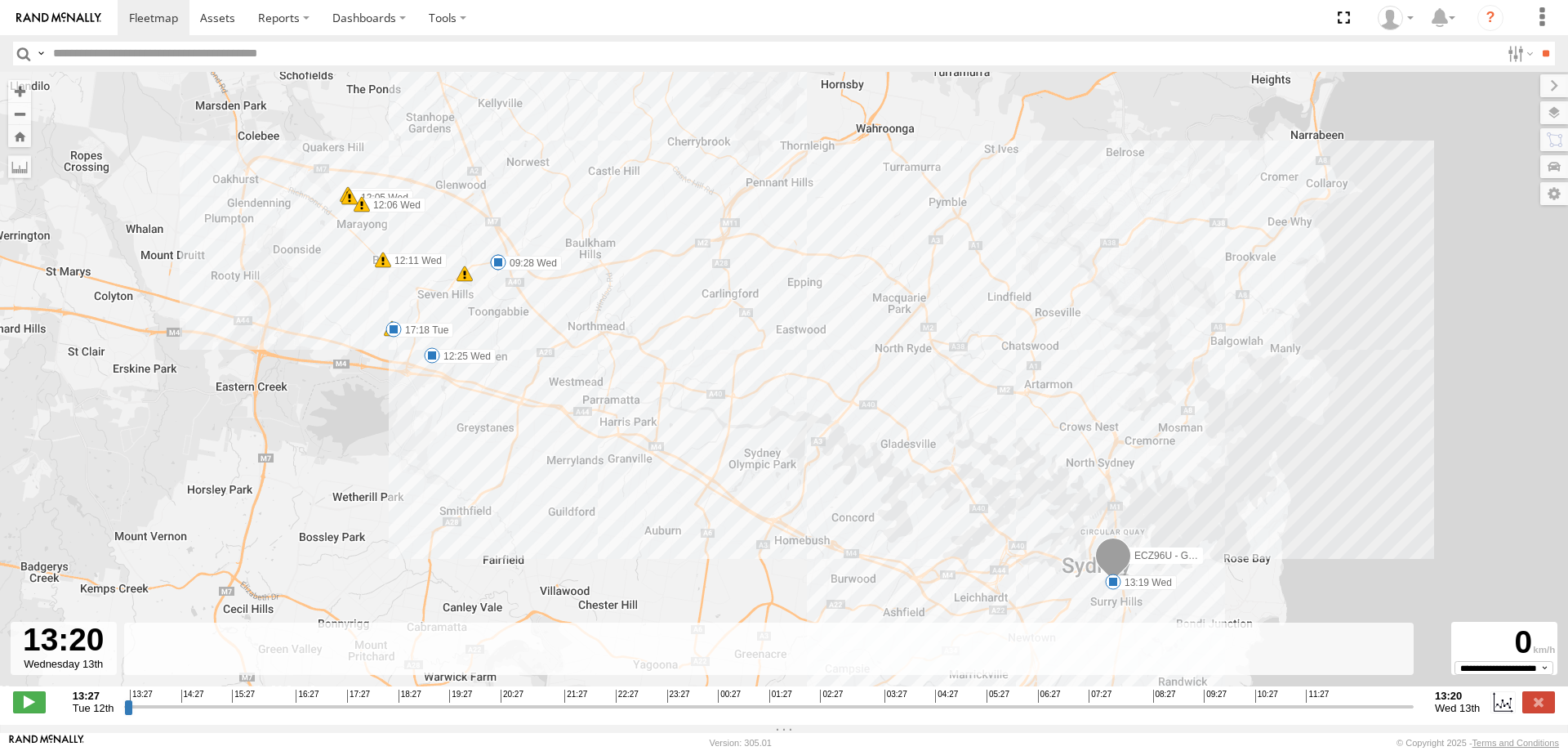
drag, startPoint x: 181, startPoint y: 724, endPoint x: 1433, endPoint y: 681, distance: 1252.7
click at [1414, 699] on input "range" at bounding box center [768, 706] width 1289 height 15
click at [1544, 701] on label at bounding box center [1538, 702] width 33 height 22
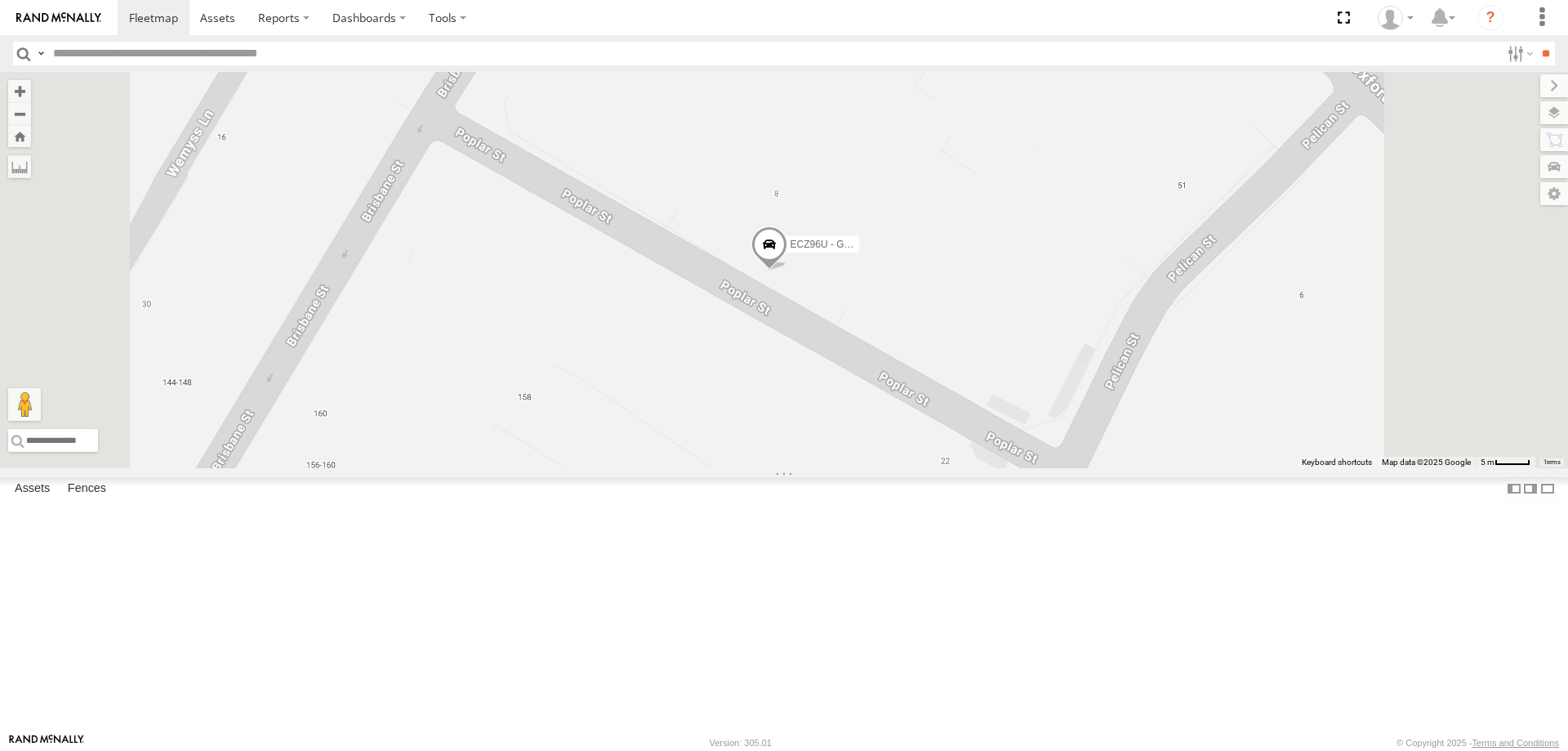
drag, startPoint x: 1096, startPoint y: 641, endPoint x: 1022, endPoint y: 514, distance: 147.0
click at [1022, 468] on div "YLI19N - Isuzu DMAX ECZ96U - Great Wall EOT93E - HiAce" at bounding box center [784, 270] width 1568 height 396
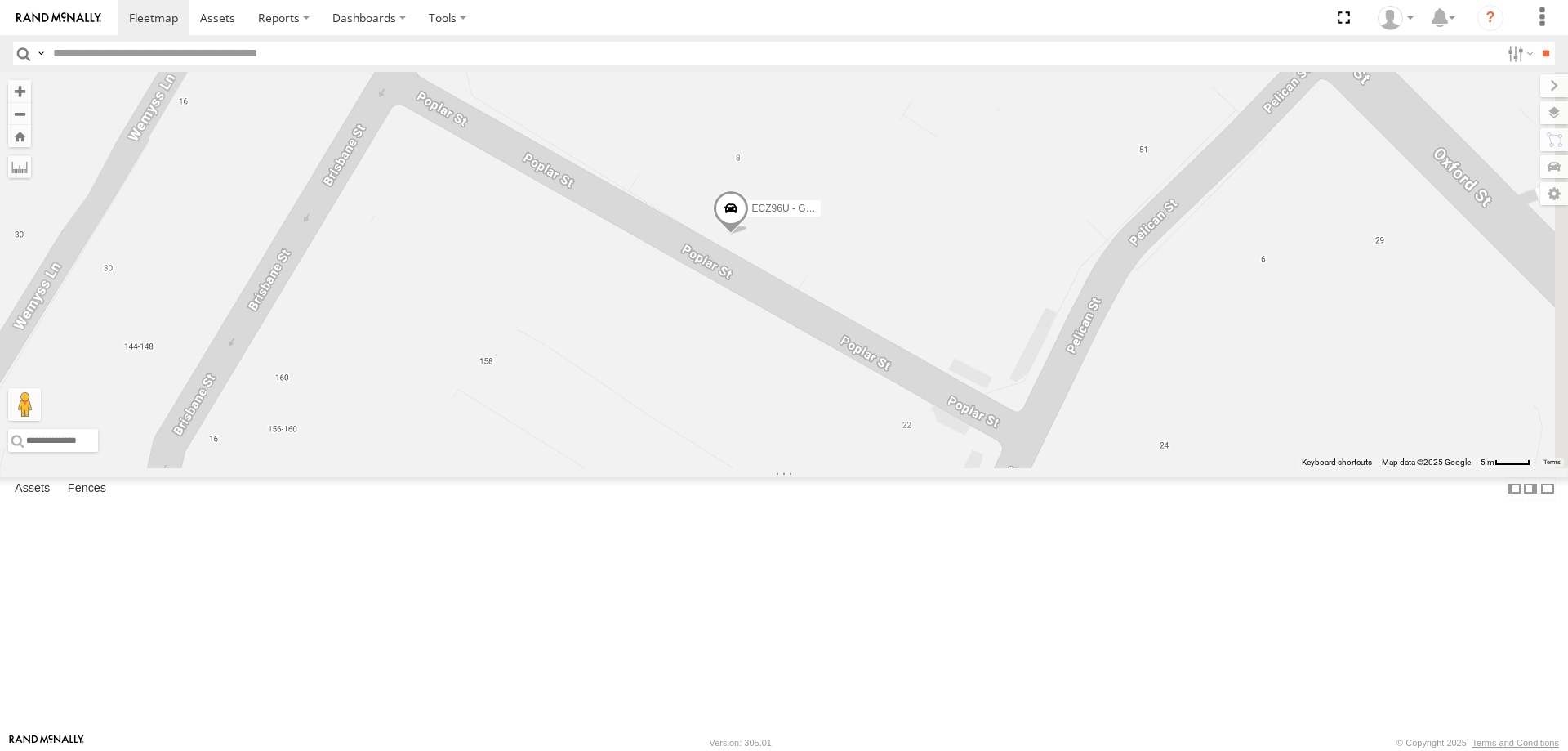
drag, startPoint x: 1124, startPoint y: 388, endPoint x: 790, endPoint y: 412, distance: 334.9
click at [790, 412] on div "YLI19N - Isuzu DMAX ECZ96U - Great Wall EOT93E - HiAce" at bounding box center [784, 270] width 1568 height 396
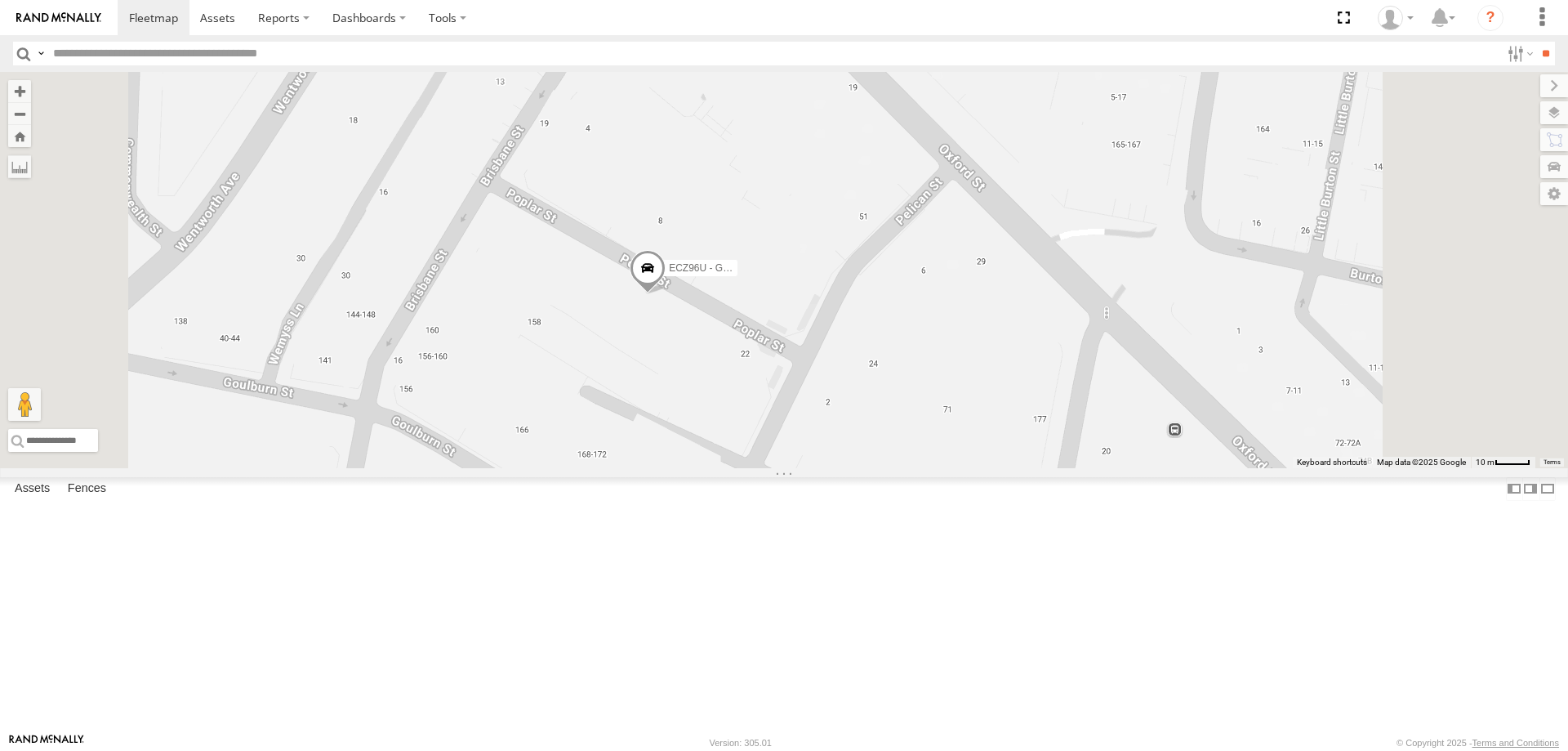
click at [666, 294] on span at bounding box center [648, 272] width 36 height 44
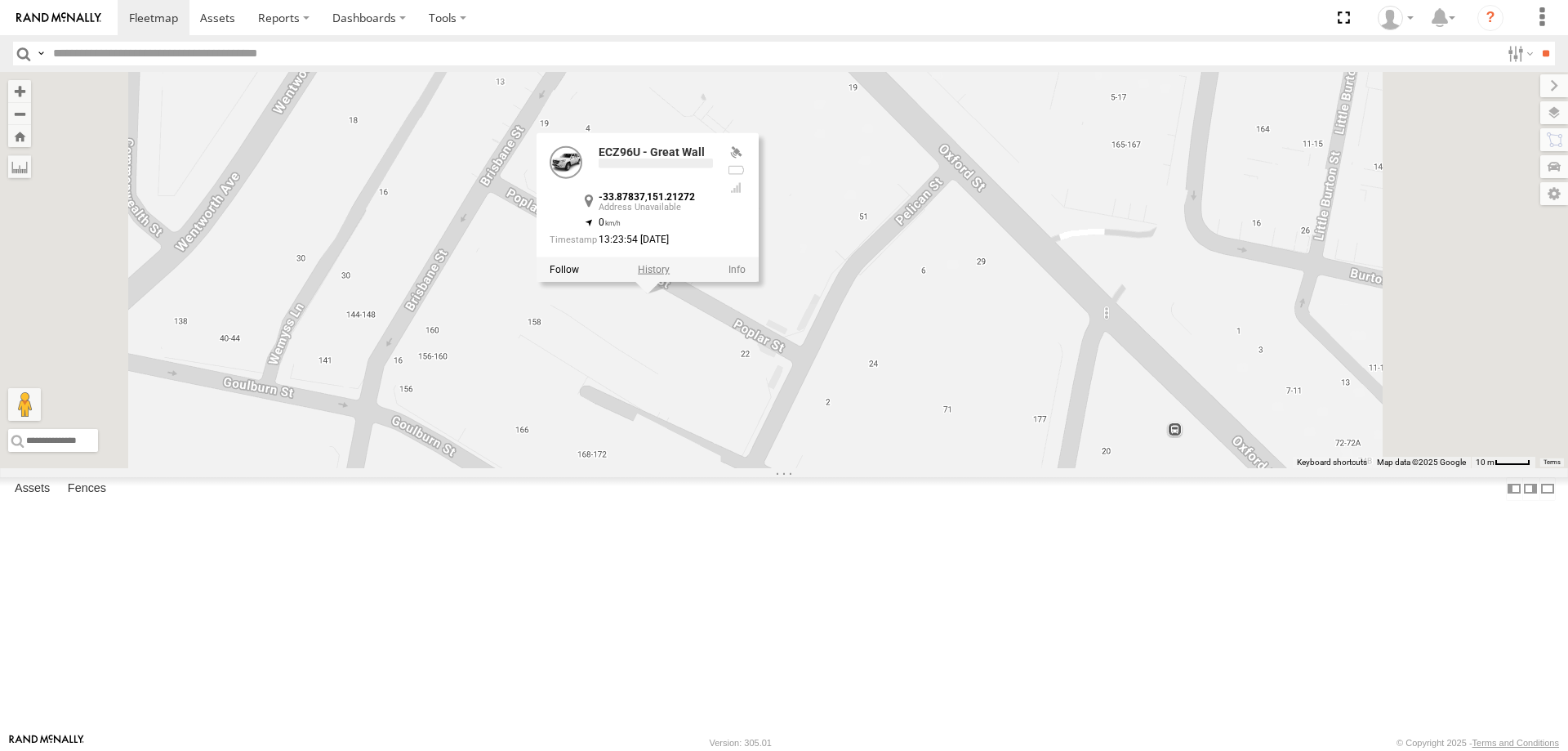
click at [669, 276] on label at bounding box center [653, 269] width 32 height 12
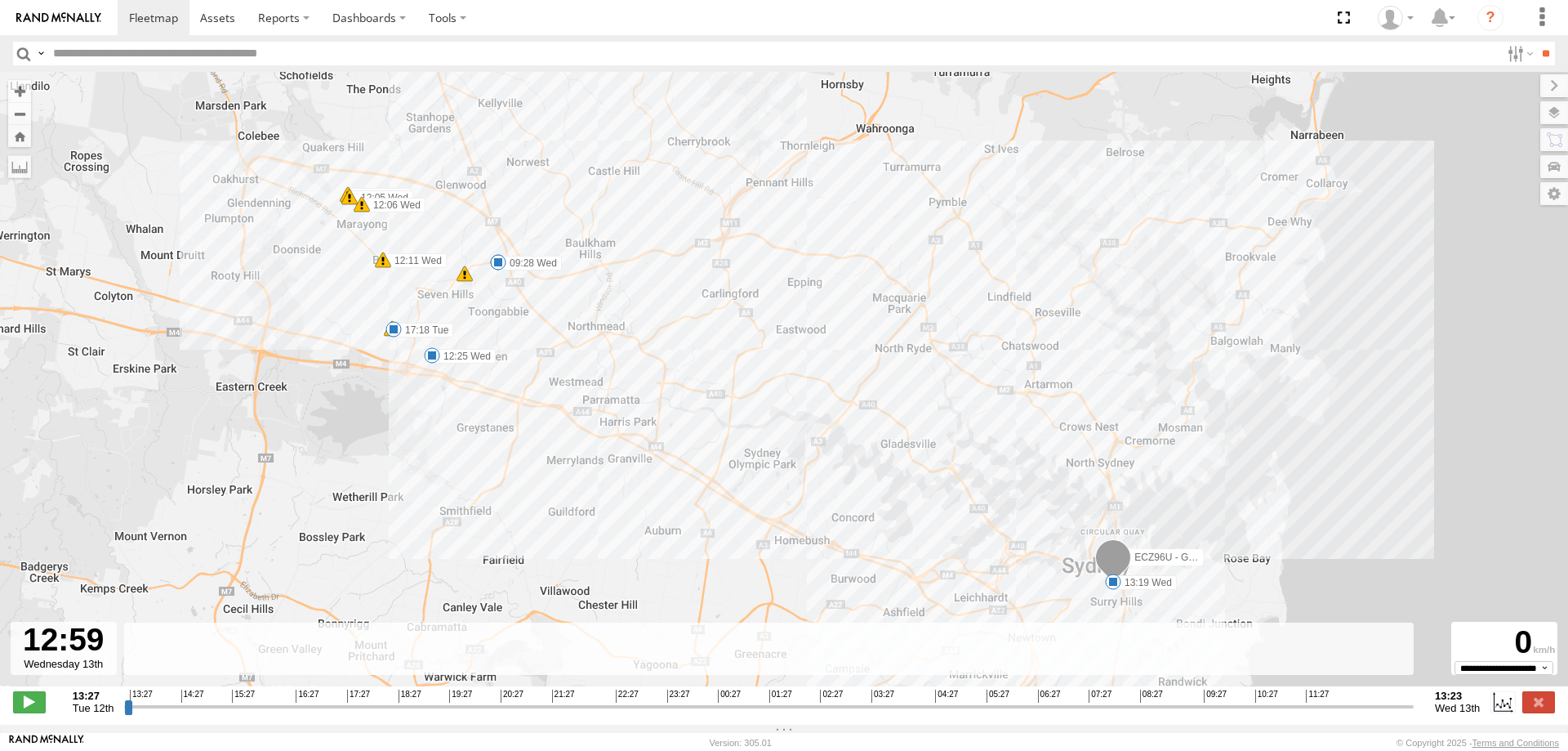
drag, startPoint x: 126, startPoint y: 713, endPoint x: 1386, endPoint y: 733, distance: 1260.2
click at [1386, 714] on input "range" at bounding box center [768, 706] width 1289 height 15
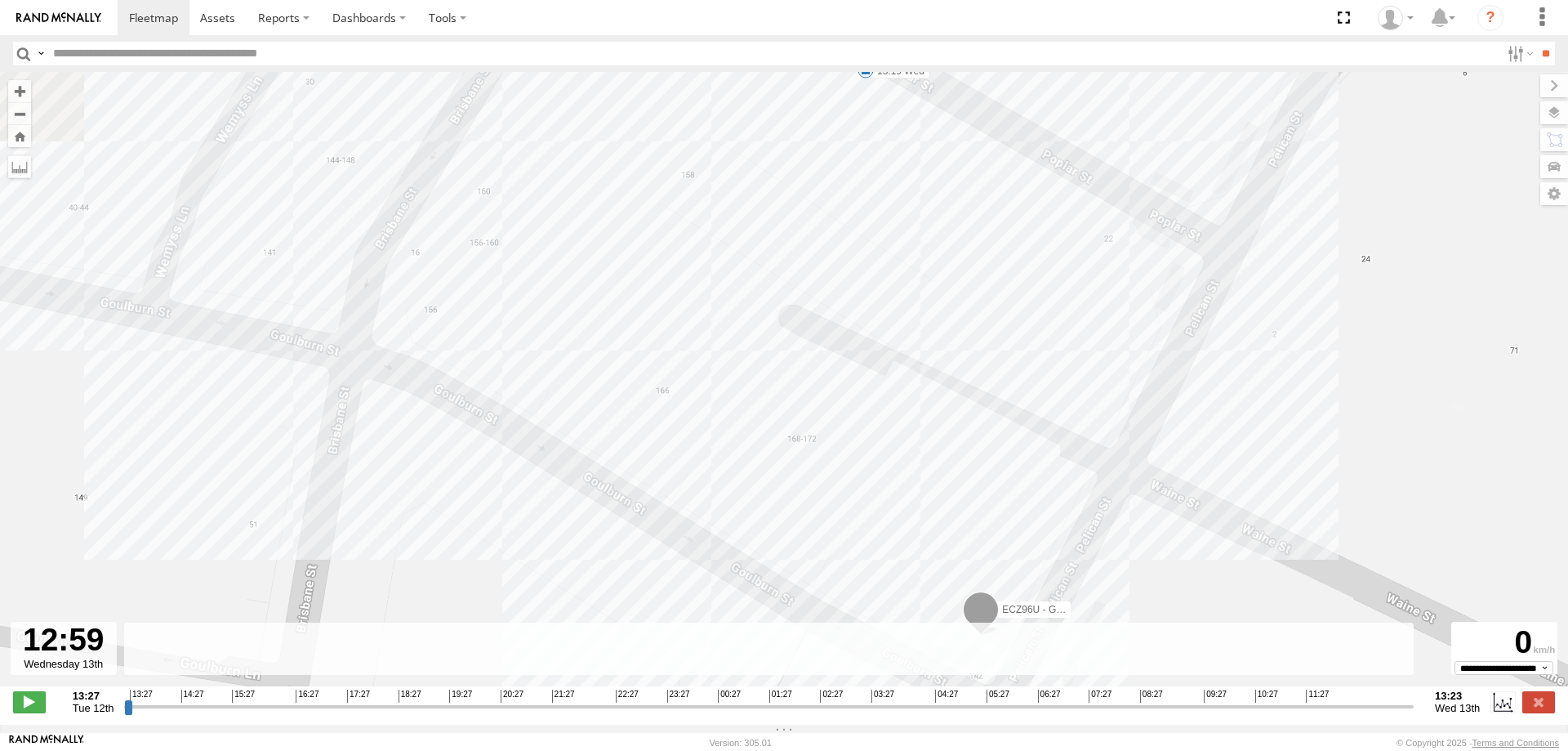
drag, startPoint x: 1054, startPoint y: 440, endPoint x: 1163, endPoint y: 544, distance: 150.7
click at [1164, 548] on div "ECZ96U - Great Wall 14:36 Tue 17:18 Tue 09:28 Wed 12:04 Wed 12:05 Wed 12:06 Wed…" at bounding box center [784, 388] width 1568 height 632
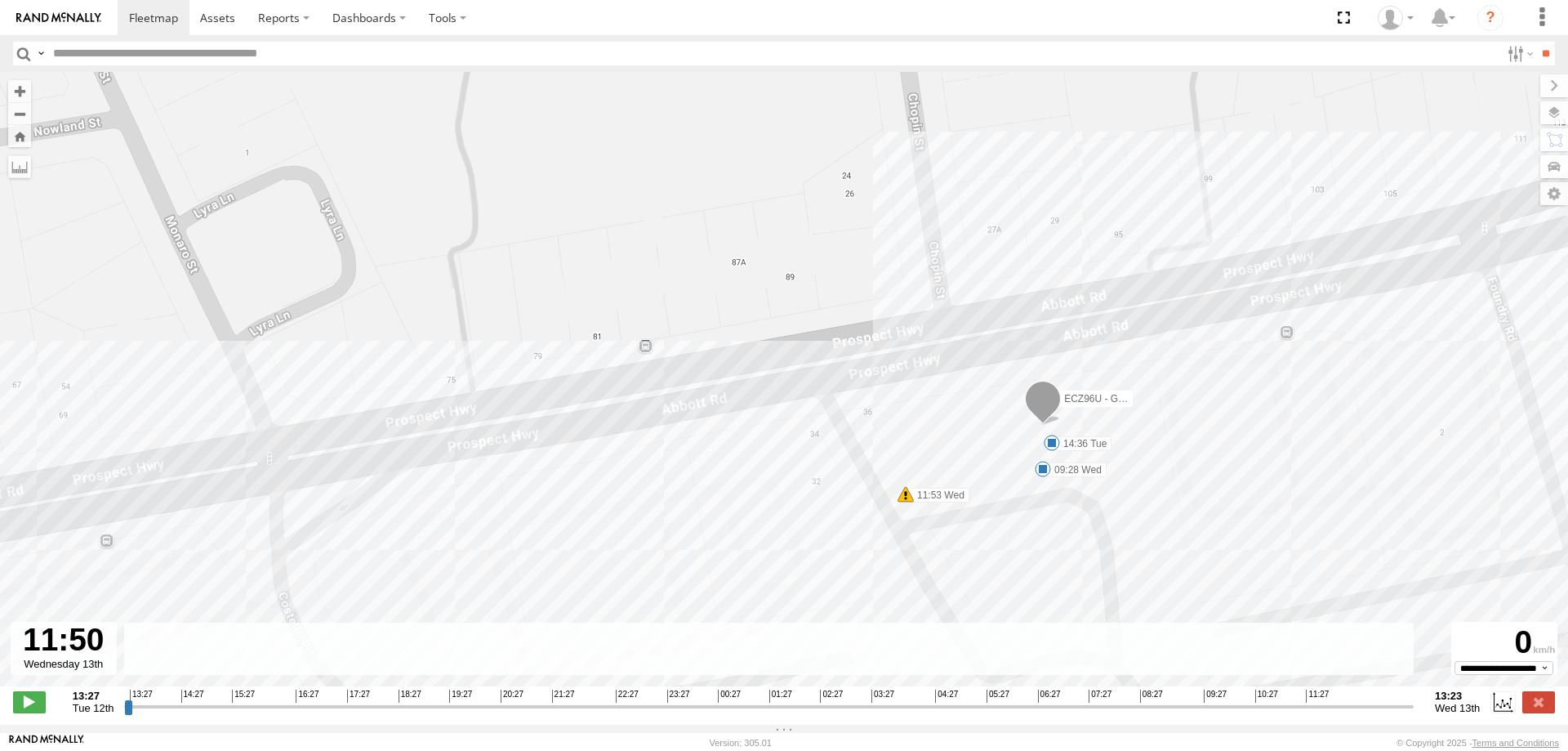
drag, startPoint x: 1387, startPoint y: 719, endPoint x: 1325, endPoint y: 715, distance: 62.1
type input "**********"
click at [1325, 714] on input "range" at bounding box center [768, 706] width 1289 height 15
click at [1539, 712] on label at bounding box center [1538, 702] width 33 height 22
